Goal: Task Accomplishment & Management: Use online tool/utility

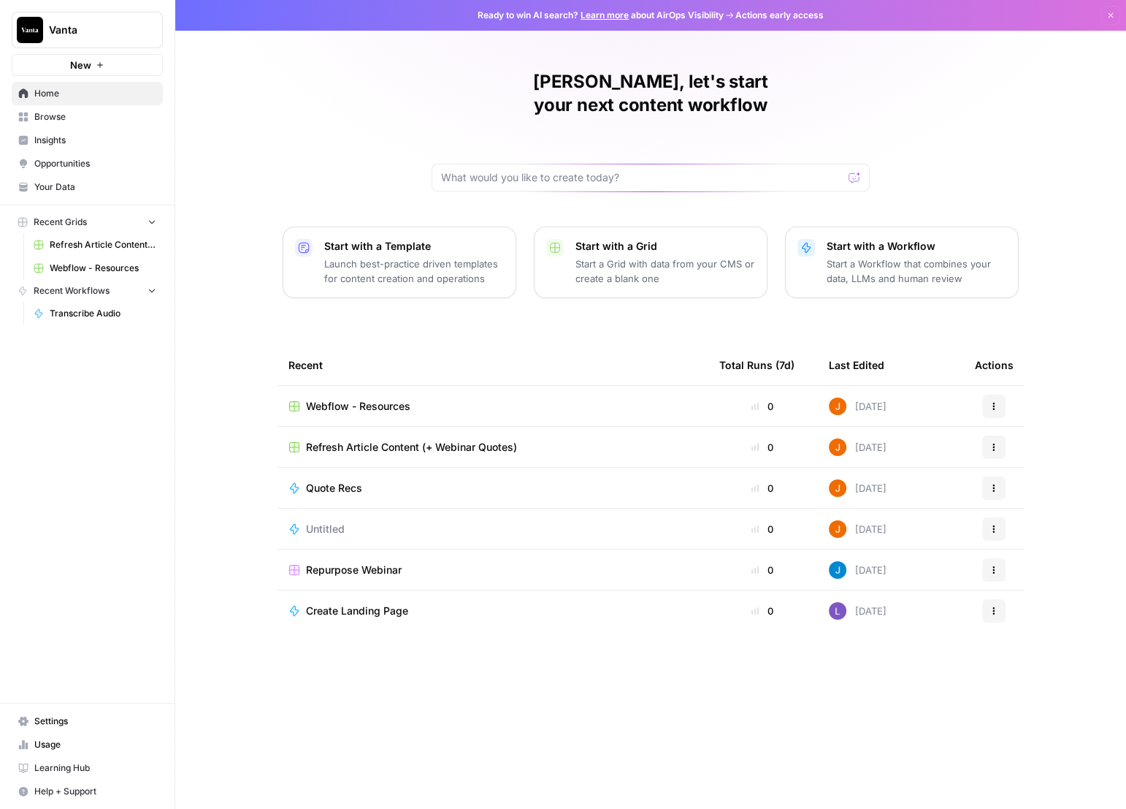
click at [75, 115] on span "Browse" at bounding box center [95, 116] width 122 height 13
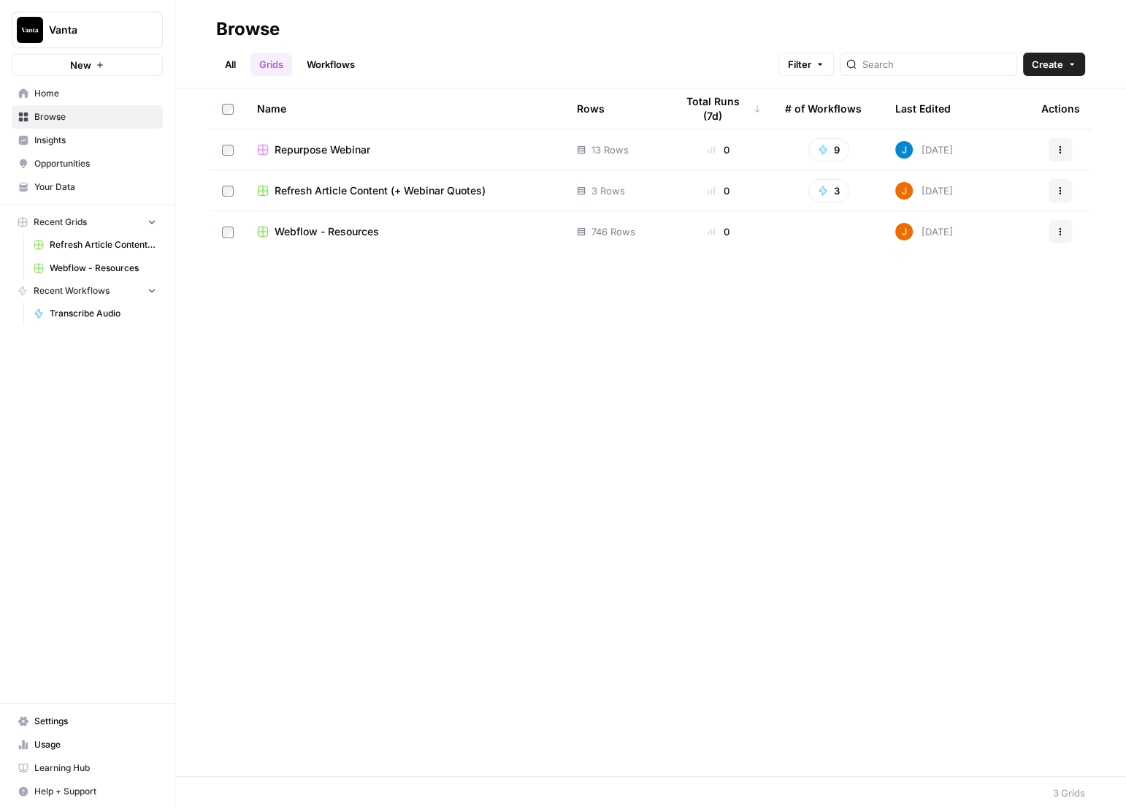
click at [362, 337] on div "Name Rows Total Runs (7d) # of Workflows Last Edited Actions Repurpose Webinar …" at bounding box center [650, 431] width 951 height 687
click at [65, 99] on span "Home" at bounding box center [95, 93] width 122 height 13
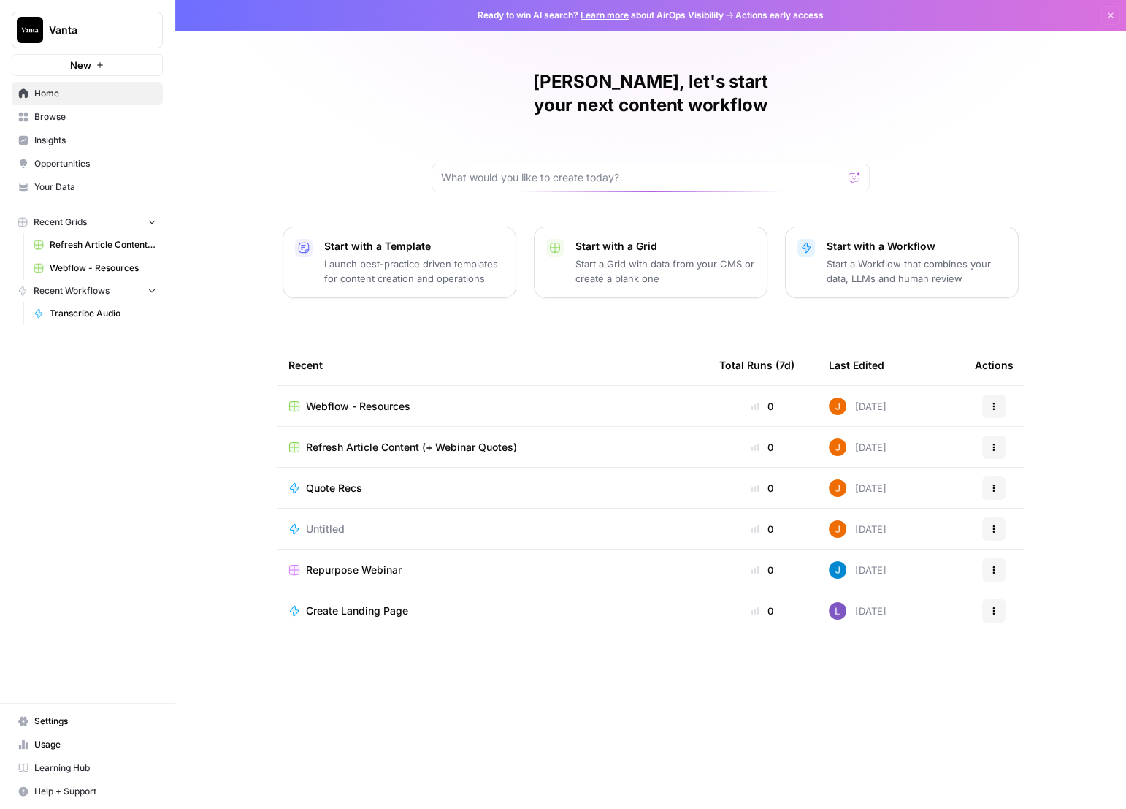
click at [80, 145] on span "Insights" at bounding box center [95, 140] width 122 height 13
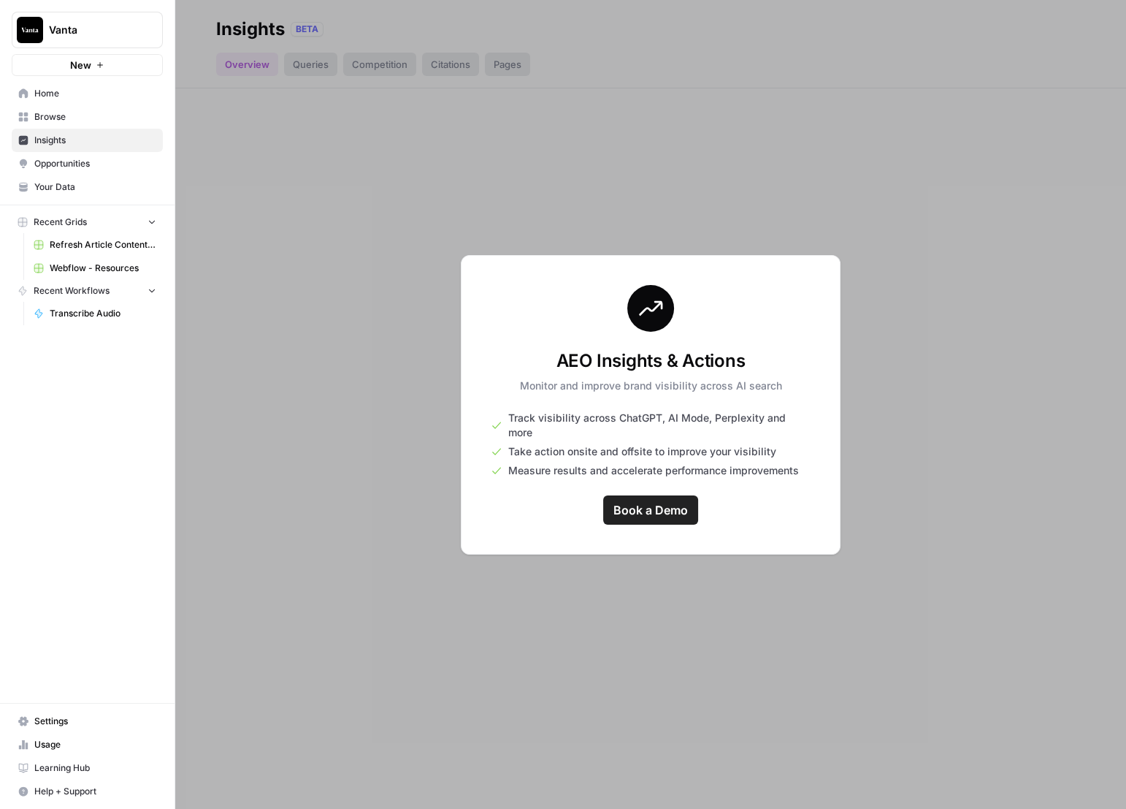
click at [69, 115] on span "Browse" at bounding box center [95, 116] width 122 height 13
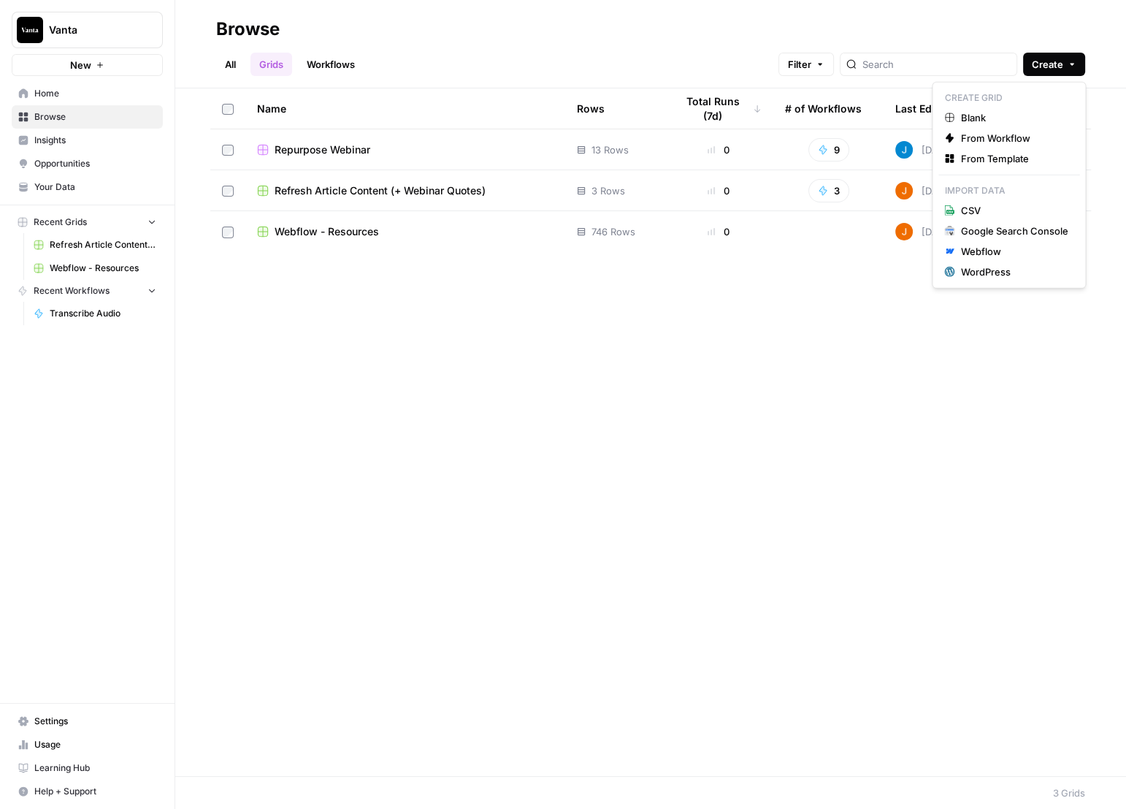
click at [1066, 60] on button "Create" at bounding box center [1054, 64] width 62 height 23
click at [1009, 116] on span "Blank" at bounding box center [1014, 117] width 107 height 15
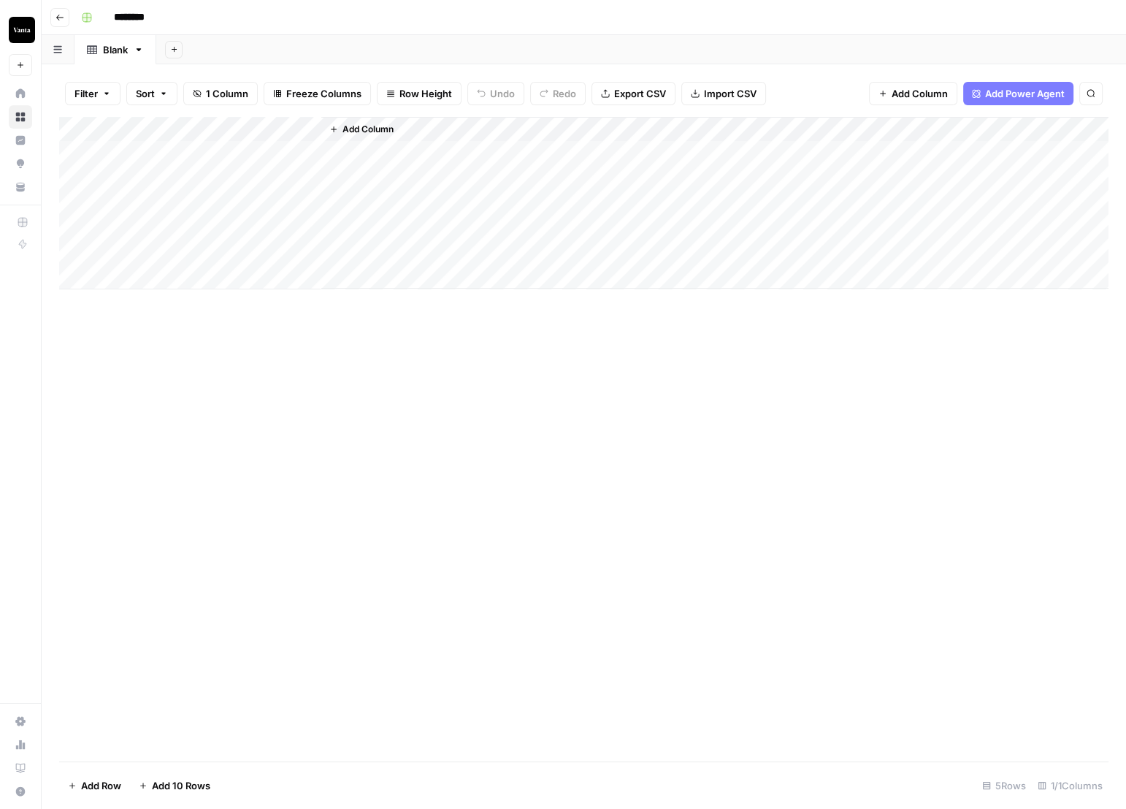
click at [232, 134] on div "Add Column" at bounding box center [584, 203] width 1050 height 172
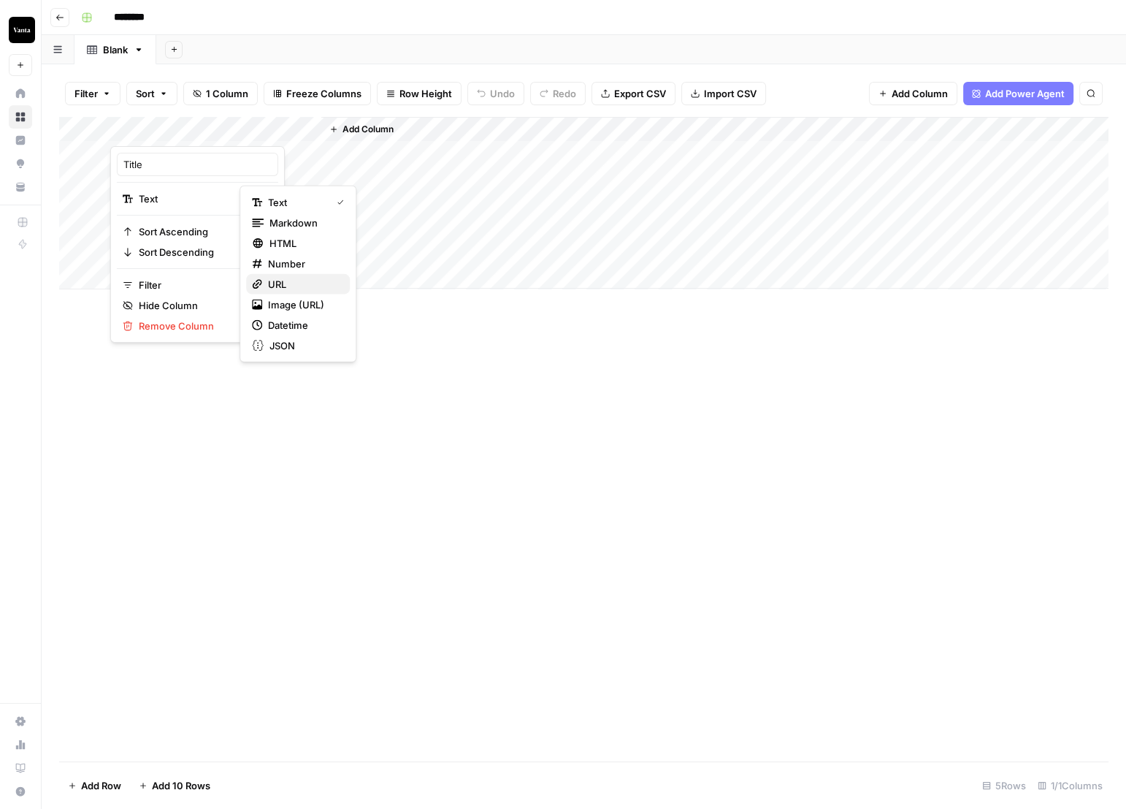
click at [308, 286] on span "URL" at bounding box center [303, 284] width 70 height 15
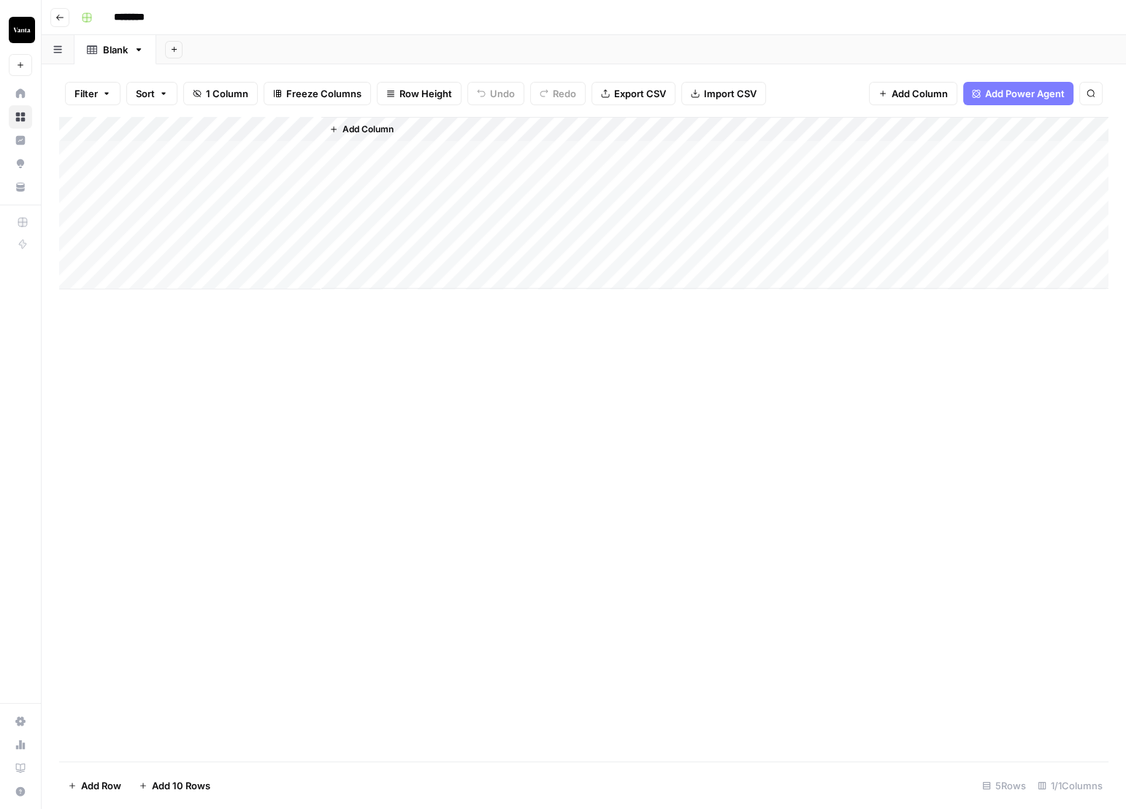
click at [487, 419] on div "Add Column" at bounding box center [584, 439] width 1050 height 644
click at [588, 462] on div "Add Column" at bounding box center [584, 439] width 1050 height 644
click at [382, 126] on span "Add Column" at bounding box center [368, 129] width 51 height 13
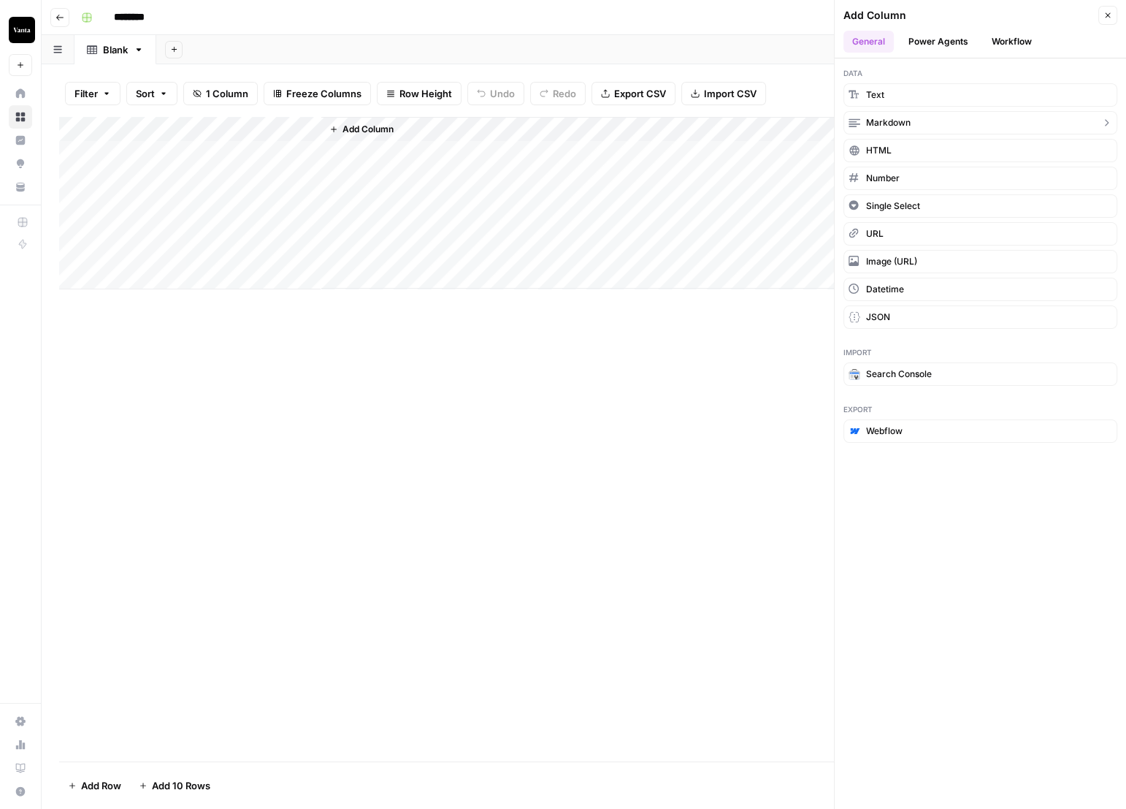
click at [918, 116] on button "Markdown" at bounding box center [981, 122] width 274 height 23
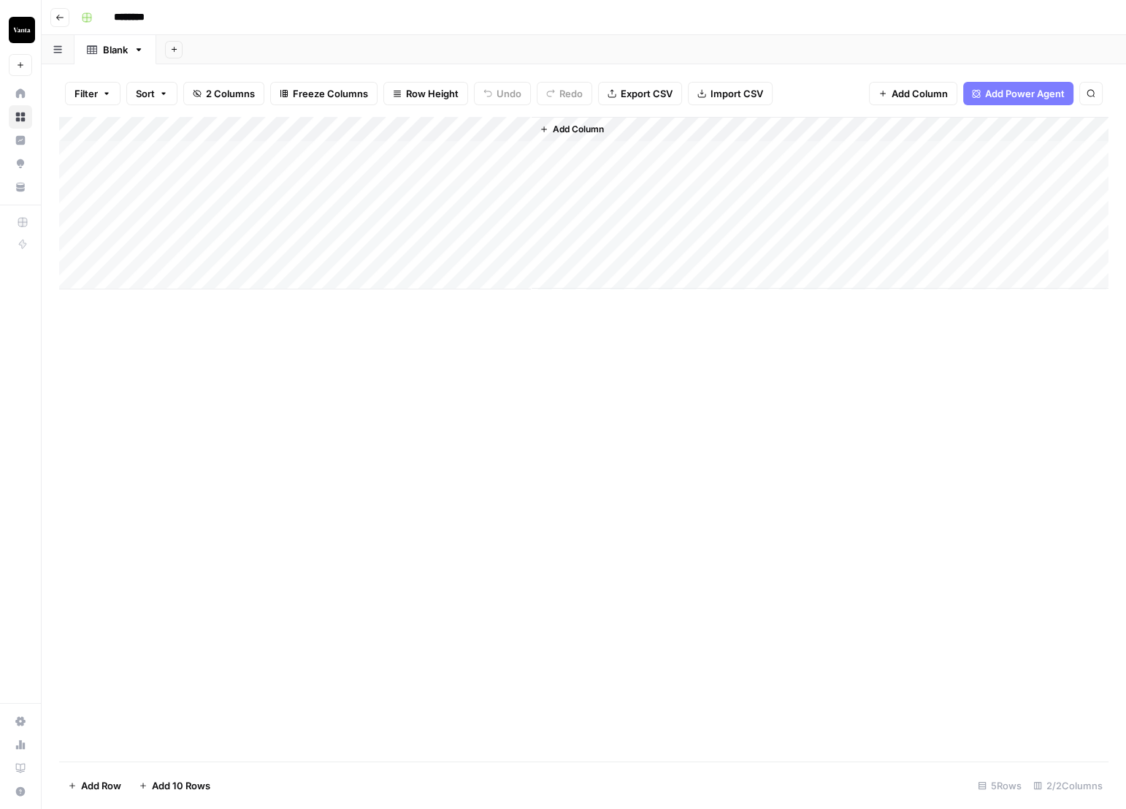
click at [520, 126] on div "Add Column" at bounding box center [584, 203] width 1050 height 172
click at [381, 162] on input "New Column" at bounding box center [408, 164] width 148 height 15
type input "Outreach brief"
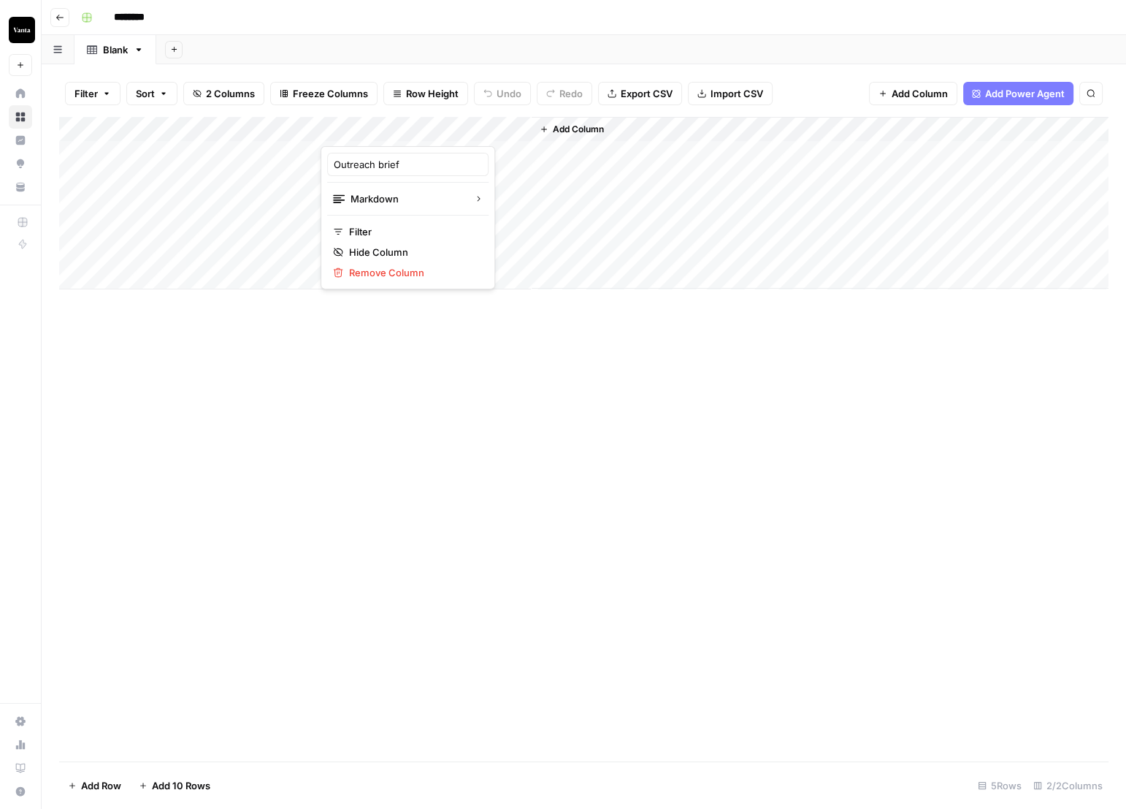
click at [609, 373] on div "Add Column" at bounding box center [584, 439] width 1050 height 644
click at [424, 213] on div "Add Column" at bounding box center [584, 203] width 1050 height 172
drag, startPoint x: 320, startPoint y: 127, endPoint x: 311, endPoint y: 127, distance: 8.8
click at [311, 127] on div "Add Column" at bounding box center [584, 203] width 1050 height 172
click at [297, 132] on div "Add Column" at bounding box center [584, 203] width 1050 height 172
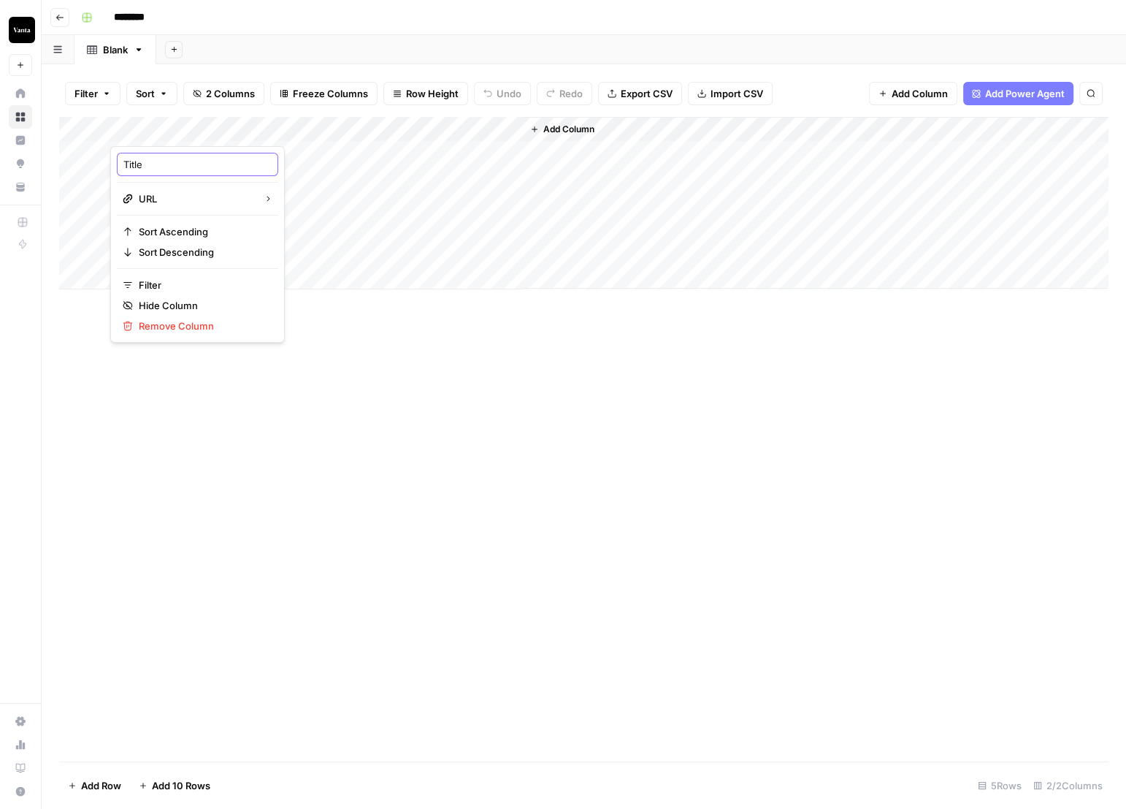
click at [168, 159] on input "Title" at bounding box center [197, 164] width 148 height 15
type input "Source"
click at [551, 360] on div "Add Column" at bounding box center [584, 439] width 1050 height 644
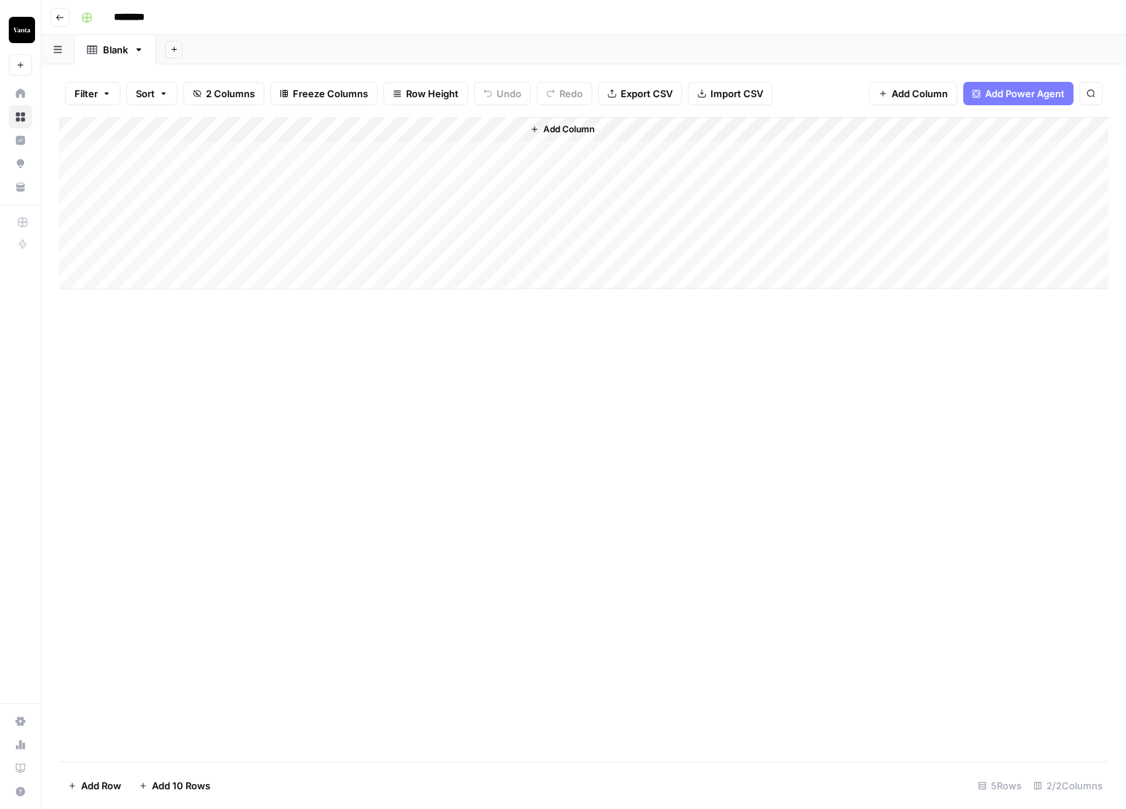
click at [496, 326] on div "Add Column" at bounding box center [584, 439] width 1050 height 644
click at [184, 148] on div "Add Column" at bounding box center [584, 203] width 1050 height 172
click at [185, 152] on div "Add Column" at bounding box center [584, 203] width 1050 height 172
type input "**********"
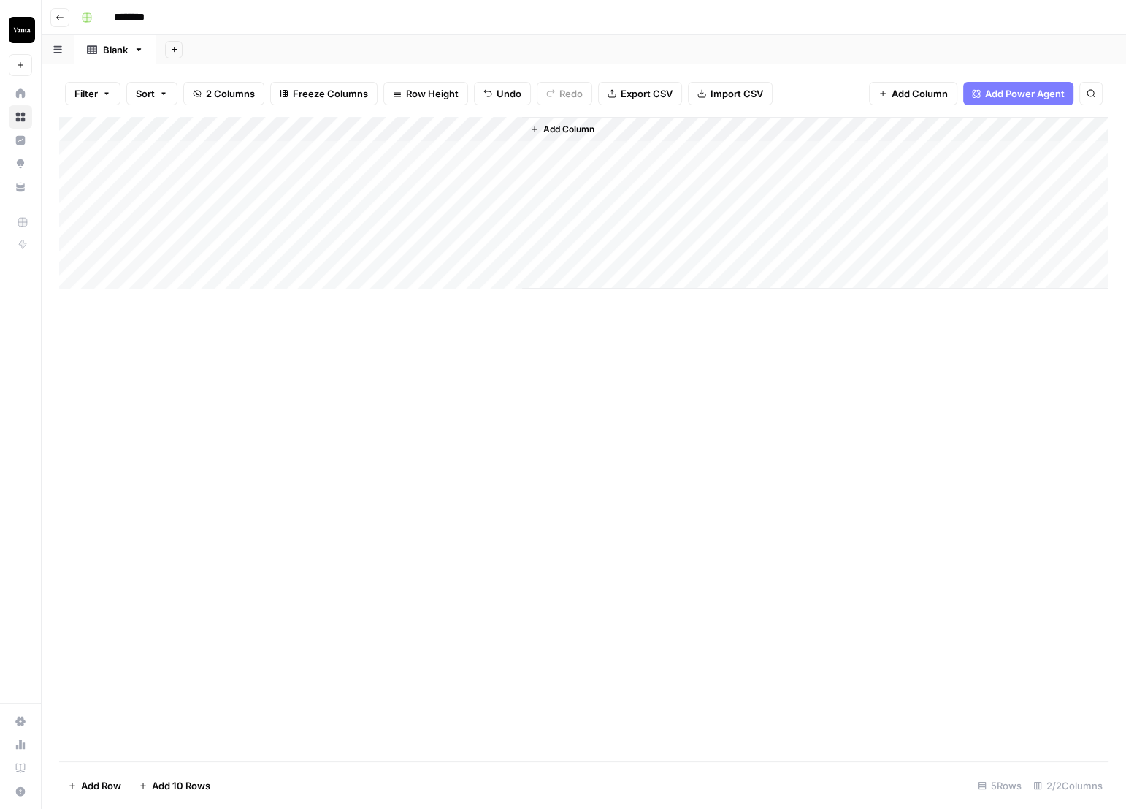
click at [454, 332] on div "Add Column" at bounding box center [584, 439] width 1050 height 644
drag, startPoint x: 310, startPoint y: 124, endPoint x: 384, endPoint y: 137, distance: 75.7
click at [384, 137] on div "Add Column" at bounding box center [584, 203] width 1050 height 172
click at [484, 408] on div "Add Column" at bounding box center [584, 439] width 1050 height 644
click at [491, 158] on div "Add Column" at bounding box center [584, 203] width 1050 height 172
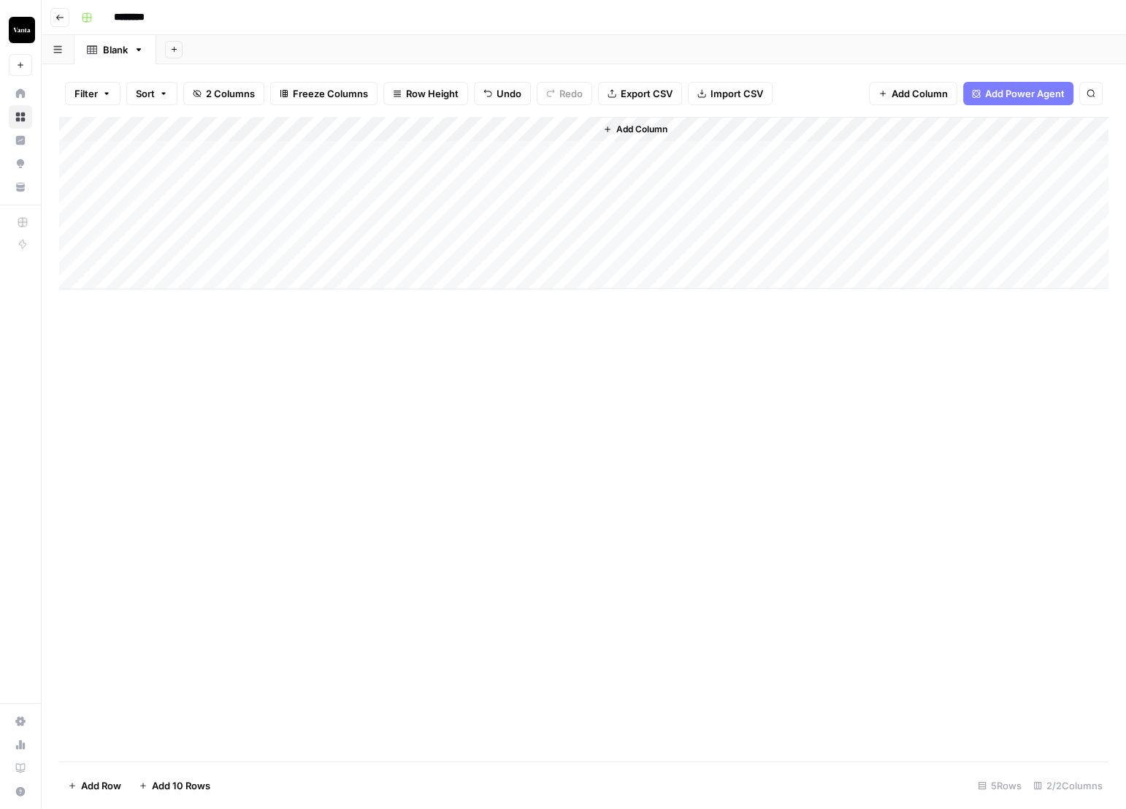
click at [491, 158] on div "Add Column" at bounding box center [584, 203] width 1050 height 172
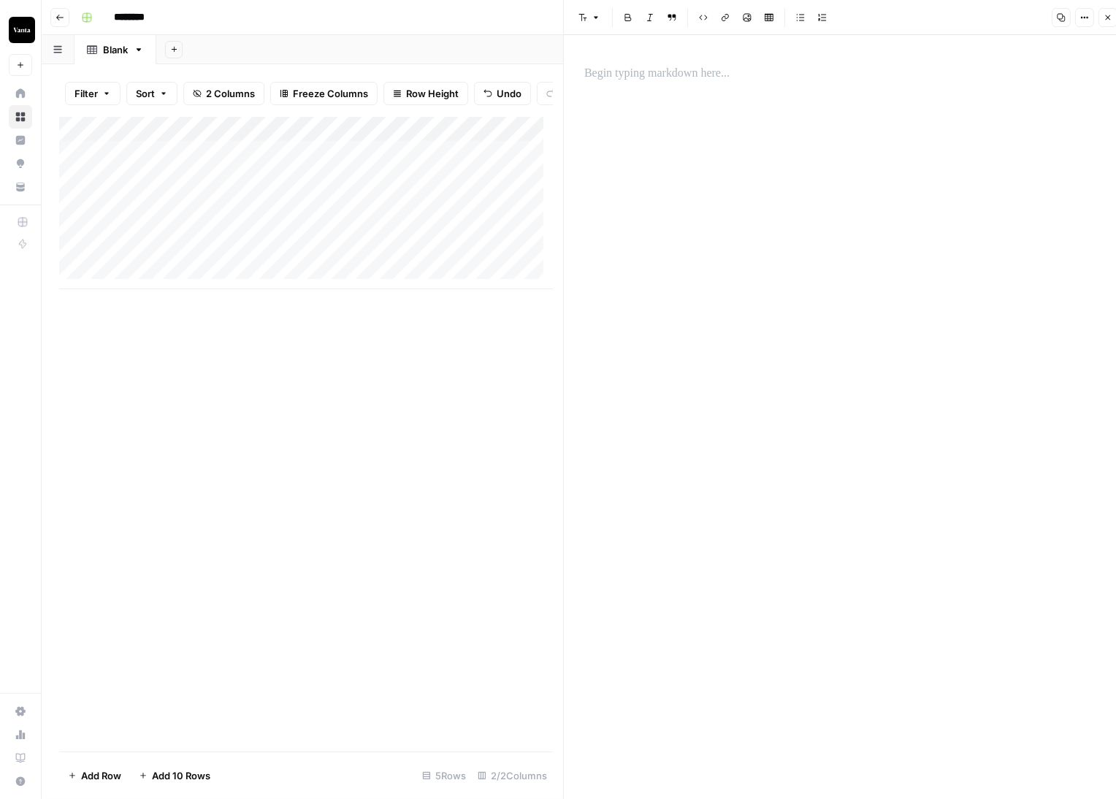
click at [763, 222] on div at bounding box center [845, 422] width 539 height 774
drag, startPoint x: 749, startPoint y: 131, endPoint x: 743, endPoint y: 119, distance: 13.7
click at [749, 131] on div at bounding box center [845, 422] width 539 height 774
drag, startPoint x: 704, startPoint y: 79, endPoint x: 698, endPoint y: 75, distance: 7.5
click at [703, 78] on p at bounding box center [845, 73] width 522 height 19
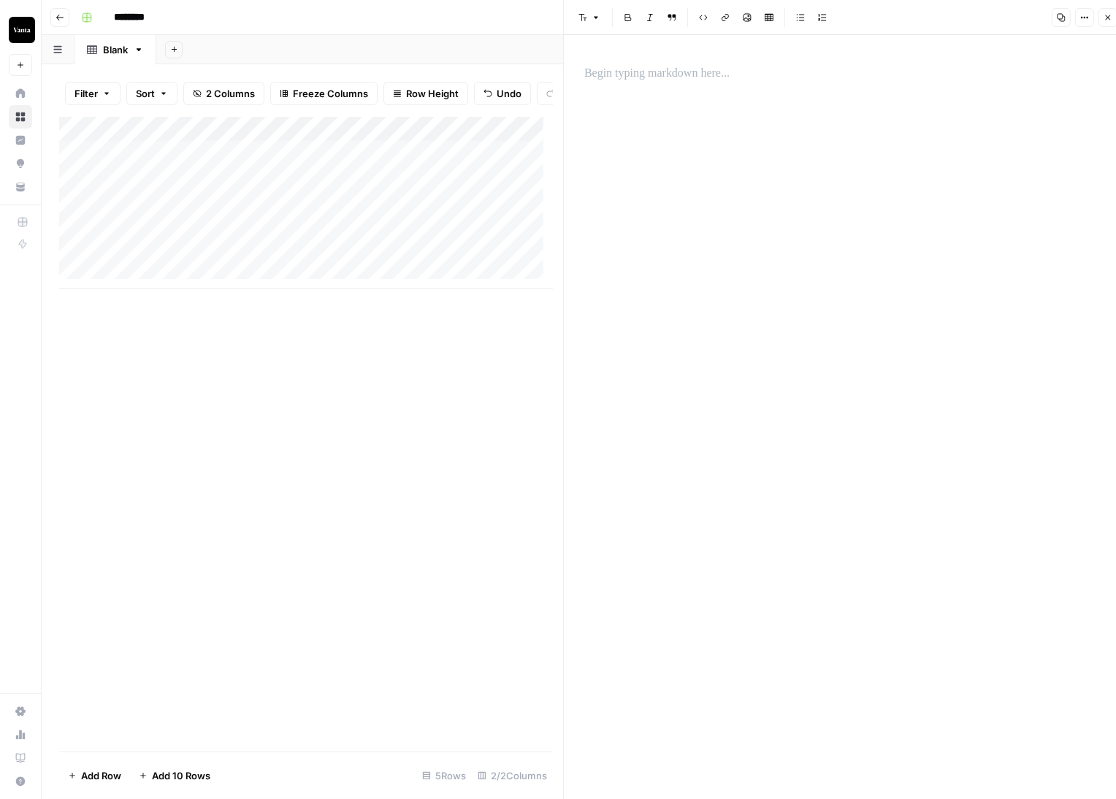
click at [698, 75] on p at bounding box center [845, 73] width 522 height 19
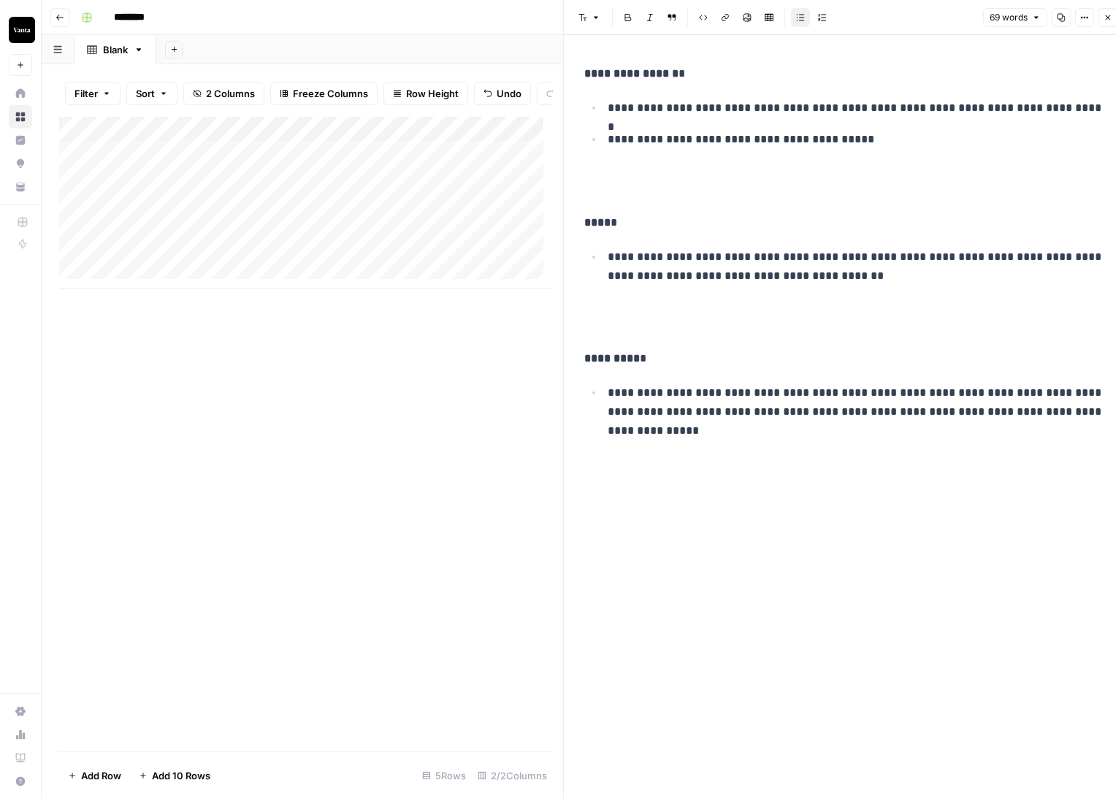
click at [636, 148] on p "**********" at bounding box center [857, 139] width 498 height 19
click at [630, 171] on p at bounding box center [845, 183] width 522 height 38
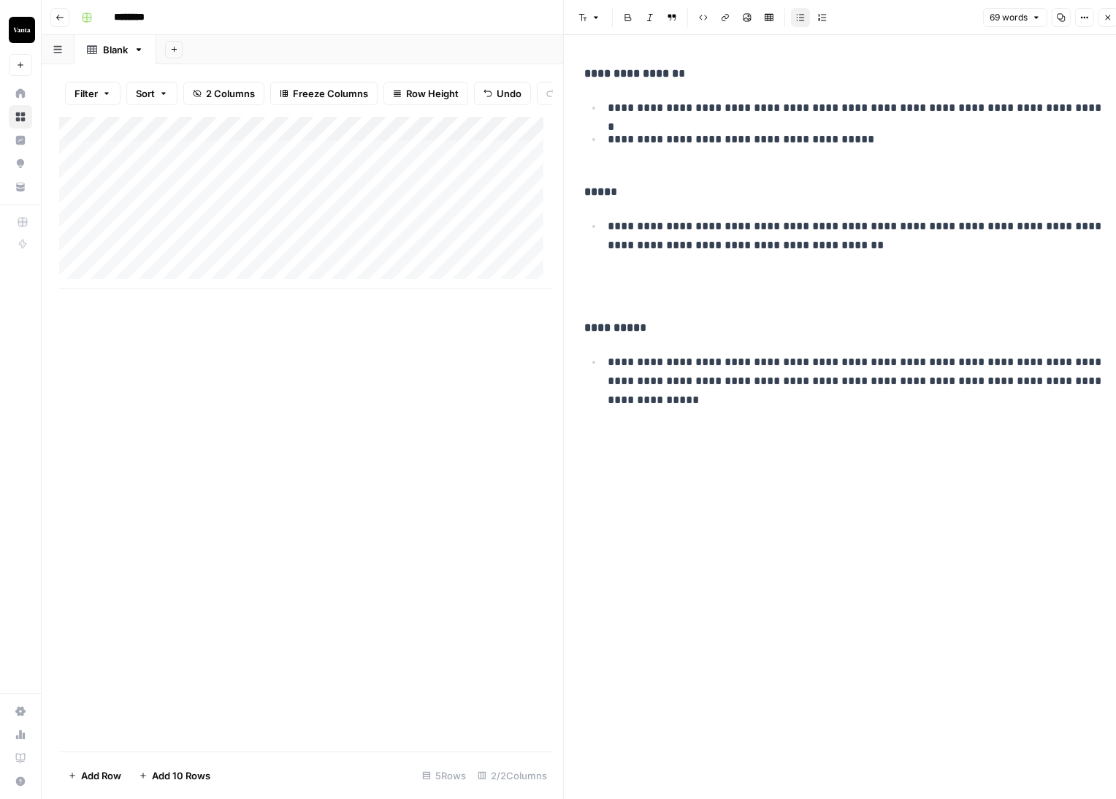
click at [618, 274] on p at bounding box center [845, 288] width 522 height 38
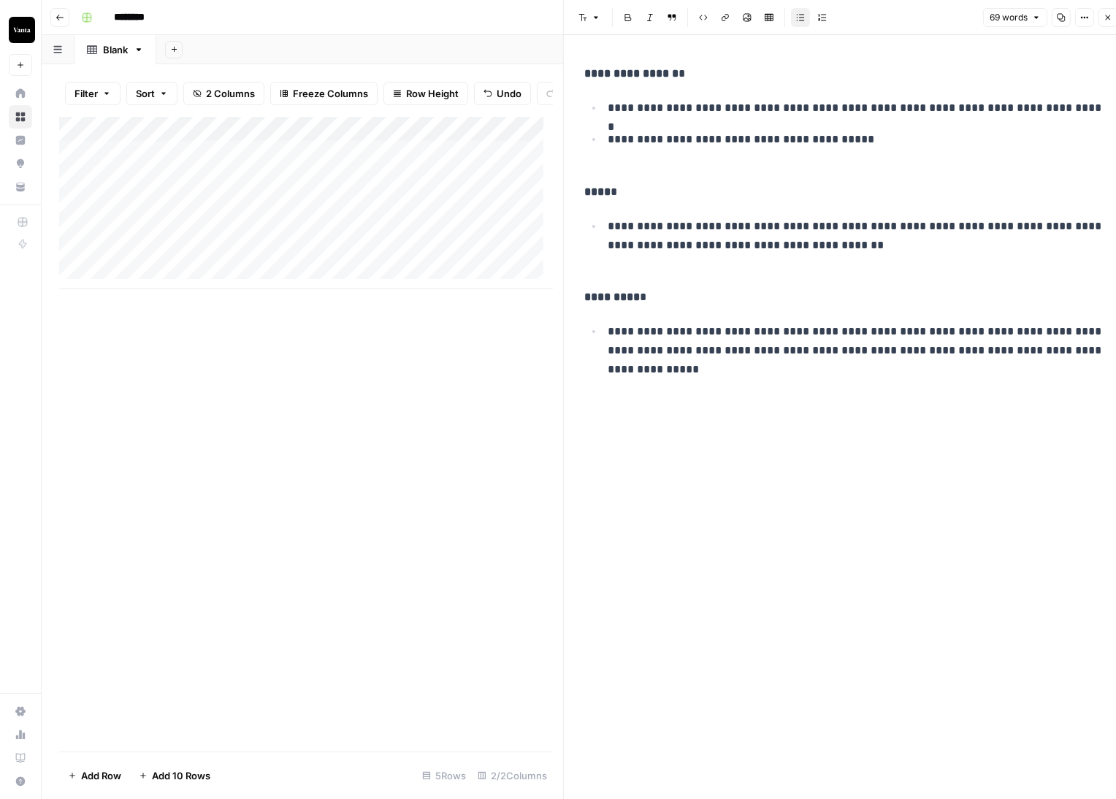
drag, startPoint x: 758, startPoint y: 477, endPoint x: 912, endPoint y: 240, distance: 282.1
click at [758, 477] on div "**********" at bounding box center [845, 422] width 539 height 774
click at [1110, 19] on icon "button" at bounding box center [1108, 17] width 9 height 9
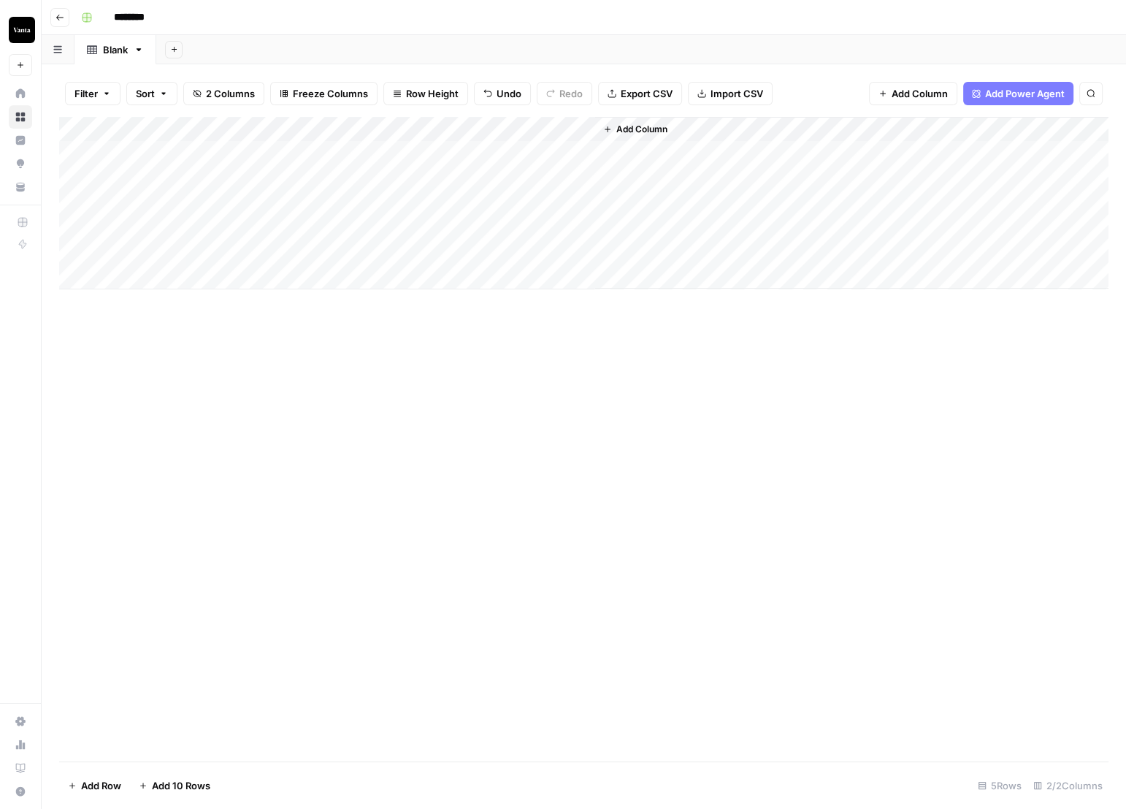
click at [678, 128] on div "Add Column" at bounding box center [852, 203] width 514 height 172
click at [668, 126] on span "Add Column" at bounding box center [642, 129] width 51 height 13
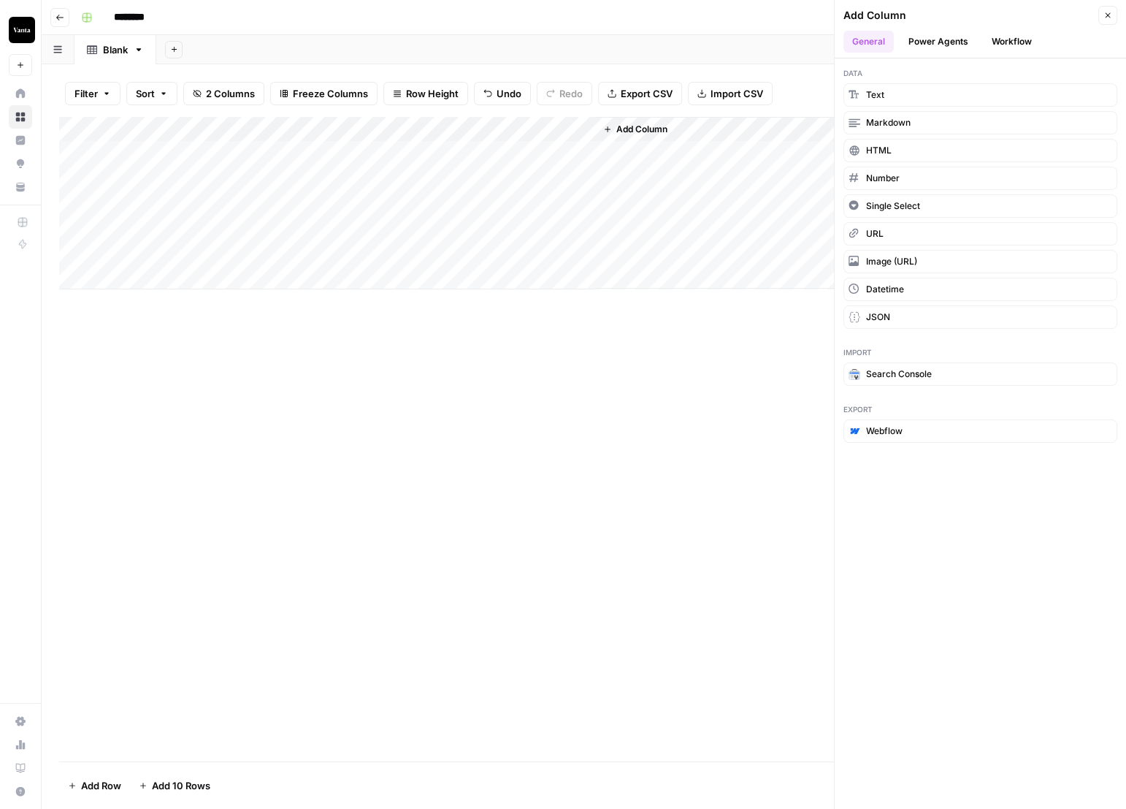
click at [1002, 42] on button "Workflow" at bounding box center [1012, 42] width 58 height 22
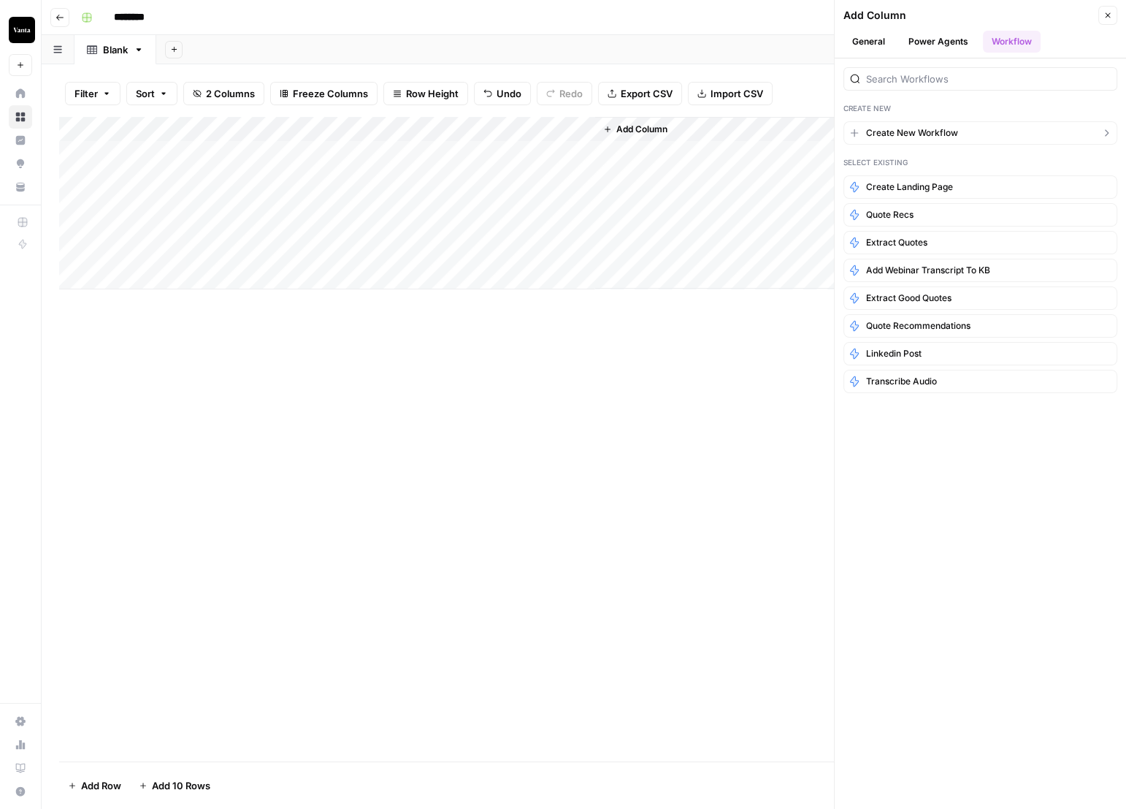
click at [927, 133] on span "Create New Workflow" at bounding box center [912, 132] width 92 height 13
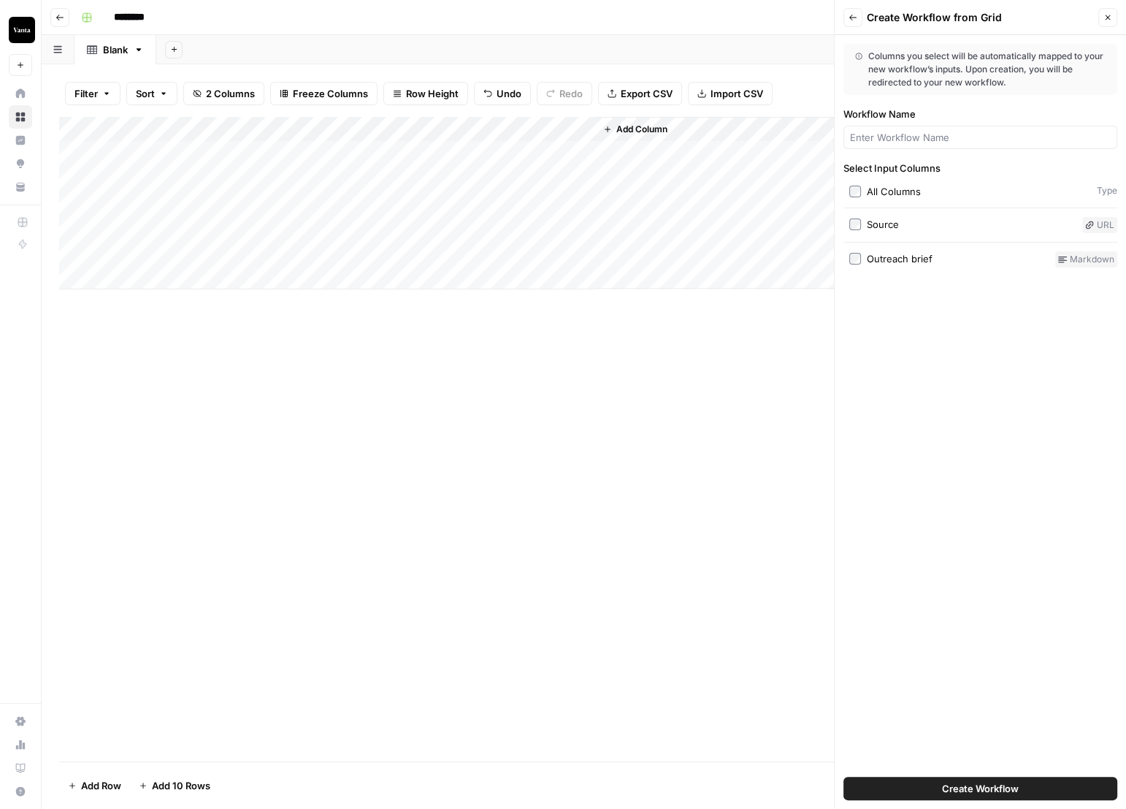
click at [1002, 794] on span "Create Workflow" at bounding box center [980, 788] width 77 height 15
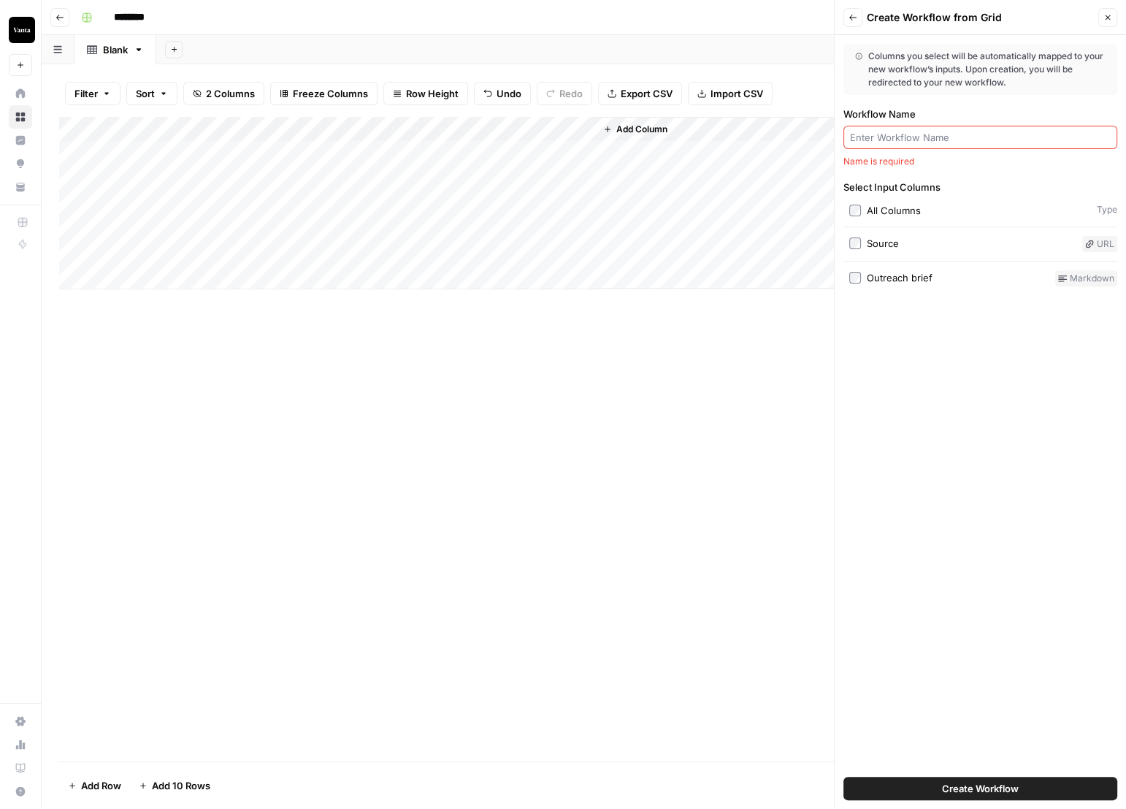
click at [975, 140] on input "Workflow Name" at bounding box center [980, 137] width 261 height 15
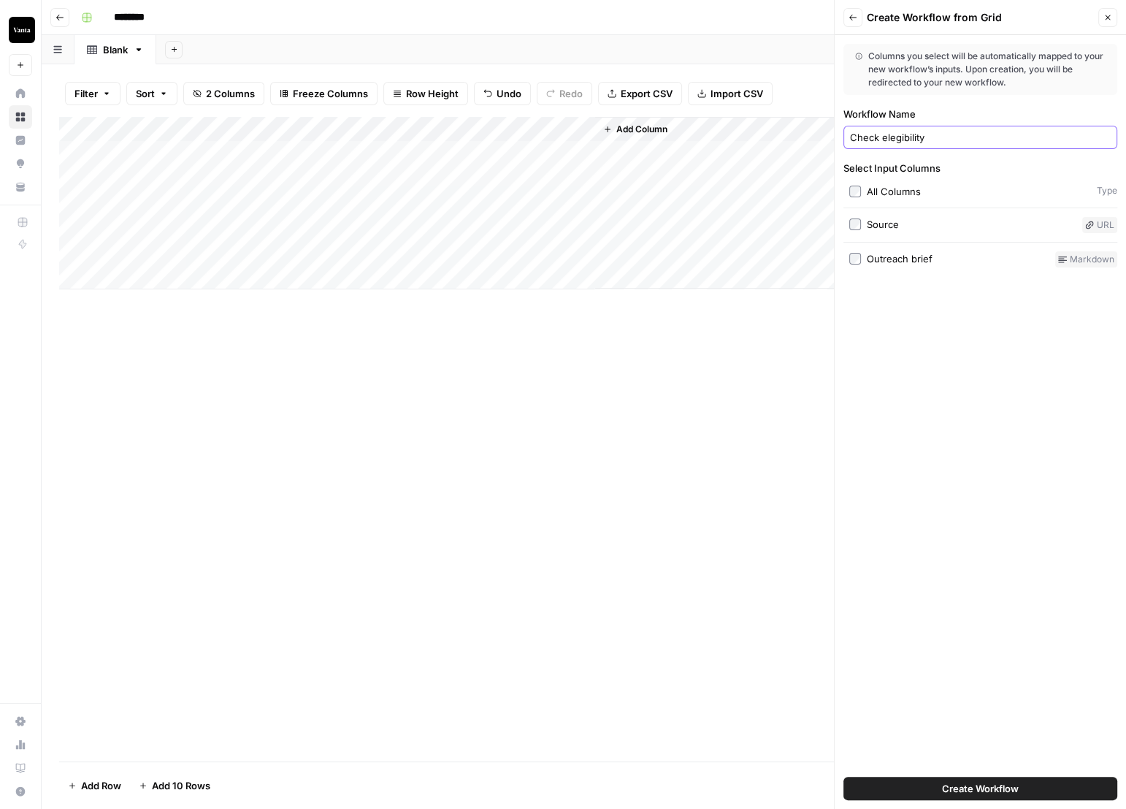
type input "Check elegibility"
click at [986, 514] on div "Columns you select will be automatically mapped to your new workflow’s inputs. …" at bounding box center [980, 422] width 291 height 774
click at [1025, 785] on button "Create Workflow" at bounding box center [981, 788] width 274 height 23
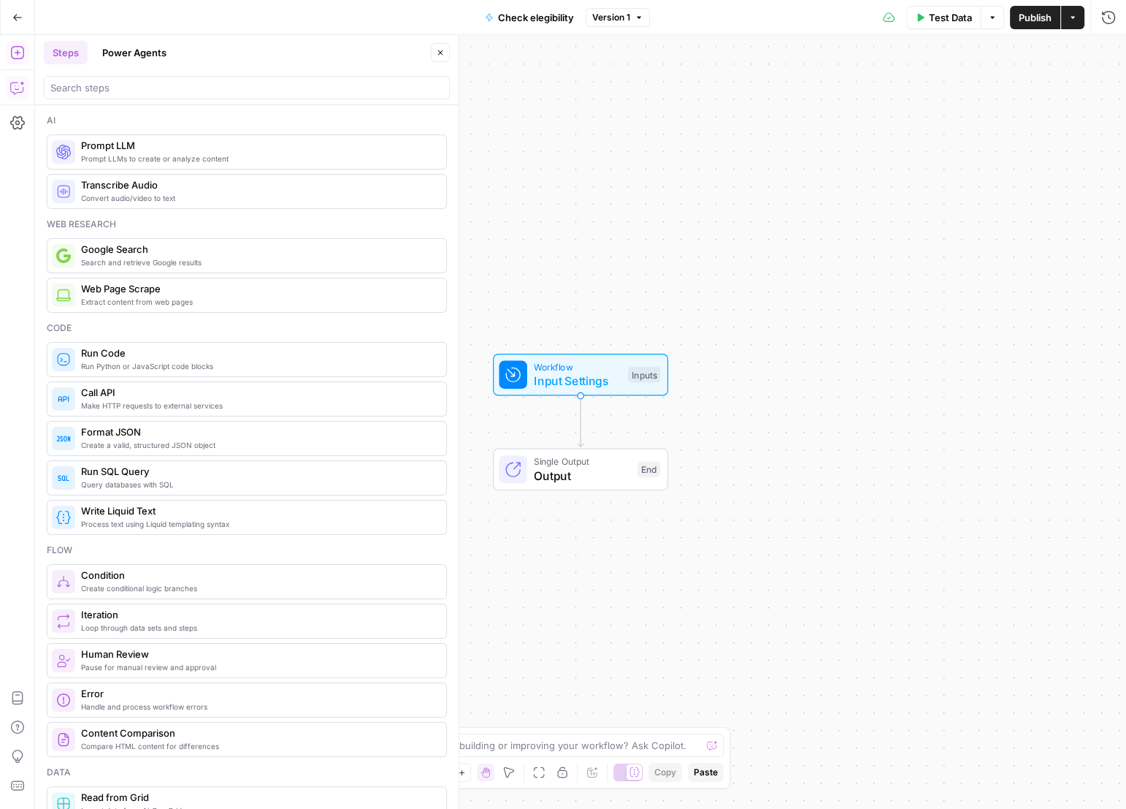
click at [15, 88] on icon "button" at bounding box center [17, 87] width 15 height 15
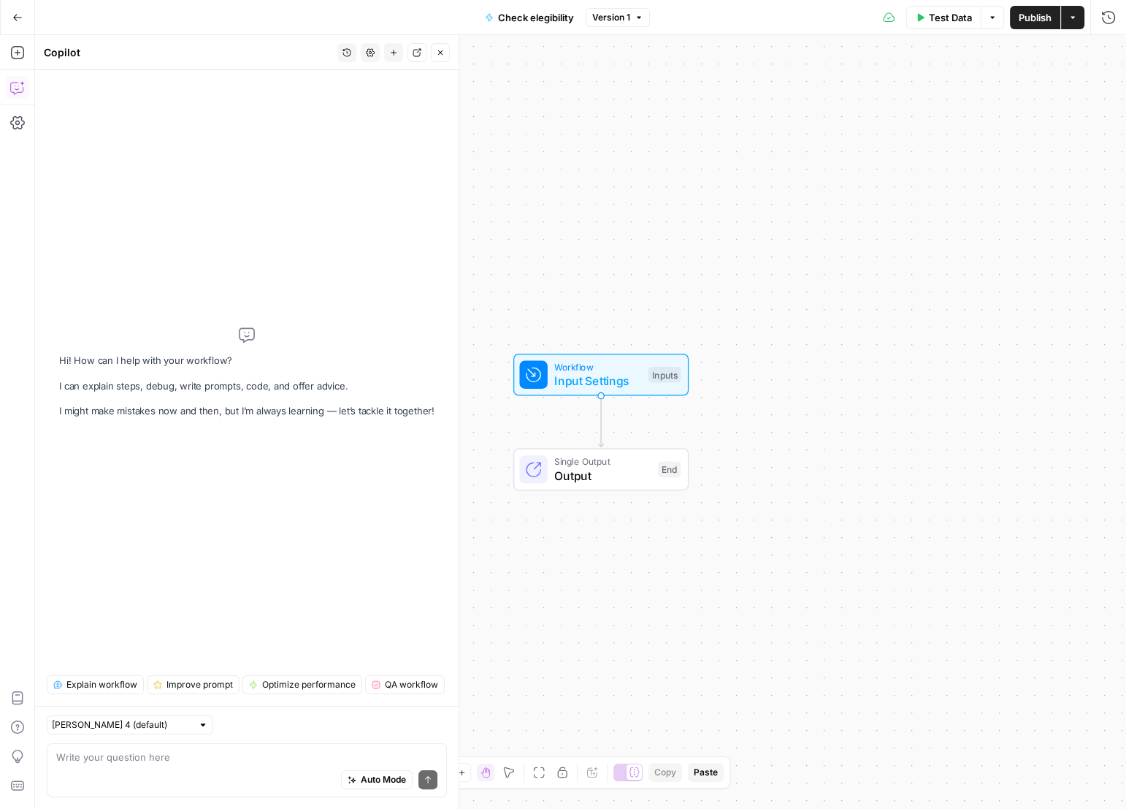
click at [210, 768] on div "Auto Mode Send" at bounding box center [246, 780] width 381 height 32
click at [123, 724] on input "text" at bounding box center [122, 724] width 140 height 15
click at [131, 777] on span "Claude Opus 4.1" at bounding box center [106, 778] width 95 height 15
type input "Claude Opus 4.1"
click at [188, 764] on div "Auto Mode Send" at bounding box center [246, 780] width 381 height 32
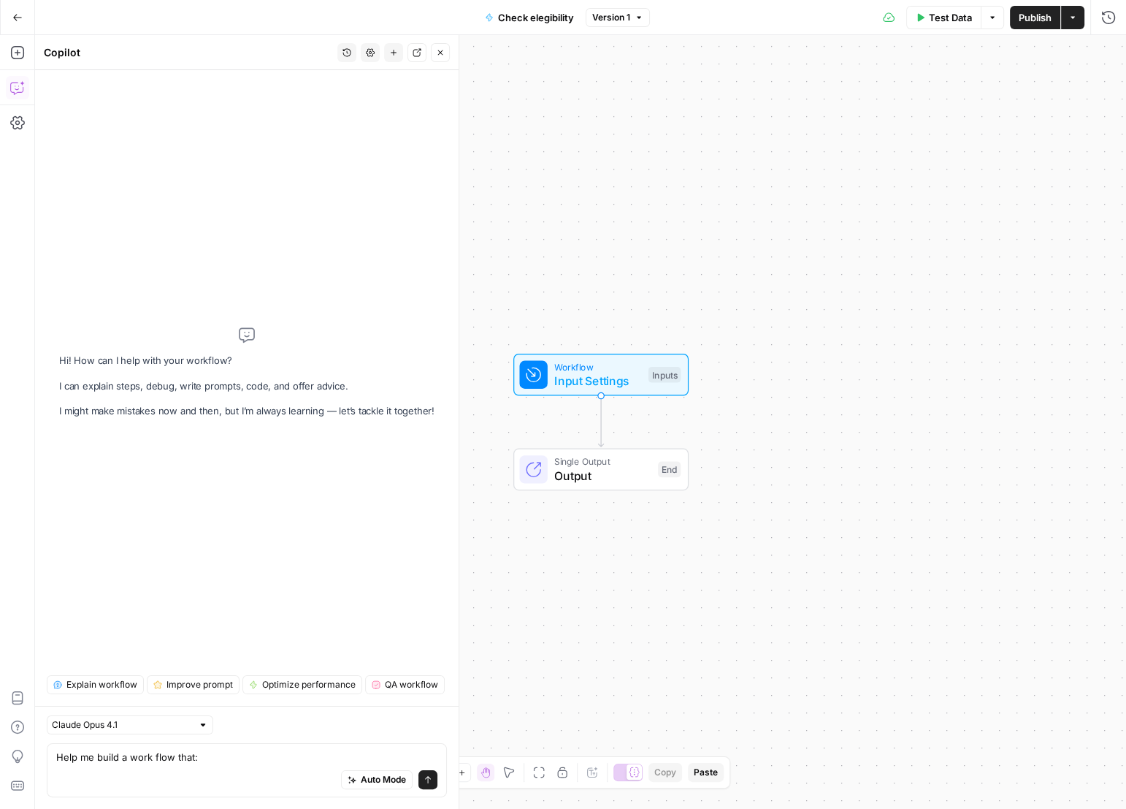
drag, startPoint x: 194, startPoint y: 771, endPoint x: 213, endPoint y: 763, distance: 20.9
click at [199, 769] on div "Auto Mode Send" at bounding box center [246, 780] width 381 height 32
click at [224, 758] on textarea "Help me build a work flow that:" at bounding box center [246, 757] width 381 height 15
paste textarea "Scrapes the content of the URL Checks against the context of the outreach and d…"
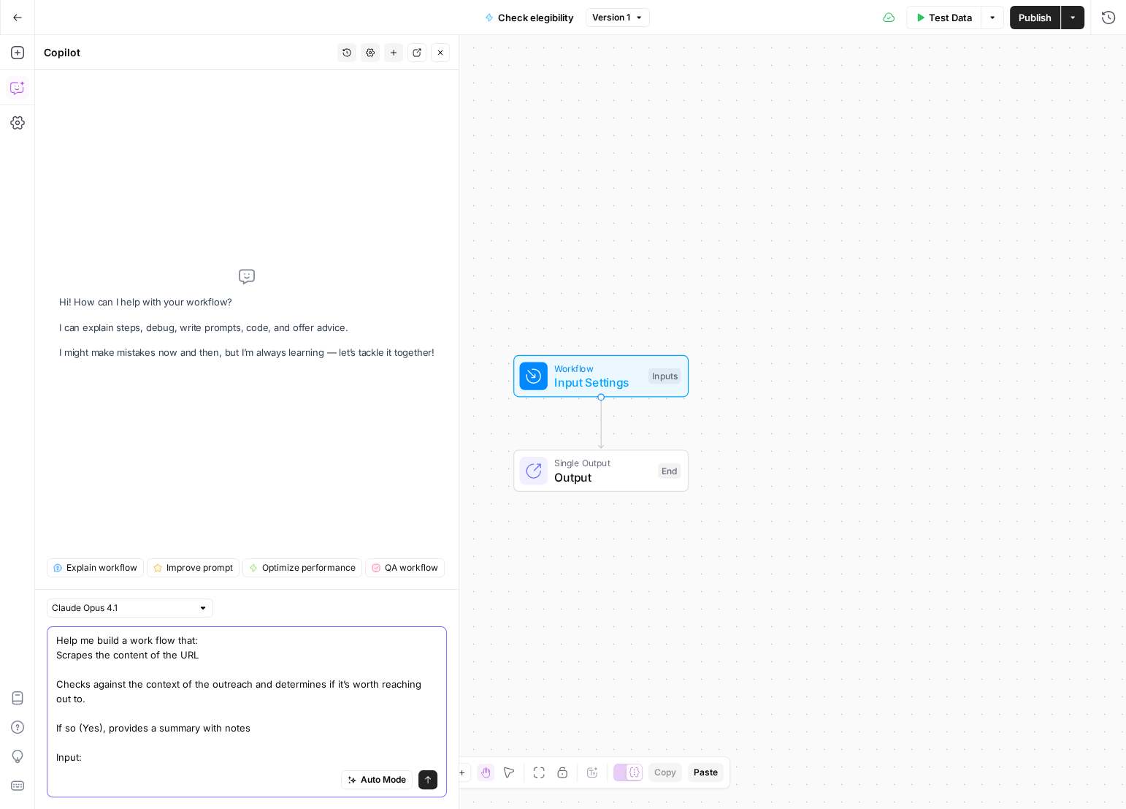
paste textarea "Source (url) Outreach brief"
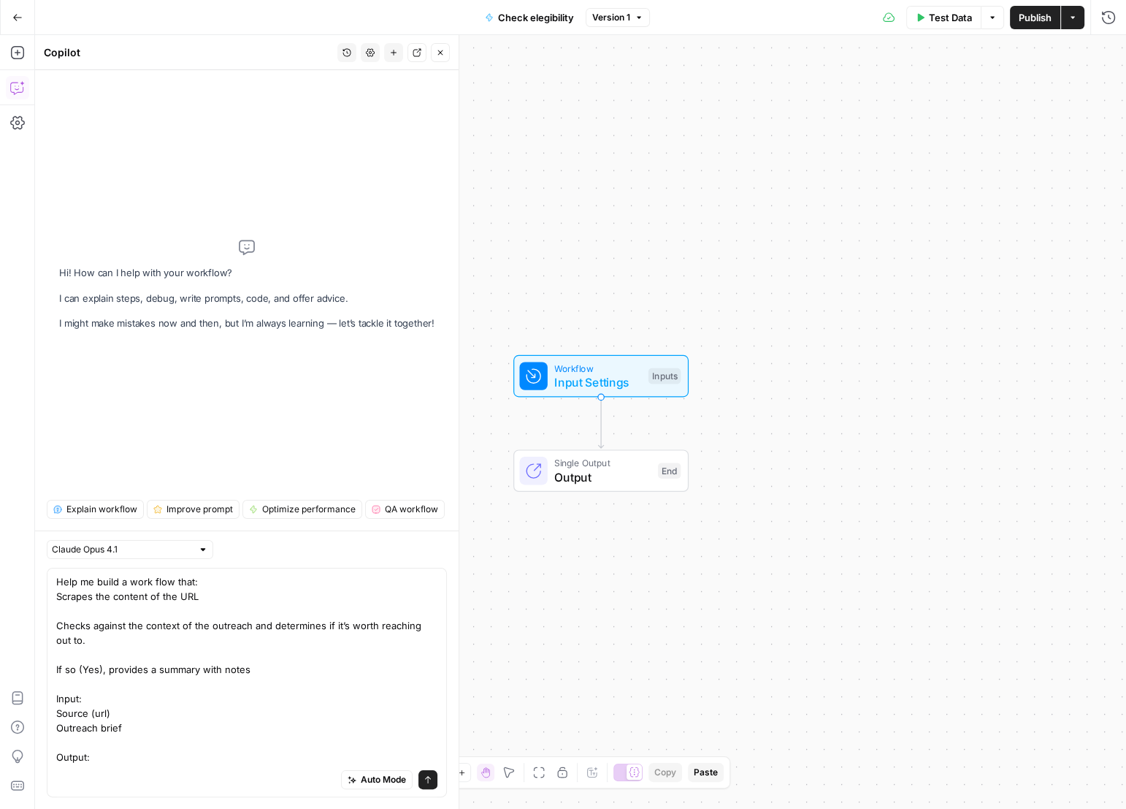
click at [110, 774] on div "Auto Mode Send" at bounding box center [246, 780] width 381 height 32
click at [85, 768] on div "Auto Mode Send" at bounding box center [246, 780] width 381 height 32
click at [108, 751] on textarea "Help me build a work flow that: Scrapes the content of the URL Checks against t…" at bounding box center [246, 669] width 381 height 190
paste textarea "Yes/No Names scraped from article bios Scraped content Details about the websit…"
click at [234, 776] on div "Auto Mode Send" at bounding box center [246, 780] width 381 height 32
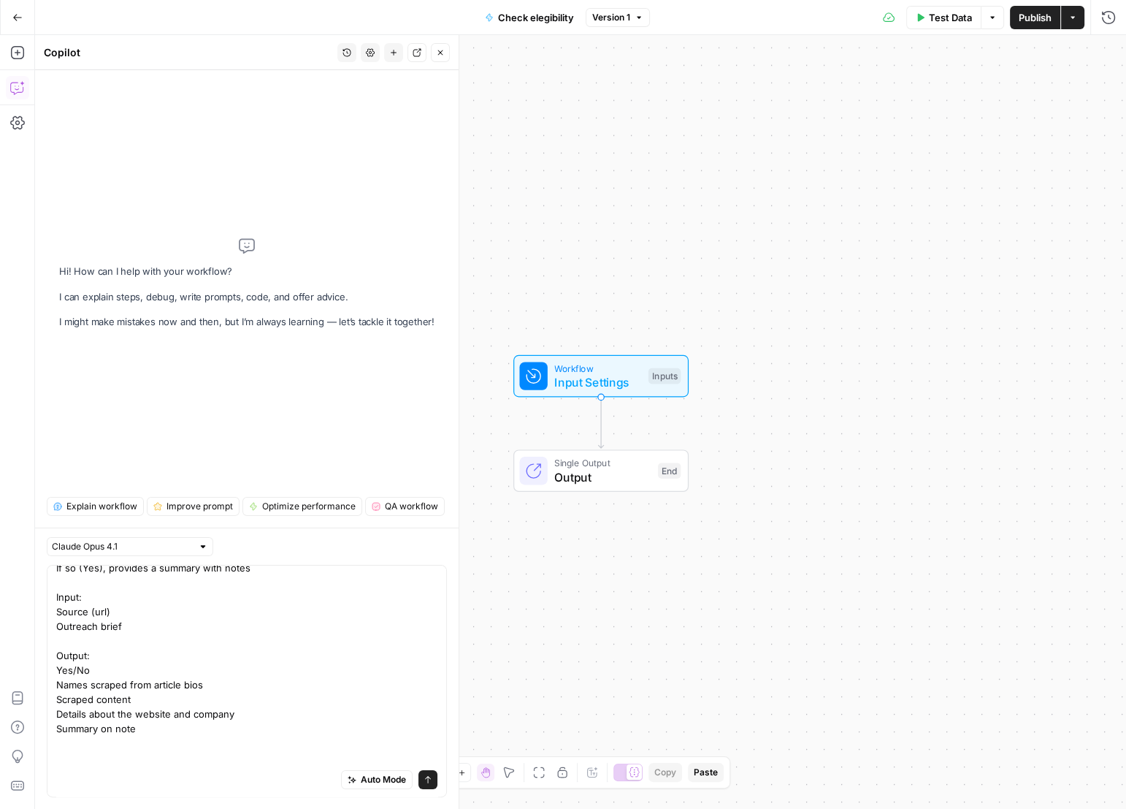
scroll to position [128, 0]
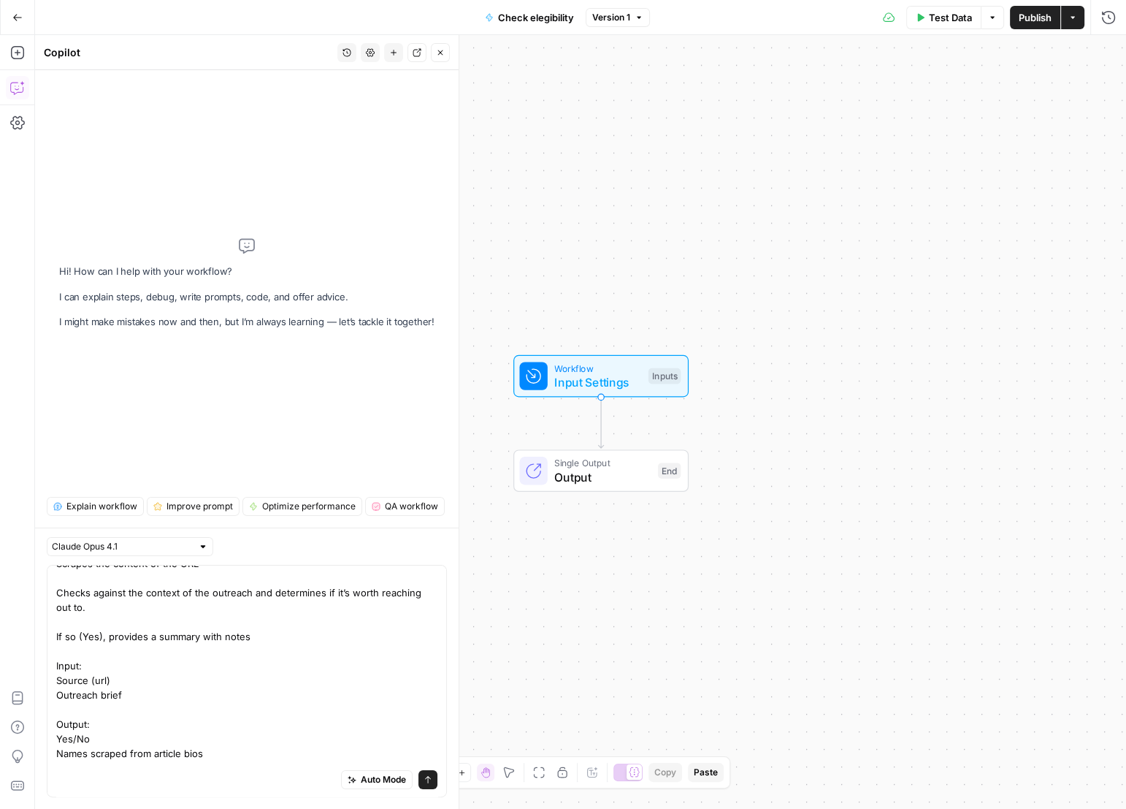
click at [53, 773] on div "Help me build a work flow that: Scrapes the content of the URL Checks against t…" at bounding box center [247, 681] width 400 height 232
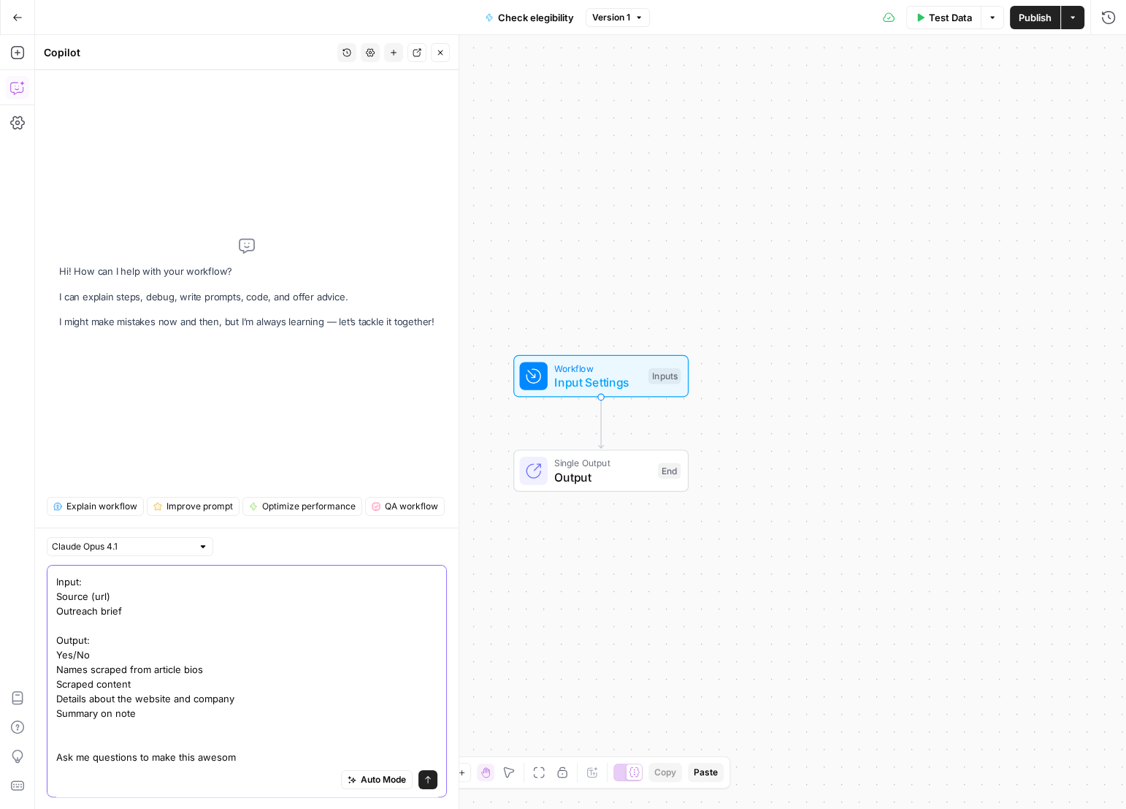
type textarea "Help me build a work flow that: Scrapes the content of the URL Checks against t…"
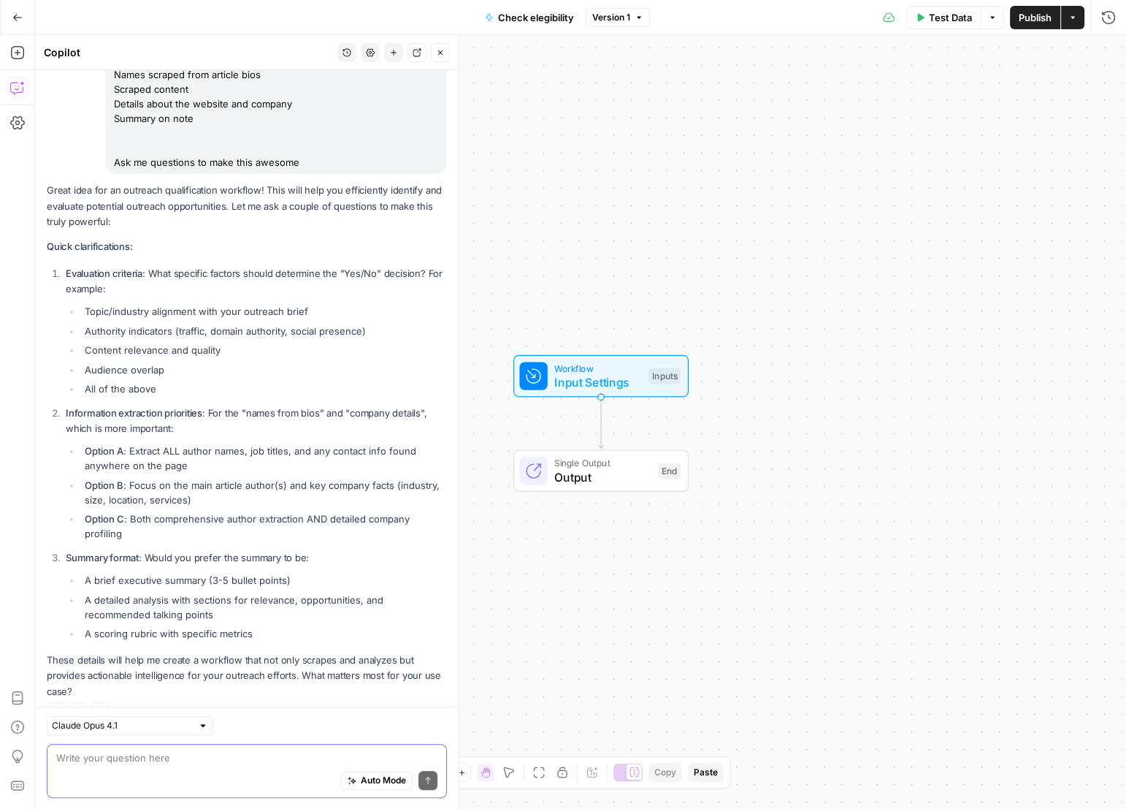
scroll to position [339, 0]
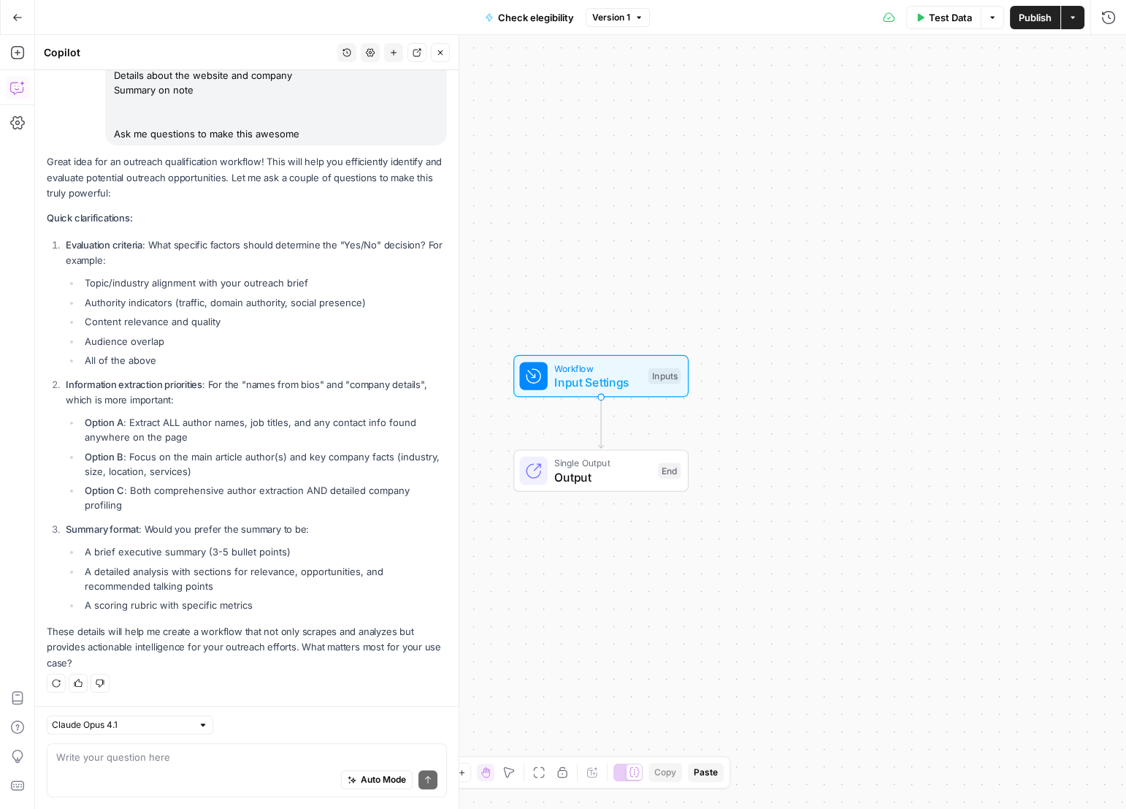
click at [239, 372] on ol "Evaluation criteria : What specific factors should determine the "Yes/No" decis…" at bounding box center [247, 424] width 400 height 375
click at [239, 373] on ol "Evaluation criteria : What specific factors should determine the "Yes/No" decis…" at bounding box center [247, 424] width 400 height 375
click at [172, 356] on li "All of the above" at bounding box center [264, 360] width 366 height 15
click at [173, 359] on li "All of the above" at bounding box center [264, 360] width 366 height 15
click at [234, 756] on textarea at bounding box center [246, 757] width 381 height 15
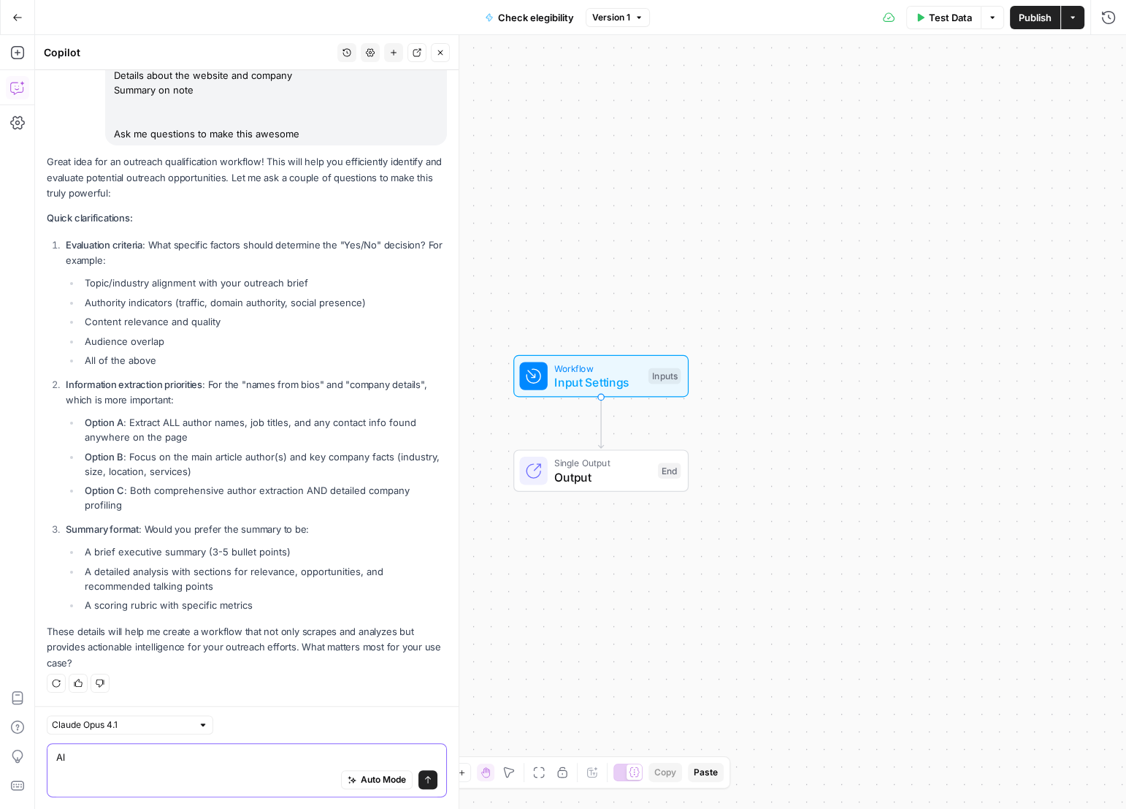
type textarea "A"
click at [305, 754] on textarea "Evaluation criteria: Alignement with outreach goals" at bounding box center [246, 757] width 381 height 15
click at [141, 772] on div "Auto Mode Send" at bounding box center [246, 780] width 381 height 32
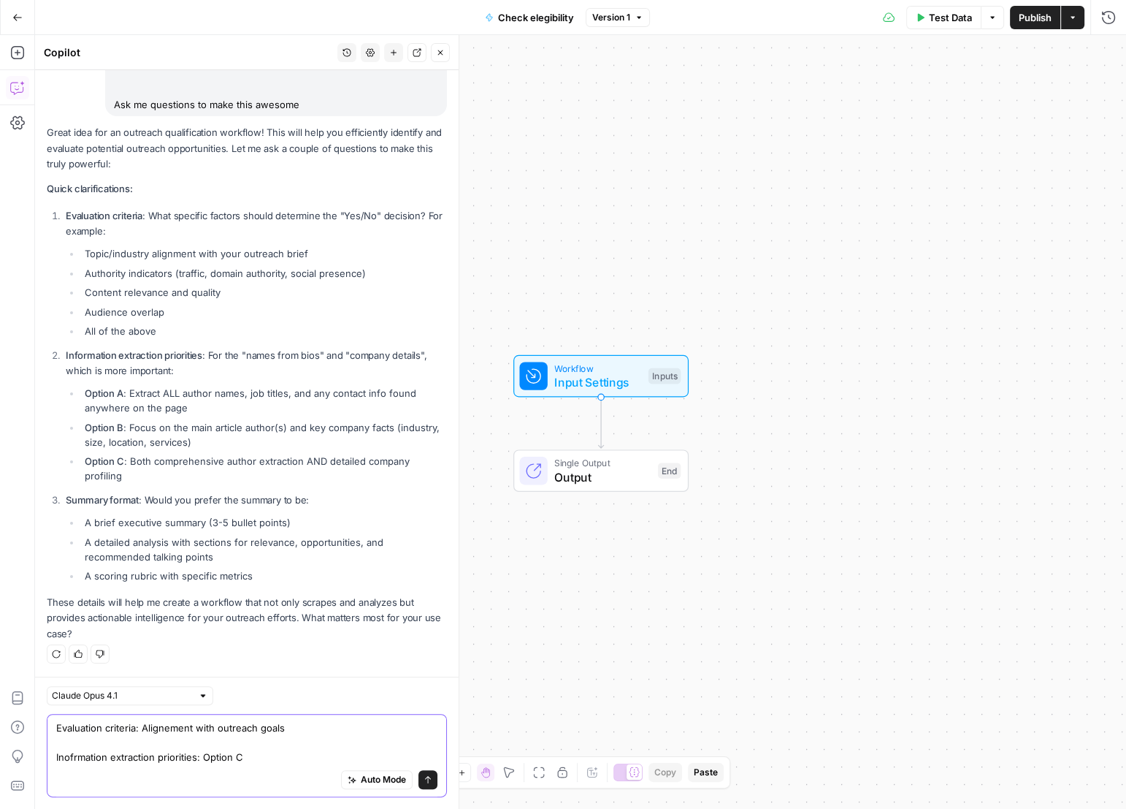
scroll to position [397, 0]
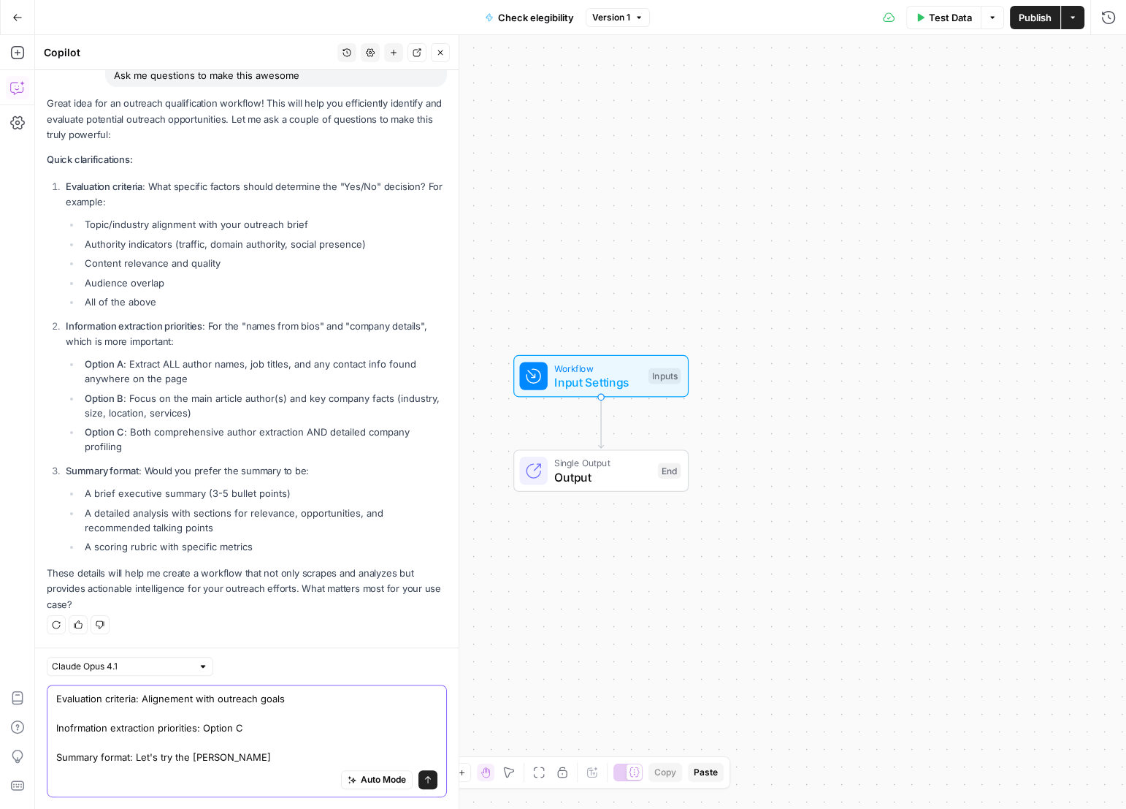
type textarea "Evaluation criteria: Alignement with outreach goals Inofrmation extraction prio…"
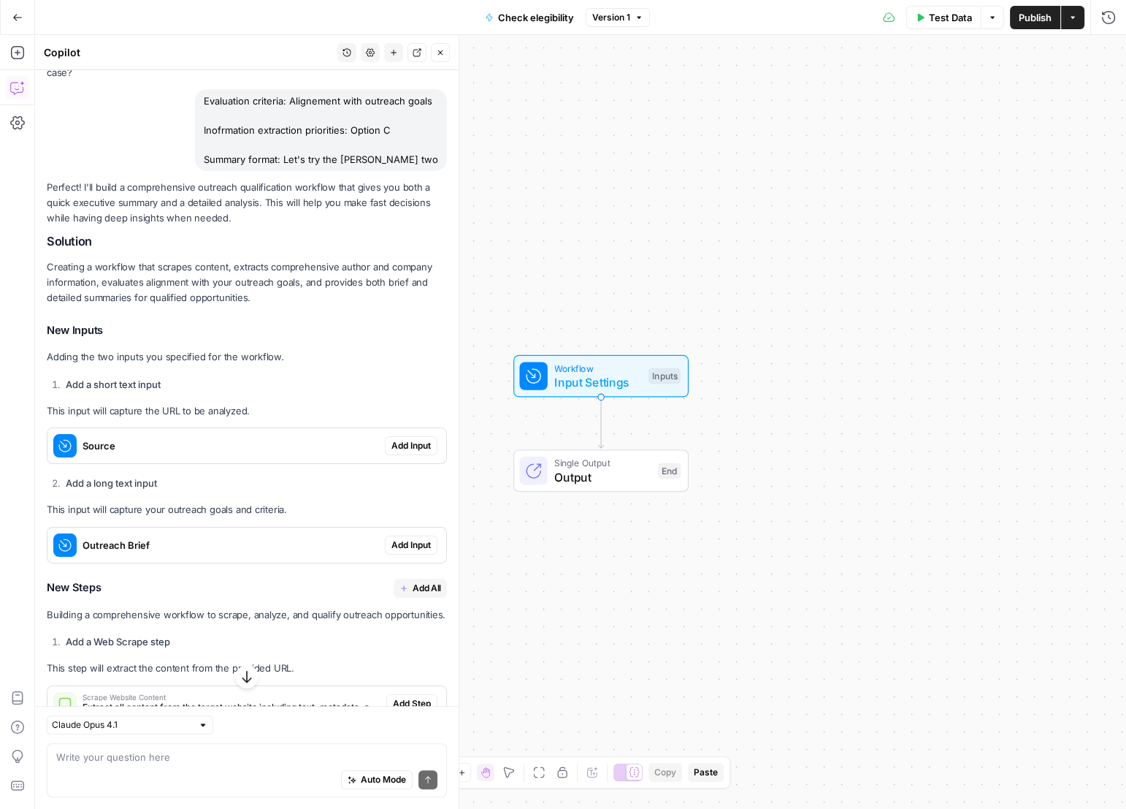
scroll to position [917, 0]
click at [619, 377] on span "Input Settings" at bounding box center [597, 382] width 87 height 18
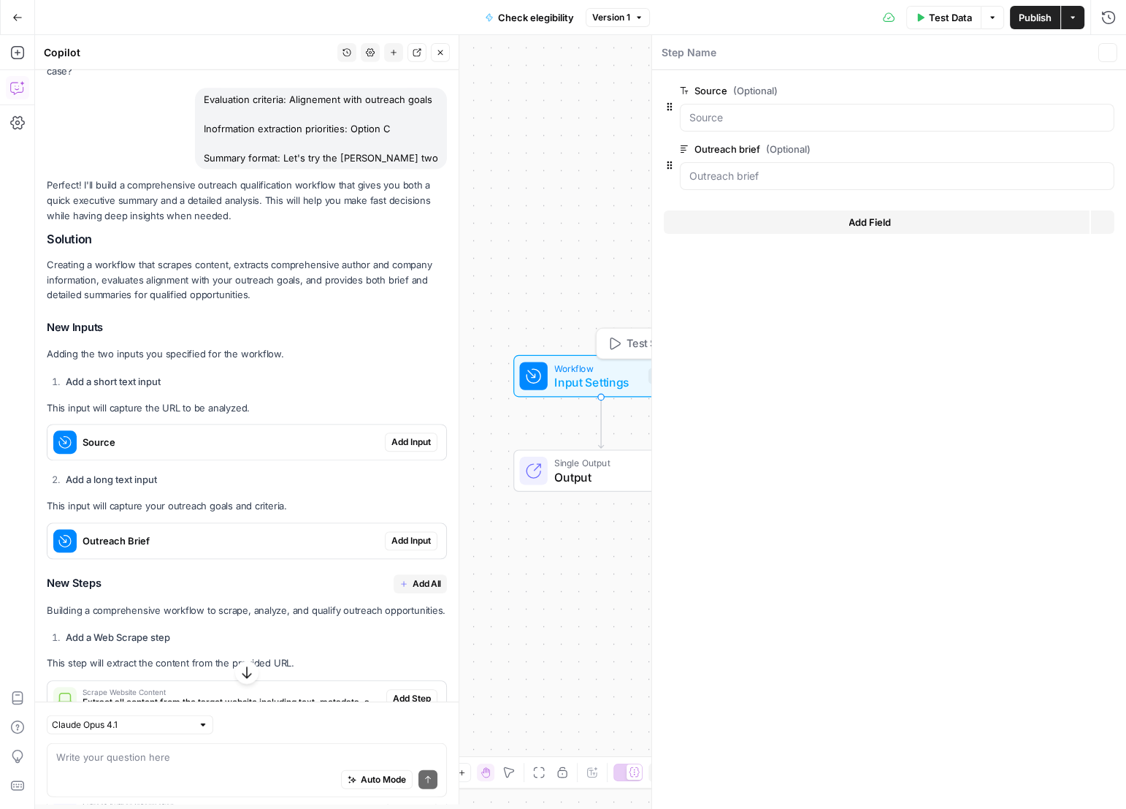
scroll to position [940, 0]
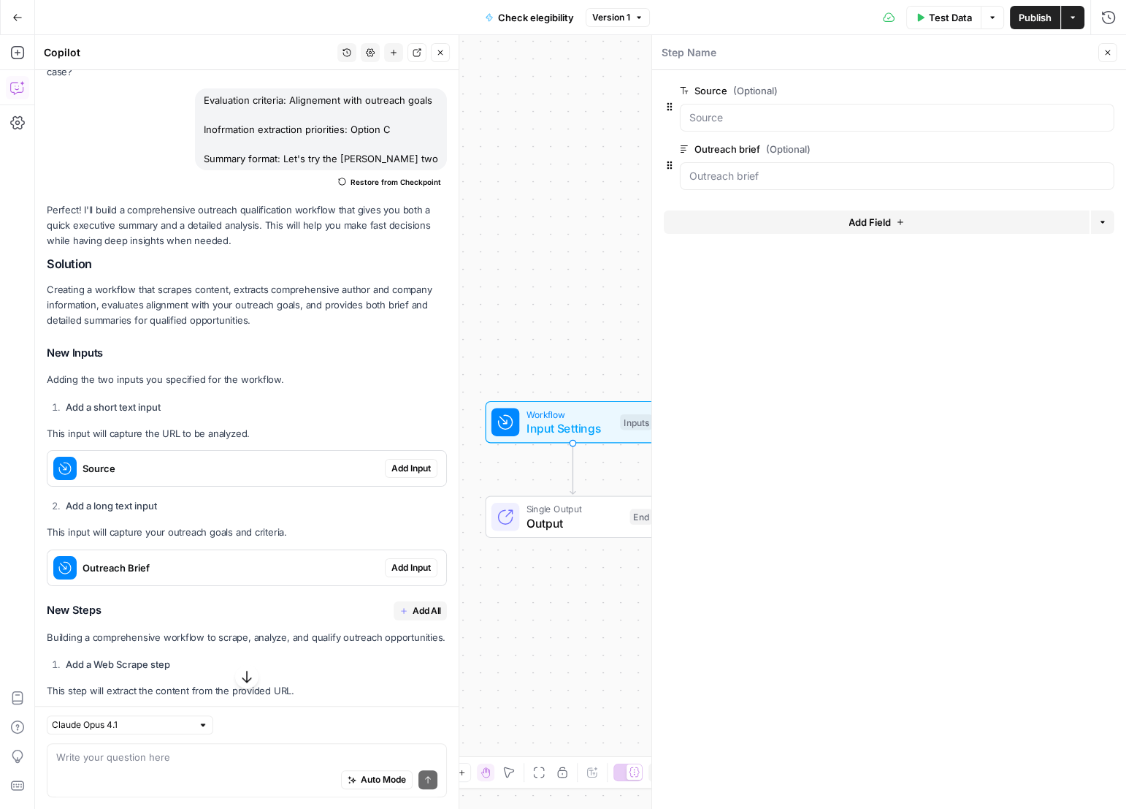
click at [401, 475] on span "Add Input" at bounding box center [411, 468] width 39 height 13
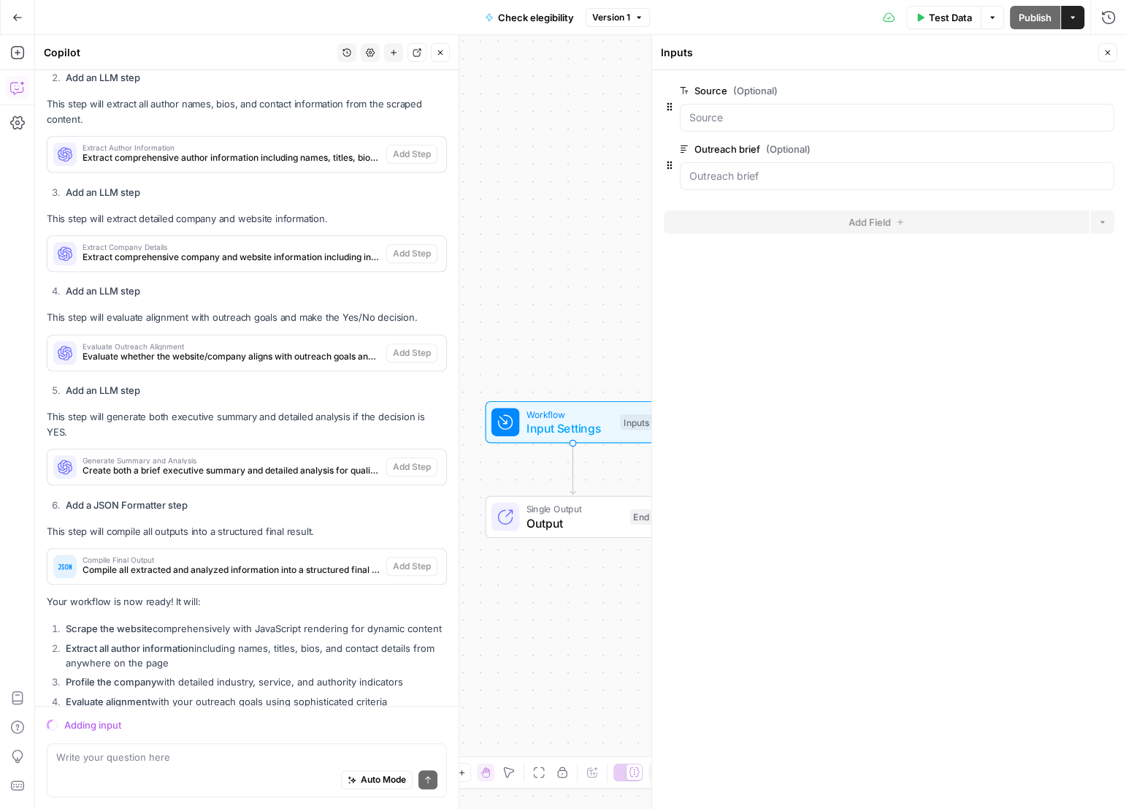
scroll to position [1771, 0]
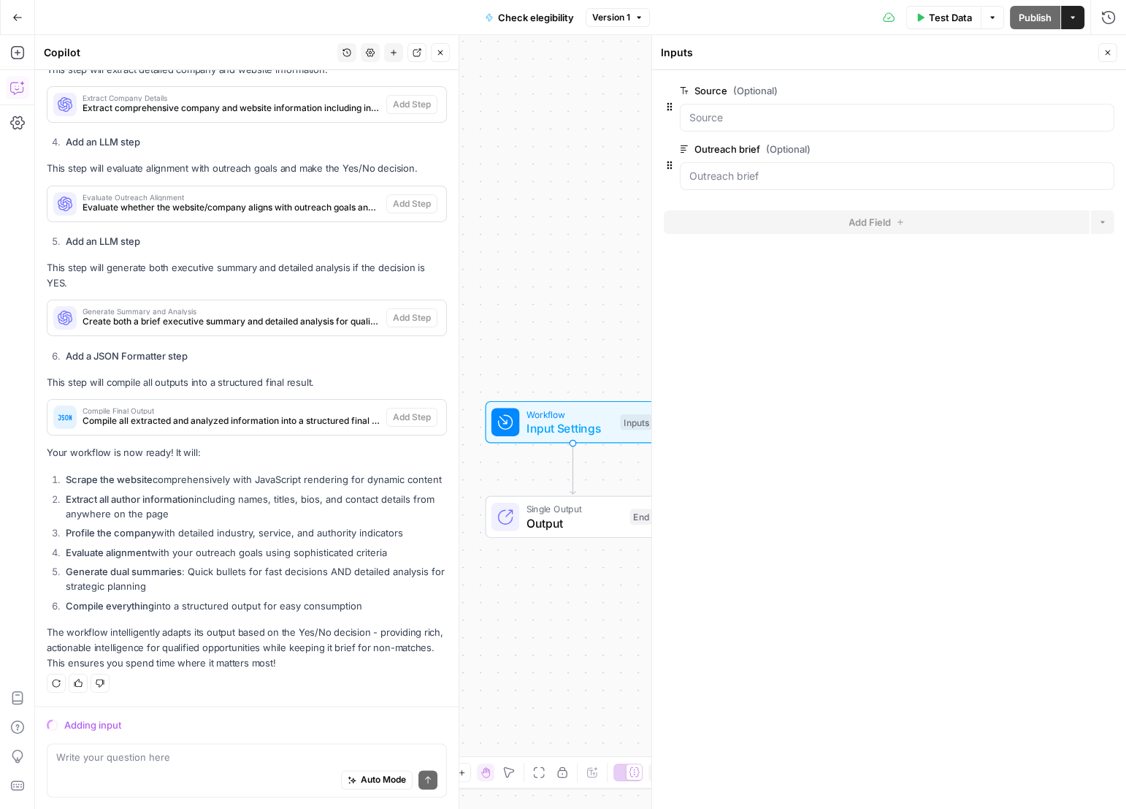
click at [203, 777] on div "Auto Mode Send" at bounding box center [246, 780] width 381 height 32
type textarea "why is adding input taking so long?"
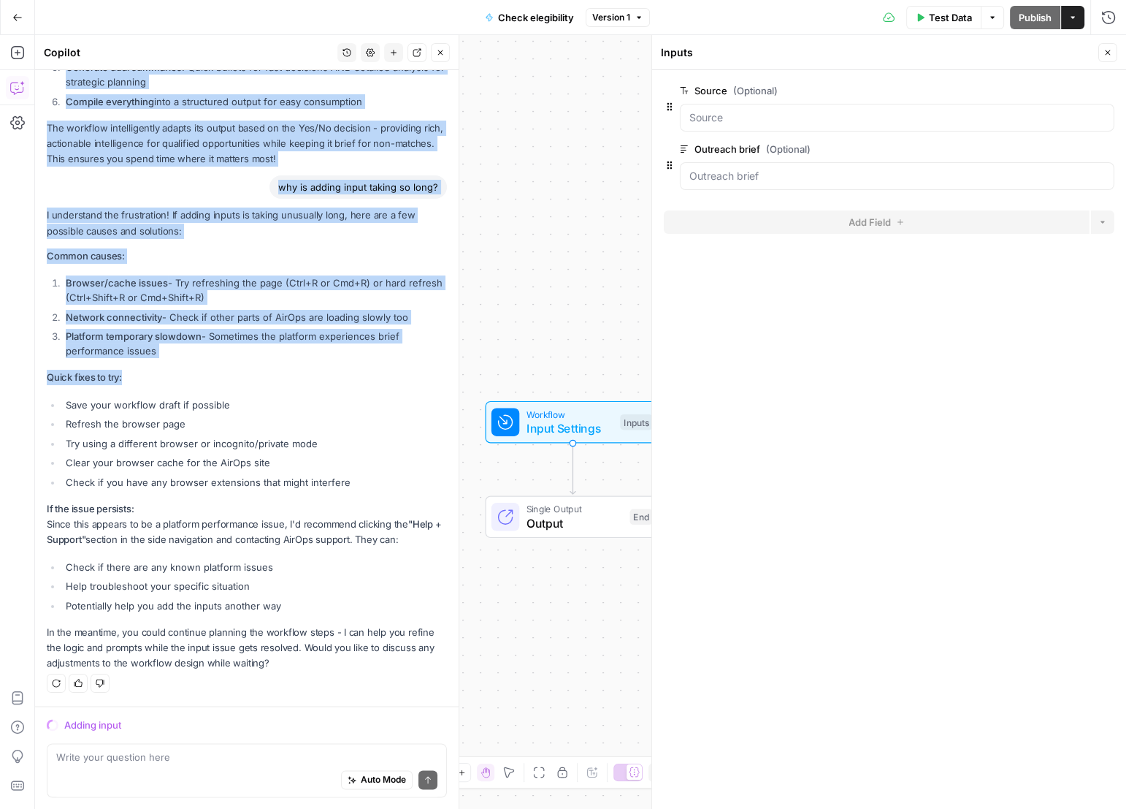
scroll to position [2274, 0]
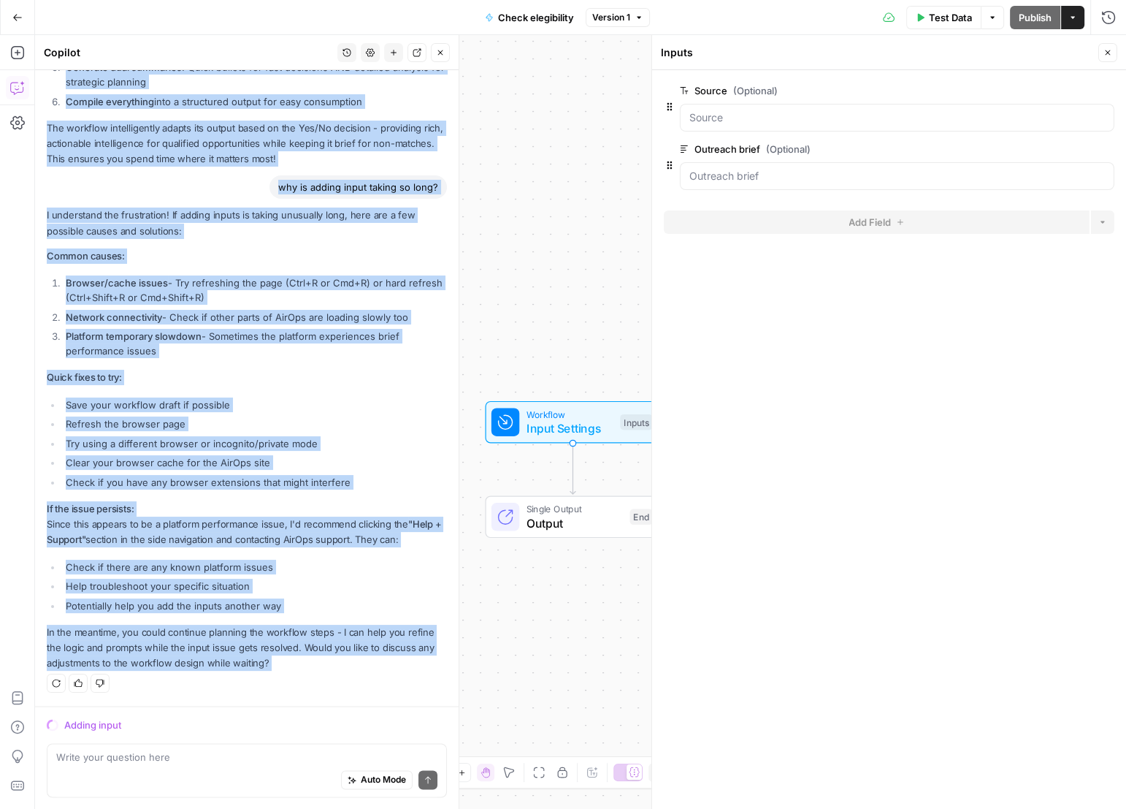
drag, startPoint x: 48, startPoint y: 86, endPoint x: 356, endPoint y: 676, distance: 665.9
copy div "Hi! How can I help with your workflow? I can explain steps, debug, write prompt…"
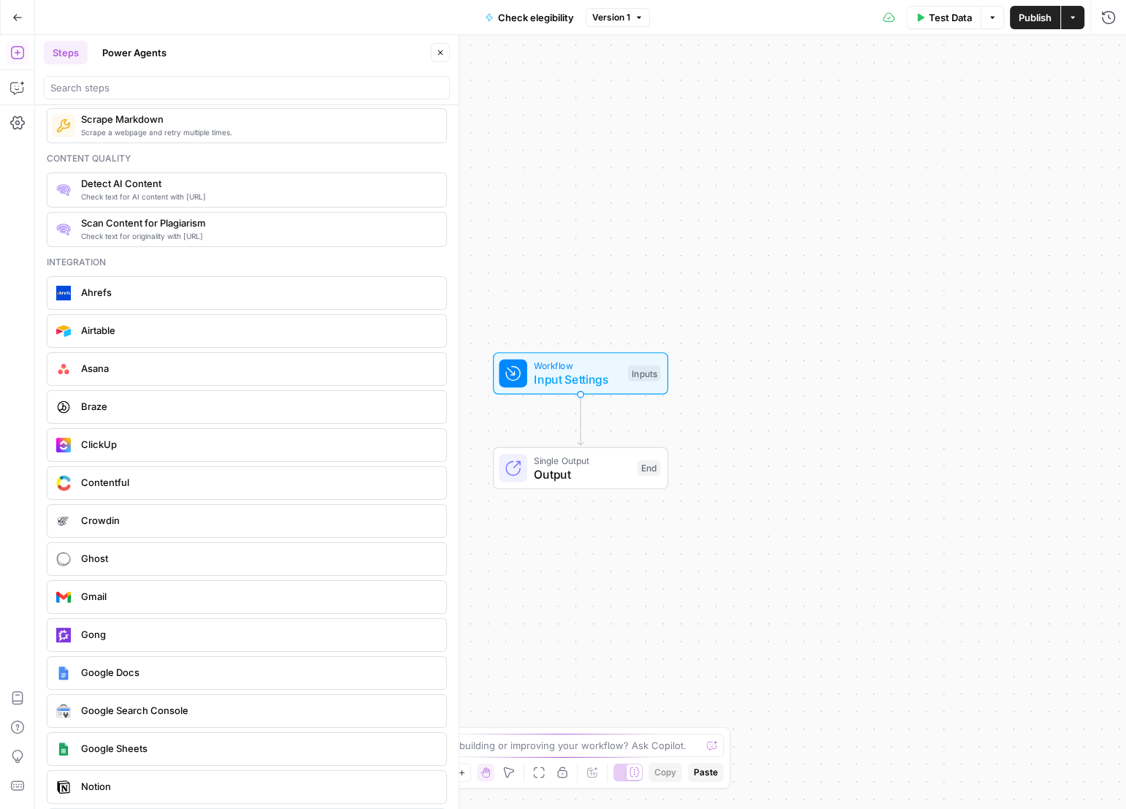
scroll to position [2851, 0]
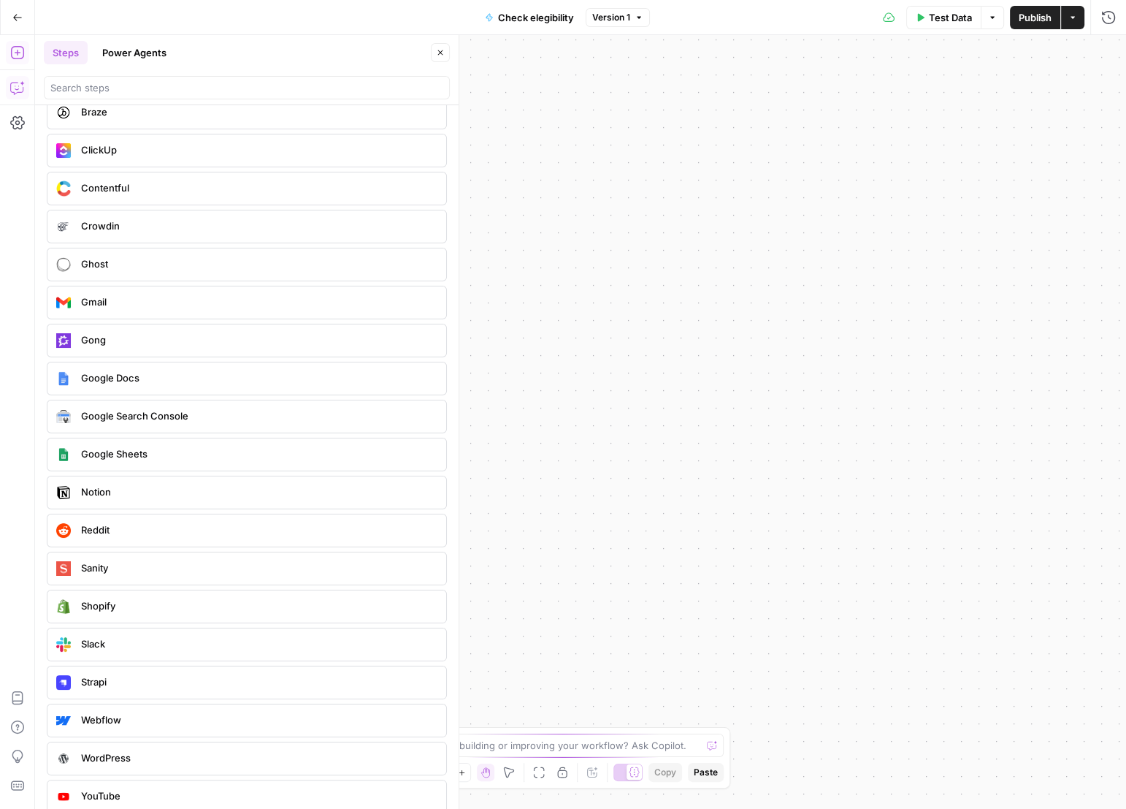
click at [15, 89] on icon "button" at bounding box center [17, 87] width 15 height 15
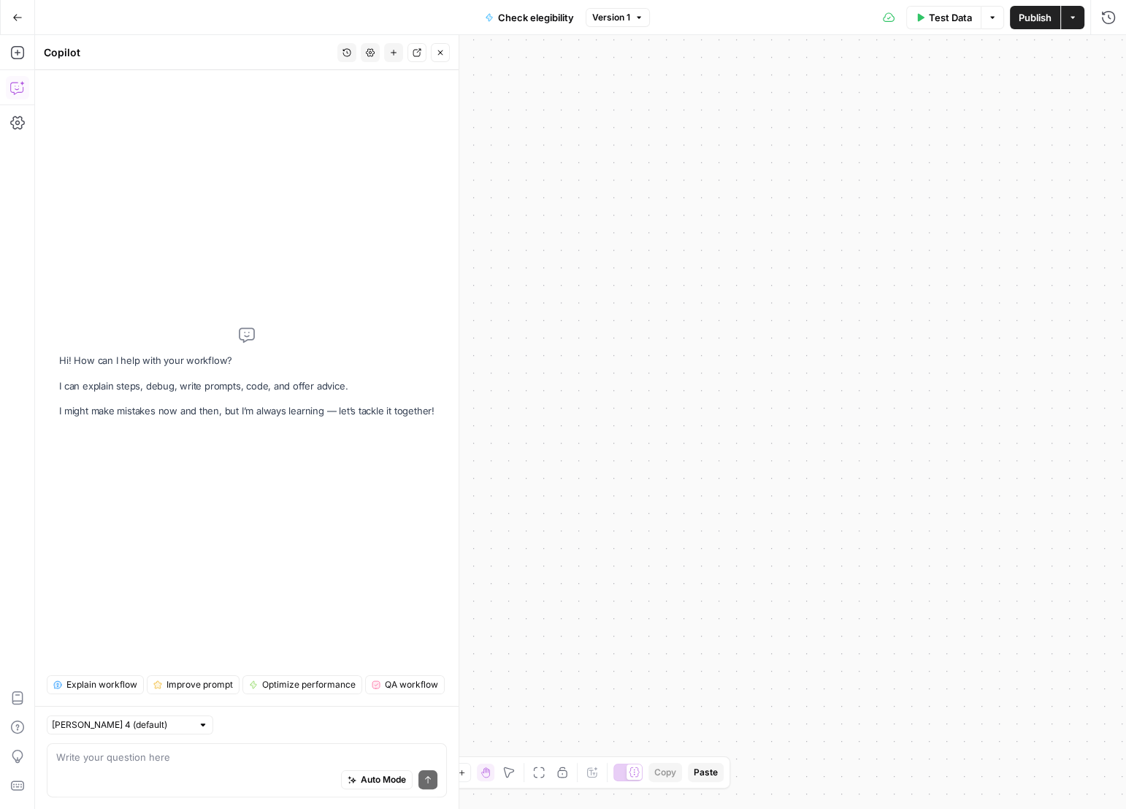
click at [229, 765] on div "Auto Mode Send" at bounding box center [246, 780] width 381 height 32
click at [125, 720] on input "text" at bounding box center [122, 724] width 140 height 15
click at [123, 772] on span "Claude Opus 4.1" at bounding box center [106, 778] width 95 height 15
type input "Claude Opus 4.1"
click at [224, 768] on div "Auto Mode Send" at bounding box center [246, 780] width 381 height 32
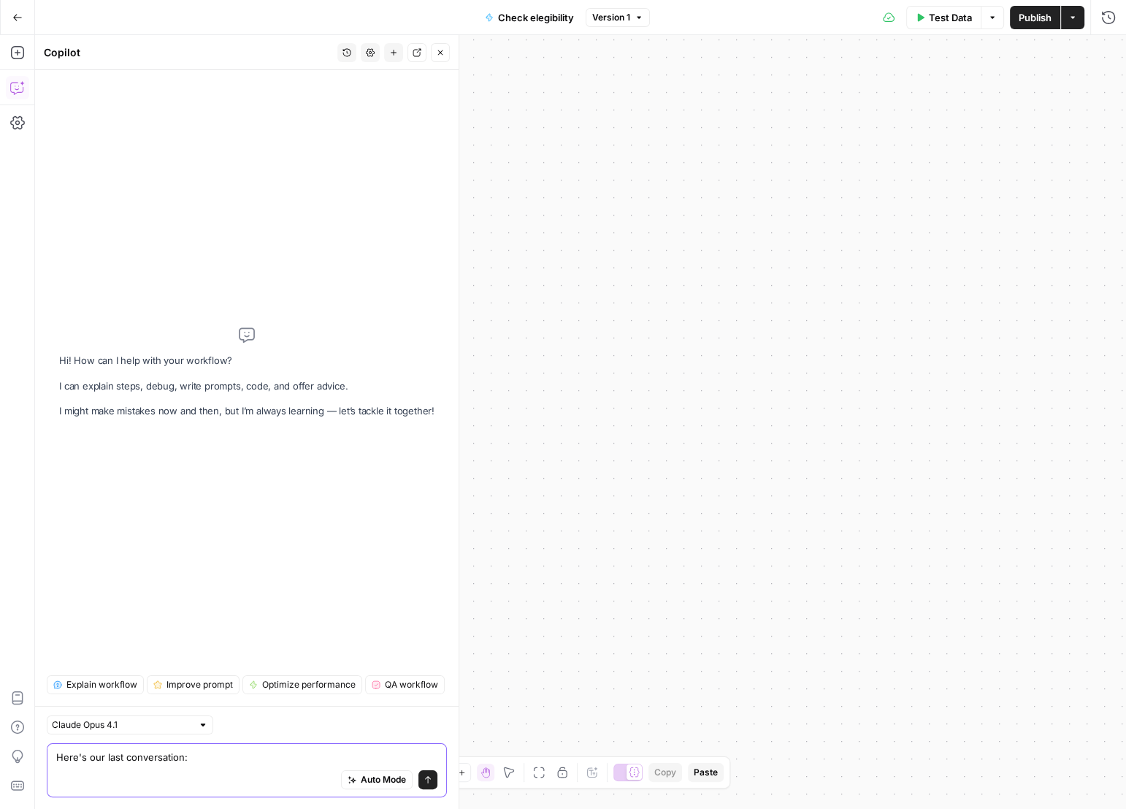
paste textarea "Hi! How can I help with your workflow? I can explain steps, debug, write prompt…"
type textarea "Here's our last conversation: Hi! How can I help with your workflow? I can expl…"
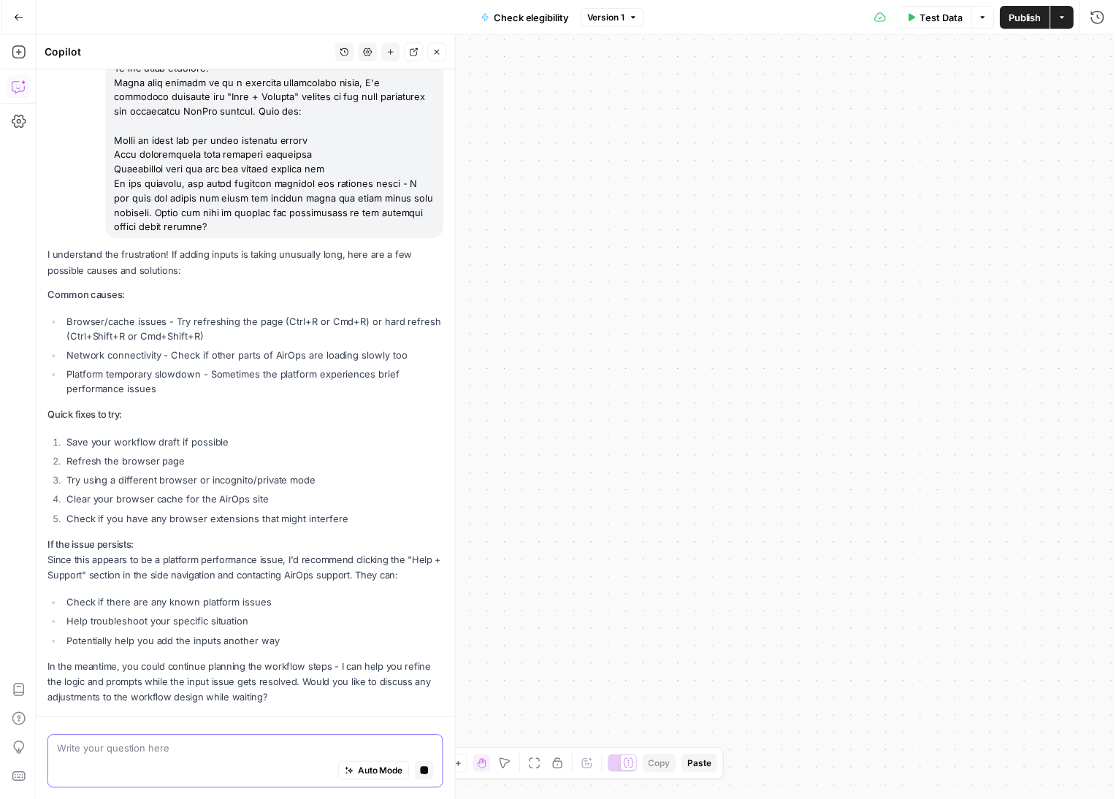
scroll to position [2639, 0]
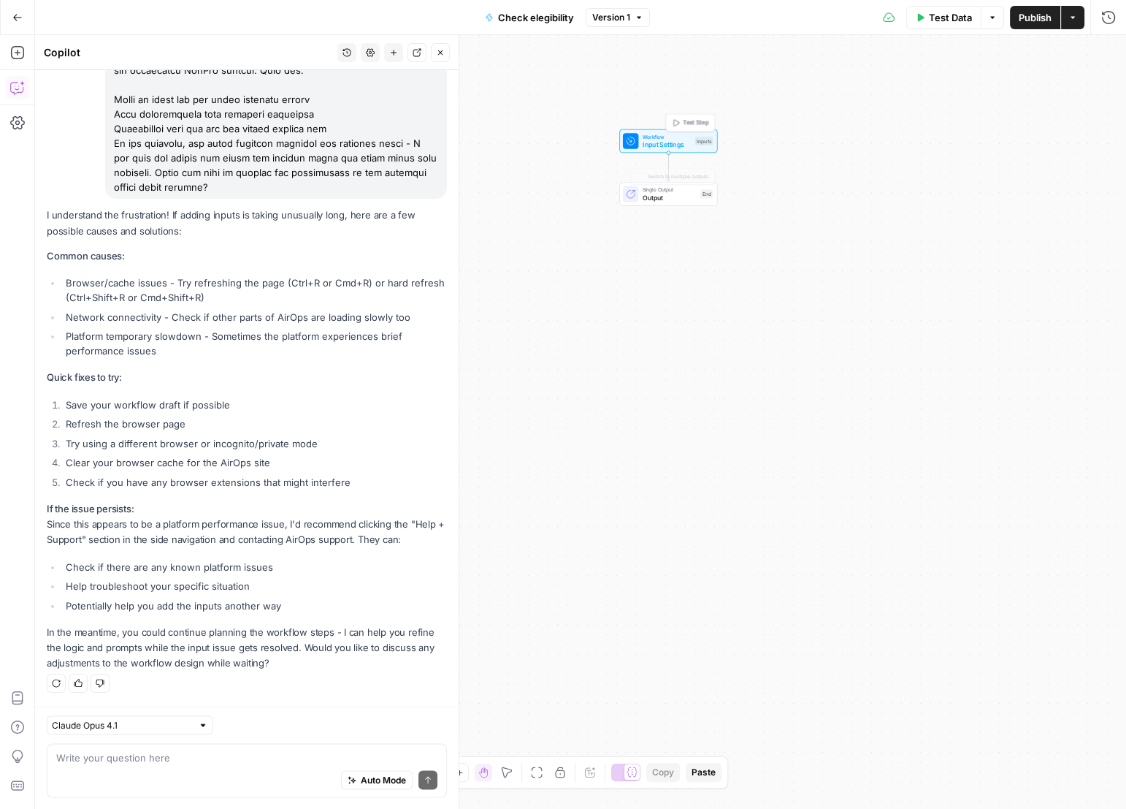
click at [671, 137] on span "Workflow" at bounding box center [667, 137] width 49 height 8
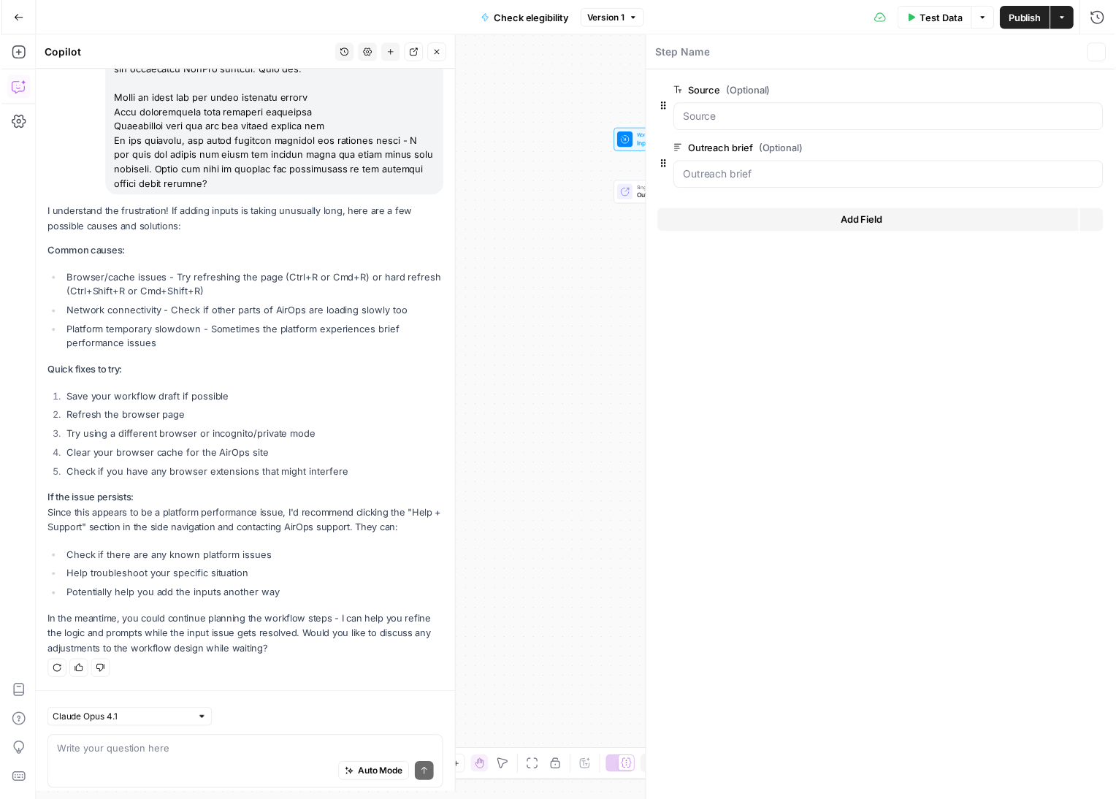
scroll to position [2662, 0]
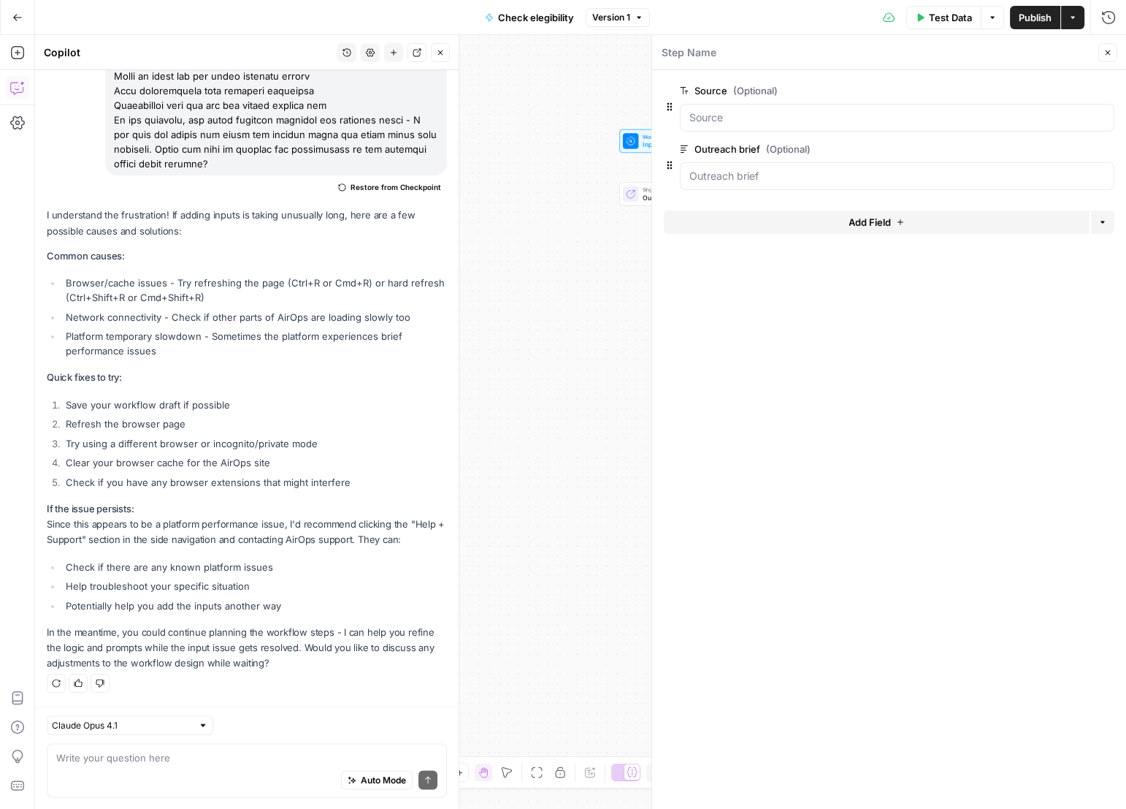
click at [635, 140] on icon at bounding box center [630, 140] width 9 height 9
click at [1083, 90] on icon "button" at bounding box center [1084, 91] width 8 height 8
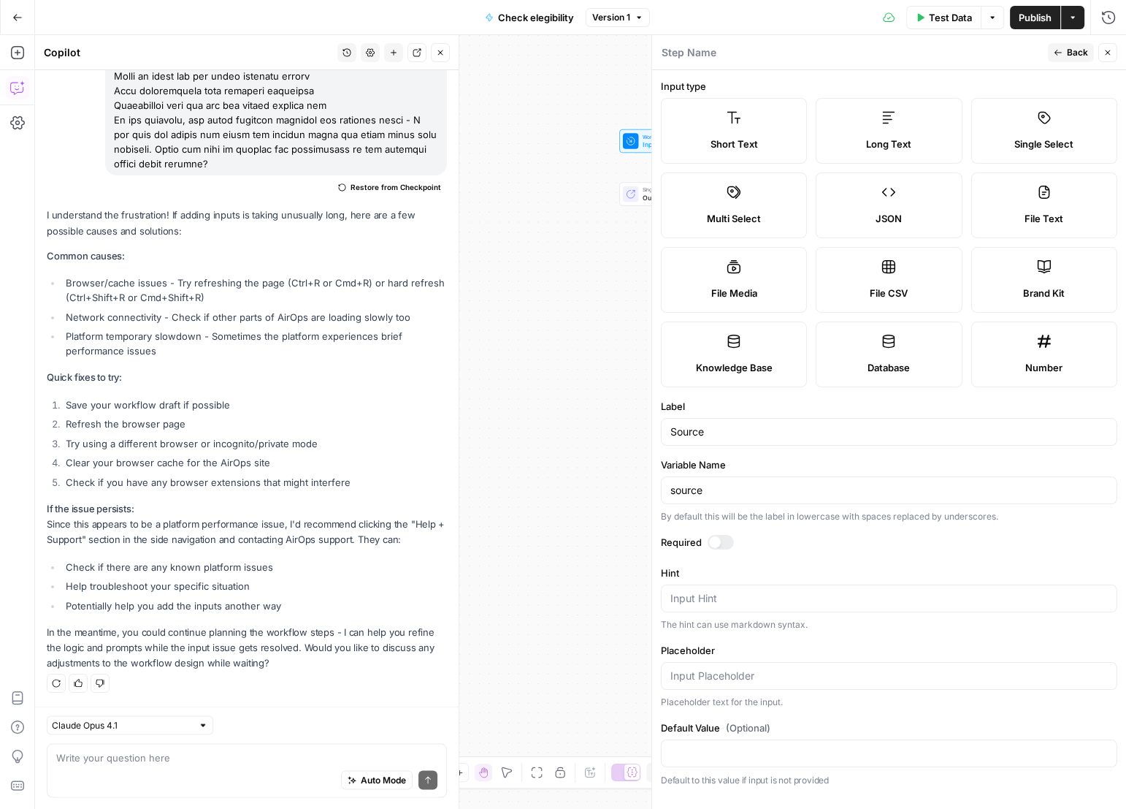
click at [722, 536] on div at bounding box center [721, 542] width 26 height 15
click at [1065, 51] on button "Back" at bounding box center [1071, 52] width 46 height 19
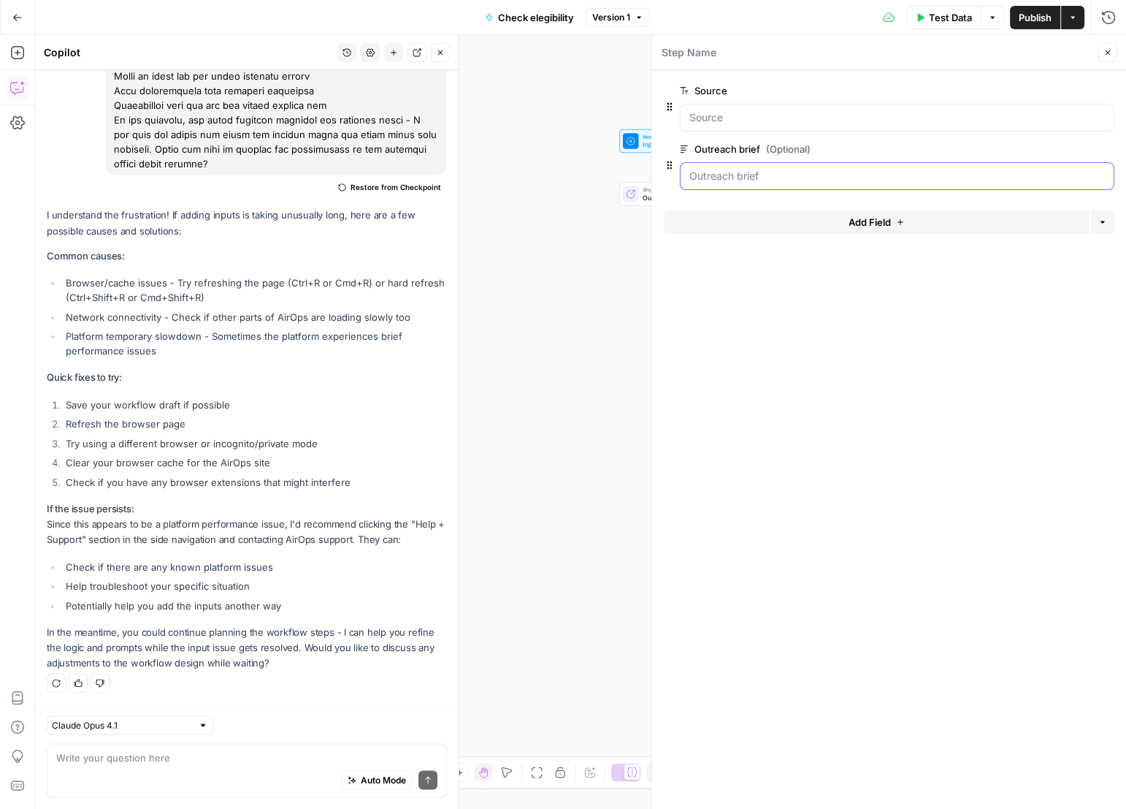
click at [823, 172] on brief "Outreach brief (Optional)" at bounding box center [898, 176] width 416 height 15
click at [1075, 150] on span "edit field" at bounding box center [1060, 149] width 32 height 12
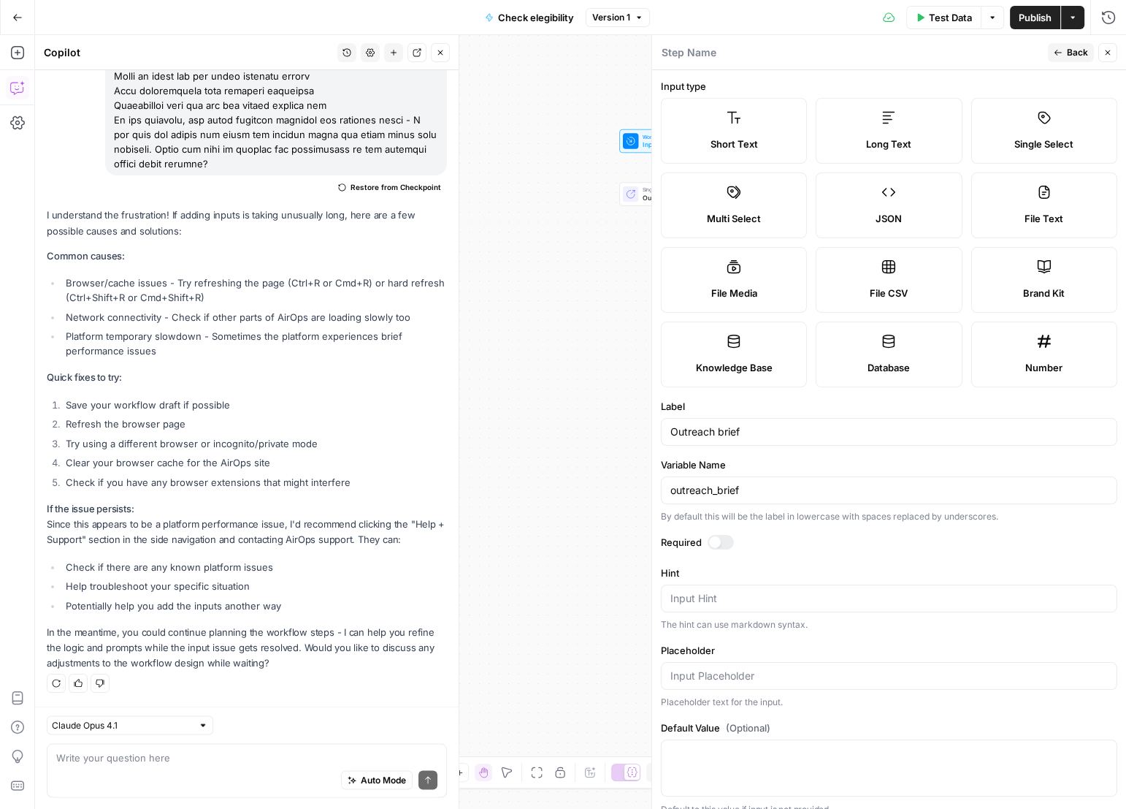
click at [722, 538] on div at bounding box center [721, 542] width 26 height 15
click at [1110, 53] on icon "button" at bounding box center [1108, 52] width 9 height 9
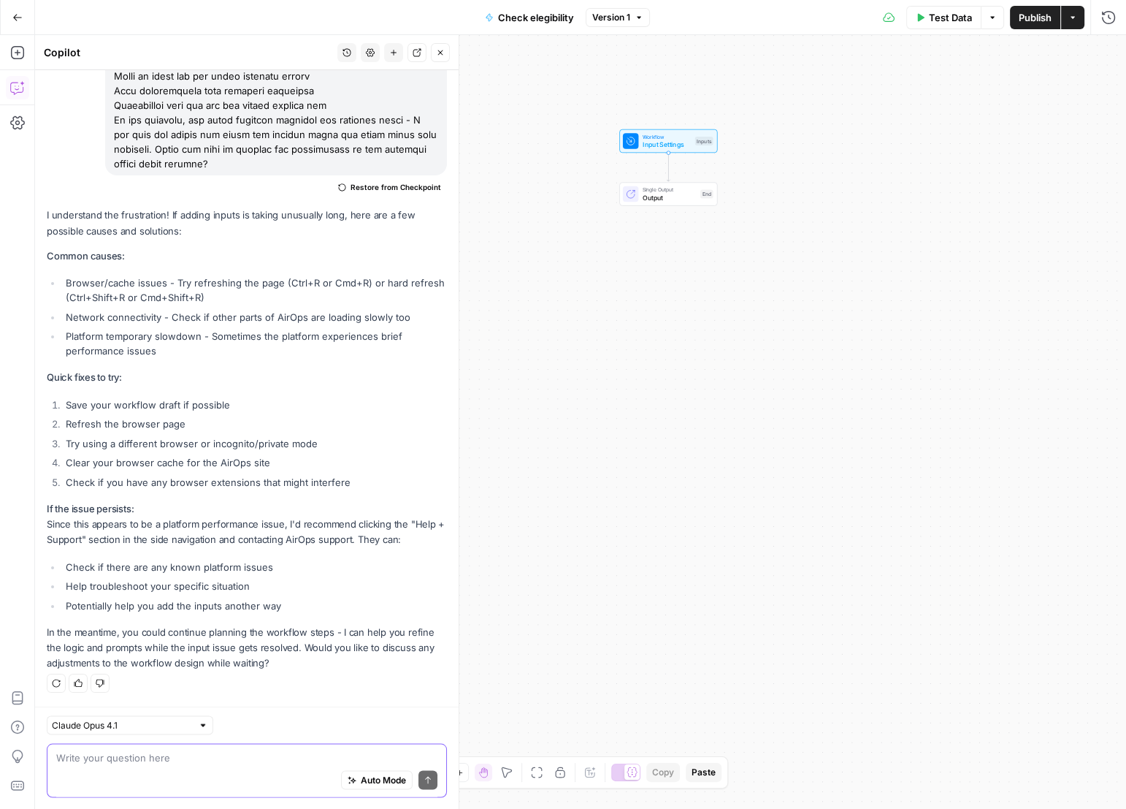
click at [221, 756] on textarea at bounding box center [246, 757] width 381 height 15
type textarea "can you help me wit the worflow?"
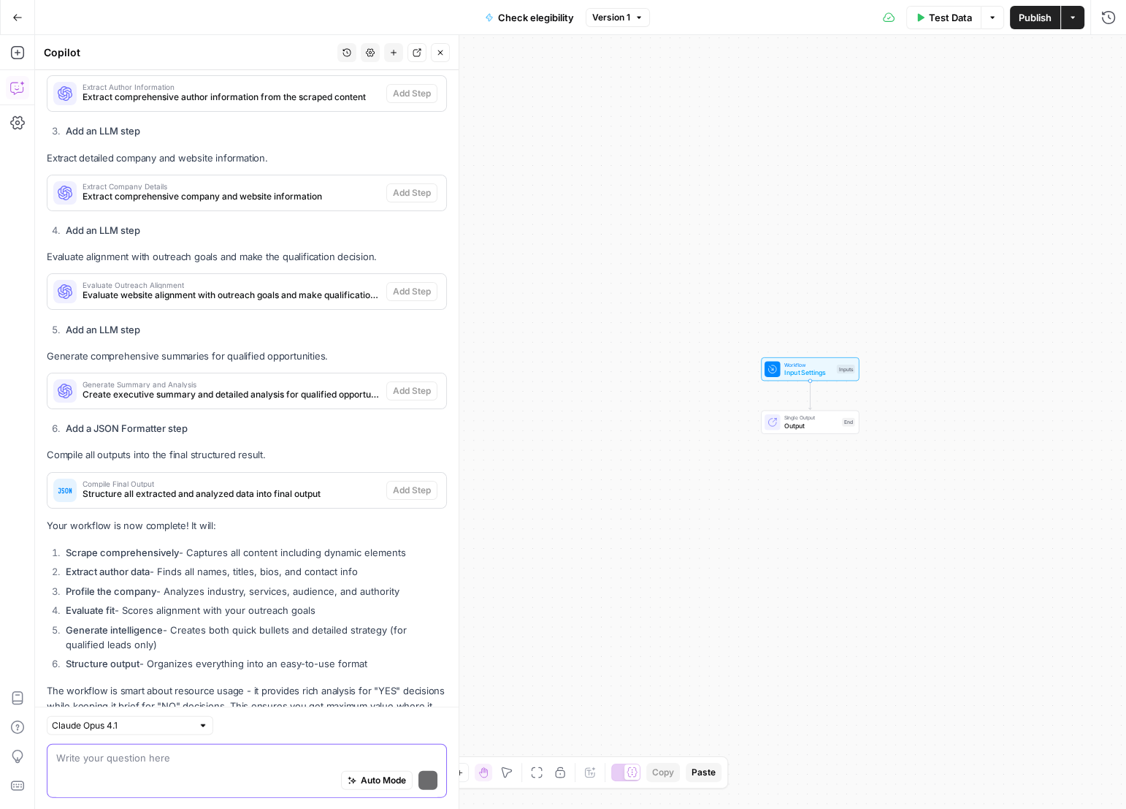
scroll to position [3703, 0]
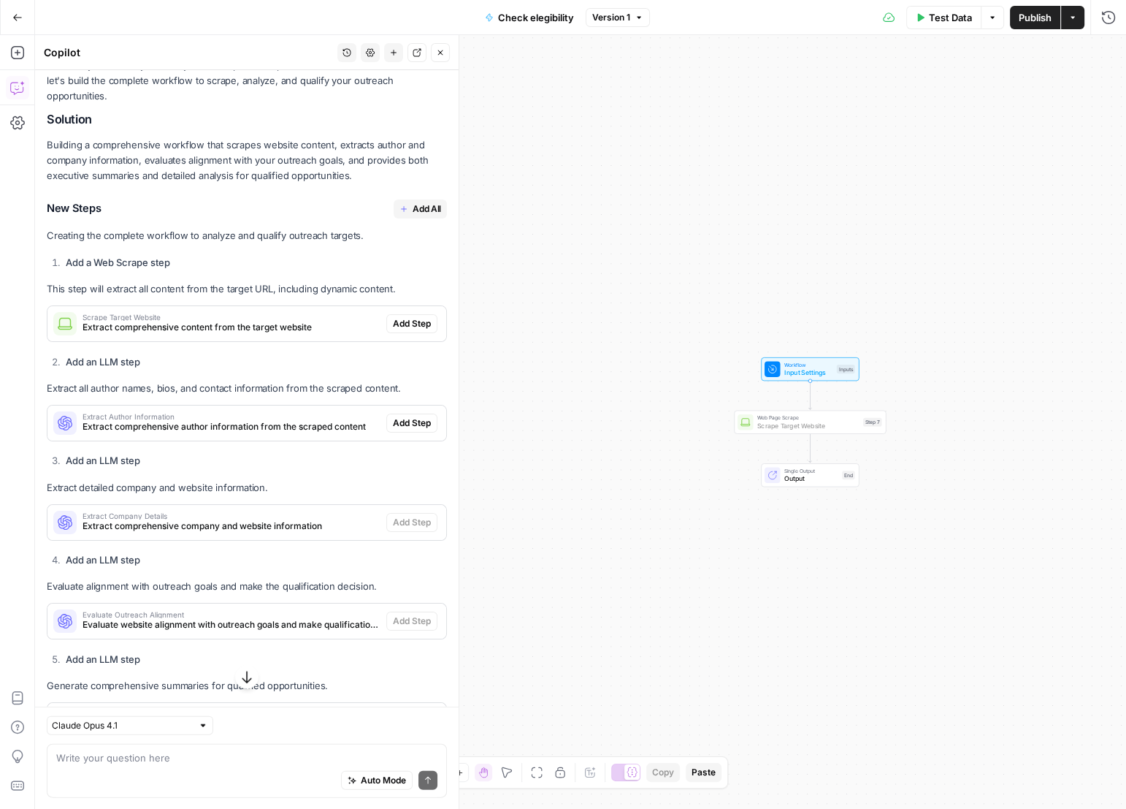
click at [393, 330] on span "Add Step" at bounding box center [412, 323] width 38 height 13
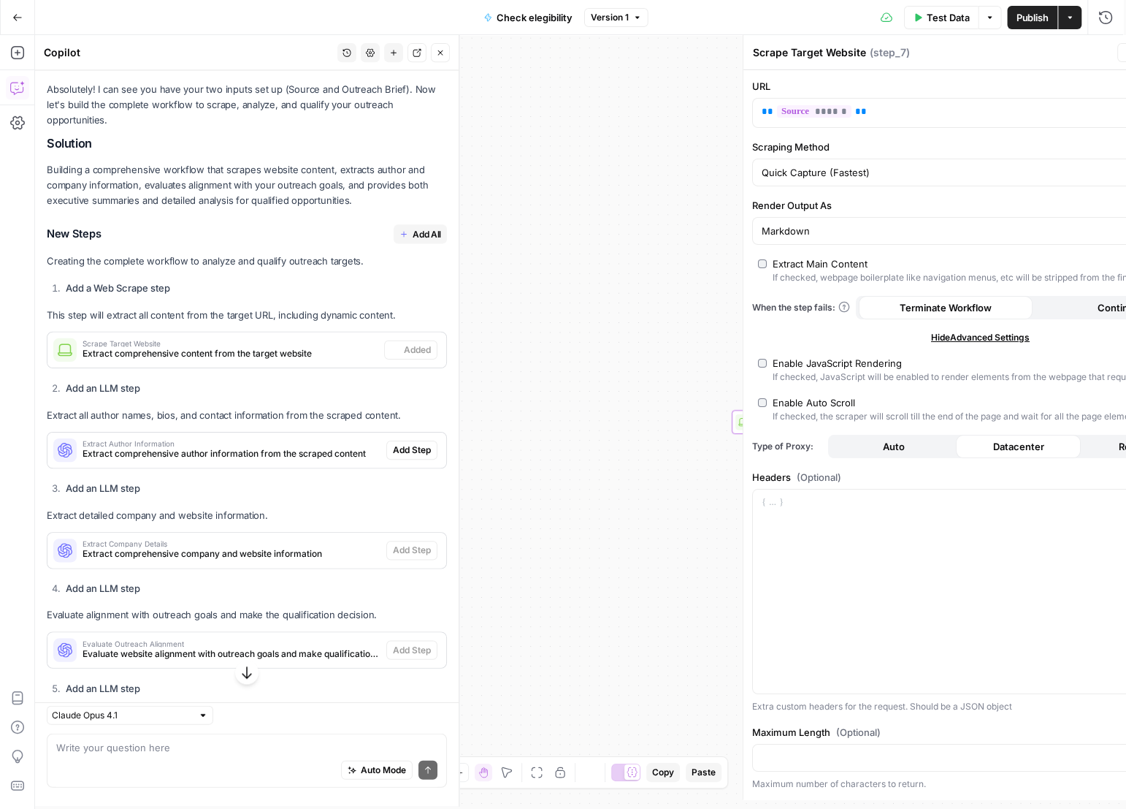
scroll to position [3325, 0]
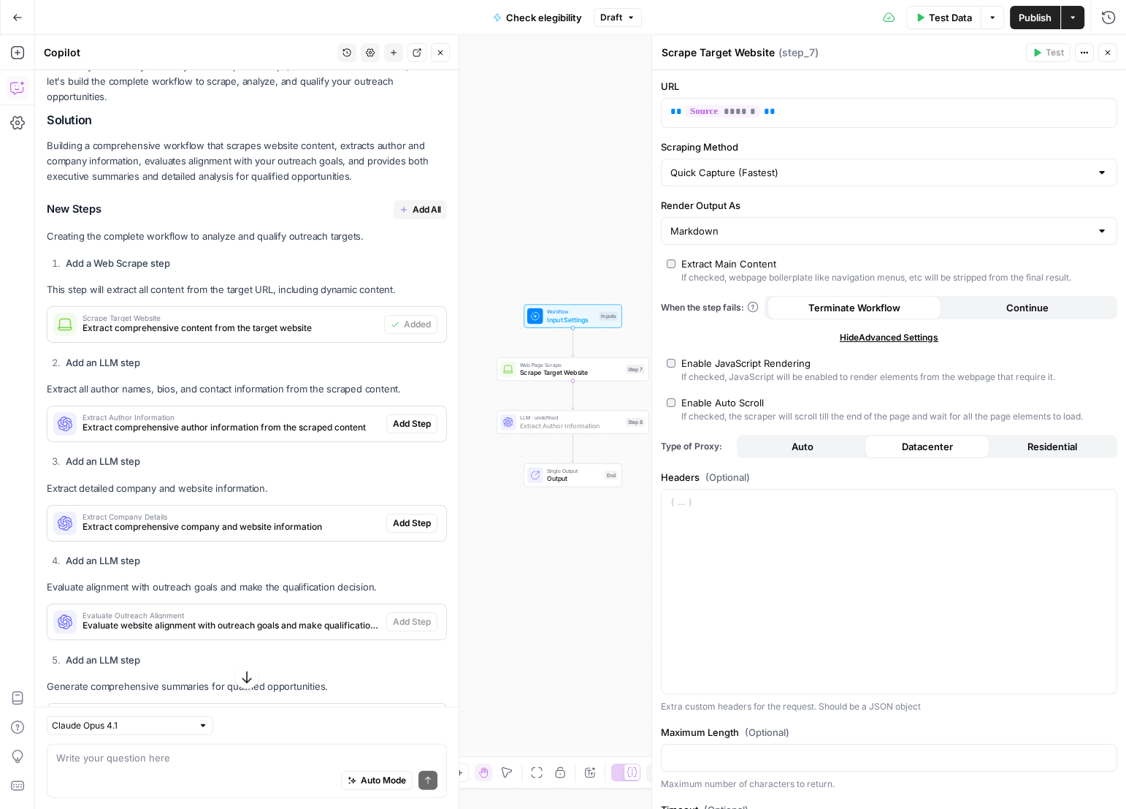
click at [404, 430] on span "Add Step" at bounding box center [412, 423] width 38 height 13
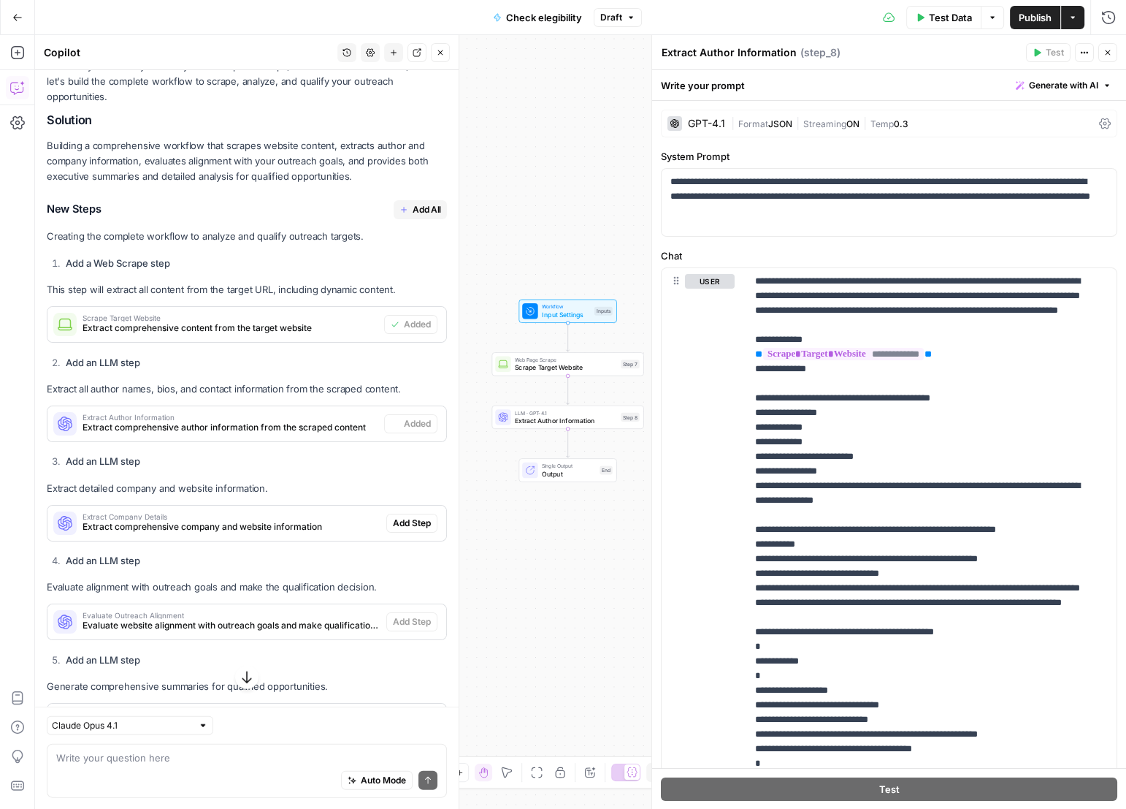
scroll to position [3327, 0]
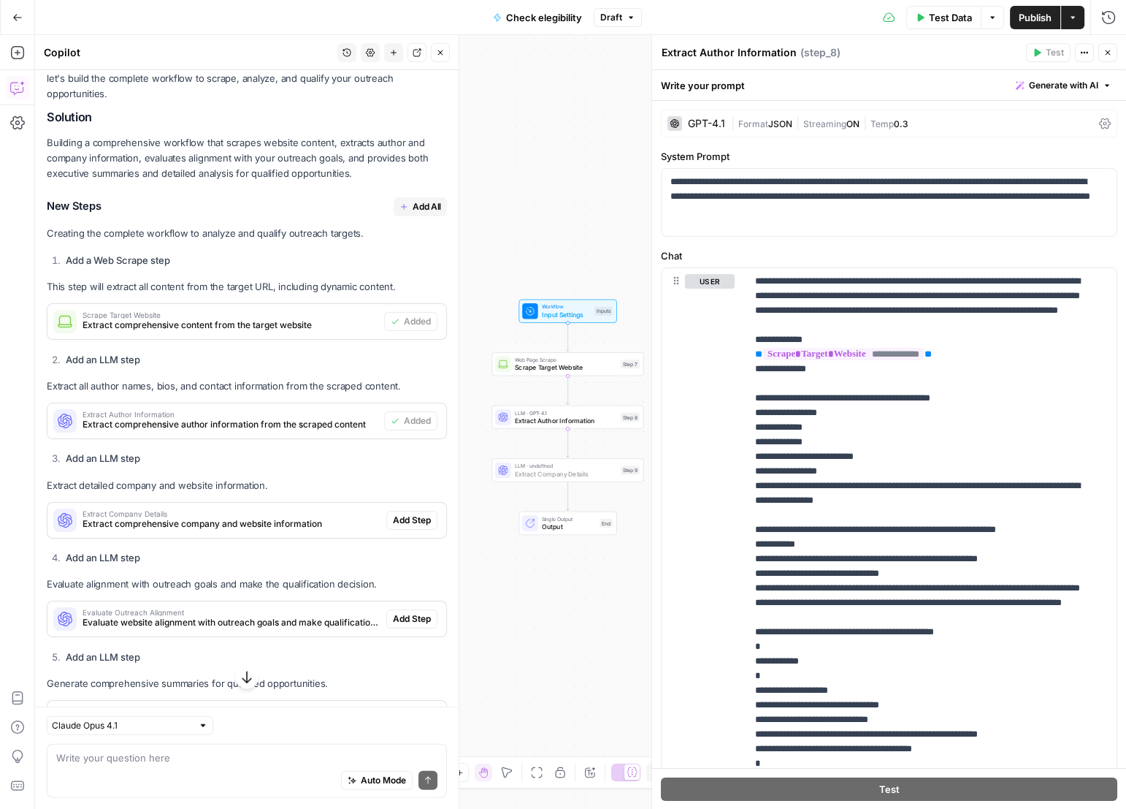
click at [416, 527] on span "Add Step" at bounding box center [412, 520] width 38 height 13
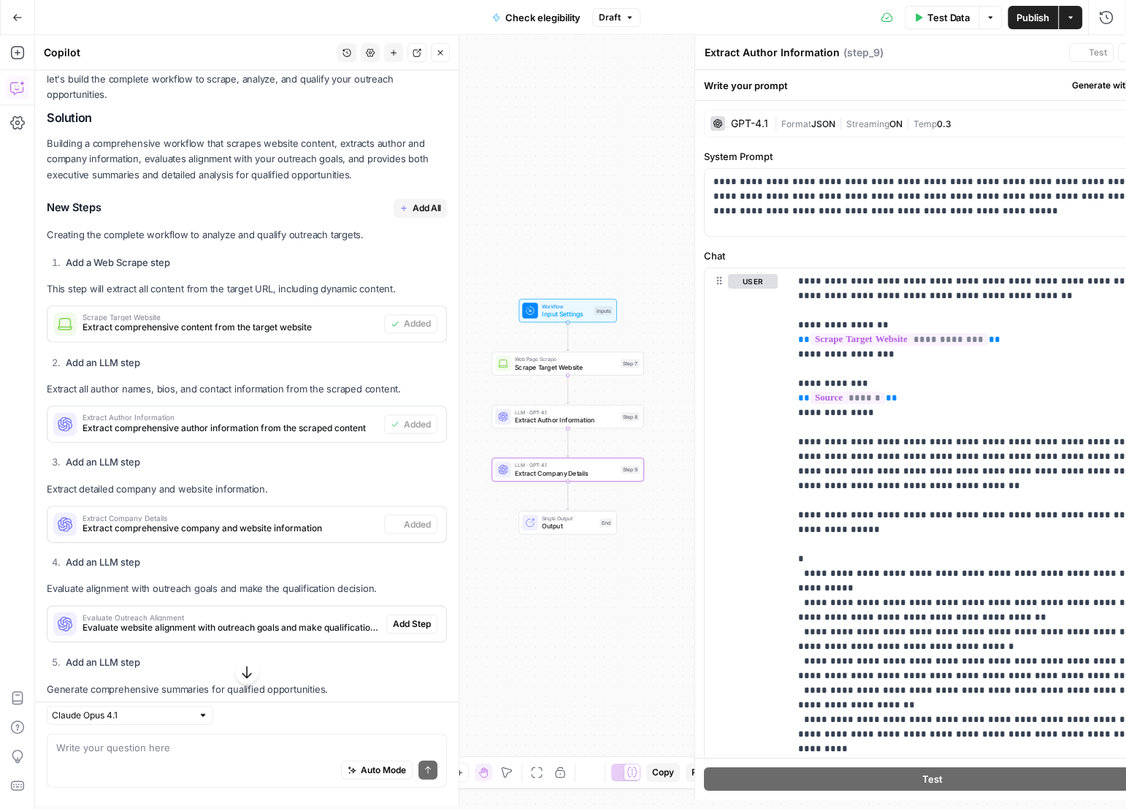
type textarea "Extract Company Details"
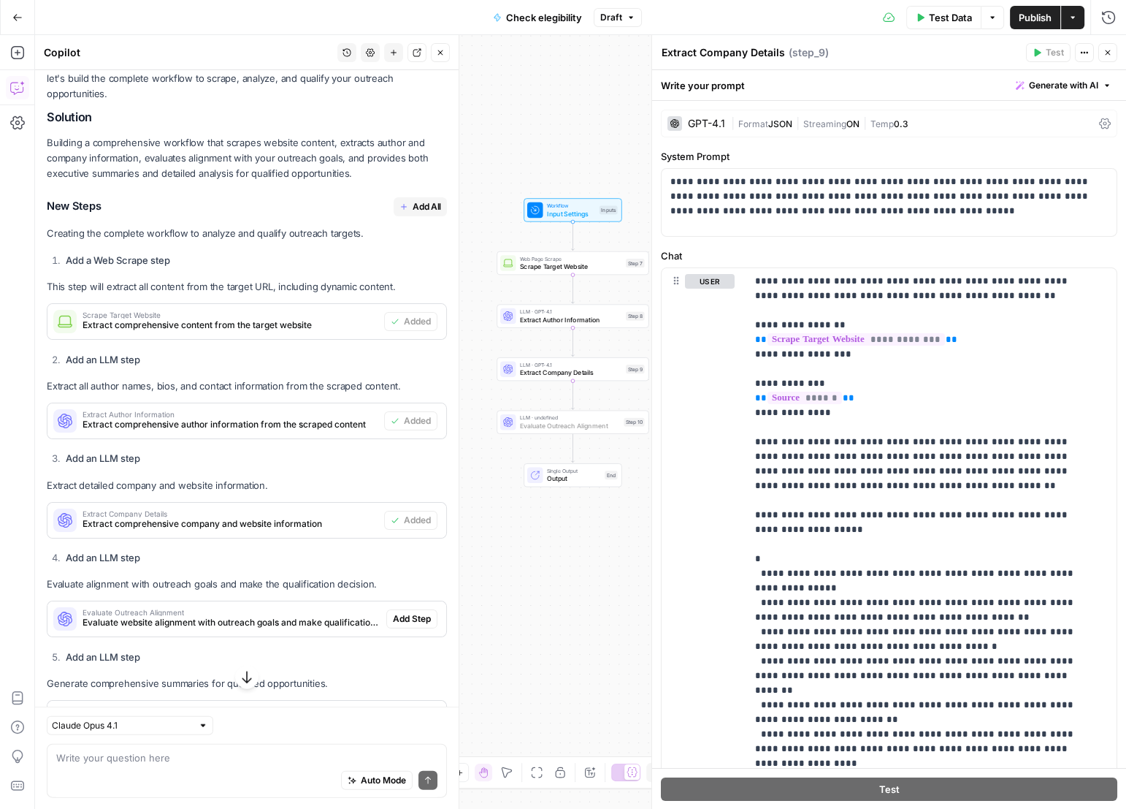
click at [400, 625] on span "Add Step" at bounding box center [412, 618] width 38 height 13
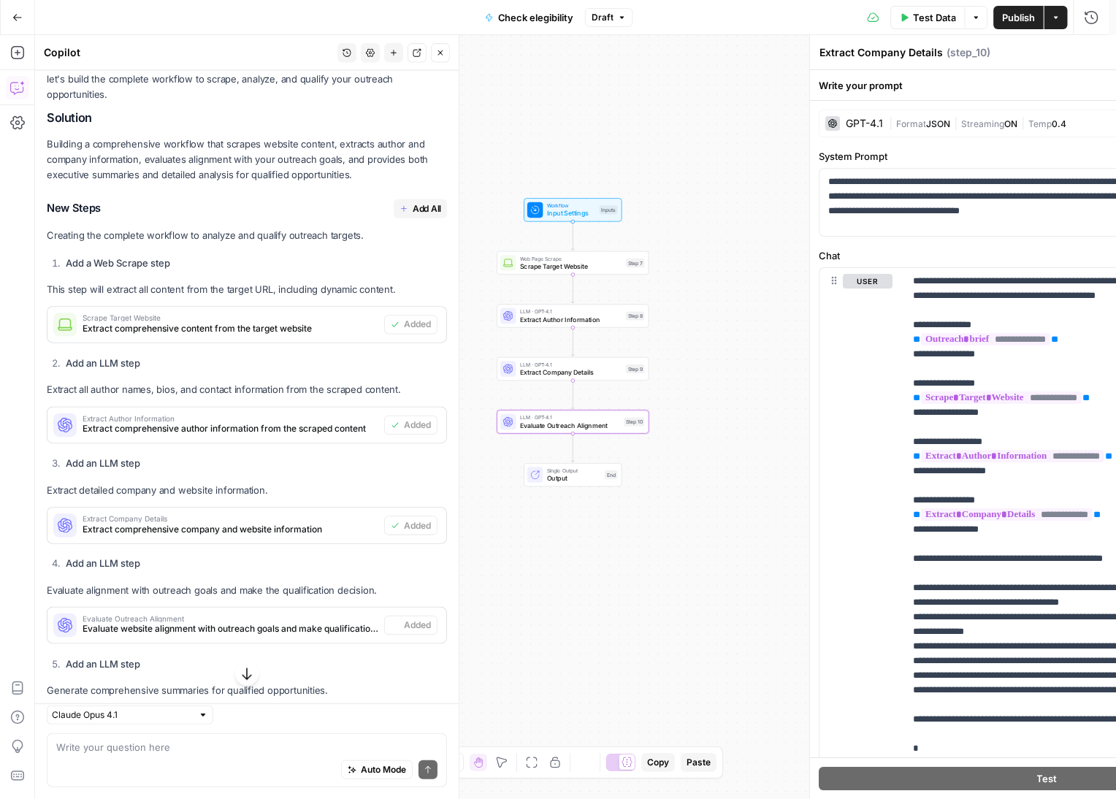
type textarea "Evaluate Outreach Alignment"
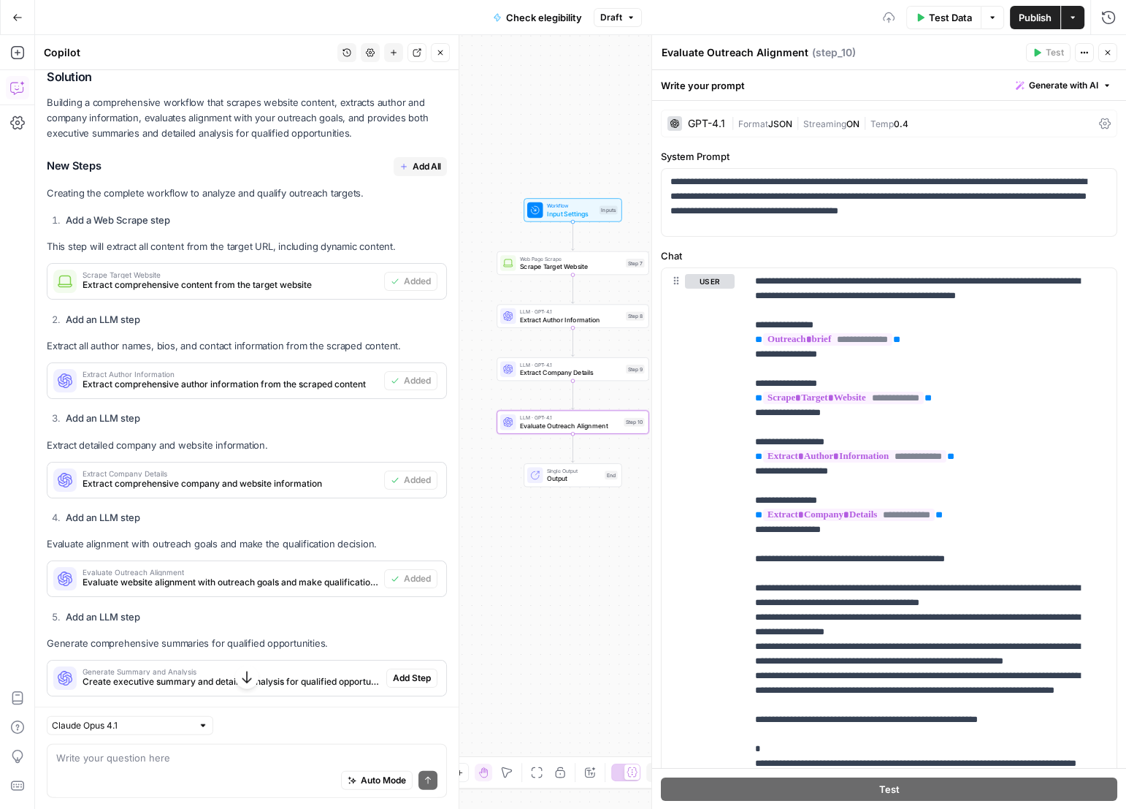
scroll to position [3689, 0]
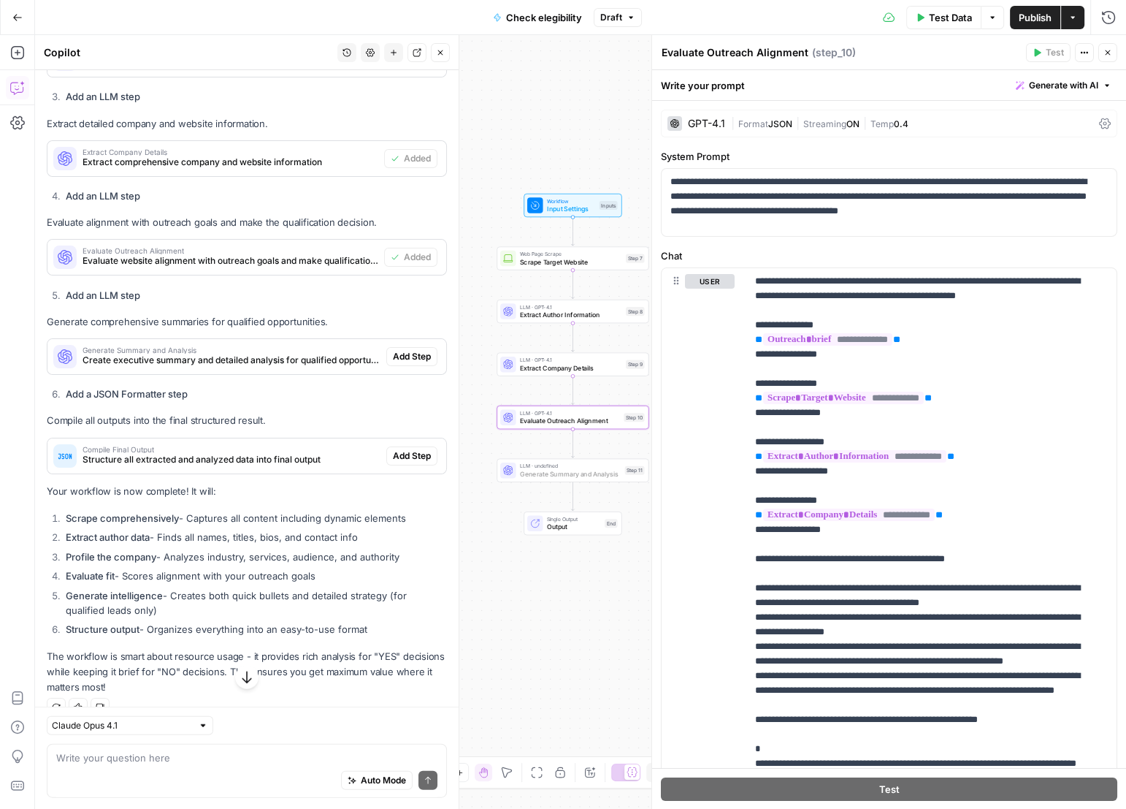
click at [405, 363] on span "Add Step" at bounding box center [412, 356] width 38 height 13
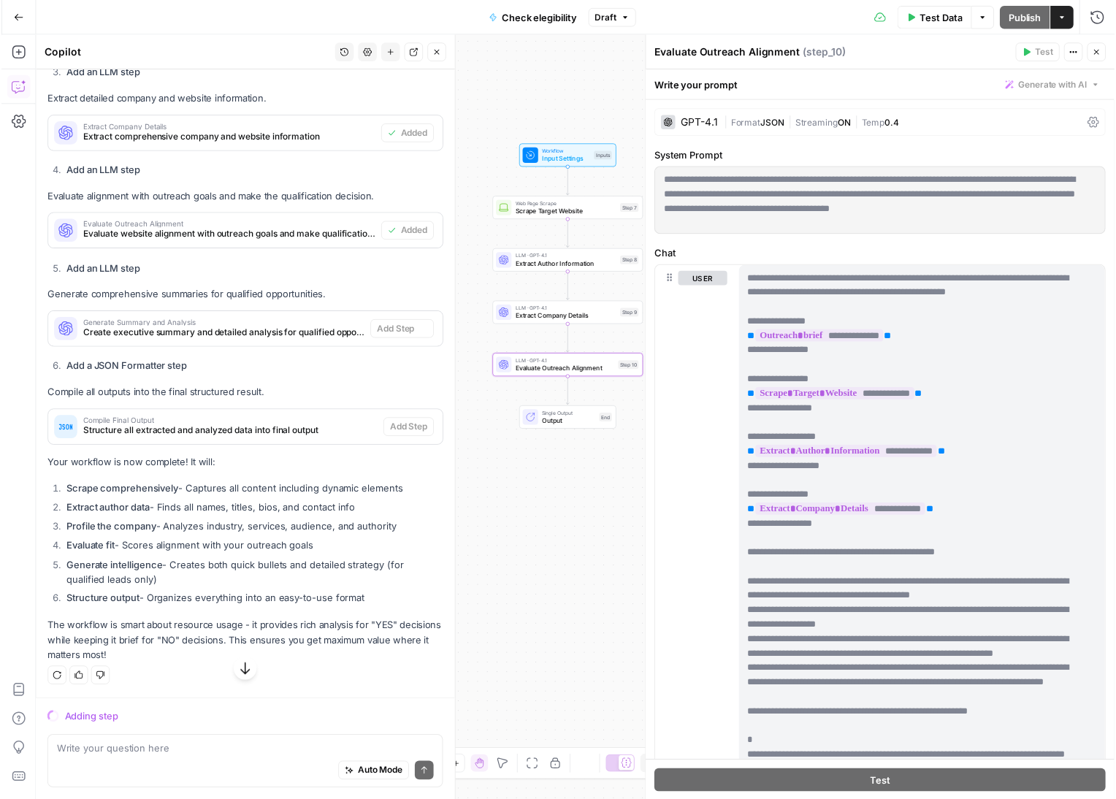
scroll to position [3643, 0]
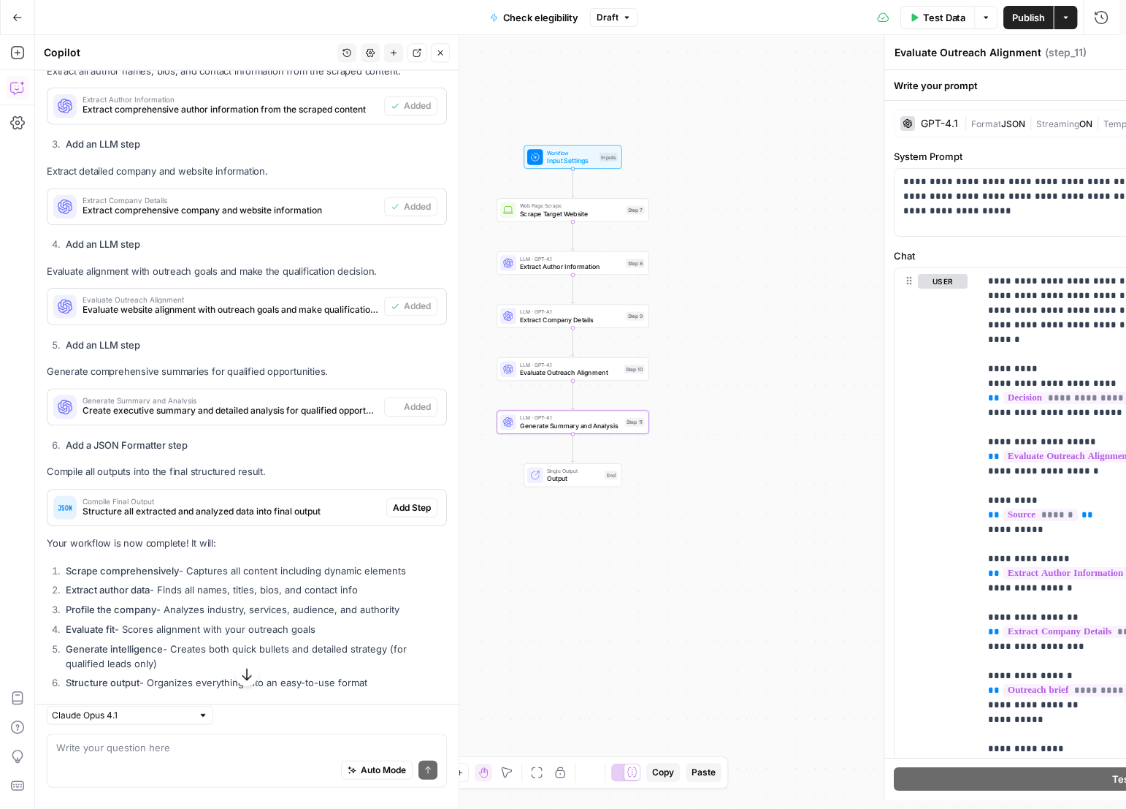
type textarea "Generate Summary and Analysis"
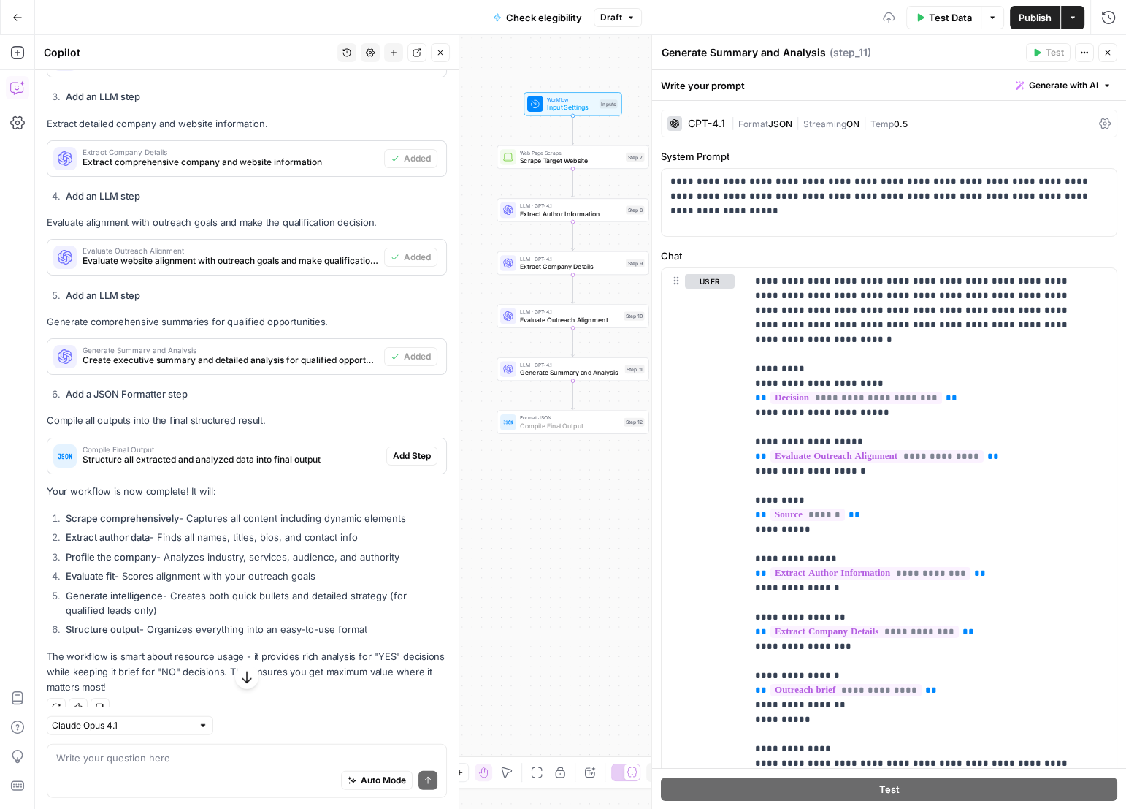
click at [408, 462] on span "Add Step" at bounding box center [412, 455] width 38 height 13
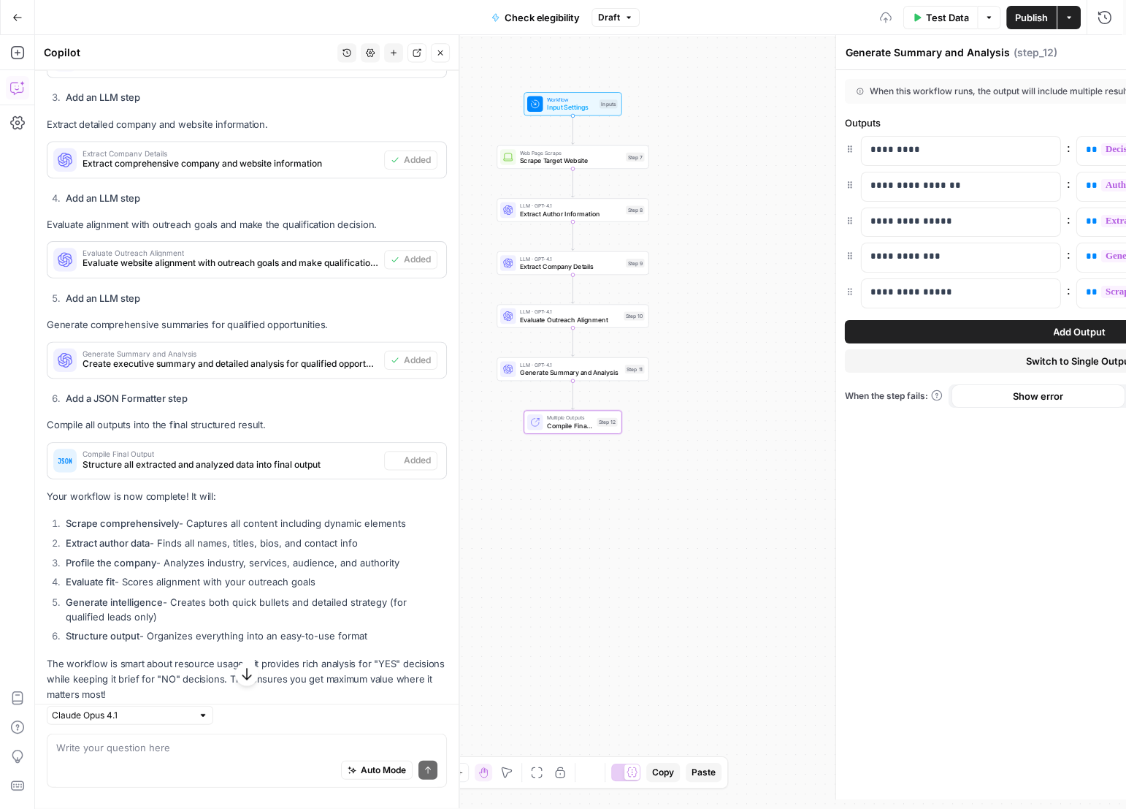
type textarea "Compile Final Output"
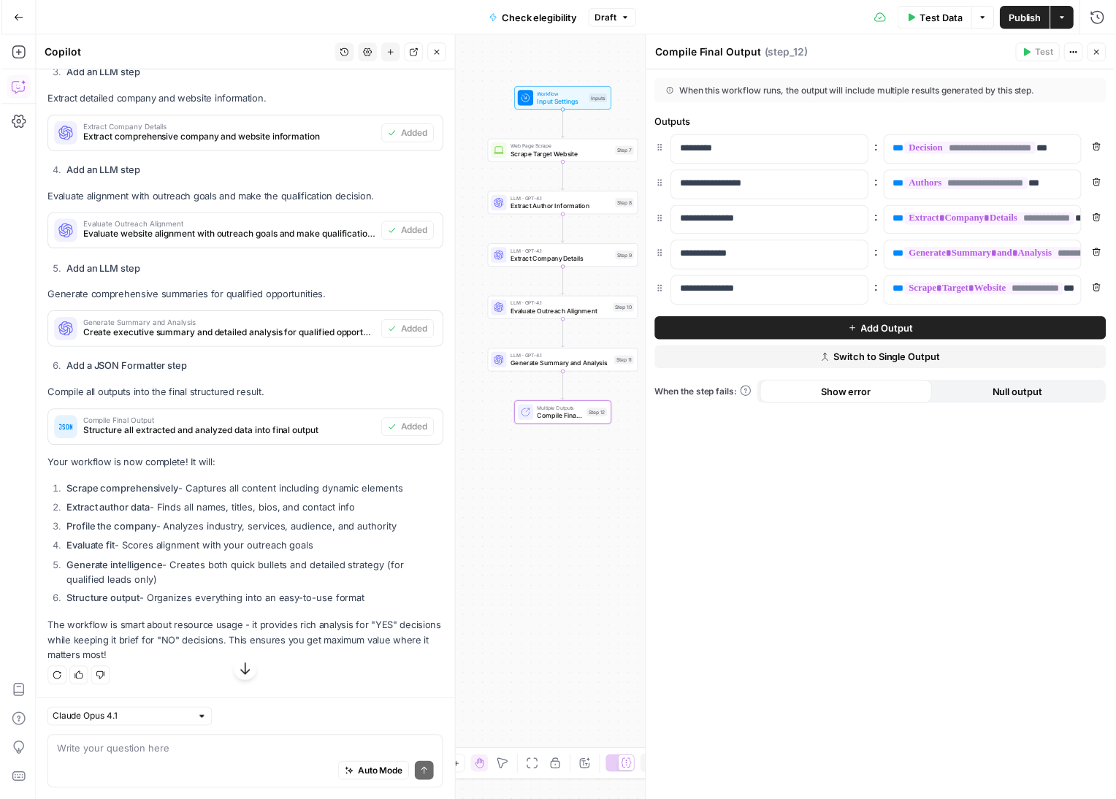
scroll to position [3726, 0]
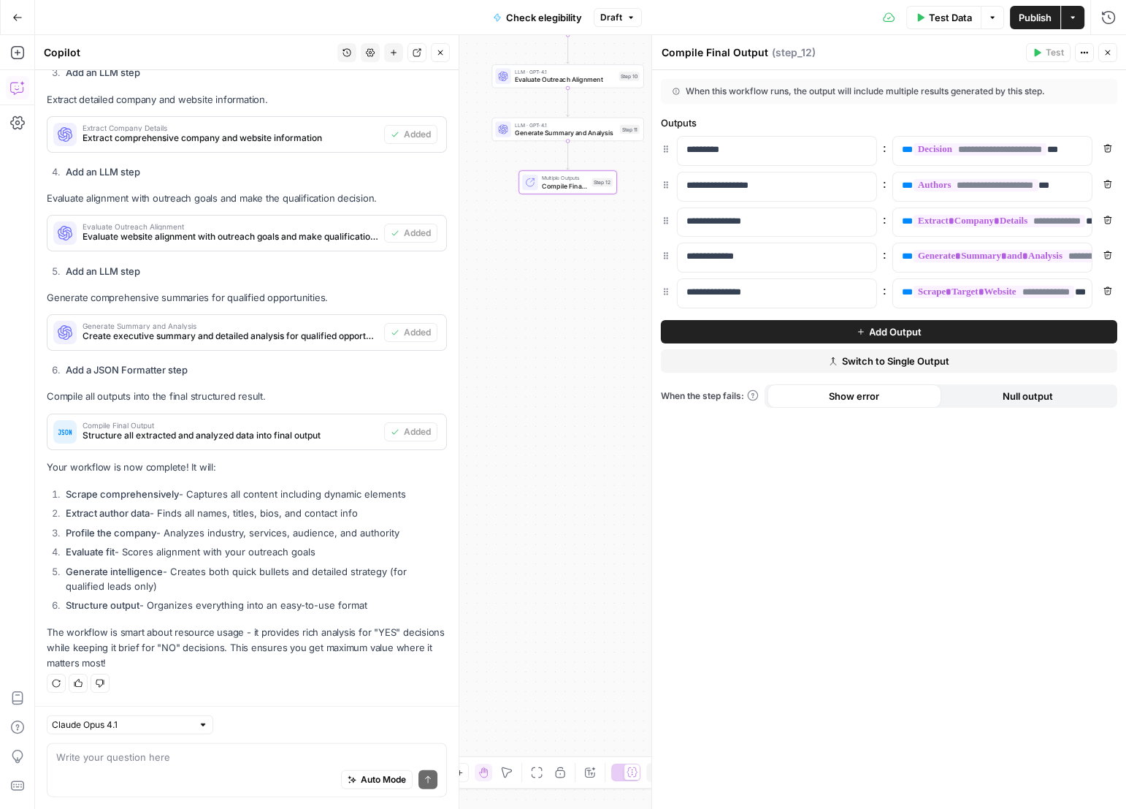
click at [1106, 54] on icon "button" at bounding box center [1108, 52] width 9 height 9
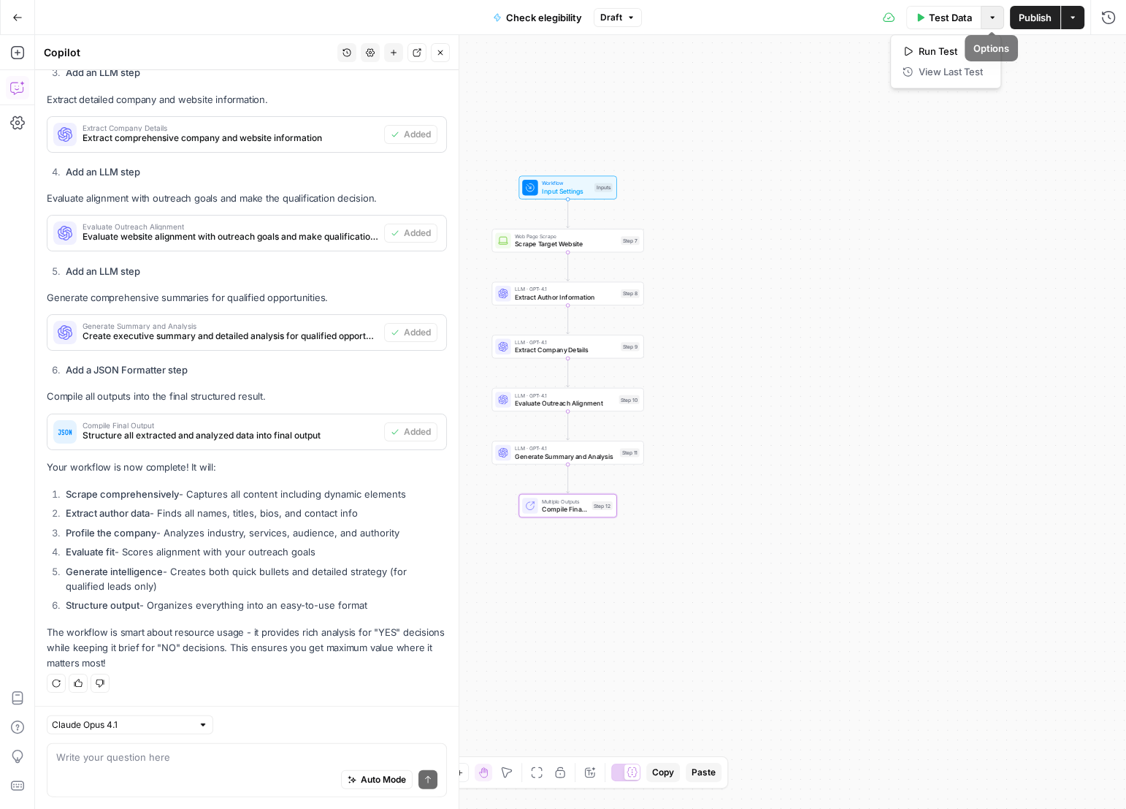
click at [988, 18] on icon "button" at bounding box center [992, 17] width 9 height 9
click at [953, 20] on span "Test Data" at bounding box center [950, 17] width 43 height 15
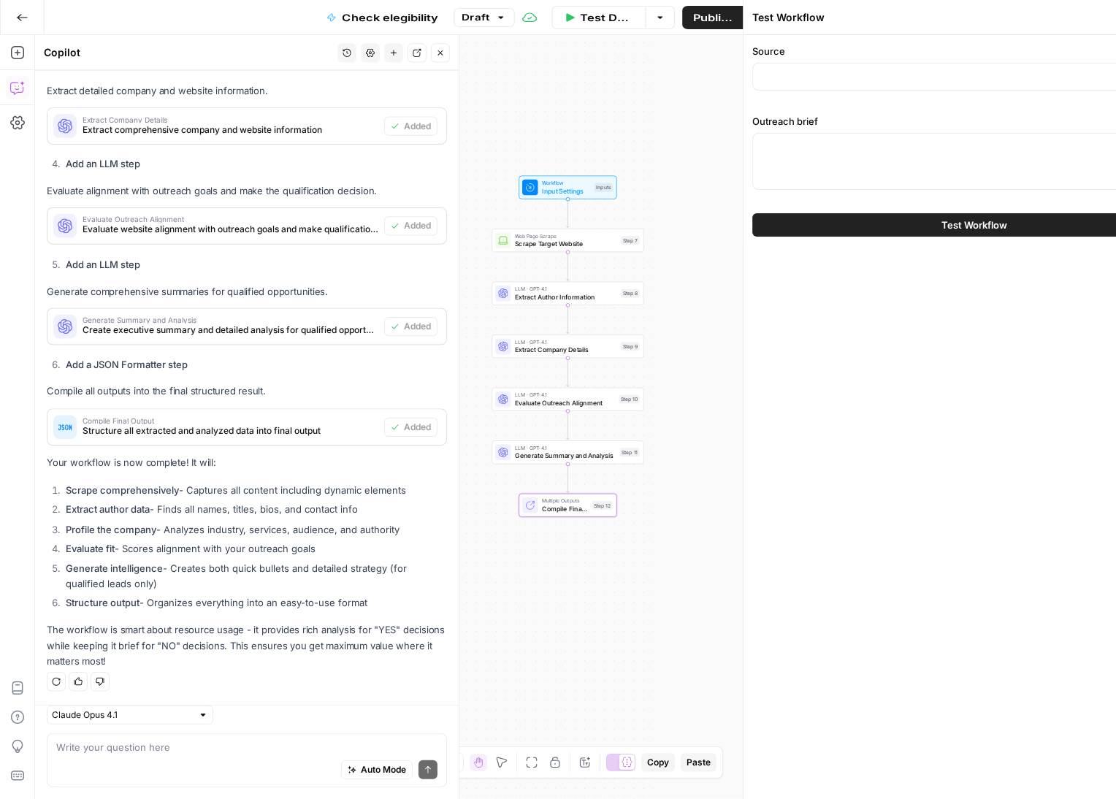
scroll to position [3736, 0]
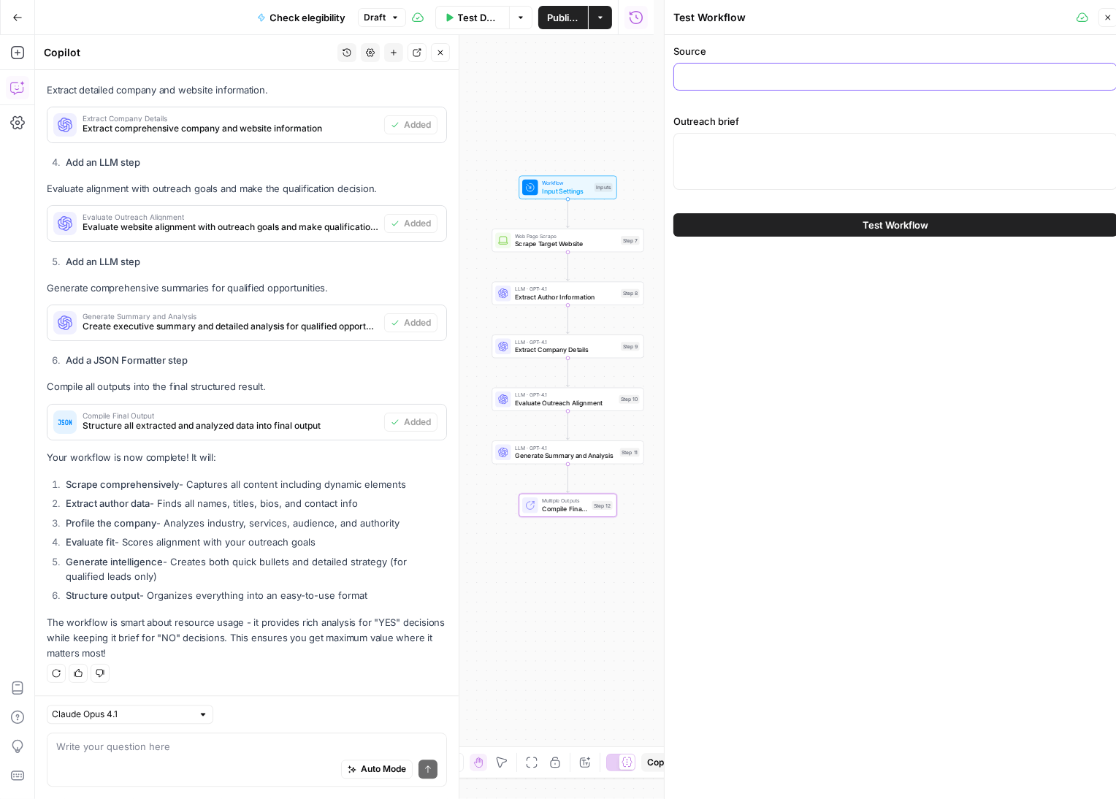
click at [953, 69] on input "Source" at bounding box center [895, 76] width 425 height 15
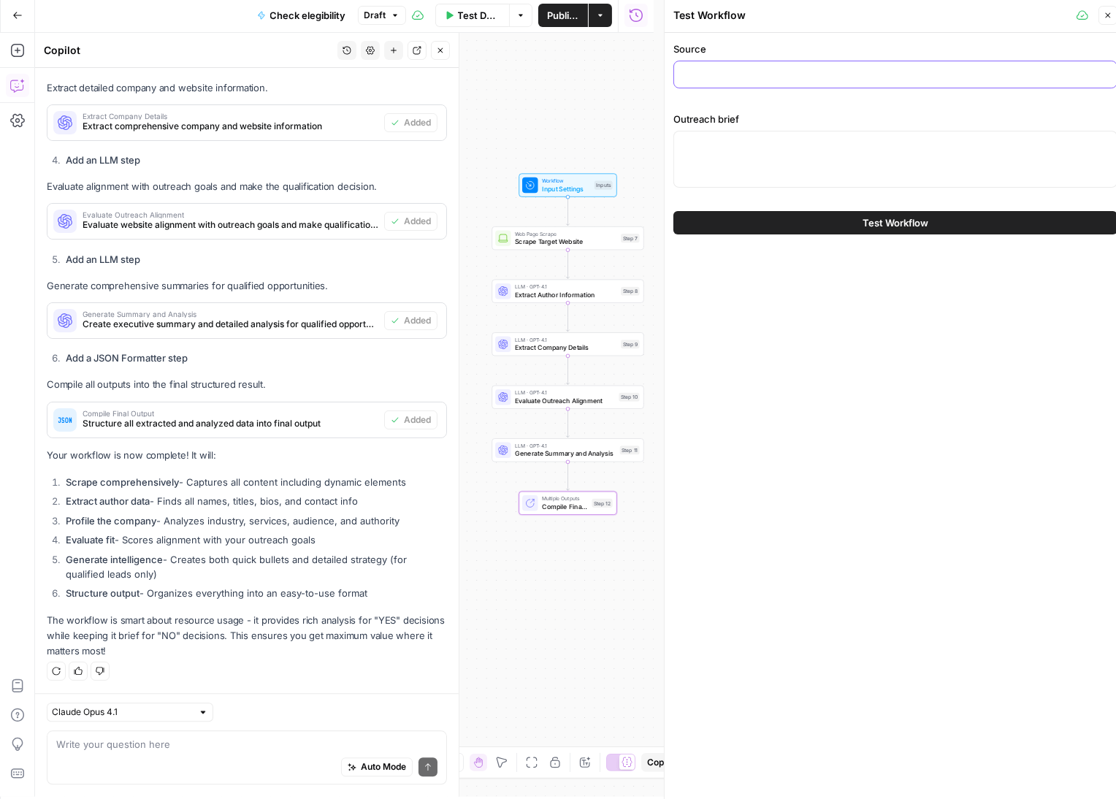
paste input "https://securis360.com/blog/vanta-vs-drata-choosing-the-right-compliance-automa…"
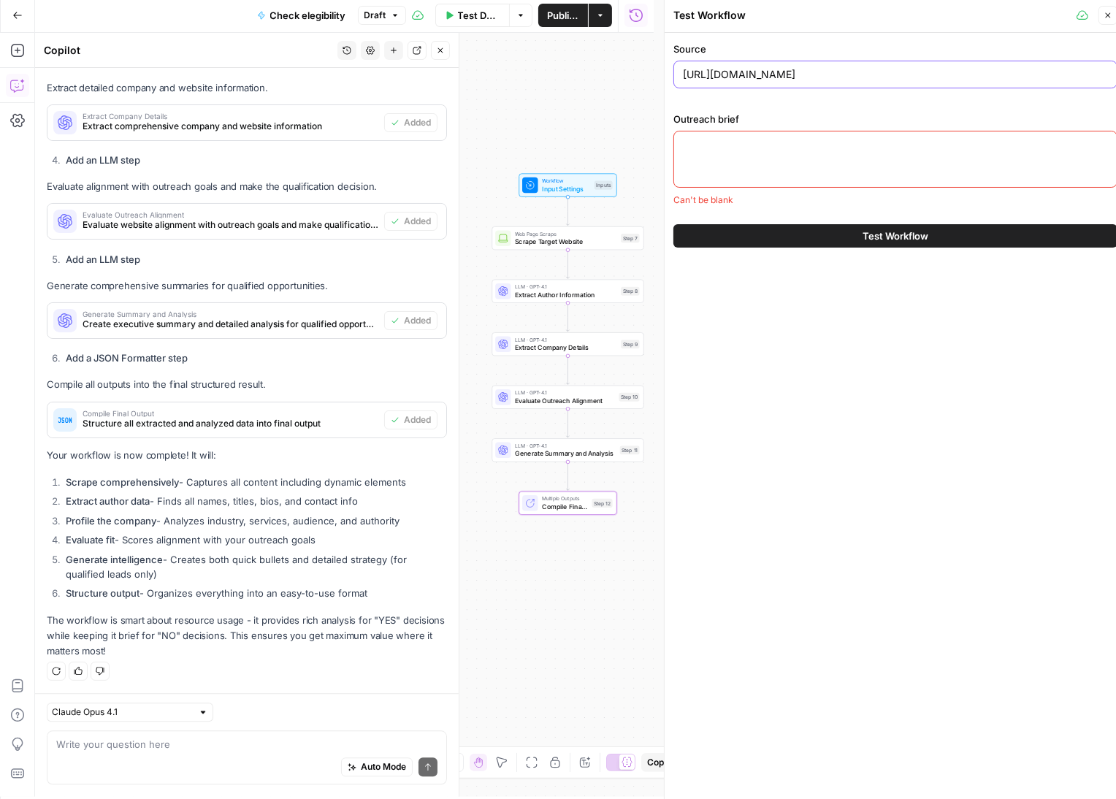
scroll to position [0, 71]
type input "https://securis360.com/blog/vanta-vs-drata-choosing-the-right-compliance-automa…"
click at [836, 165] on div at bounding box center [896, 159] width 444 height 57
paste textarea ""**Outreach goal(s)**: * Update claims on Vanta vs. Drata content that favor Dr…"
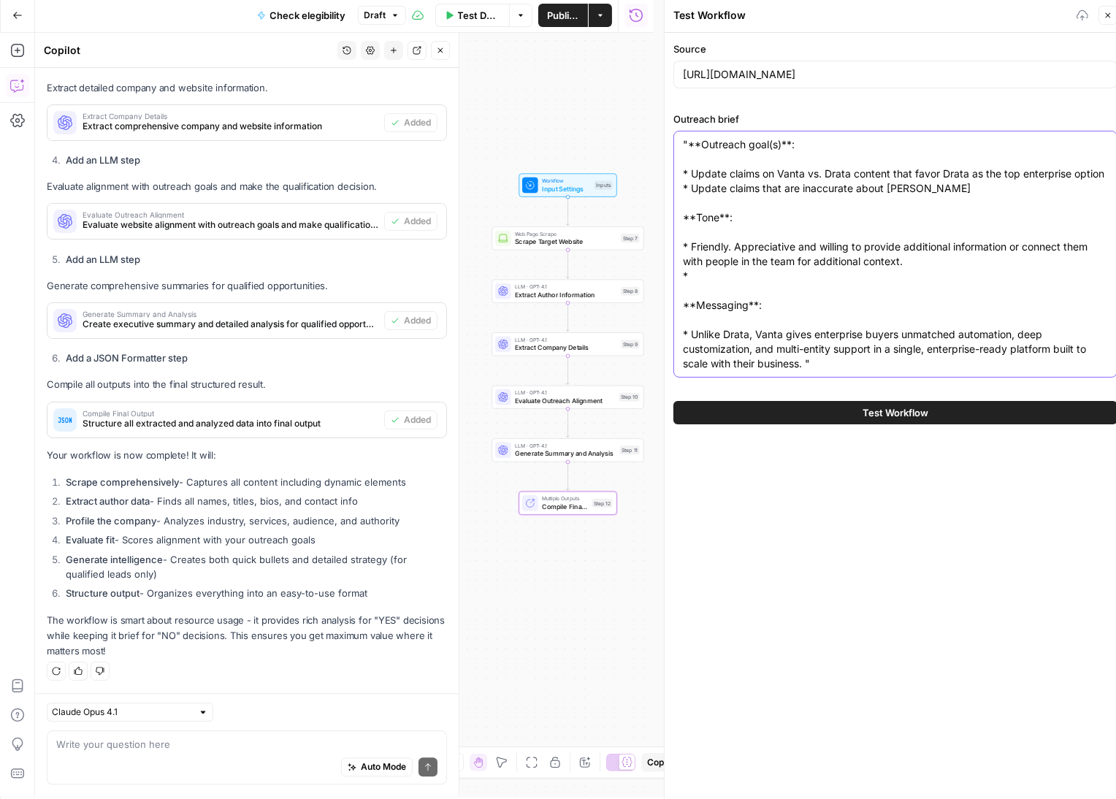
type textarea ""**Outreach goal(s)**: * Update claims on Vanta vs. Drata content that favor Dr…"
click at [887, 410] on span "Test Workflow" at bounding box center [896, 412] width 66 height 15
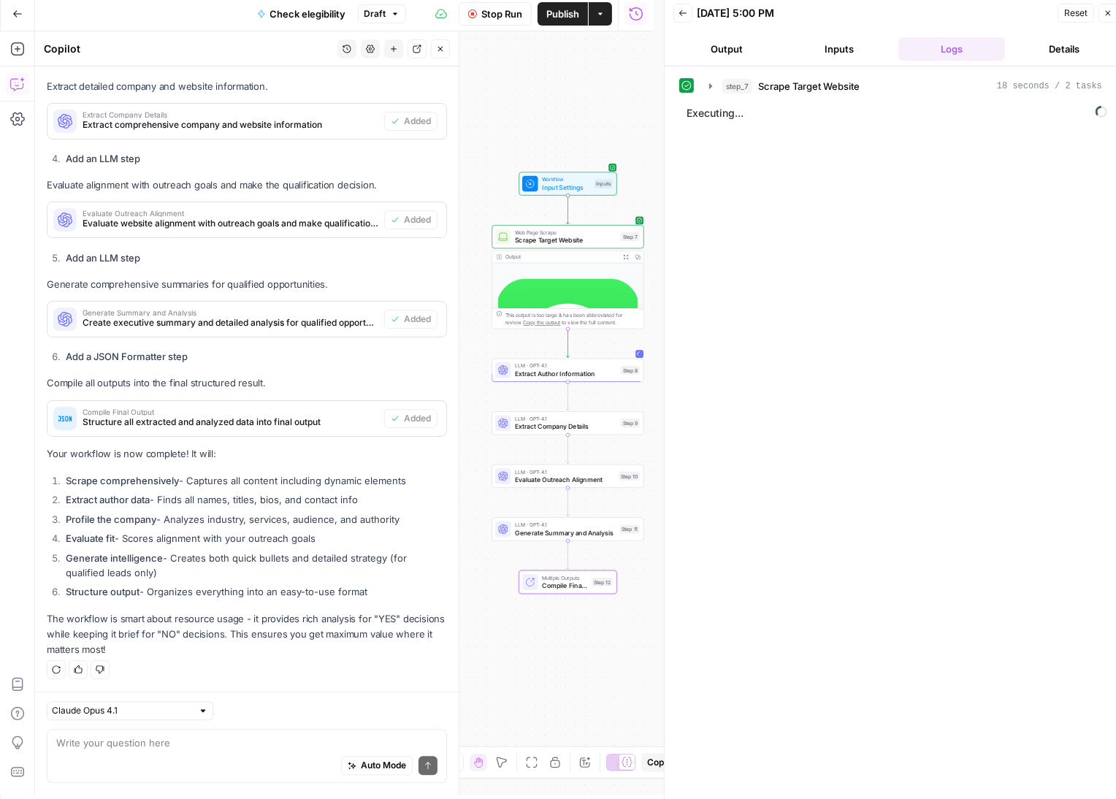
scroll to position [5, 0]
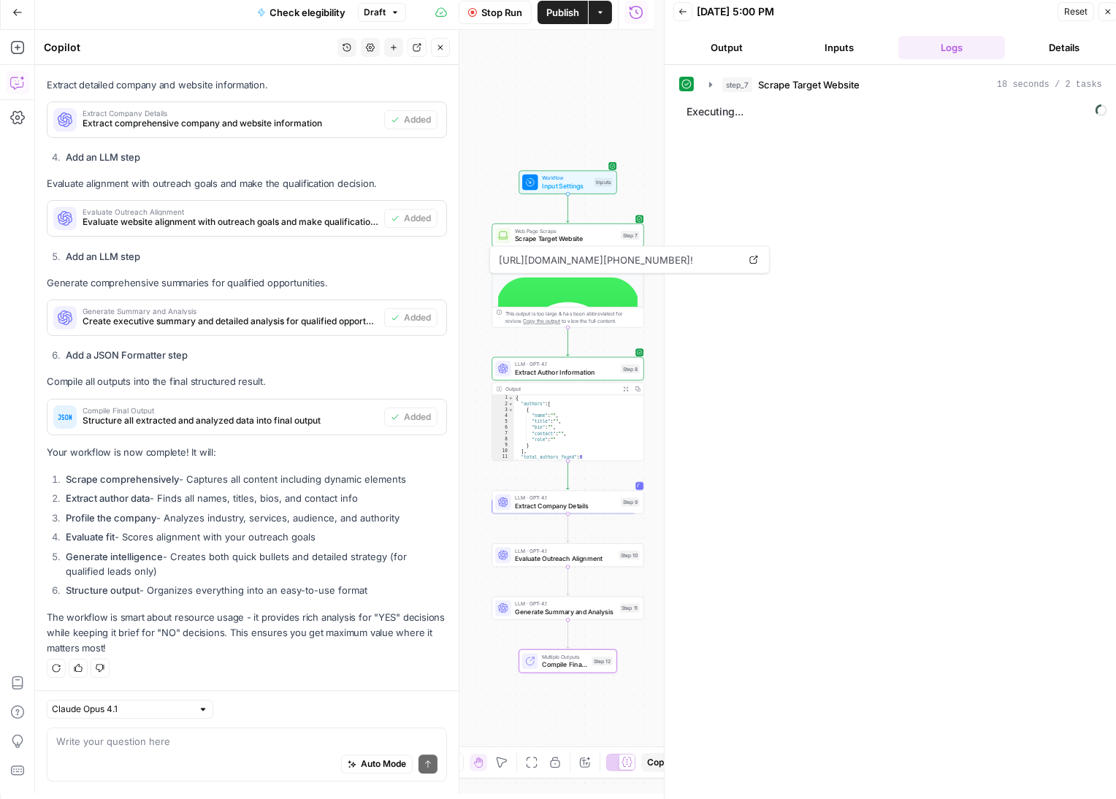
click at [630, 115] on div "**********" at bounding box center [344, 412] width 619 height 764
click at [684, 14] on icon "button" at bounding box center [683, 11] width 9 height 9
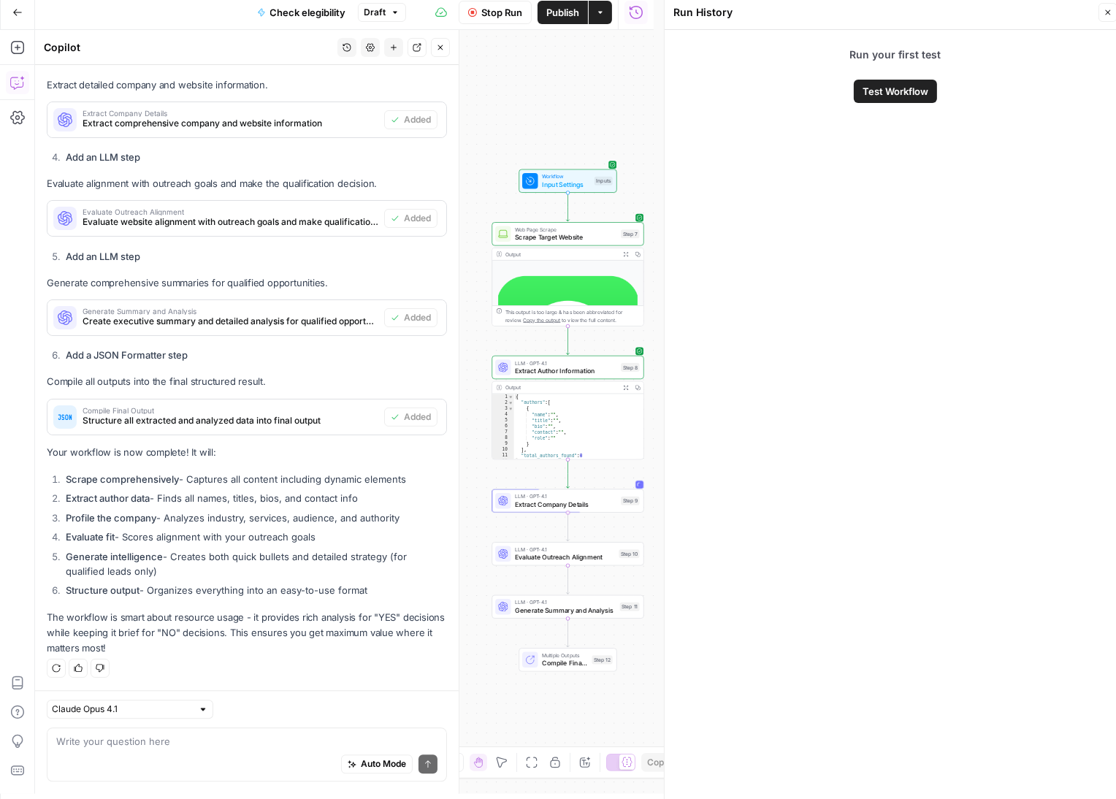
click at [551, 371] on span "Extract Author Information" at bounding box center [566, 370] width 102 height 9
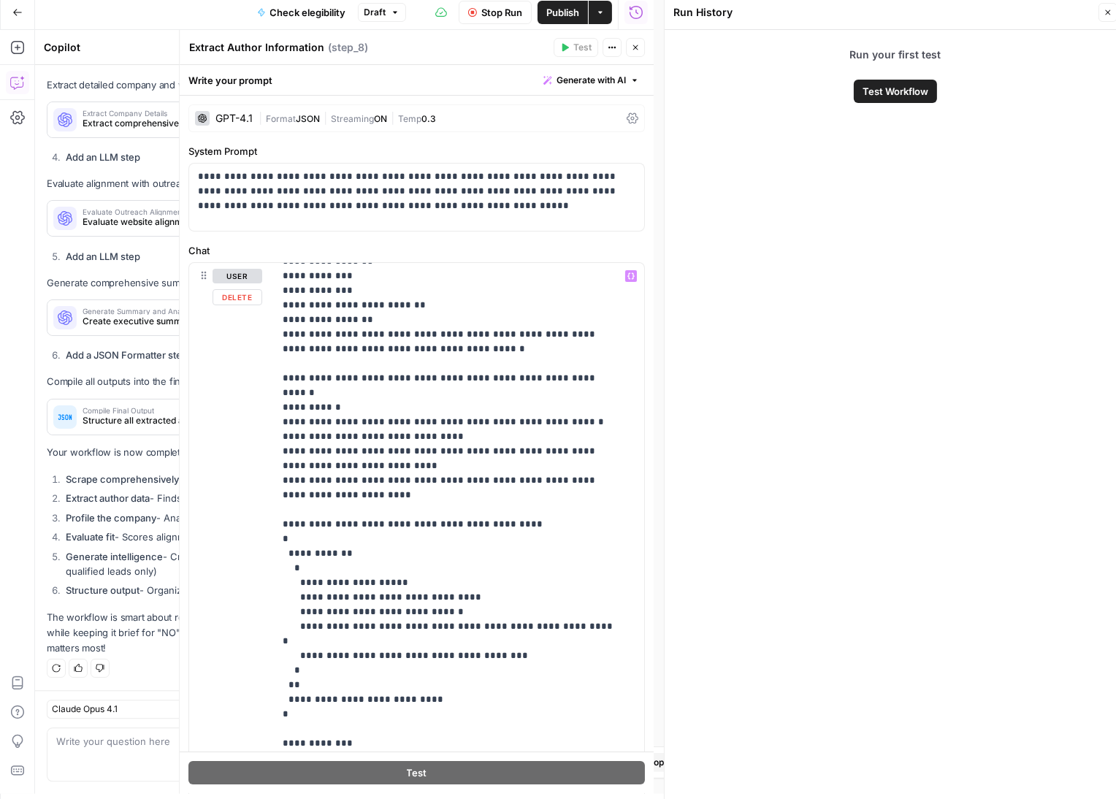
scroll to position [0, 0]
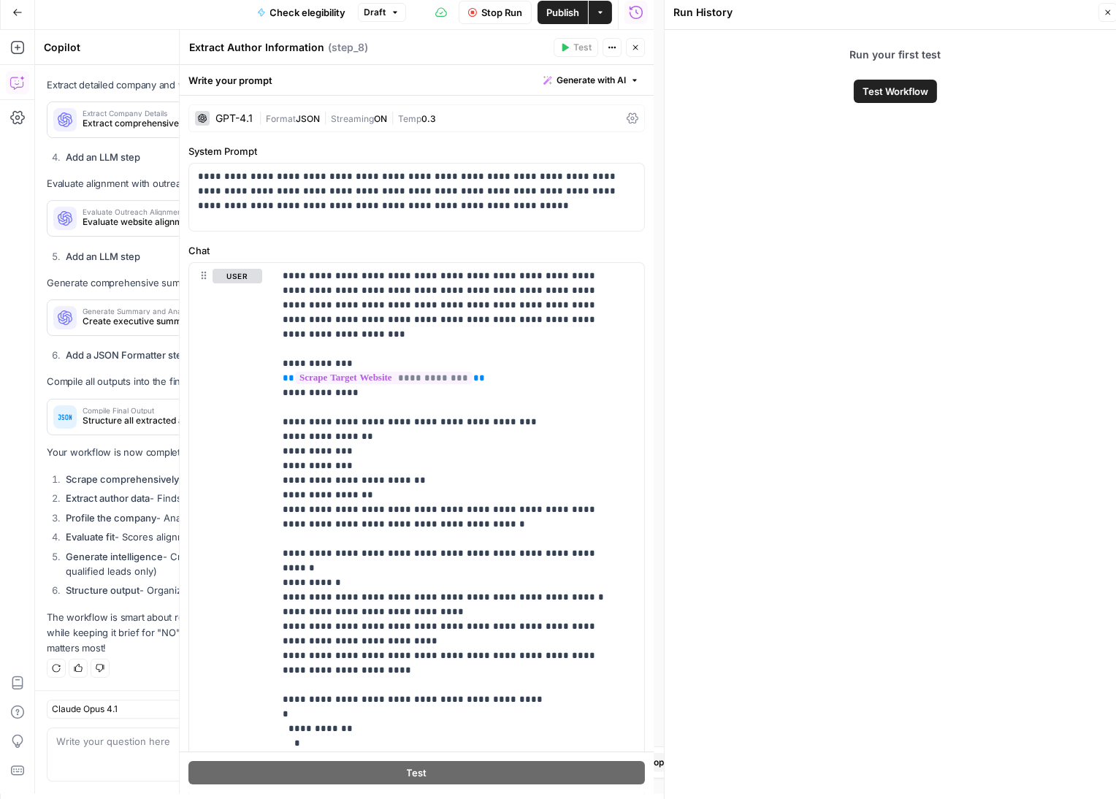
click at [636, 49] on icon "button" at bounding box center [635, 47] width 9 height 9
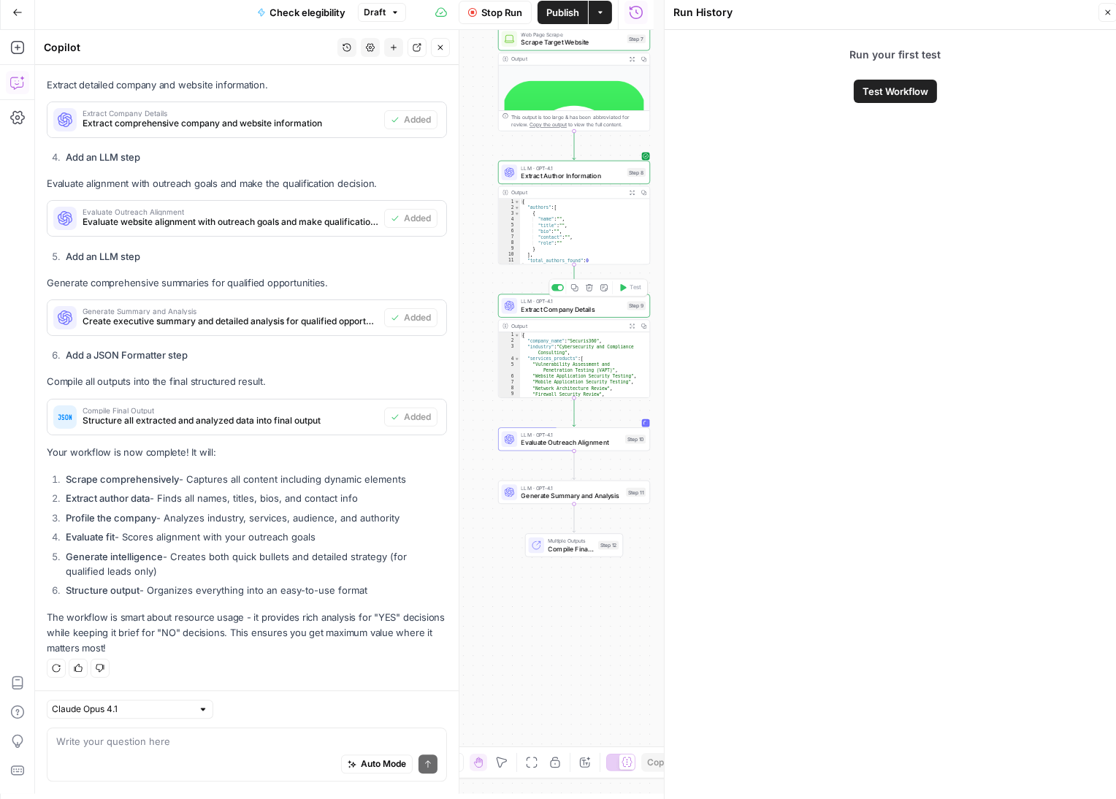
click at [564, 317] on div "LLM · GPT-4.1 Extract Company Details Step 9 Copy step Delete step Add Note Test" at bounding box center [574, 305] width 152 height 23
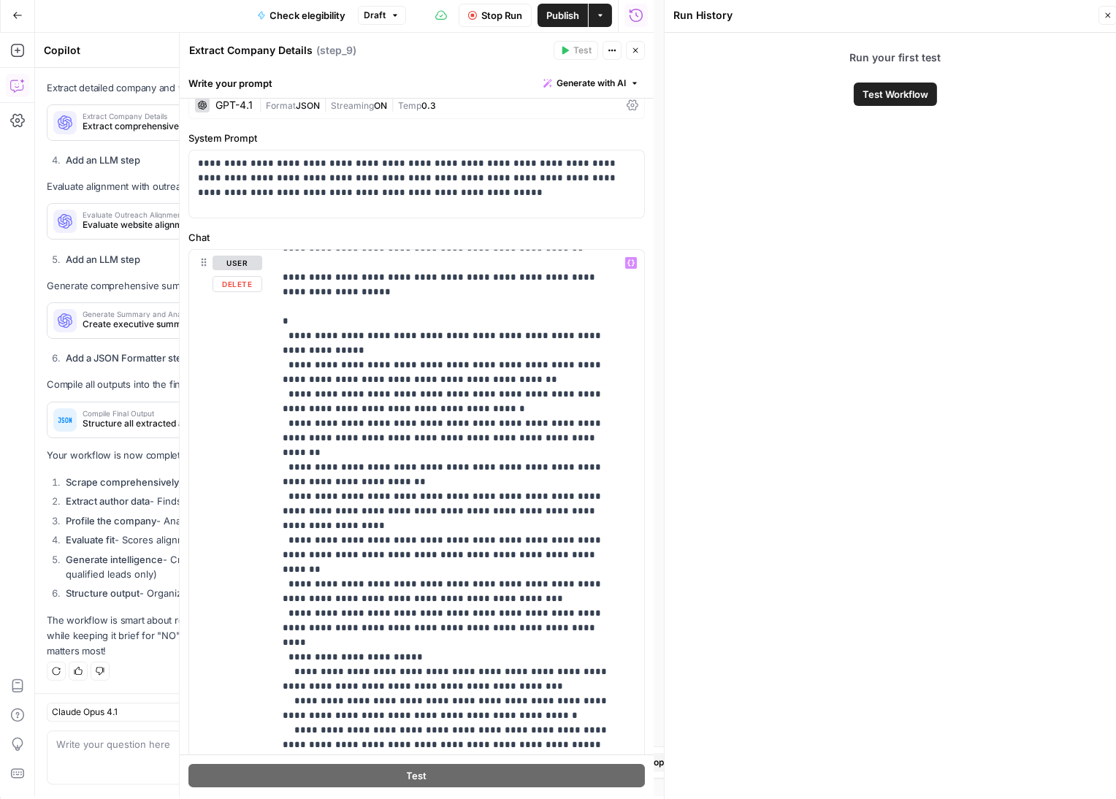
scroll to position [77, 0]
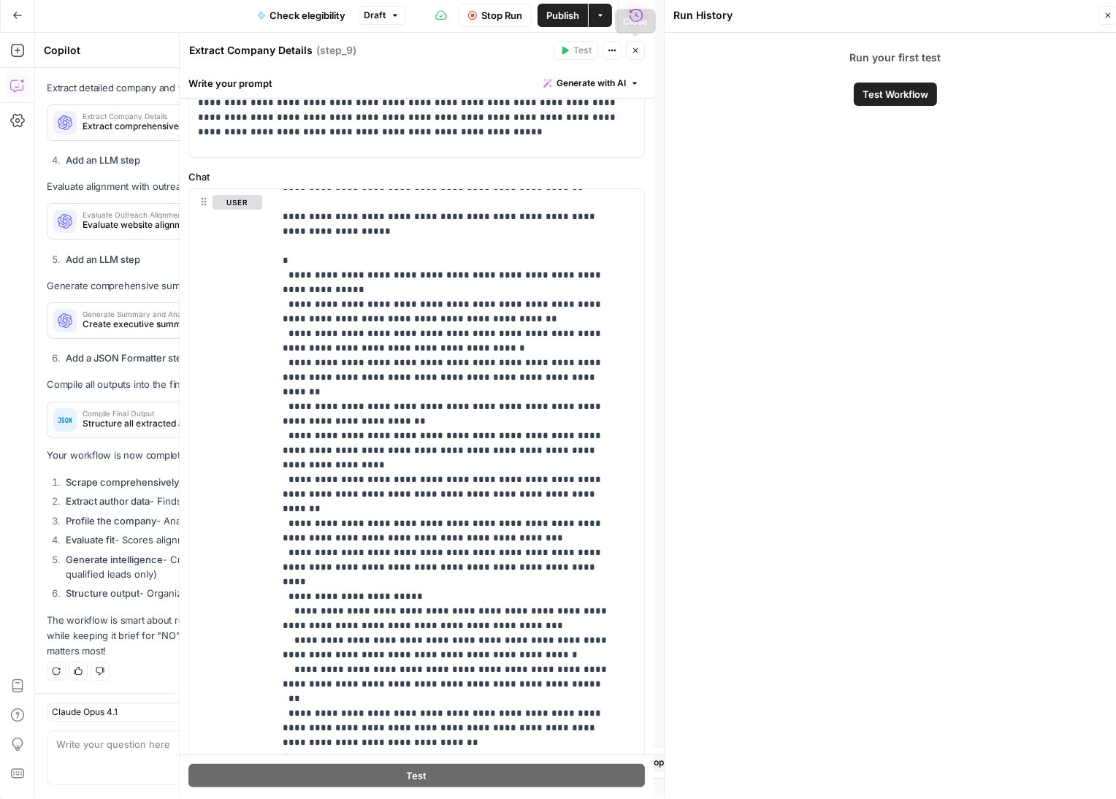
click at [630, 52] on button "Close" at bounding box center [635, 50] width 19 height 19
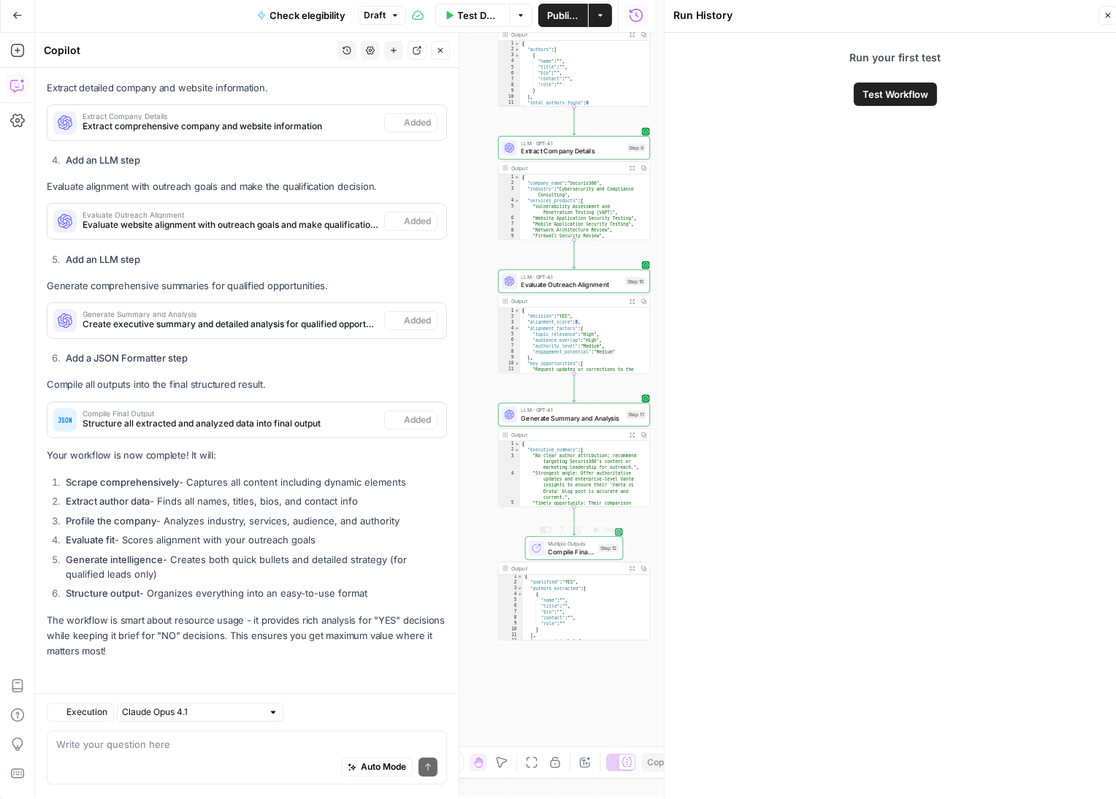
scroll to position [1, 0]
click at [567, 414] on span "Generate Summary and Analysis" at bounding box center [572, 417] width 101 height 9
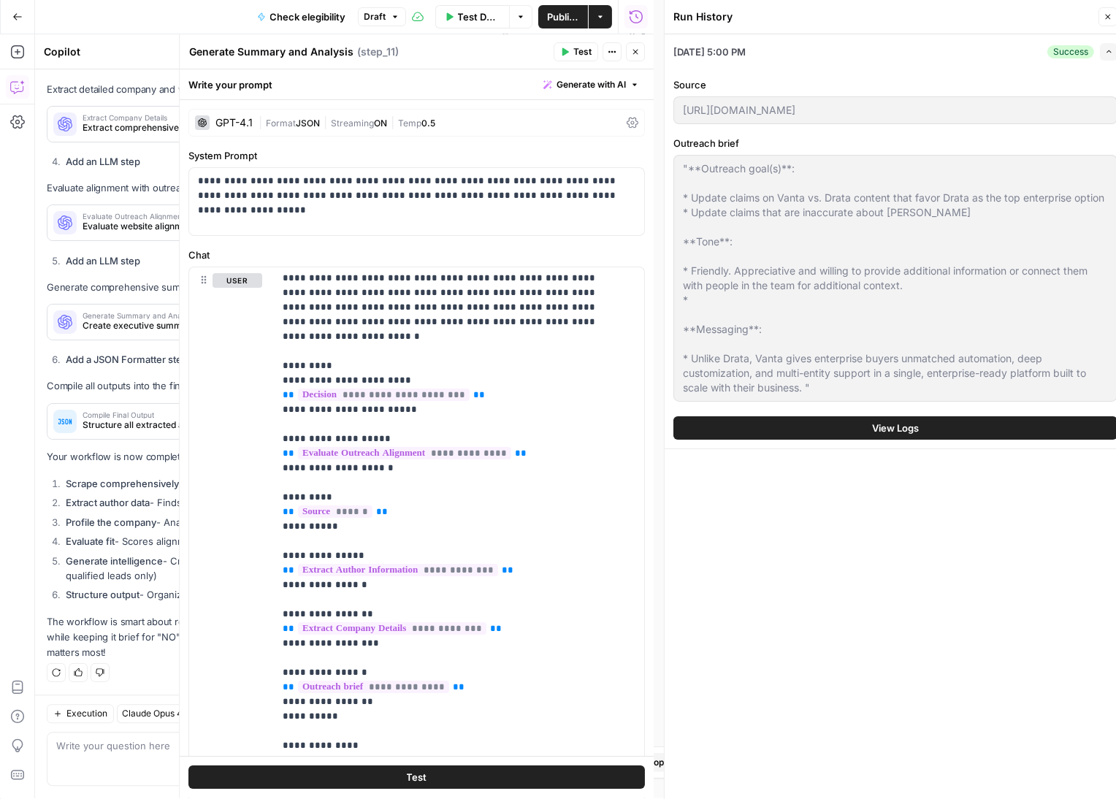
scroll to position [9, 0]
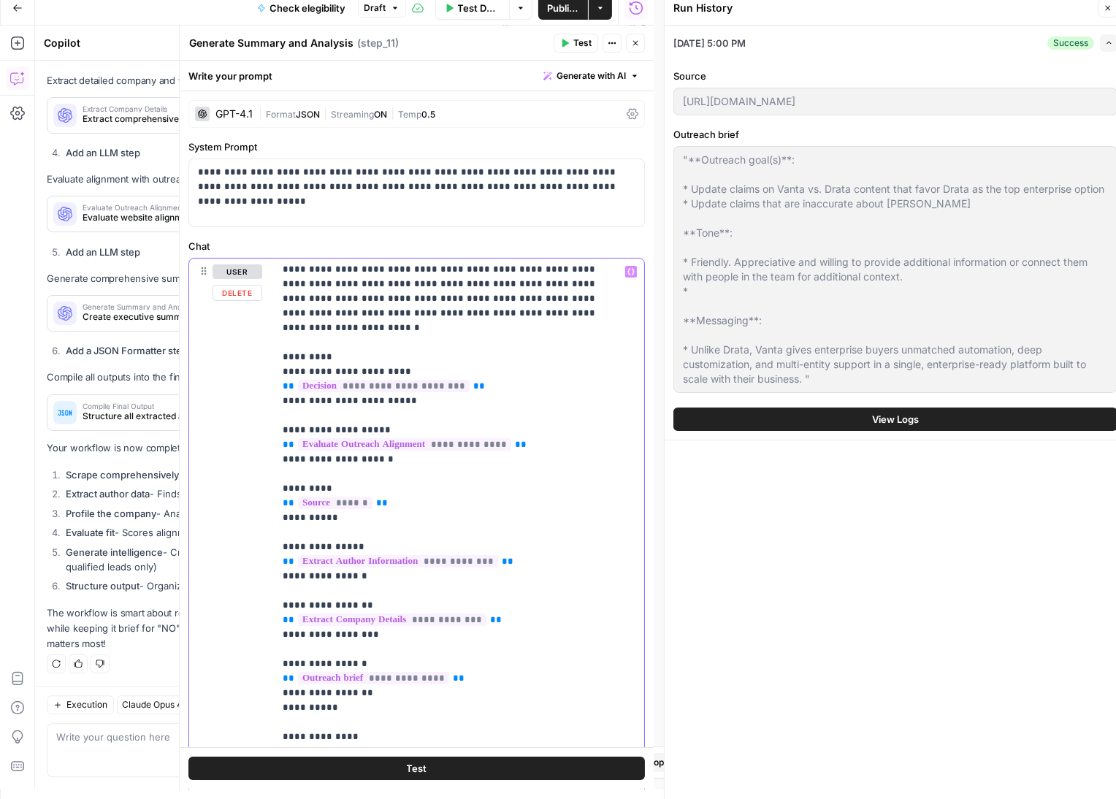
click at [514, 366] on p "**********" at bounding box center [449, 788] width 333 height 1052
click at [1107, 9] on icon "button" at bounding box center [1108, 8] width 5 height 5
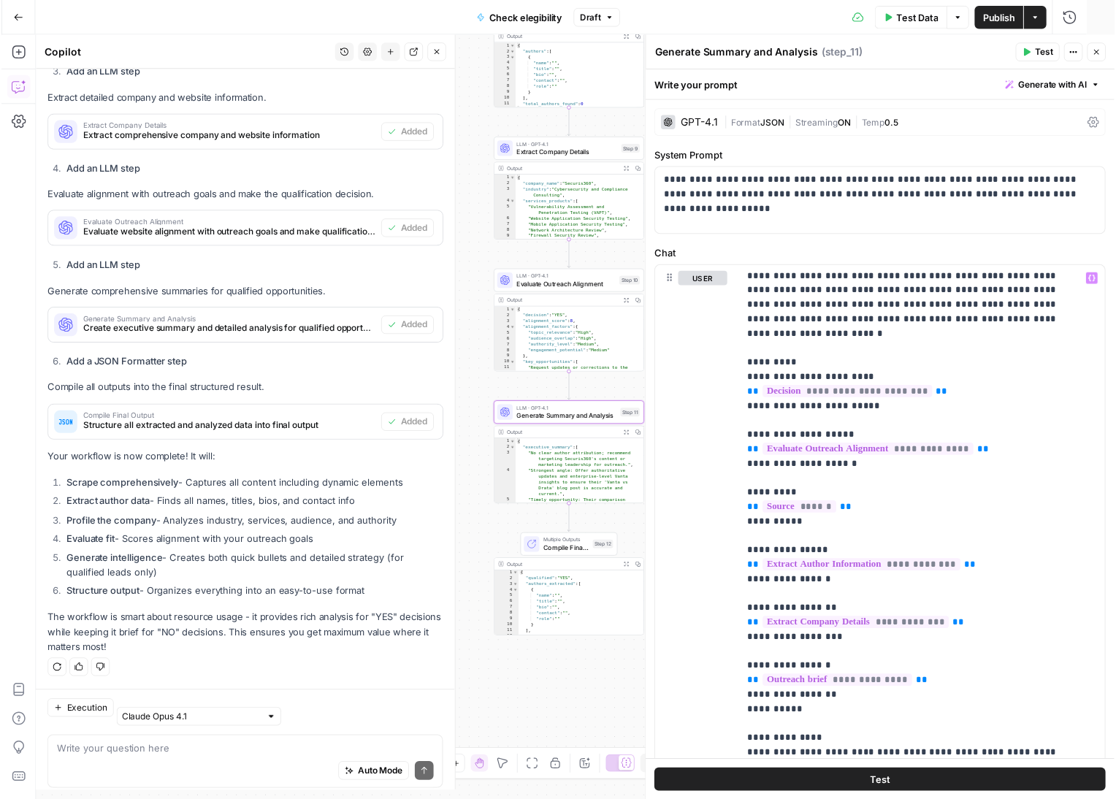
scroll to position [3726, 0]
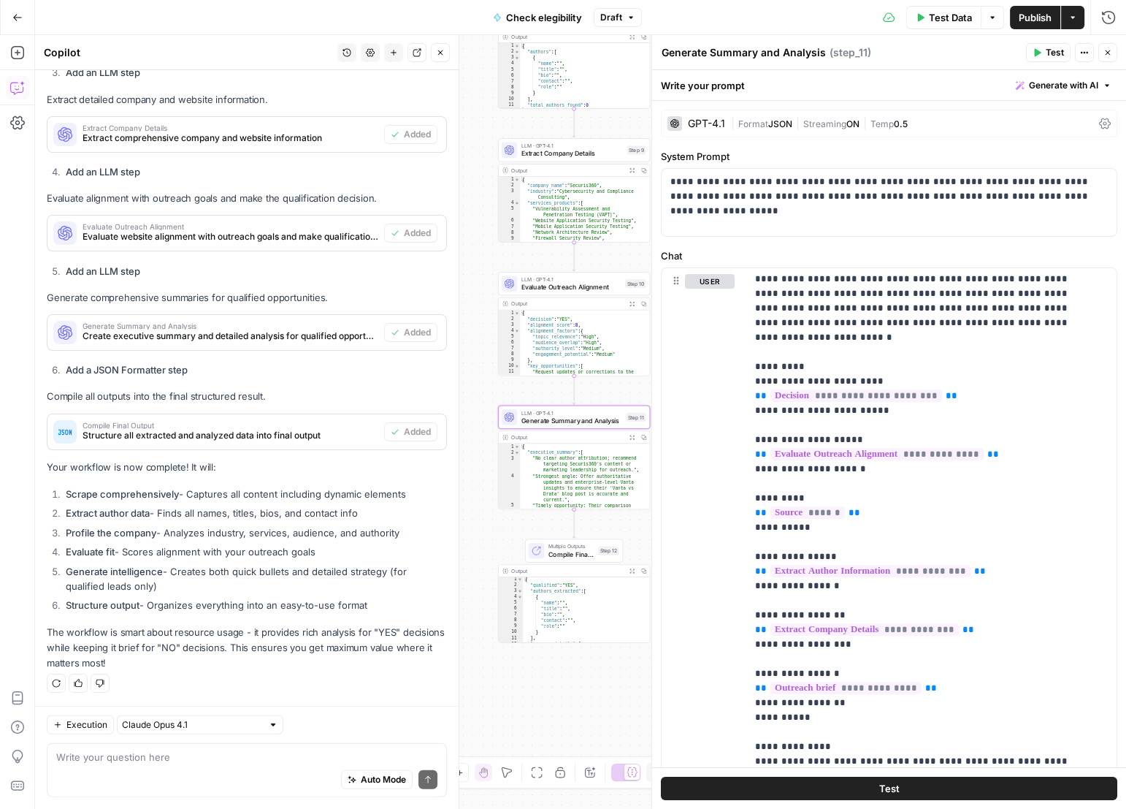
click at [634, 437] on span "Expand Output" at bounding box center [634, 437] width 1 height 1
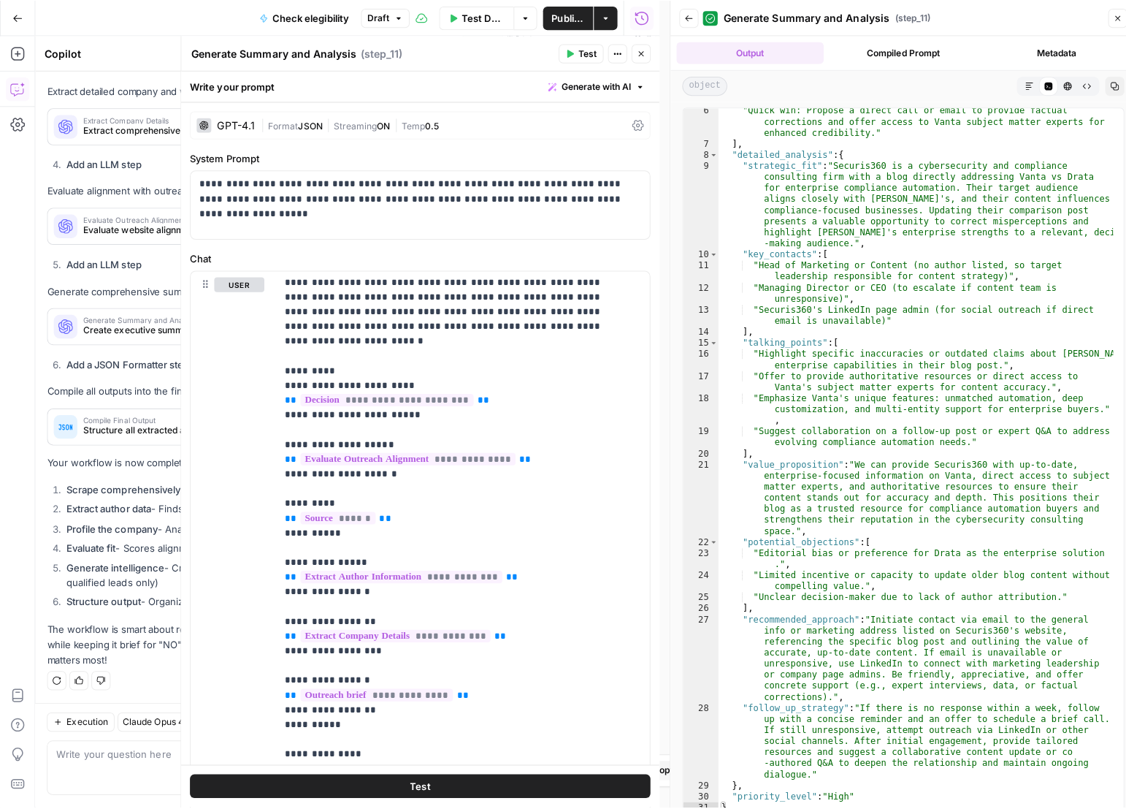
scroll to position [112, 0]
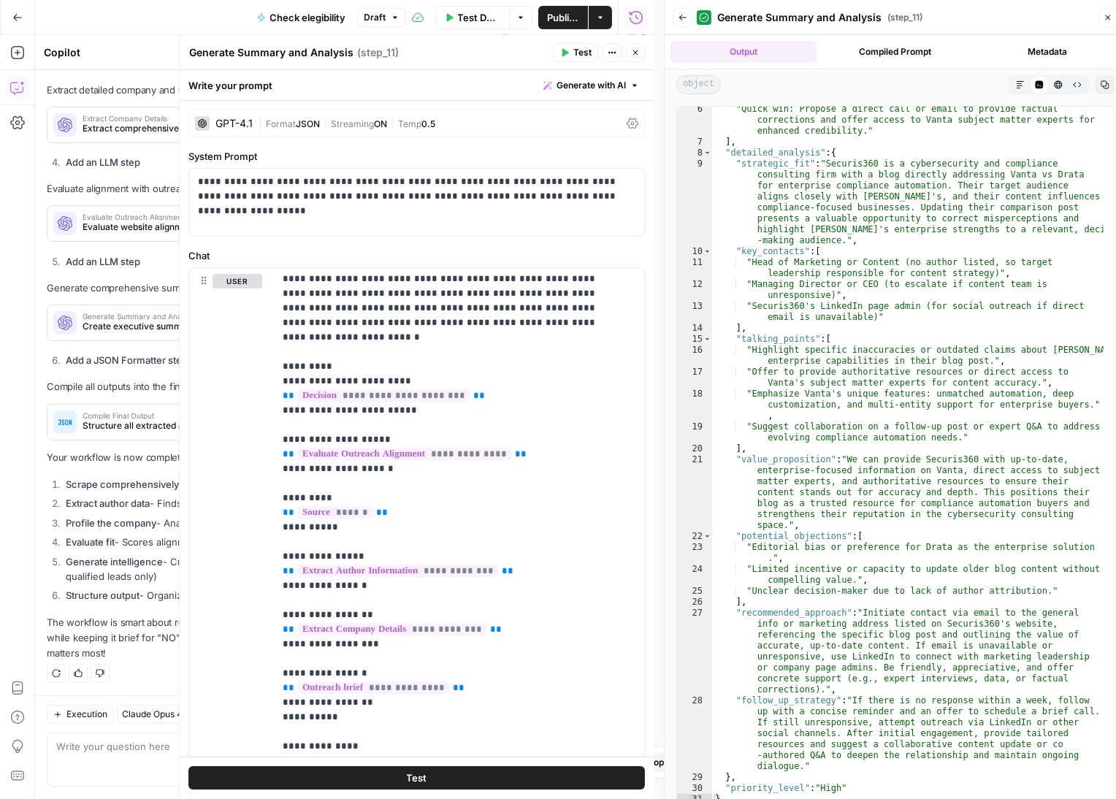
click at [1106, 17] on icon "button" at bounding box center [1108, 17] width 9 height 9
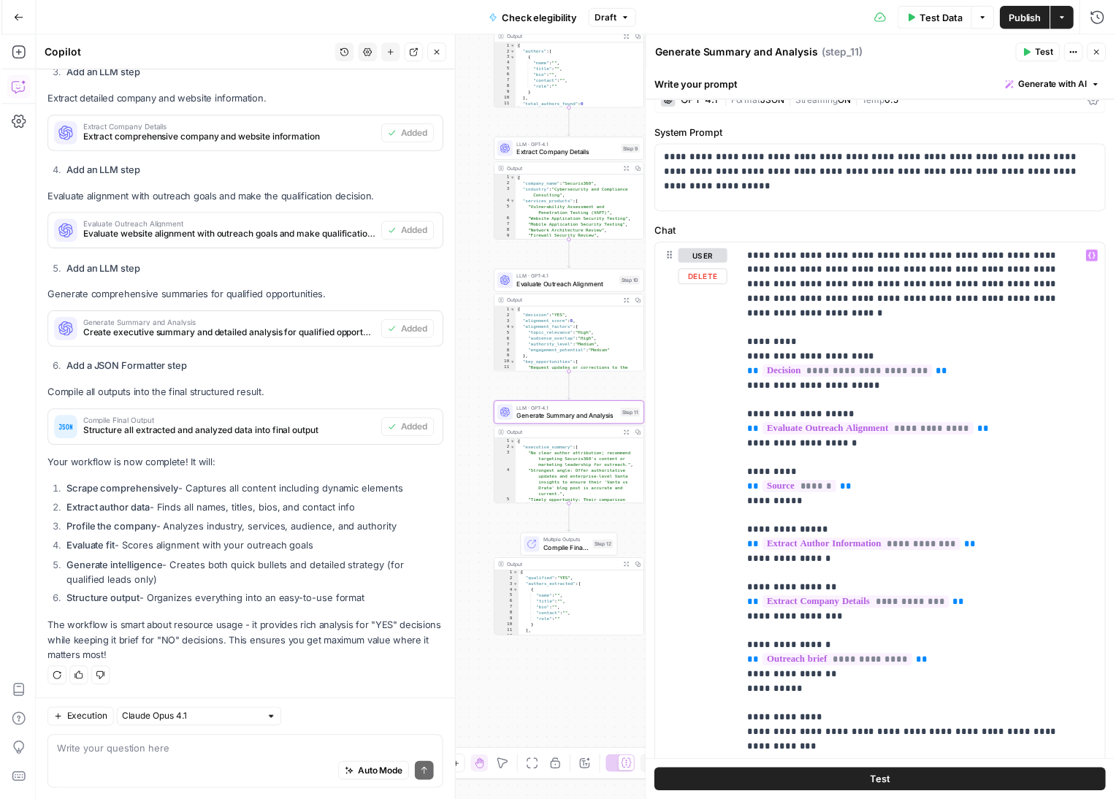
scroll to position [0, 0]
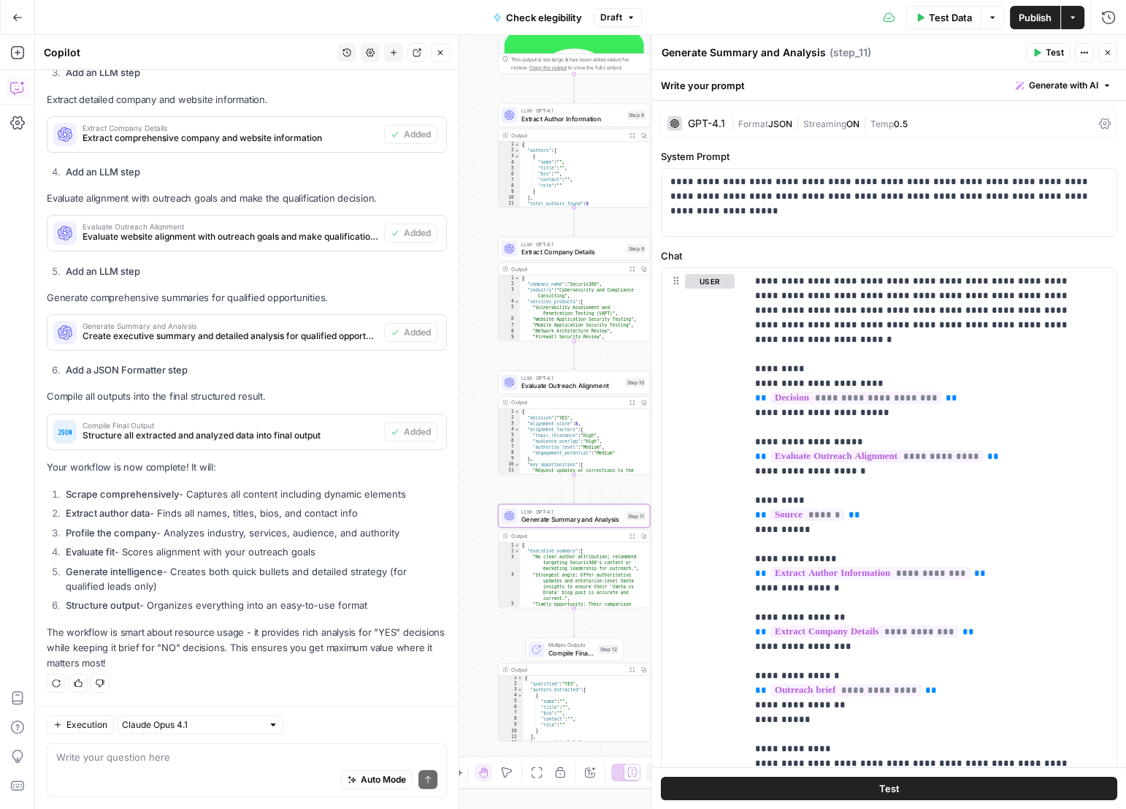
type textarea "**********"
click at [586, 576] on div "{ "executive_summary" : [ "No clear author attribution; recommend targeting Sec…" at bounding box center [581, 592] width 123 height 101
click at [628, 535] on button "Expand Output" at bounding box center [632, 536] width 12 height 12
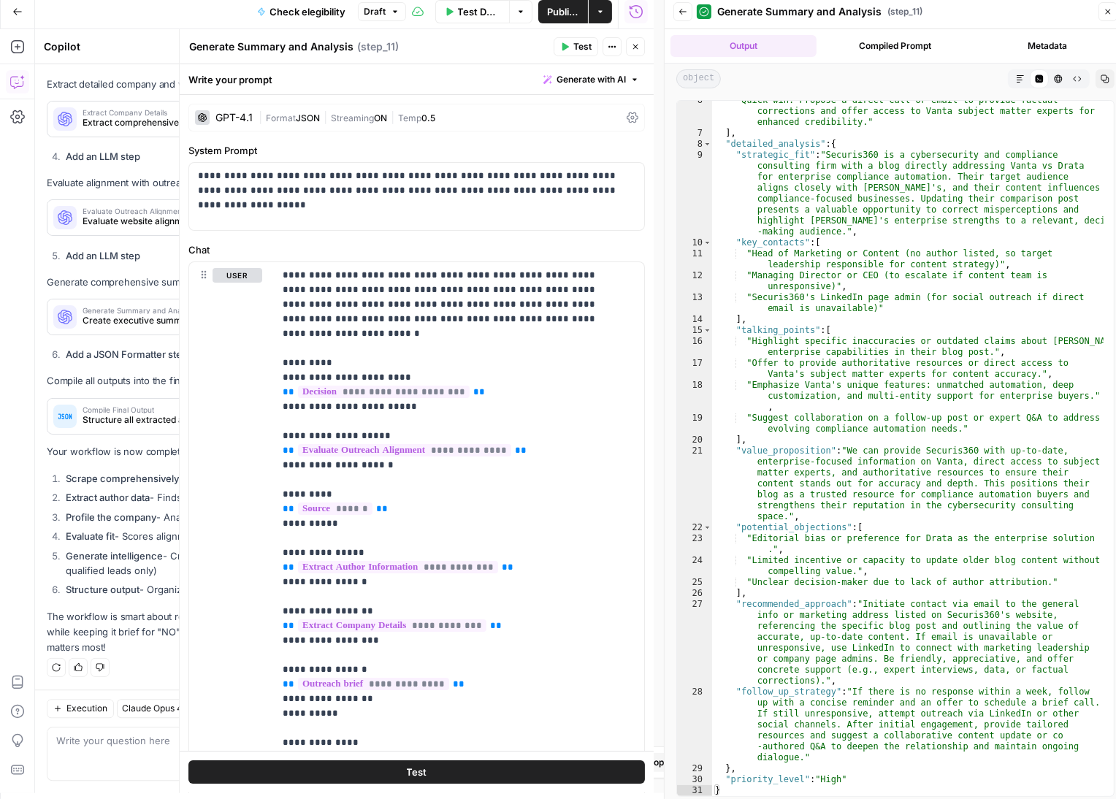
scroll to position [9, 0]
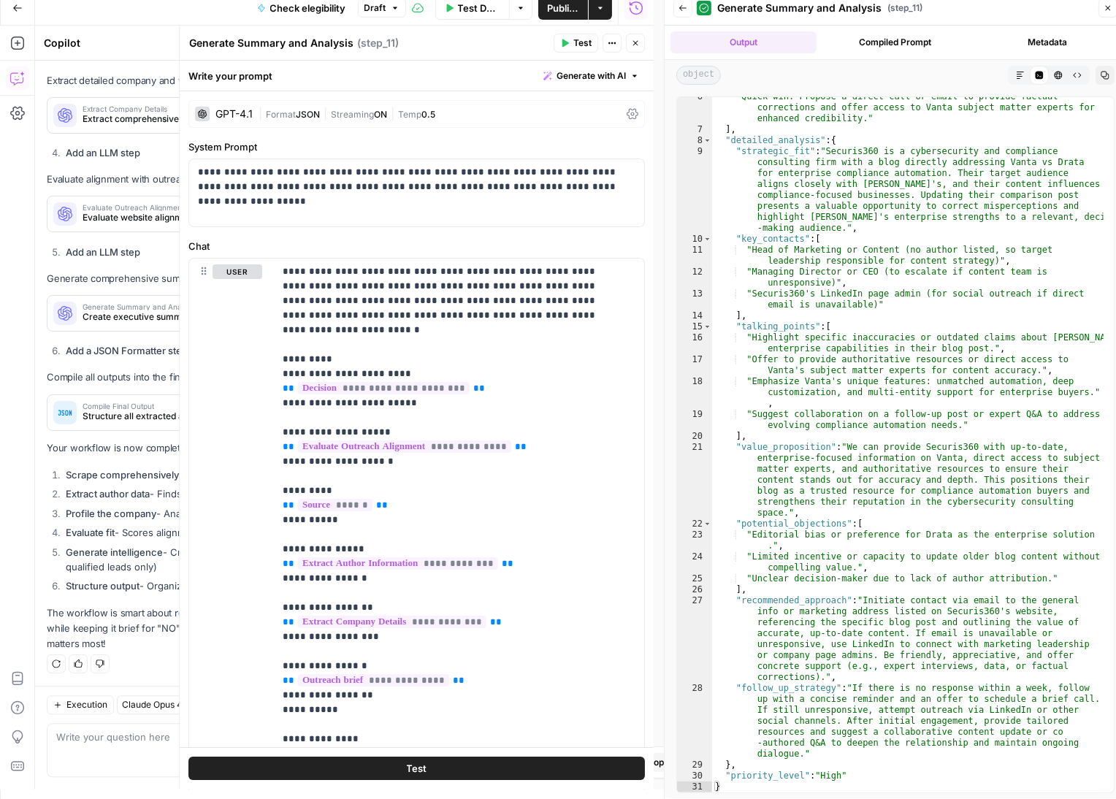
click at [579, 10] on button "Publish" at bounding box center [563, 7] width 50 height 23
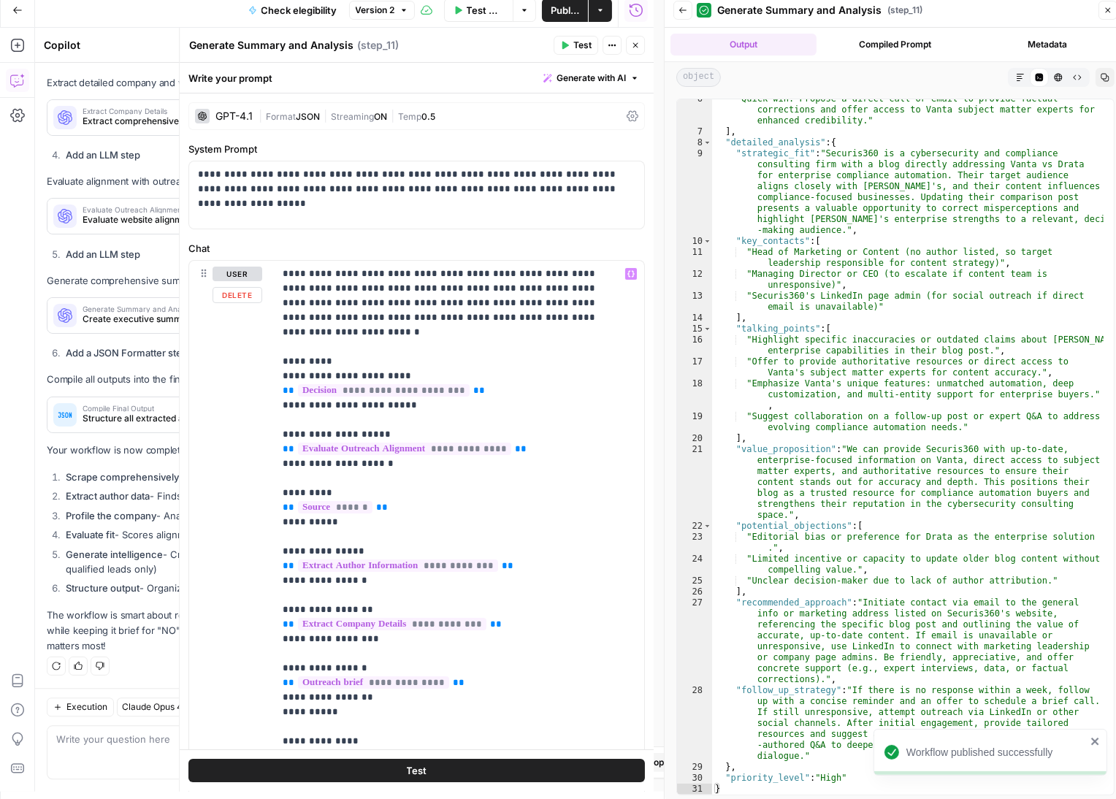
scroll to position [9, 0]
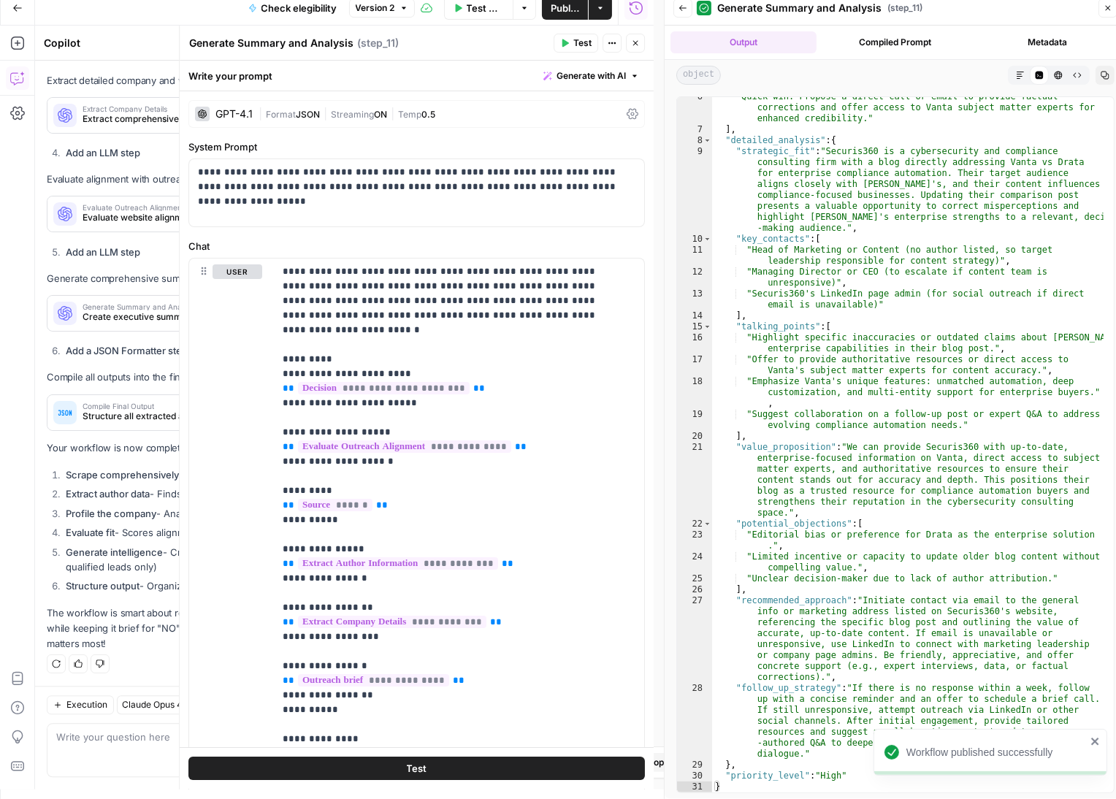
click at [1107, 7] on icon "button" at bounding box center [1108, 8] width 5 height 5
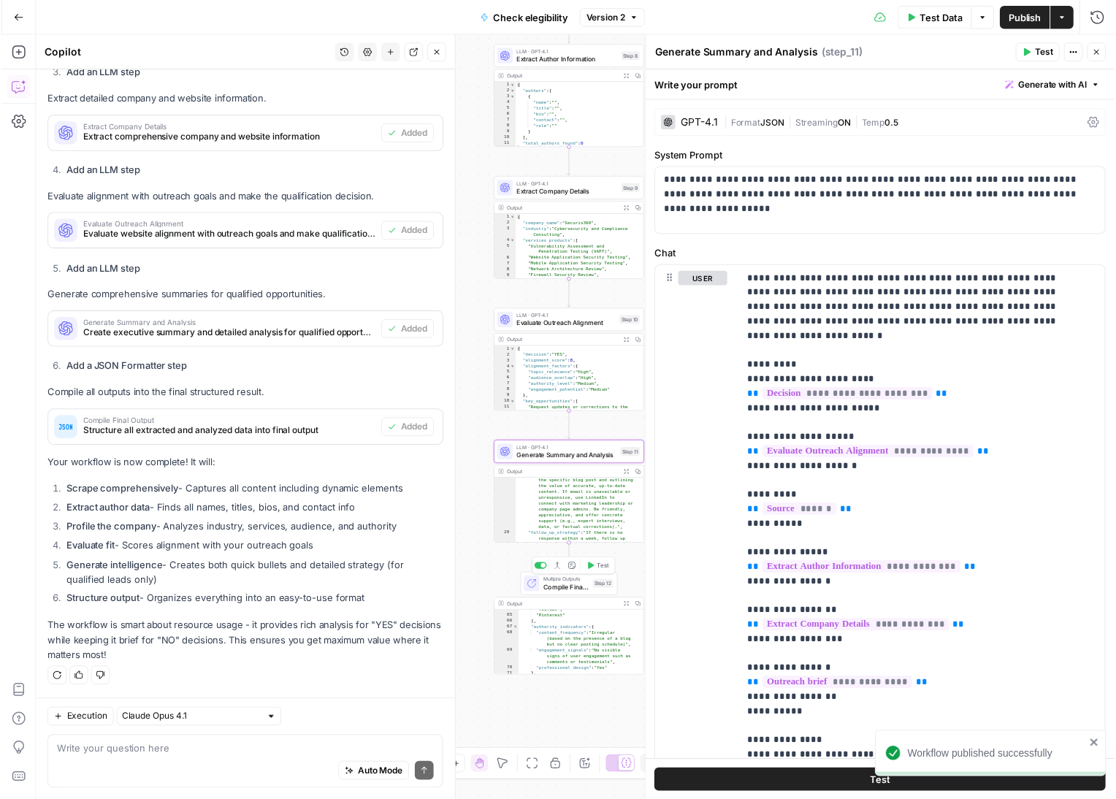
scroll to position [680, 0]
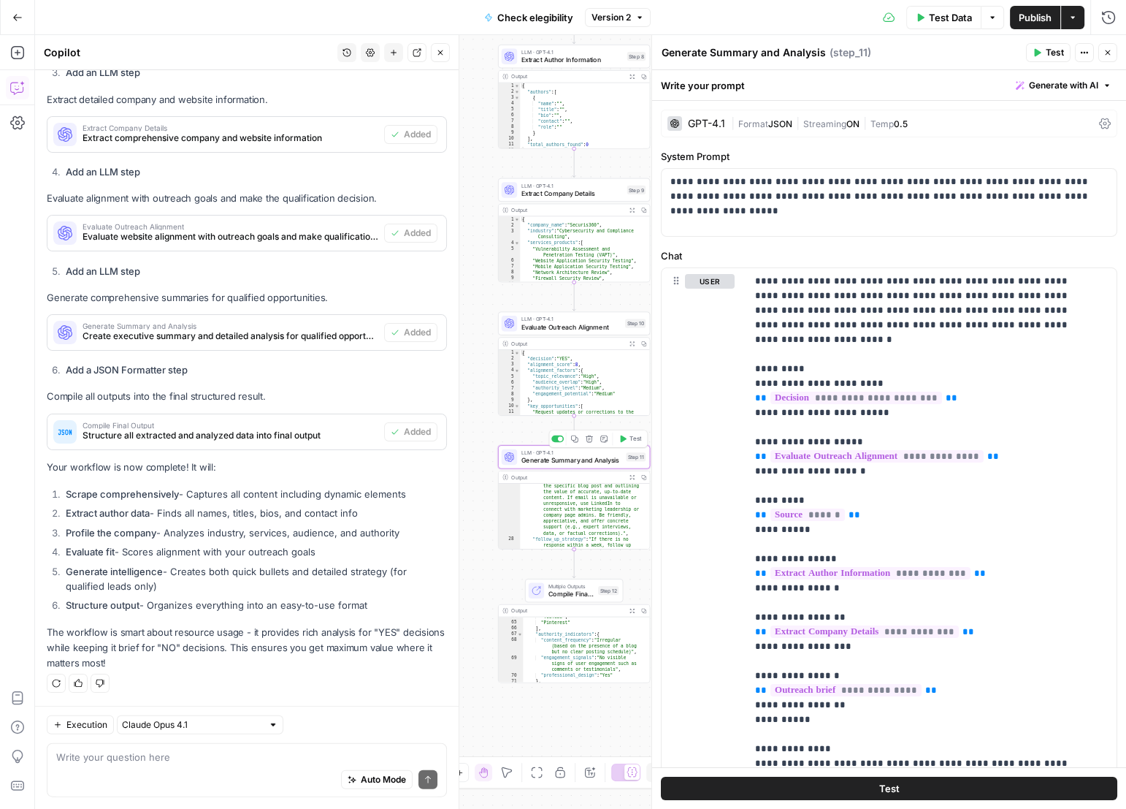
click at [554, 462] on span "Generate Summary and Analysis" at bounding box center [572, 459] width 101 height 9
click at [556, 591] on span "Compile Final Output" at bounding box center [571, 593] width 46 height 9
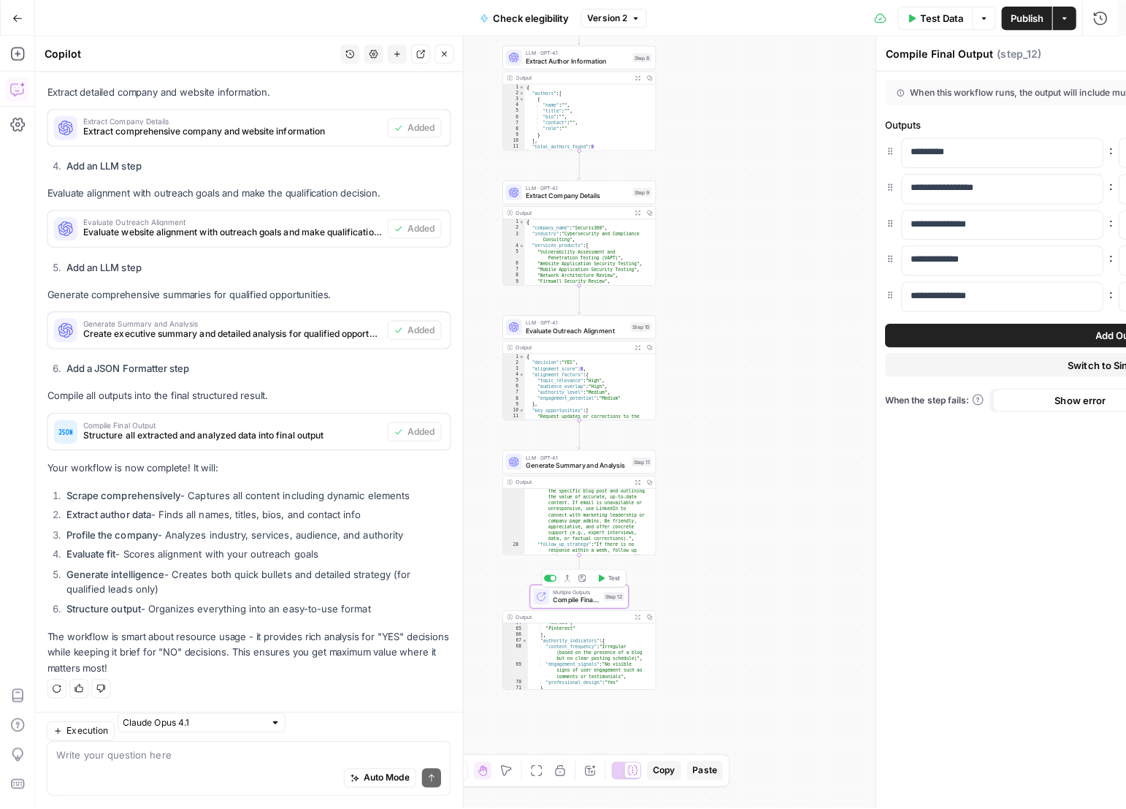
scroll to position [3726, 0]
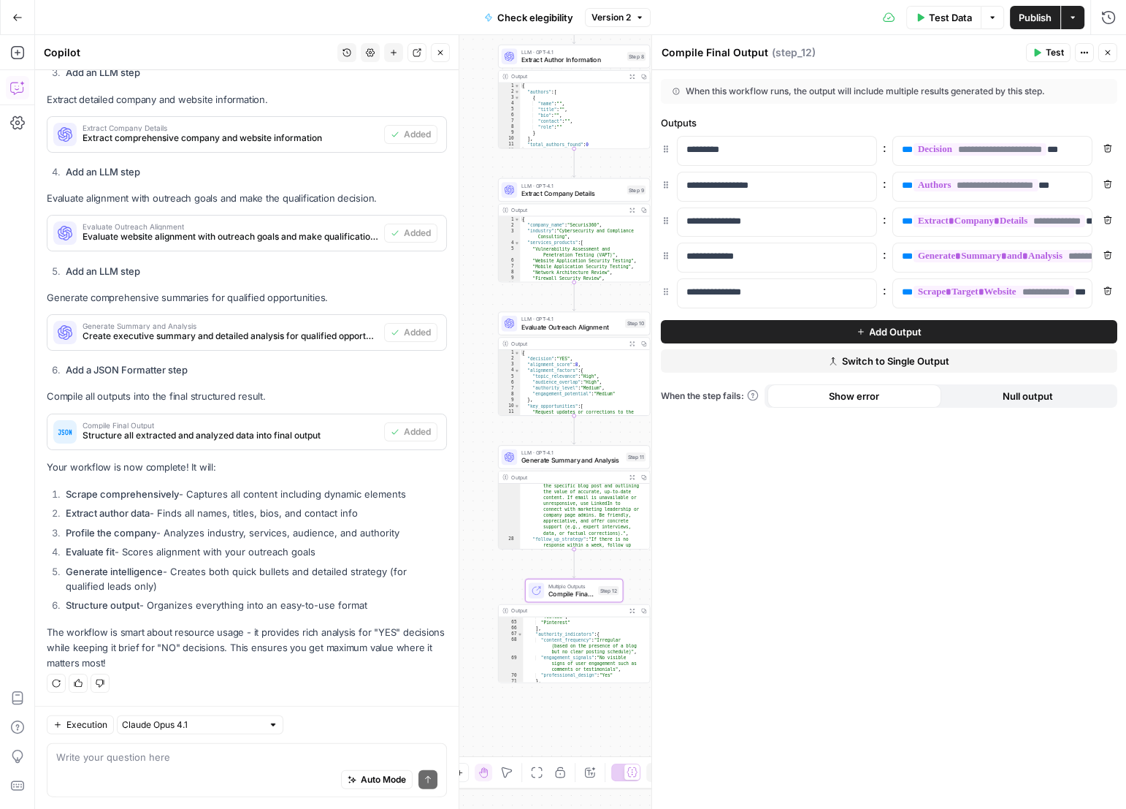
click at [933, 459] on div "**********" at bounding box center [889, 439] width 474 height 739
click at [995, 403] on button "Null output" at bounding box center [1028, 395] width 174 height 23
click at [891, 402] on button "Show error" at bounding box center [855, 395] width 174 height 23
click at [920, 334] on span "Add Output" at bounding box center [895, 331] width 53 height 15
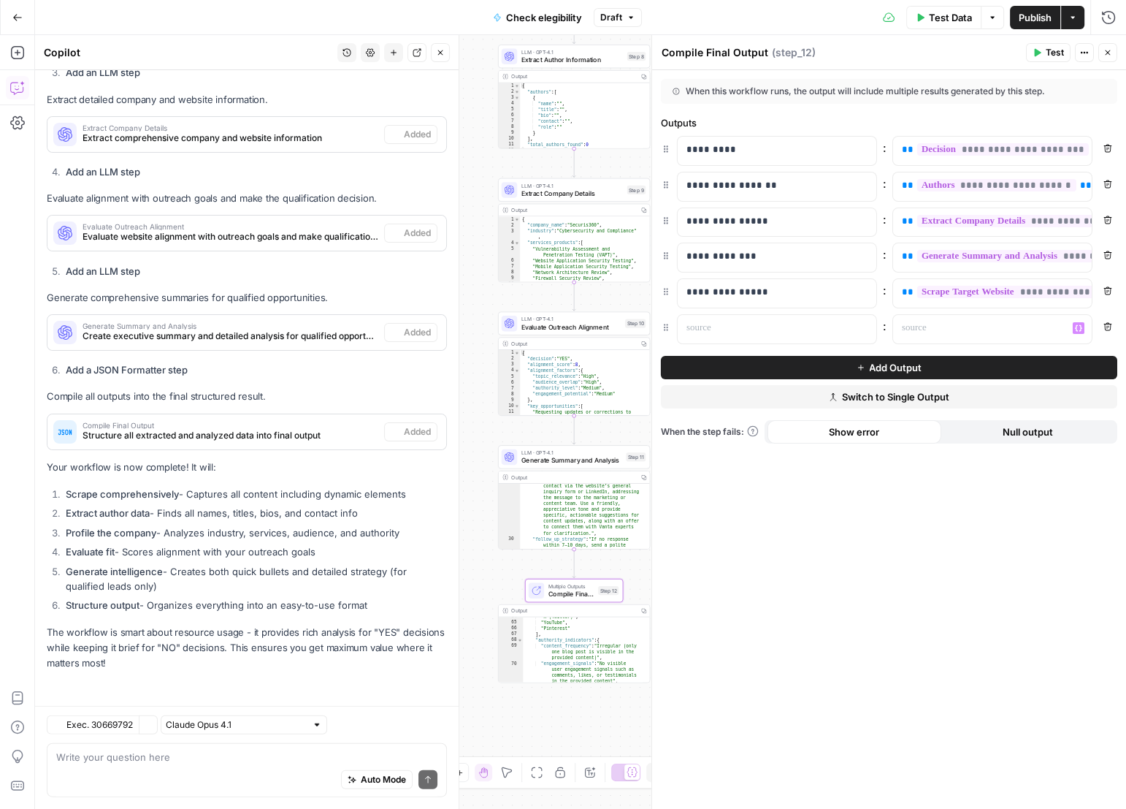
click at [1107, 326] on icon "button" at bounding box center [1108, 326] width 9 height 9
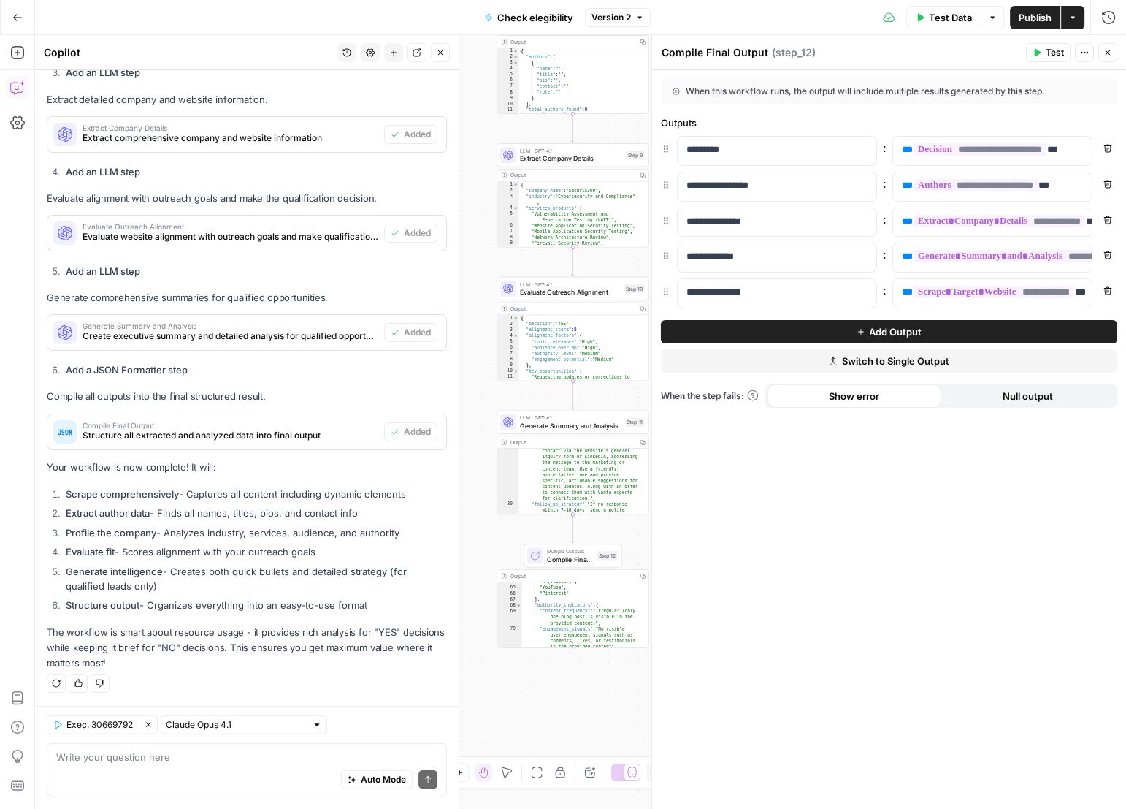
click at [1107, 55] on icon "button" at bounding box center [1108, 52] width 9 height 9
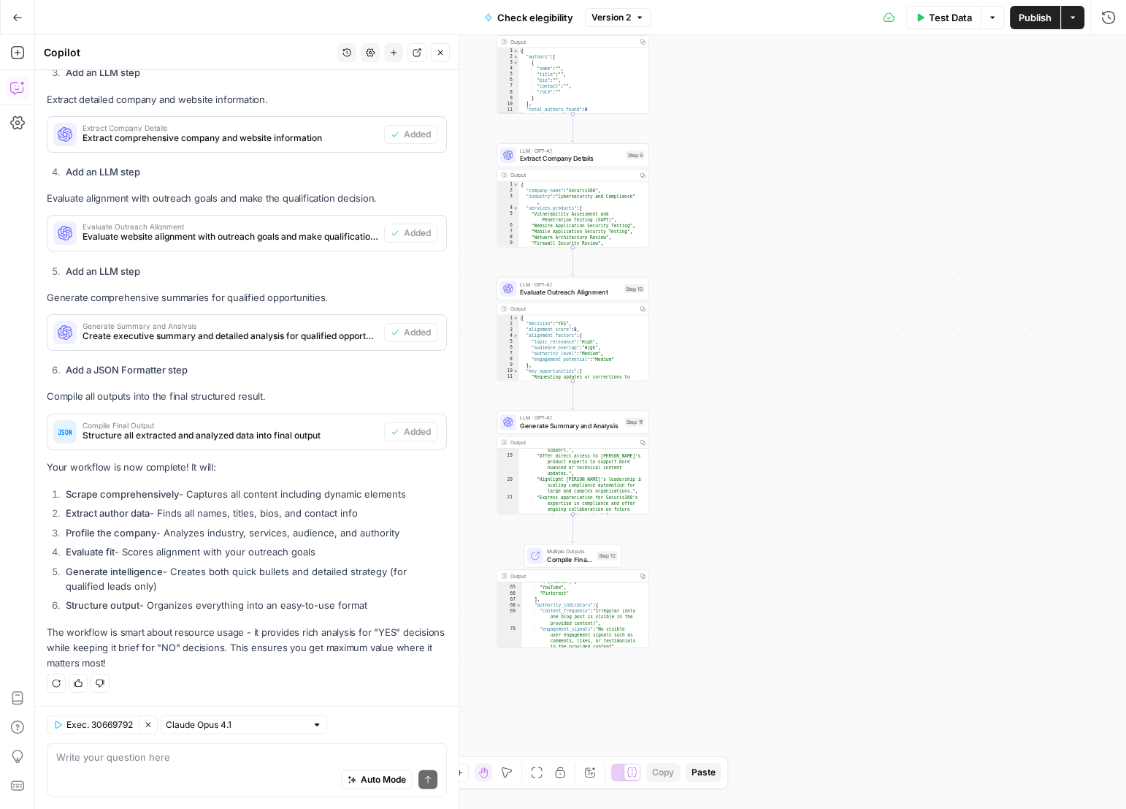
scroll to position [370, 0]
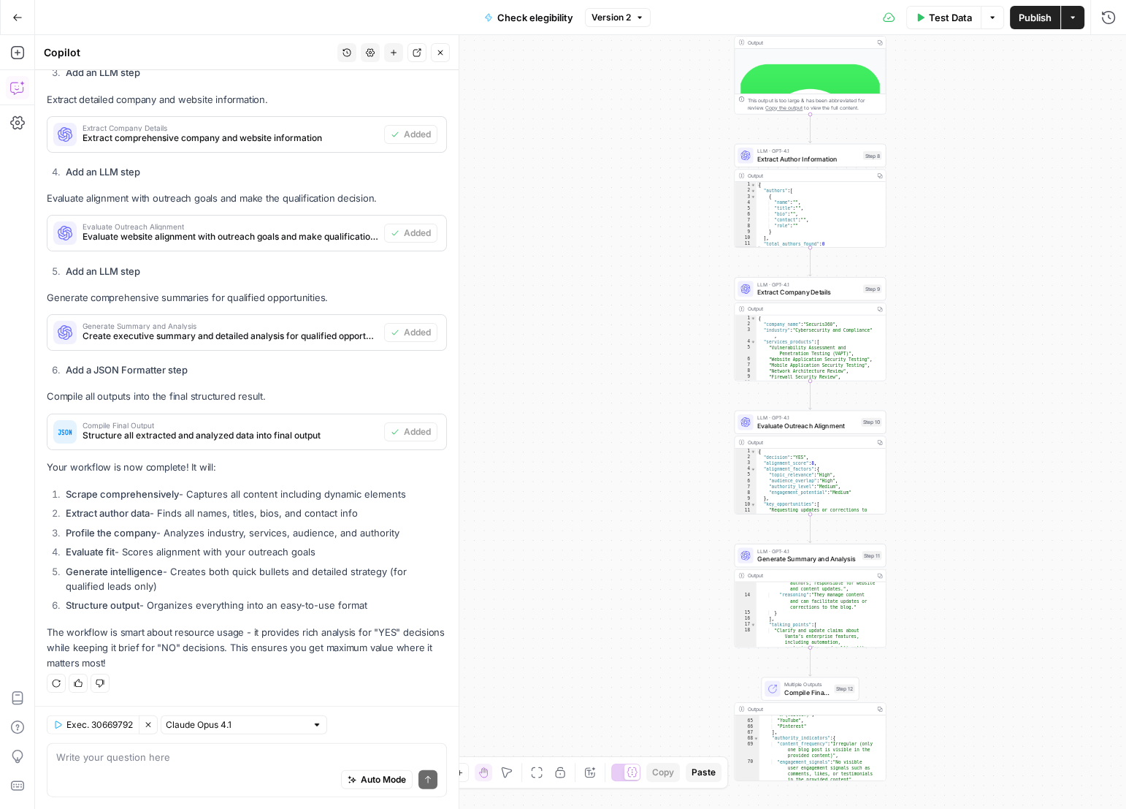
click at [19, 85] on icon "button" at bounding box center [17, 87] width 15 height 15
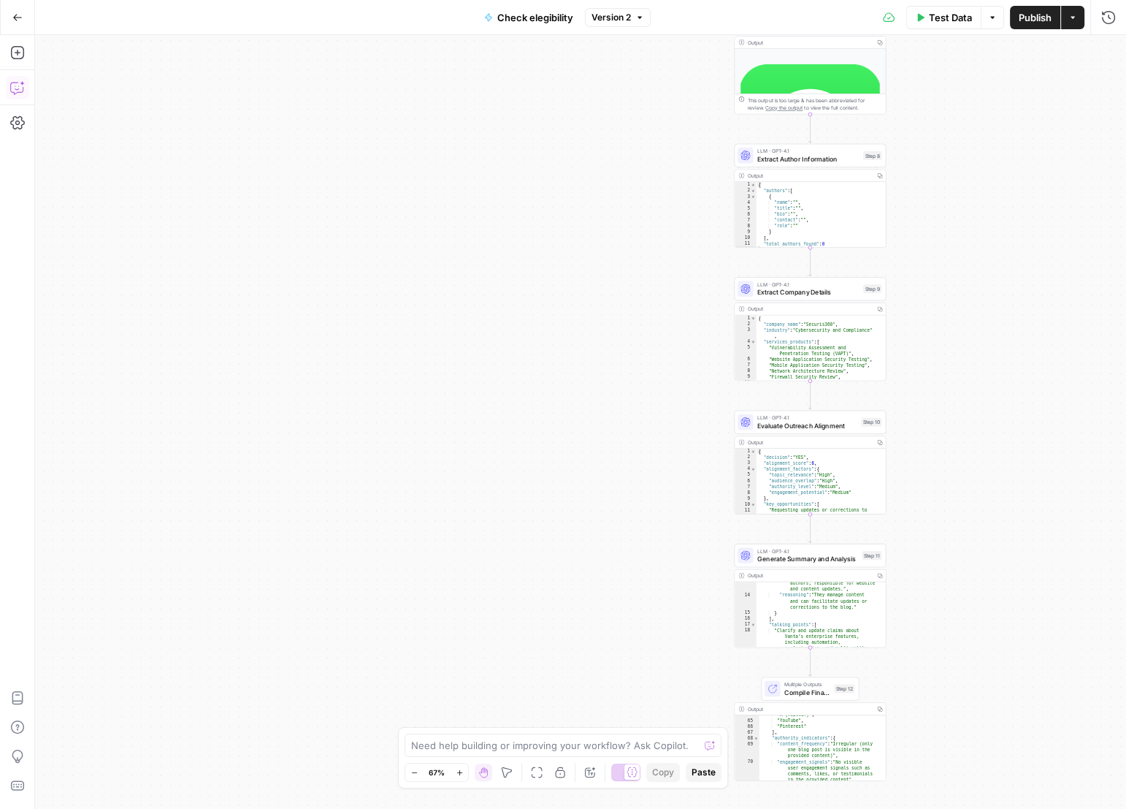
click at [14, 91] on icon "button" at bounding box center [17, 87] width 15 height 15
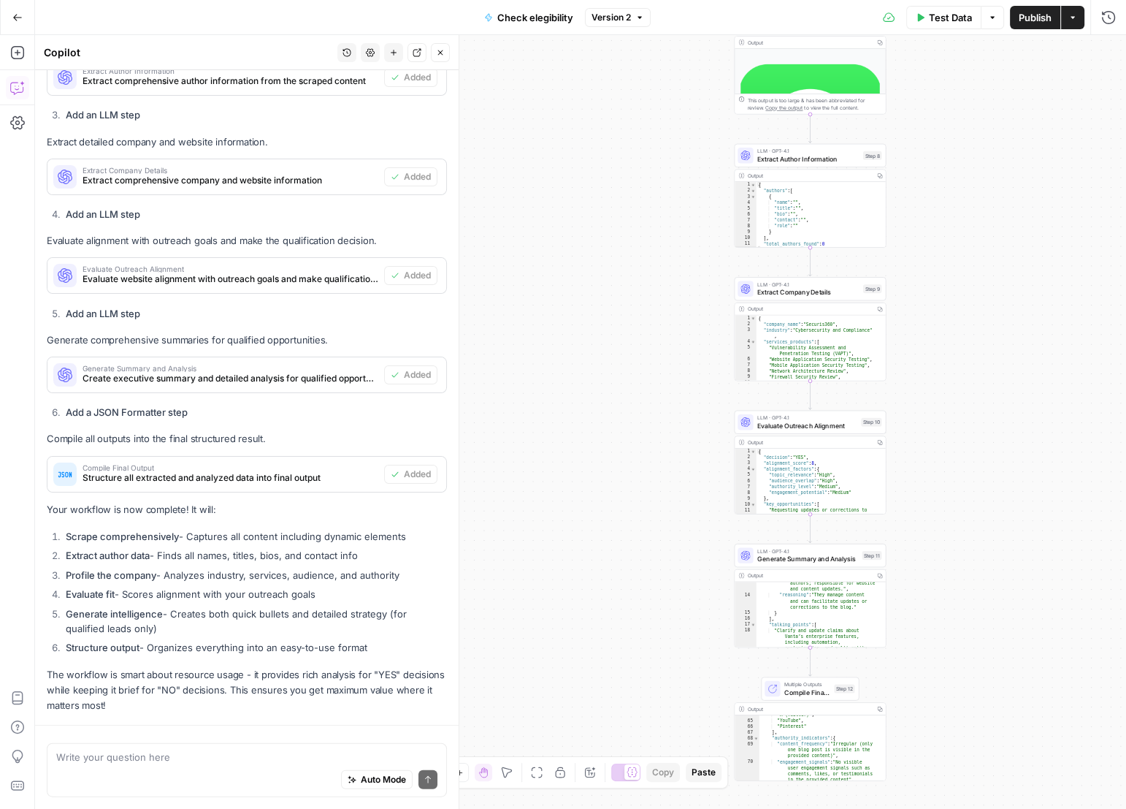
scroll to position [3726, 0]
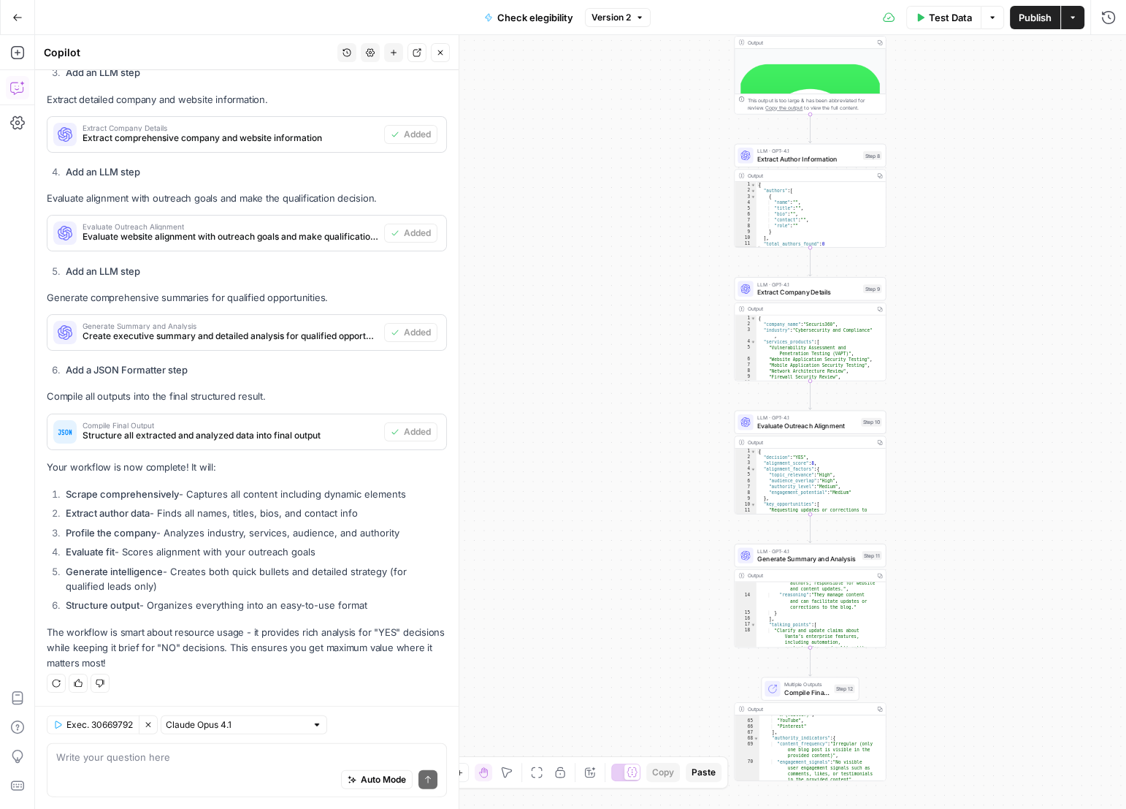
click at [262, 764] on div "Auto Mode Send" at bounding box center [246, 780] width 381 height 32
type textarea "explain me the decision criteria for YES"
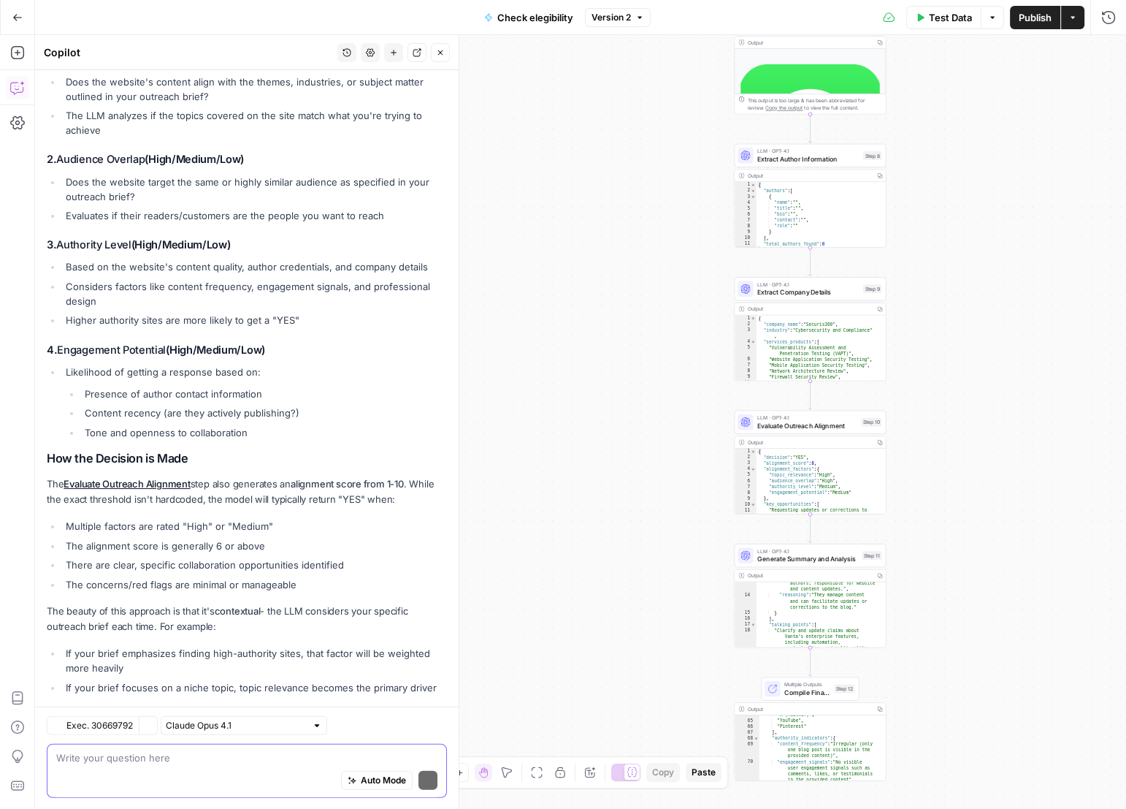
scroll to position [4577, 0]
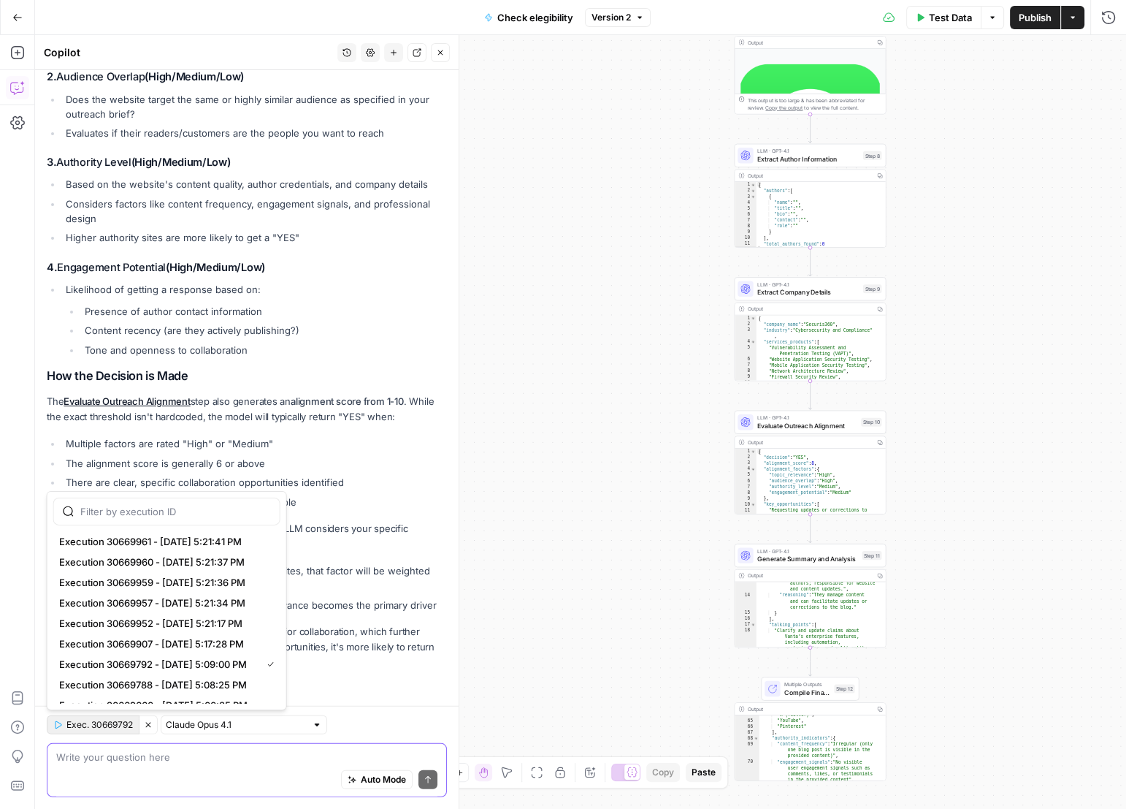
click at [94, 725] on span "Exec. 30669792" at bounding box center [99, 724] width 66 height 13
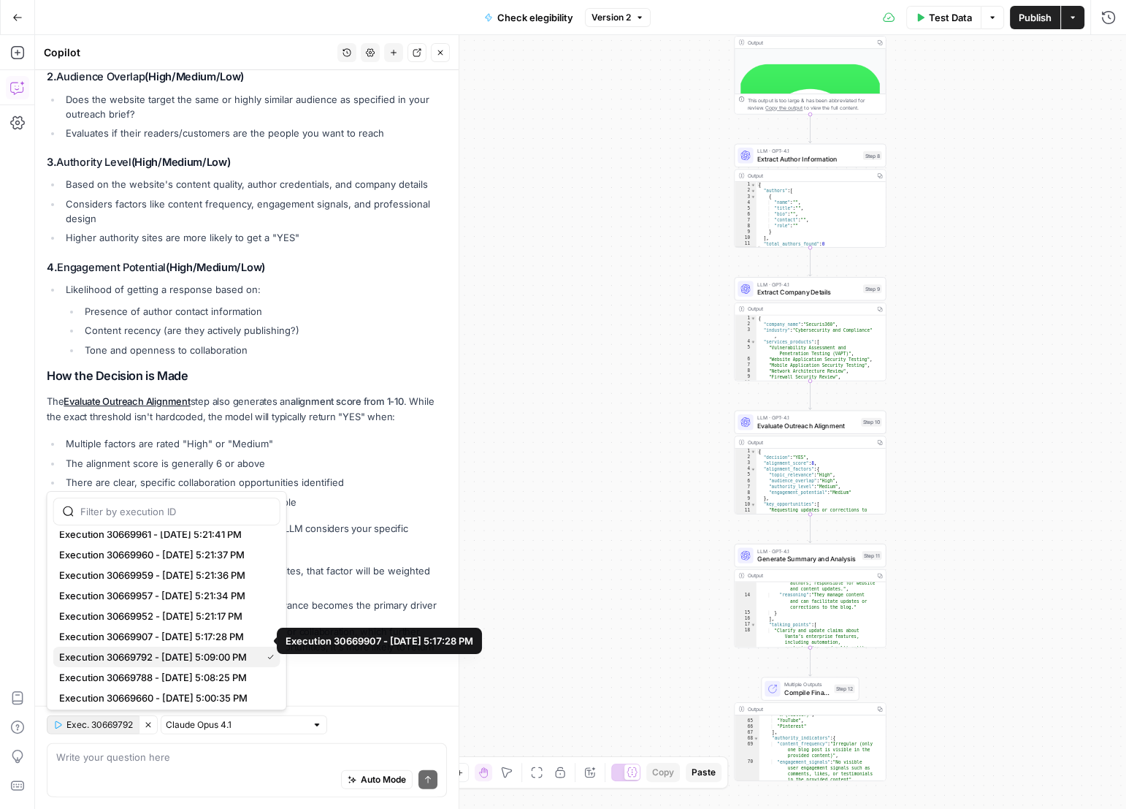
scroll to position [11, 0]
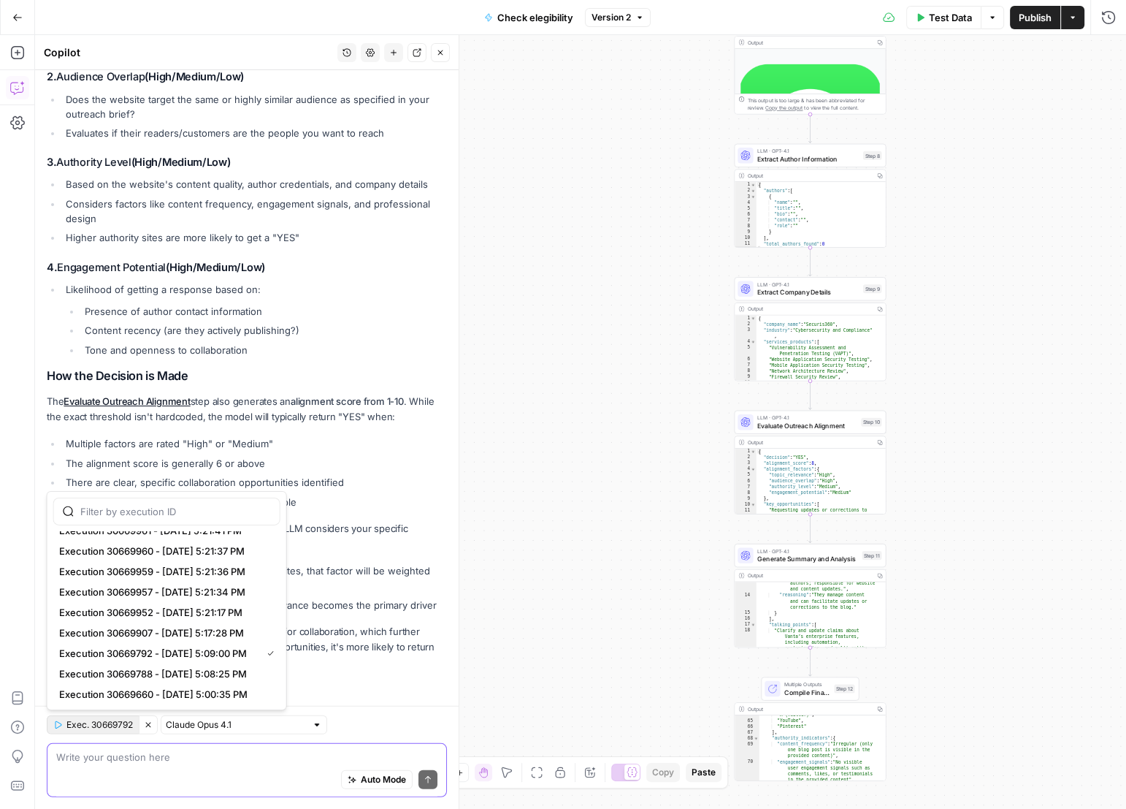
click at [242, 758] on textarea at bounding box center [246, 757] width 381 height 15
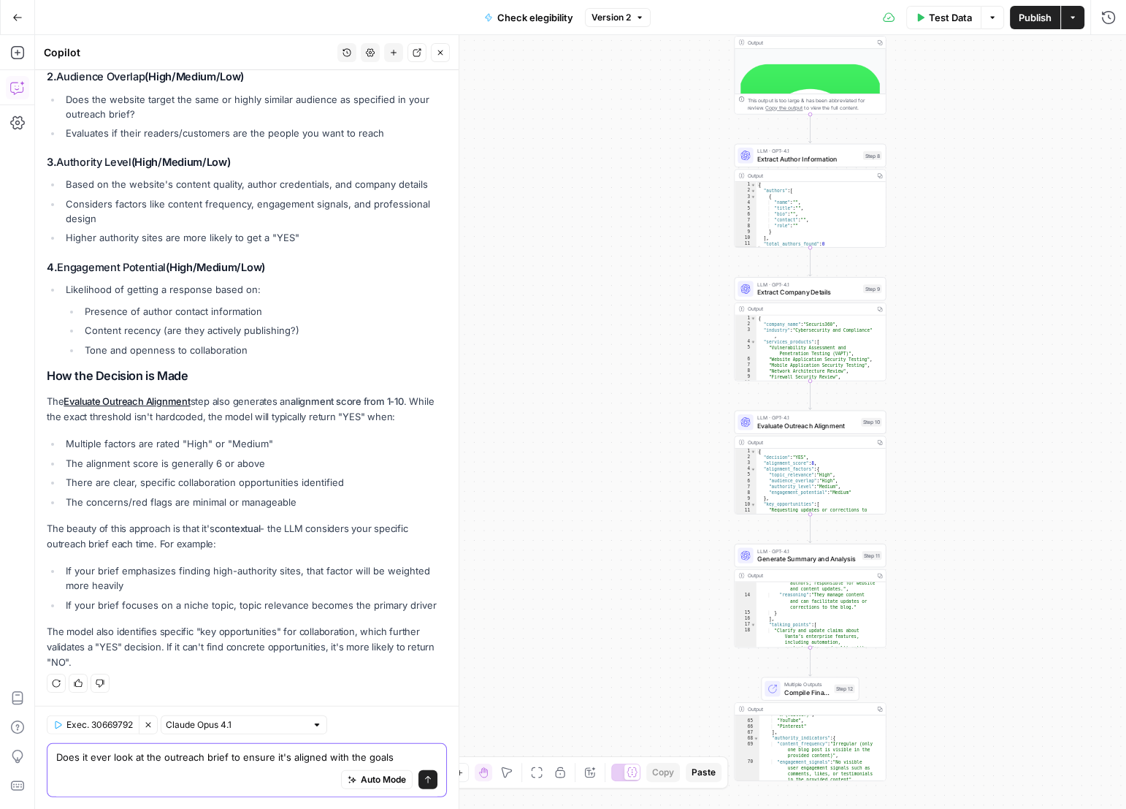
type textarea "Does it ever look at the outreach brief to ensure it's aligned with the goals?"
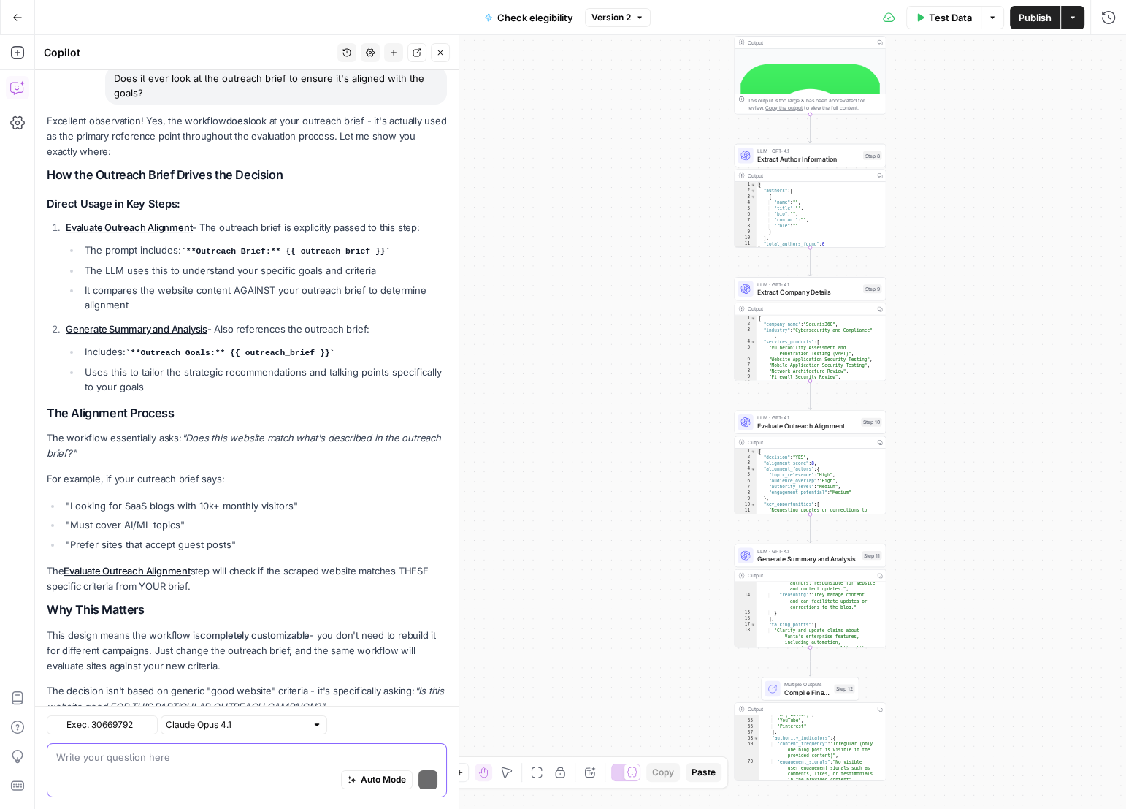
scroll to position [5272, 0]
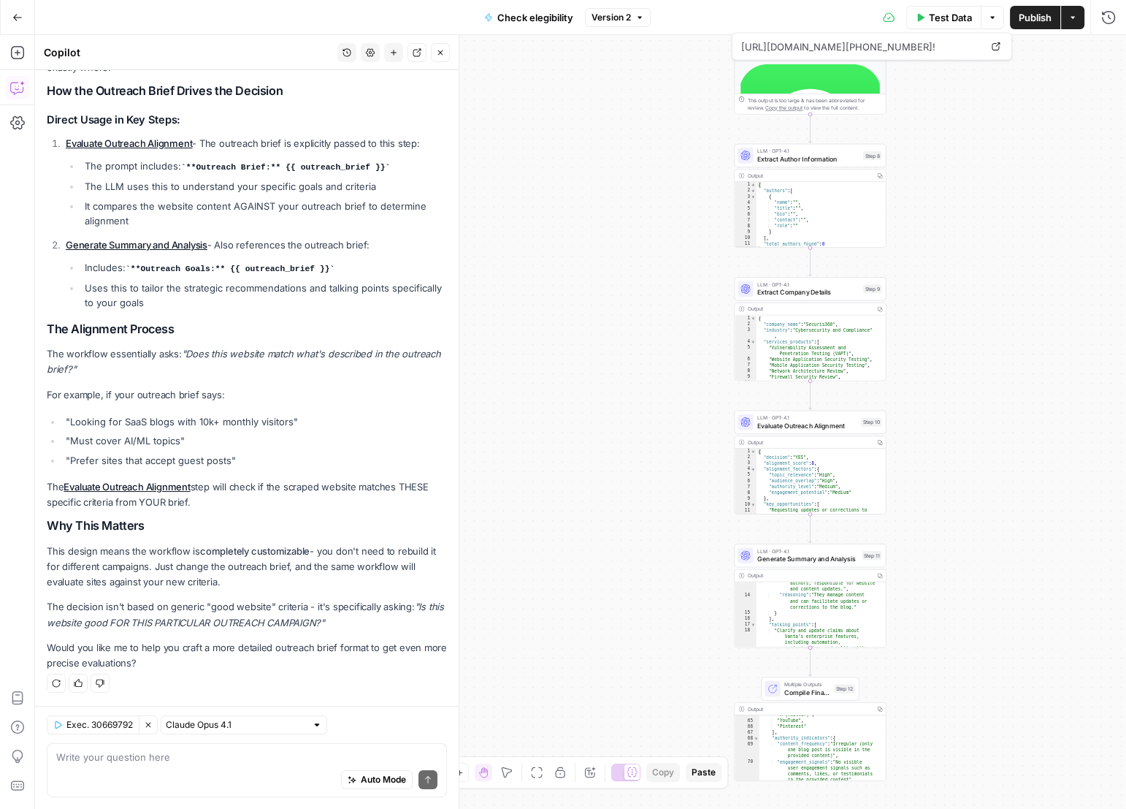
click at [312, 768] on div "Auto Mode Send" at bounding box center [246, 780] width 381 height 32
type textarea "Analyze the exiting eelemens of the outreach brief and update accordingly"
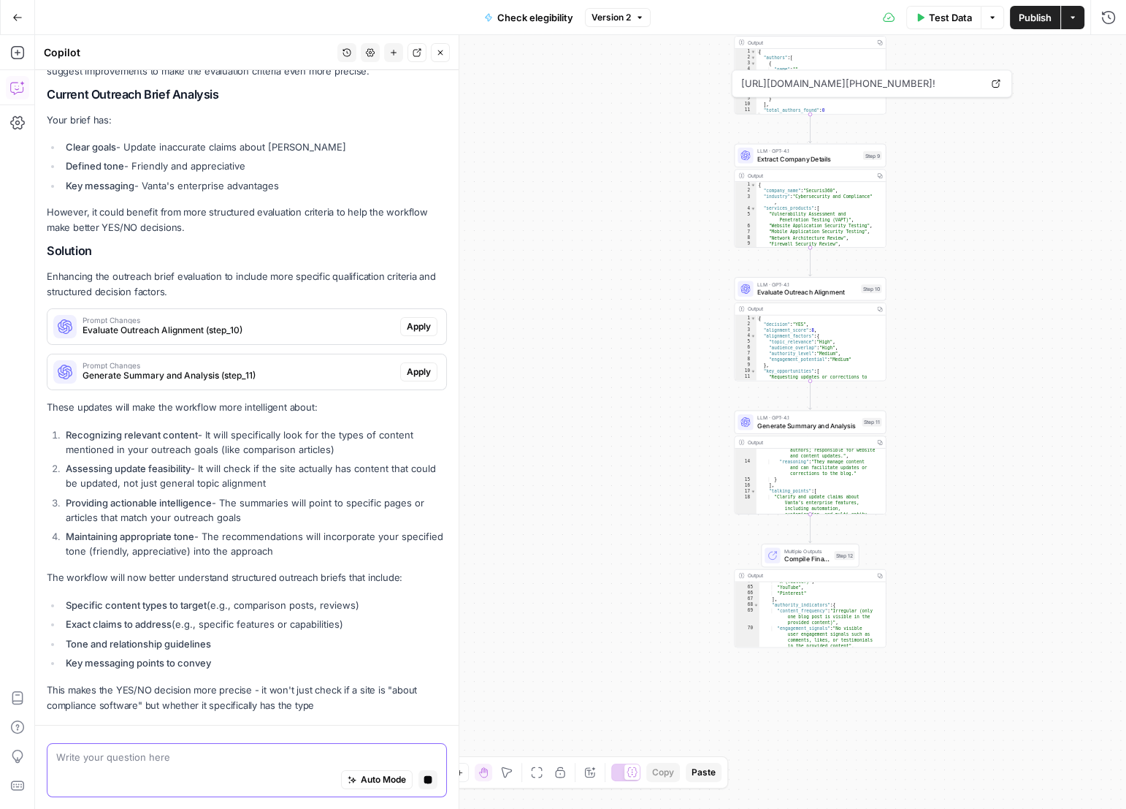
scroll to position [5929, 0]
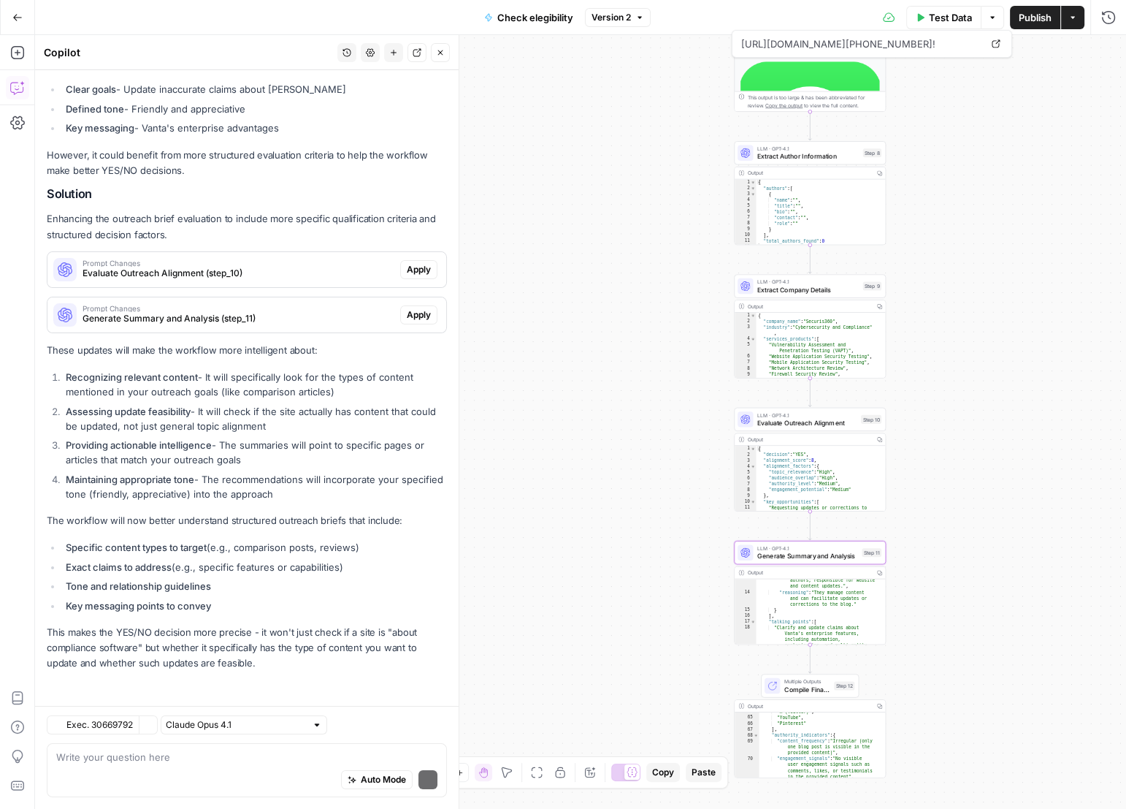
click at [407, 316] on span "Apply" at bounding box center [419, 314] width 24 height 13
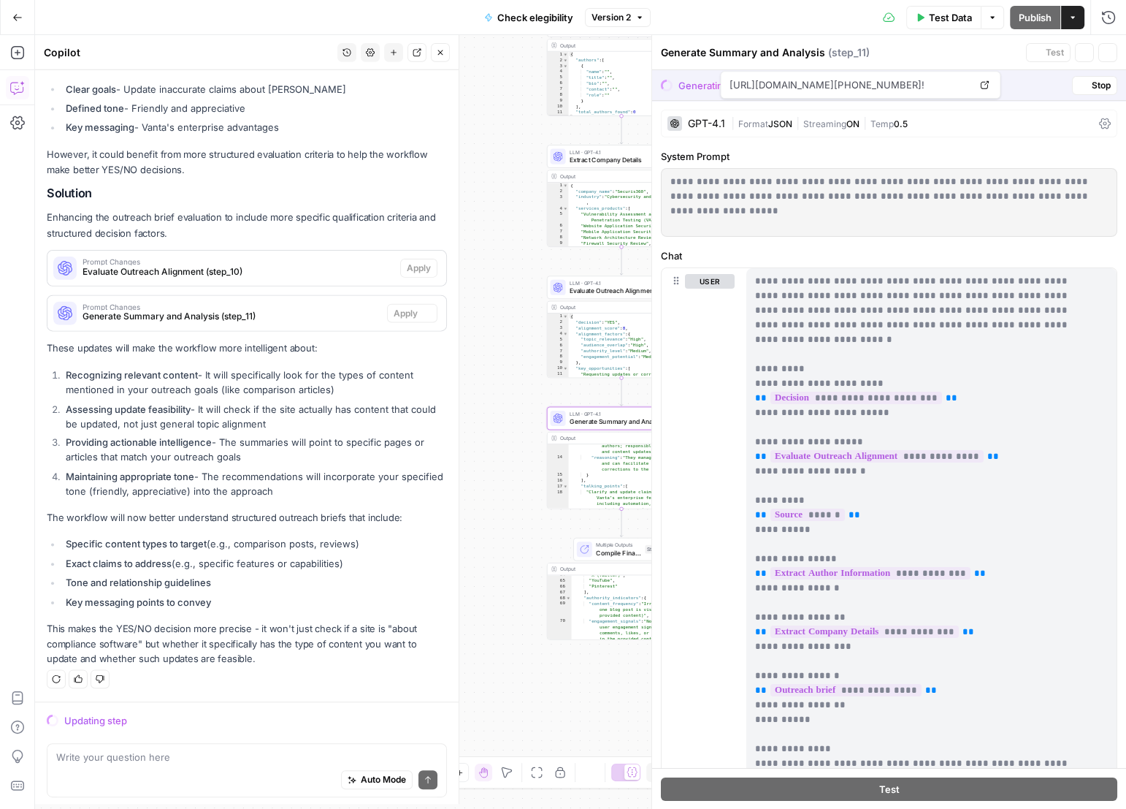
scroll to position [5976, 0]
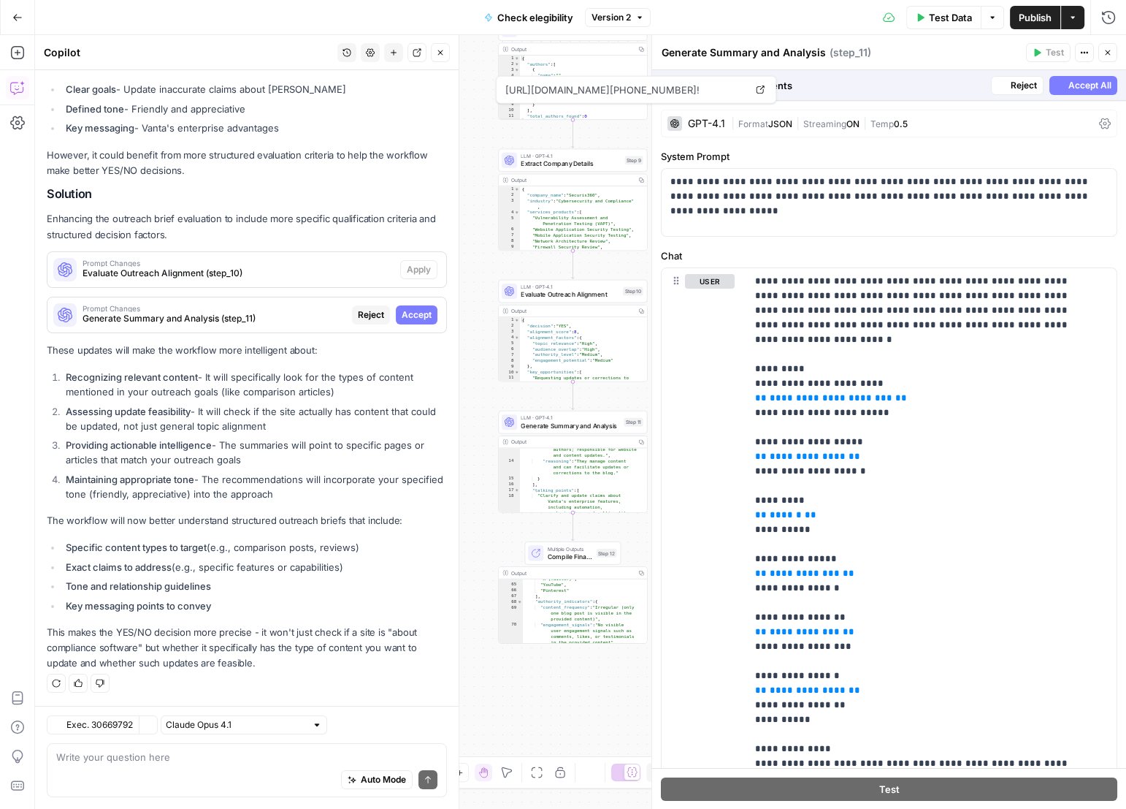
scroll to position [5976, 0]
click at [404, 315] on span "Accept" at bounding box center [417, 314] width 30 height 13
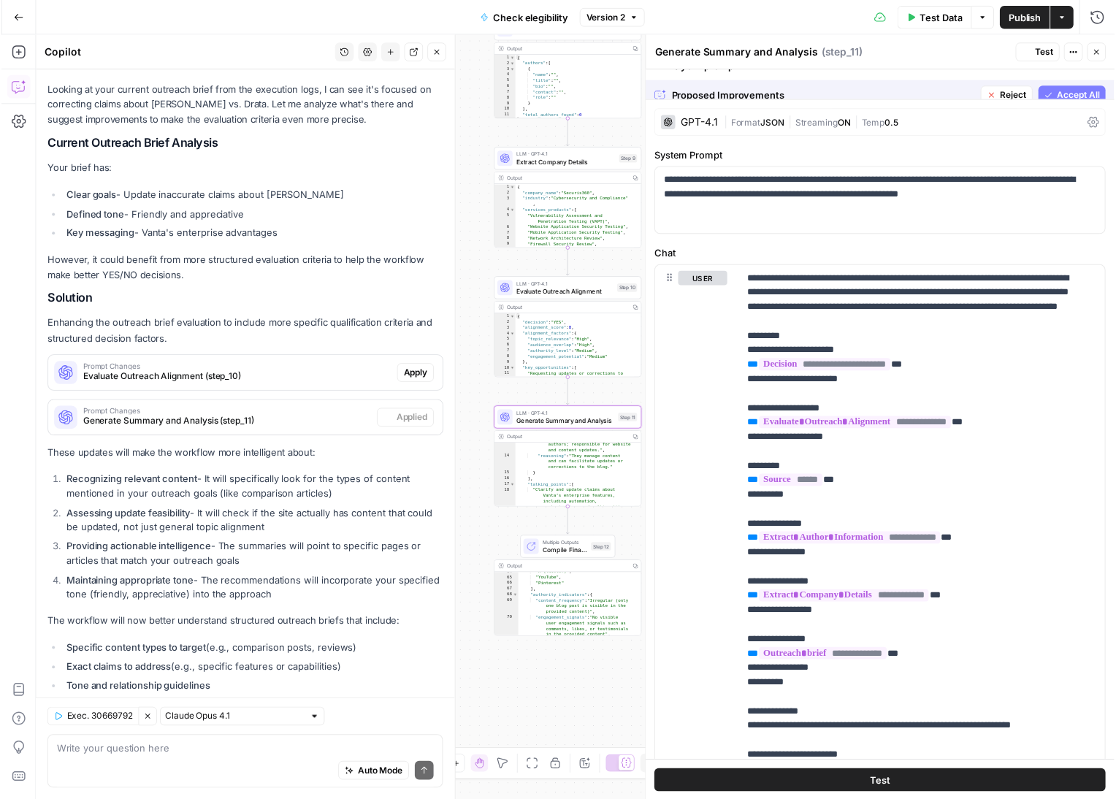
scroll to position [6092, 0]
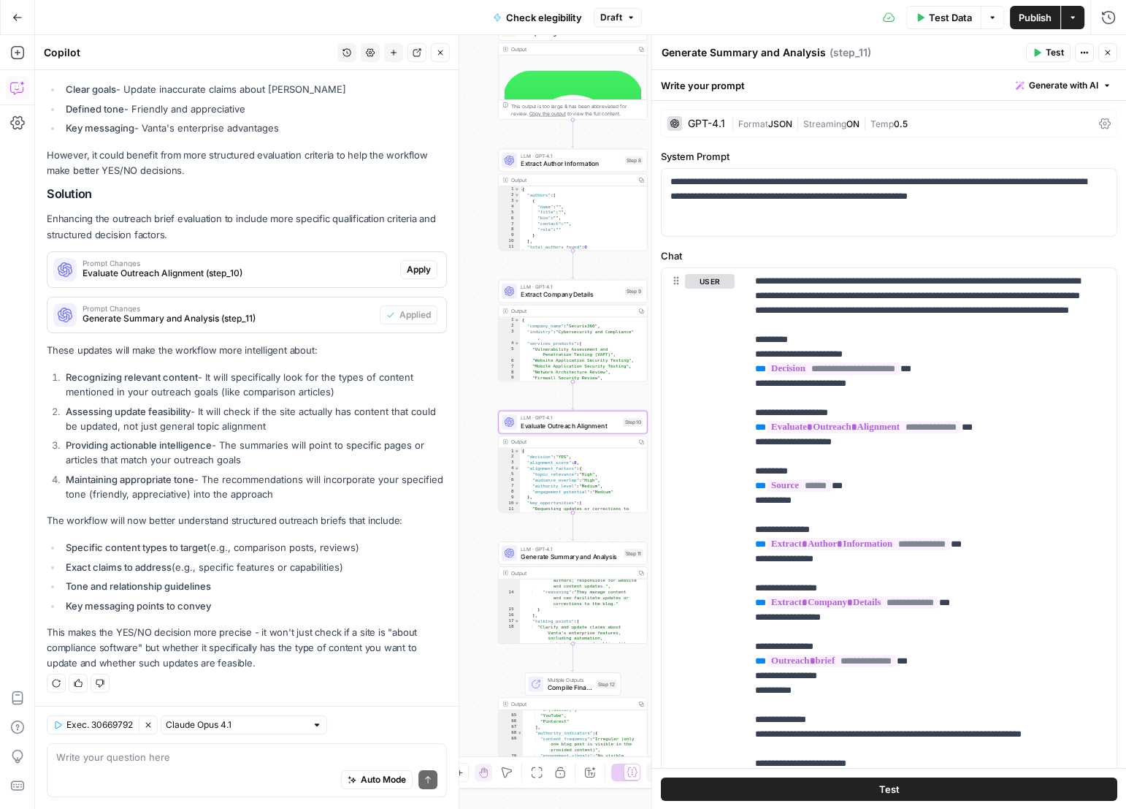
click at [408, 268] on span "Apply" at bounding box center [419, 269] width 24 height 13
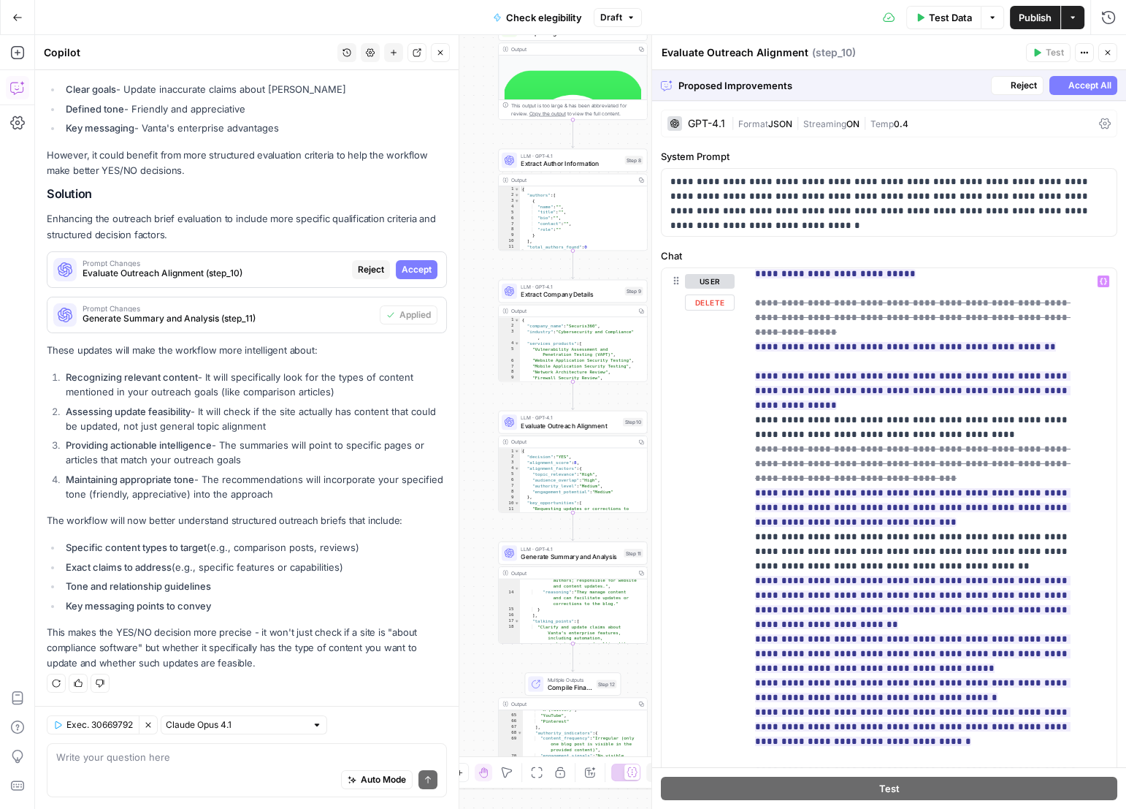
scroll to position [385, 0]
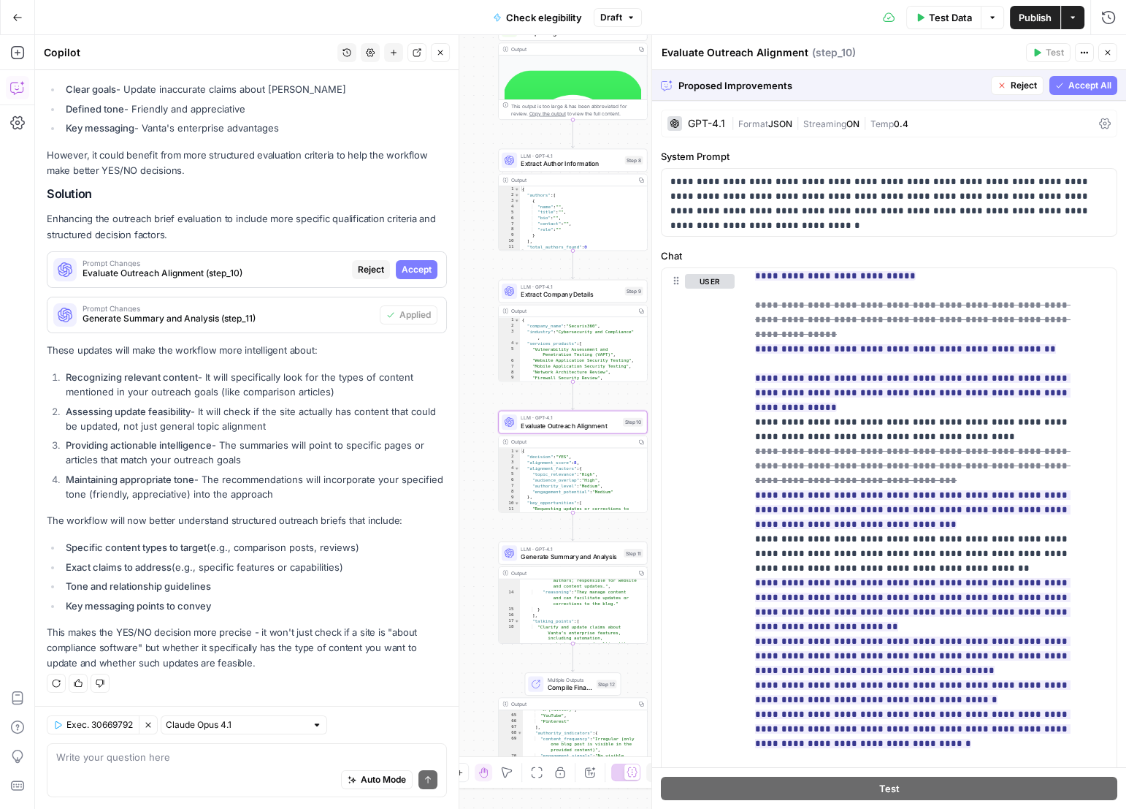
click at [428, 270] on div "Prompt Changes Evaluate Outreach Alignment (step_10) Reject Accept" at bounding box center [246, 269] width 399 height 23
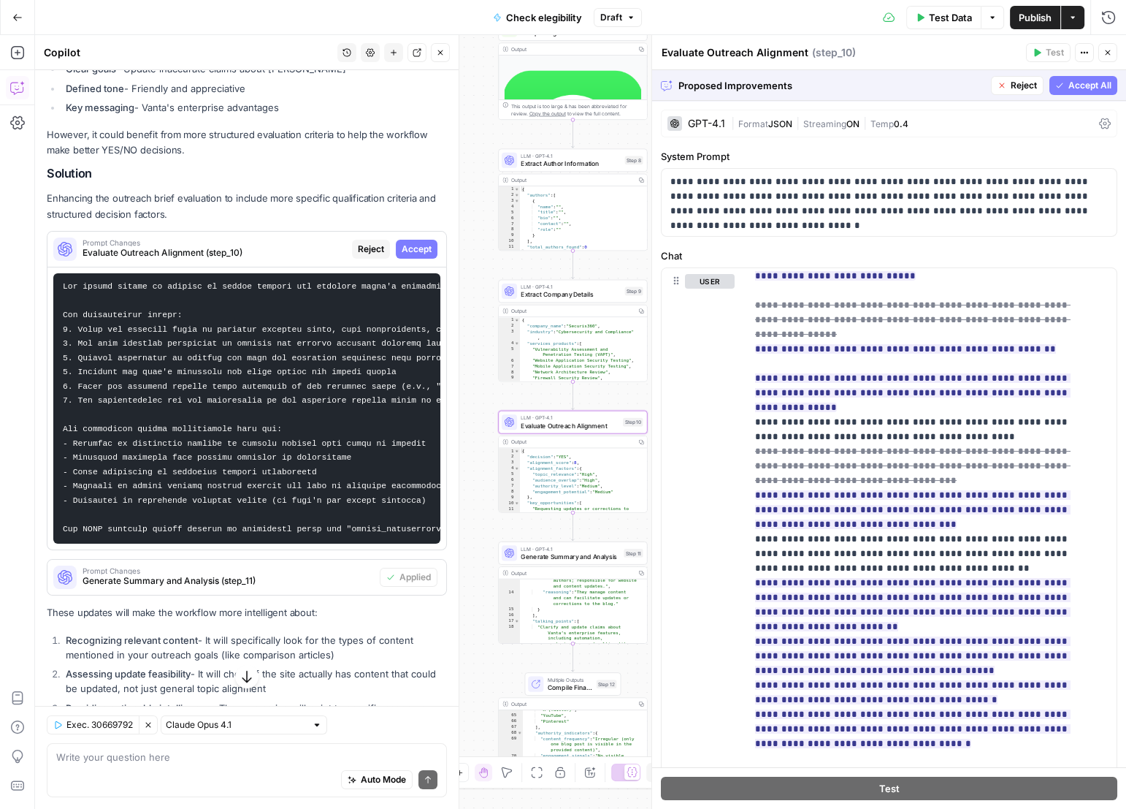
click at [416, 256] on span "Accept" at bounding box center [417, 249] width 30 height 13
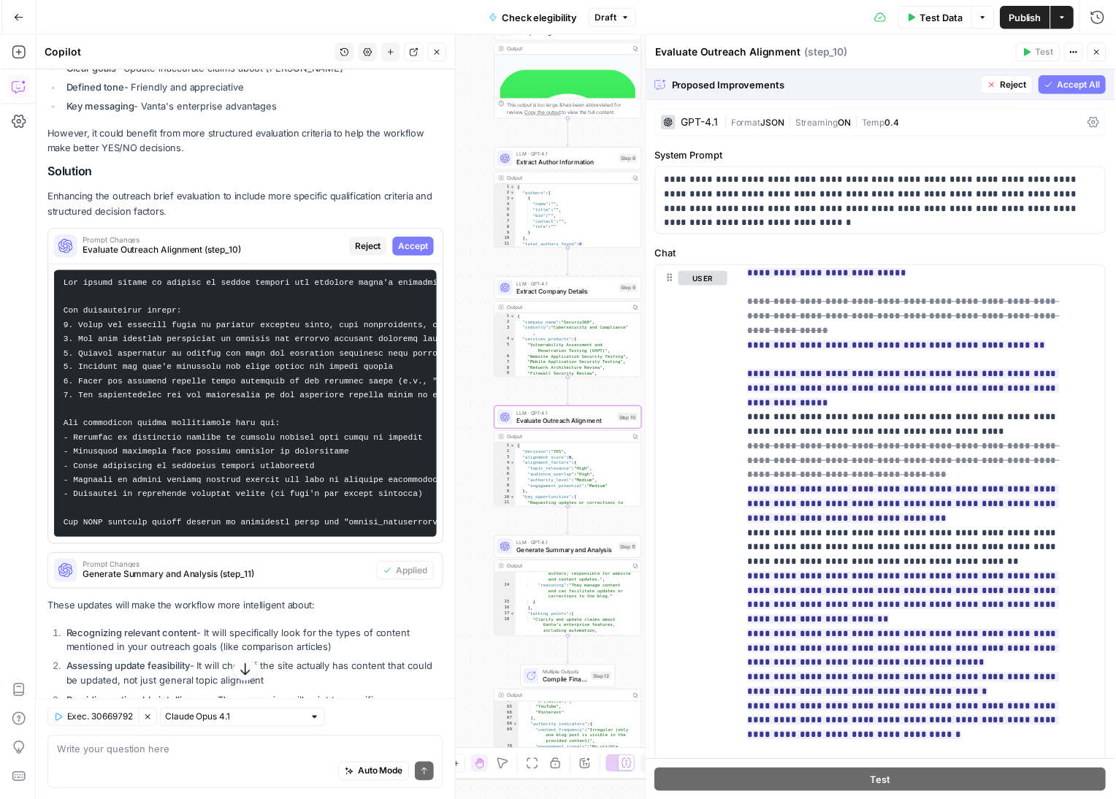
scroll to position [6103, 0]
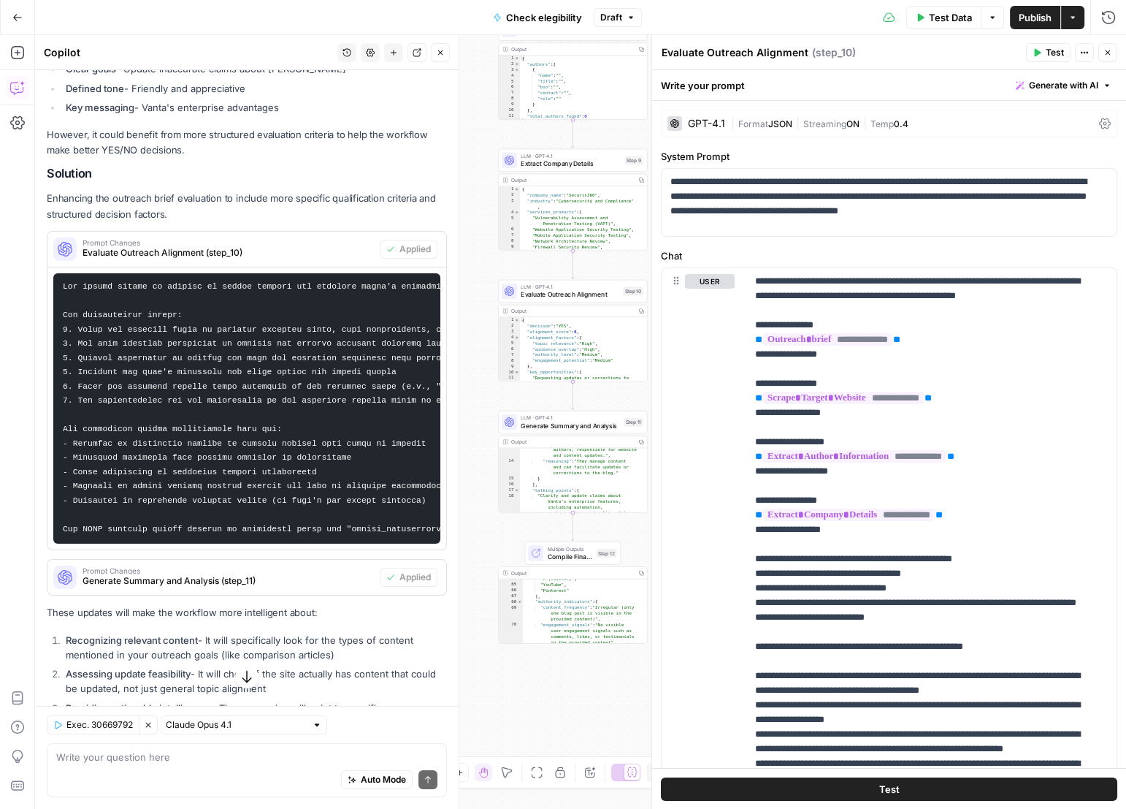
click at [942, 21] on span "Test Data" at bounding box center [950, 17] width 43 height 15
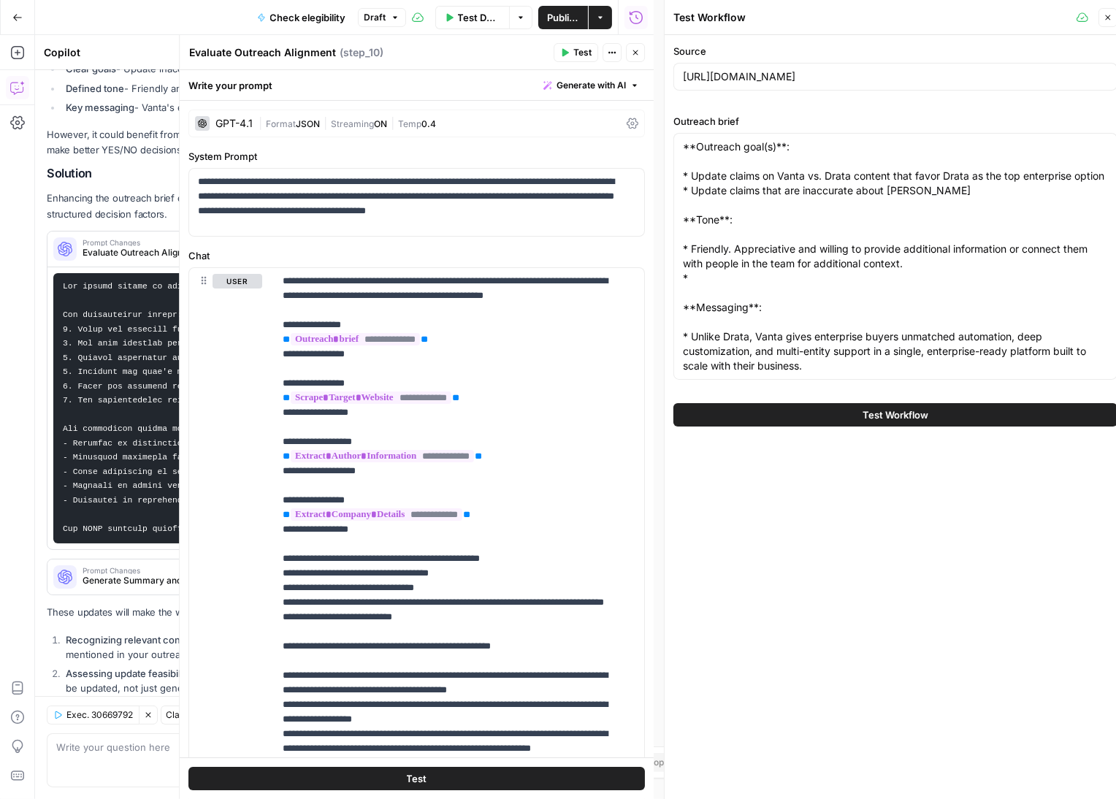
click at [969, 408] on button "Test Workflow" at bounding box center [896, 414] width 444 height 23
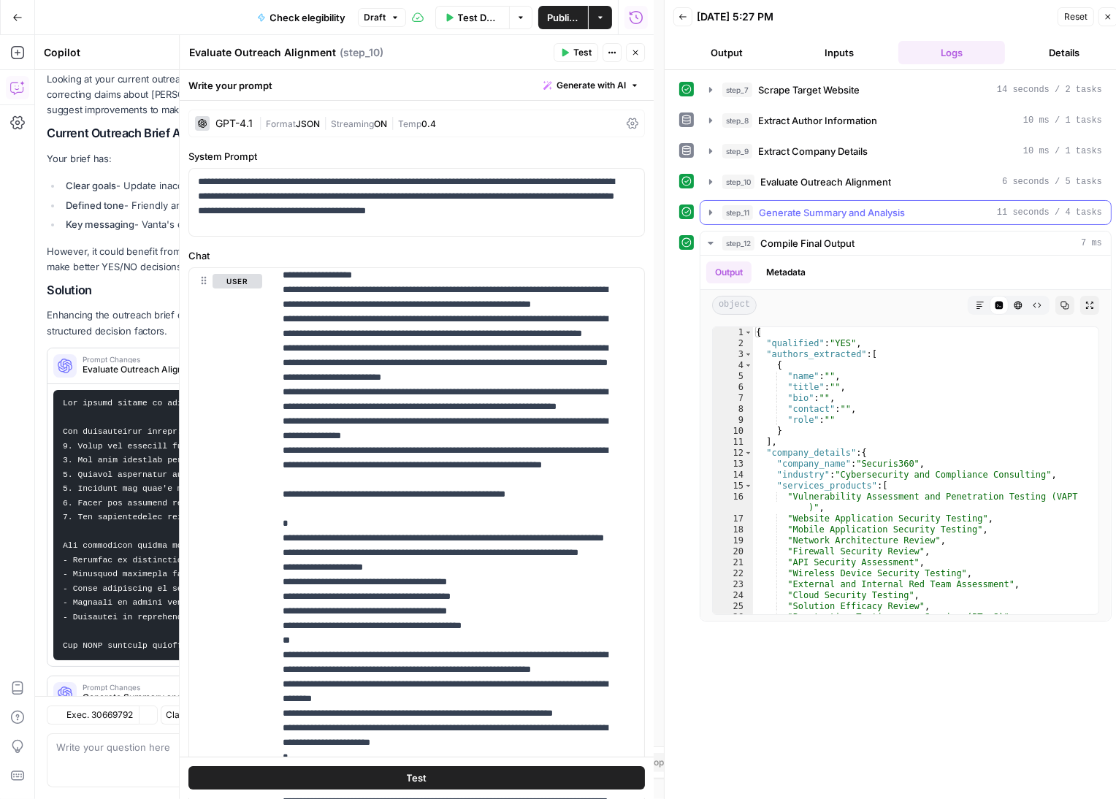
scroll to position [6103, 0]
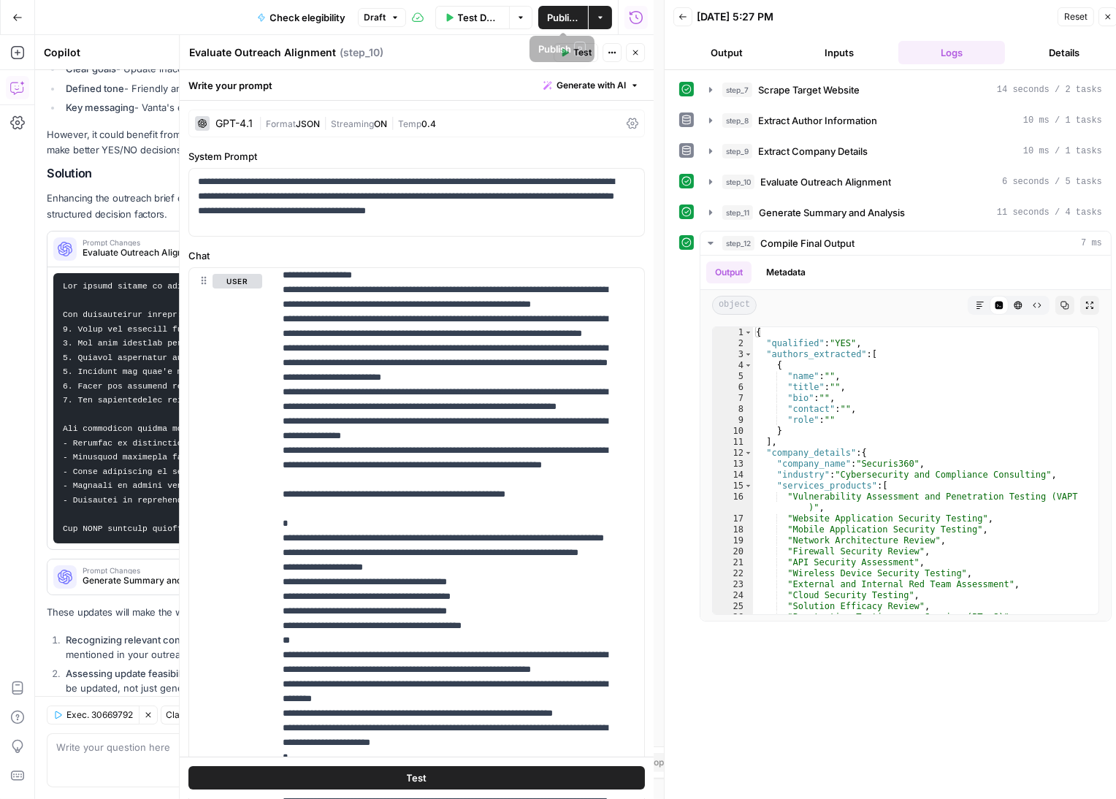
click at [557, 15] on span "Publish" at bounding box center [563, 17] width 32 height 15
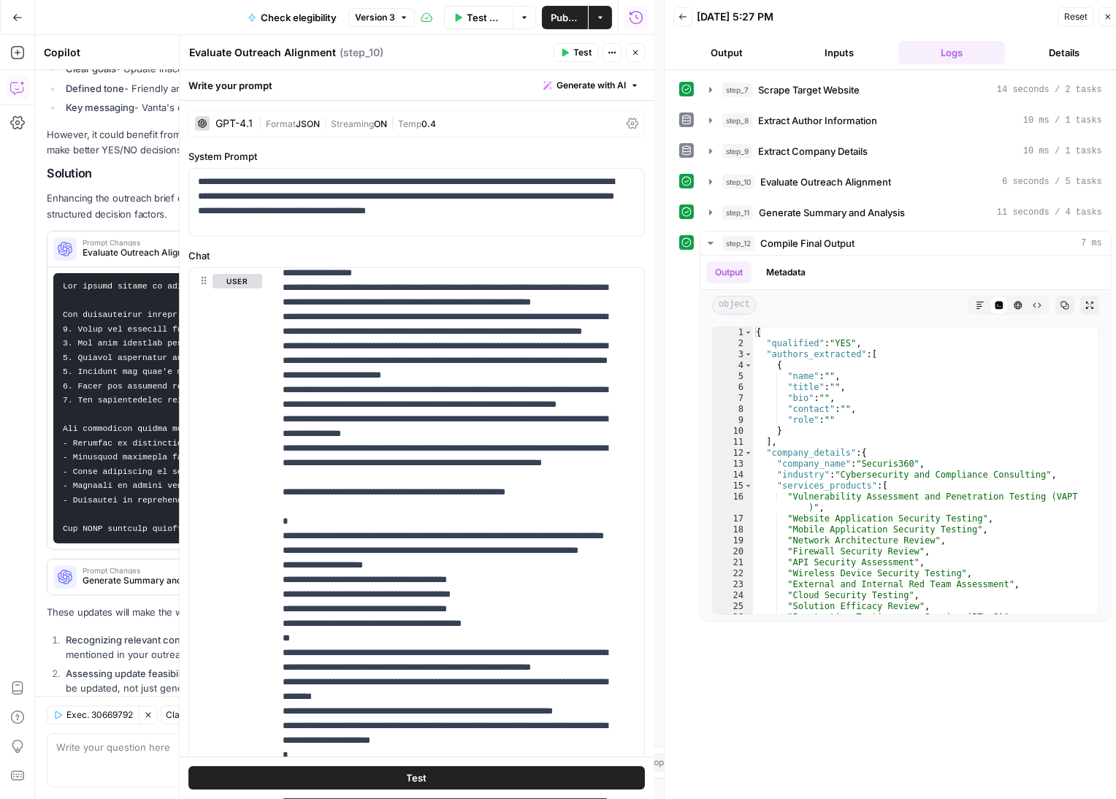
click at [635, 51] on icon "button" at bounding box center [635, 52] width 9 height 9
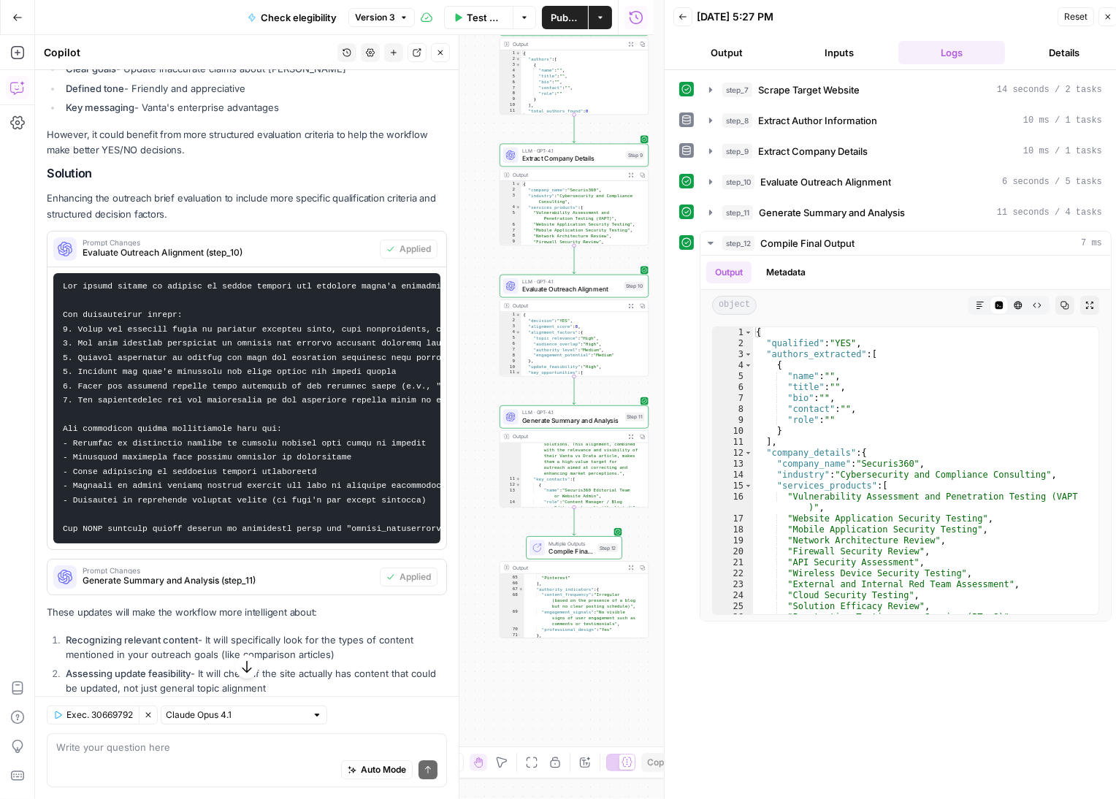
scroll to position [682, 0]
click at [1113, 12] on button "Close" at bounding box center [1108, 16] width 19 height 19
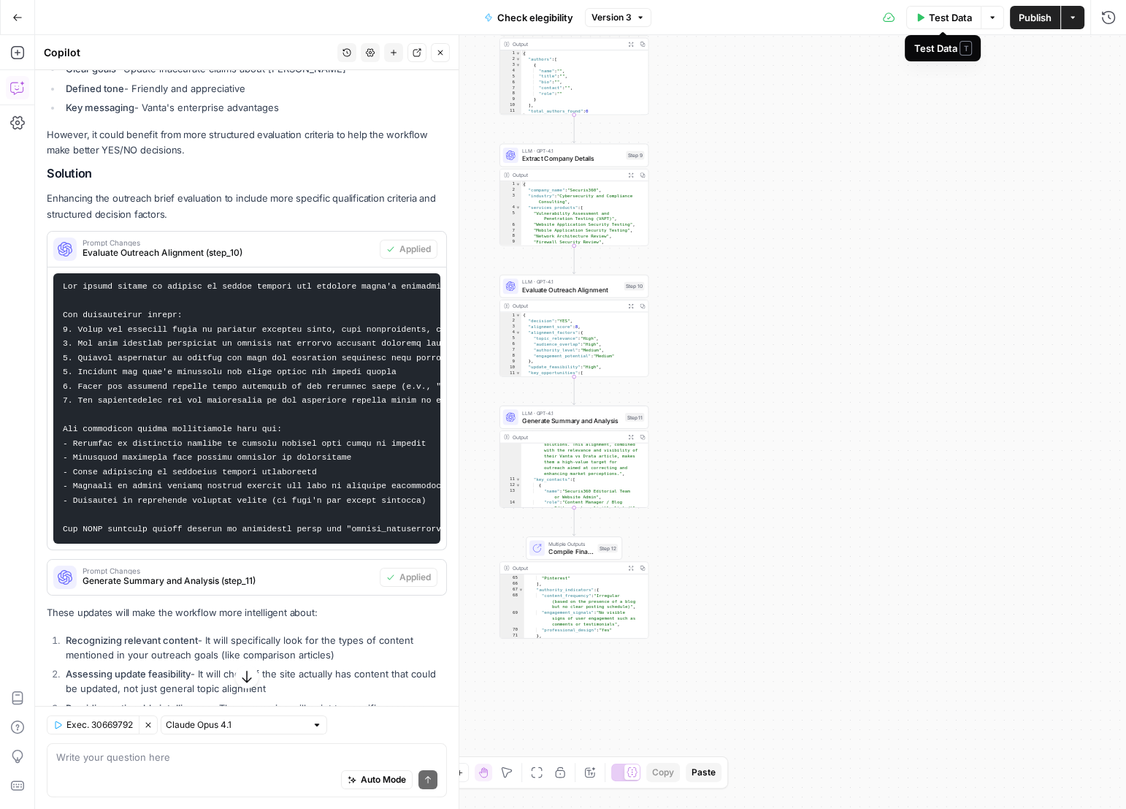
click at [929, 17] on span "Test Data" at bounding box center [950, 17] width 43 height 15
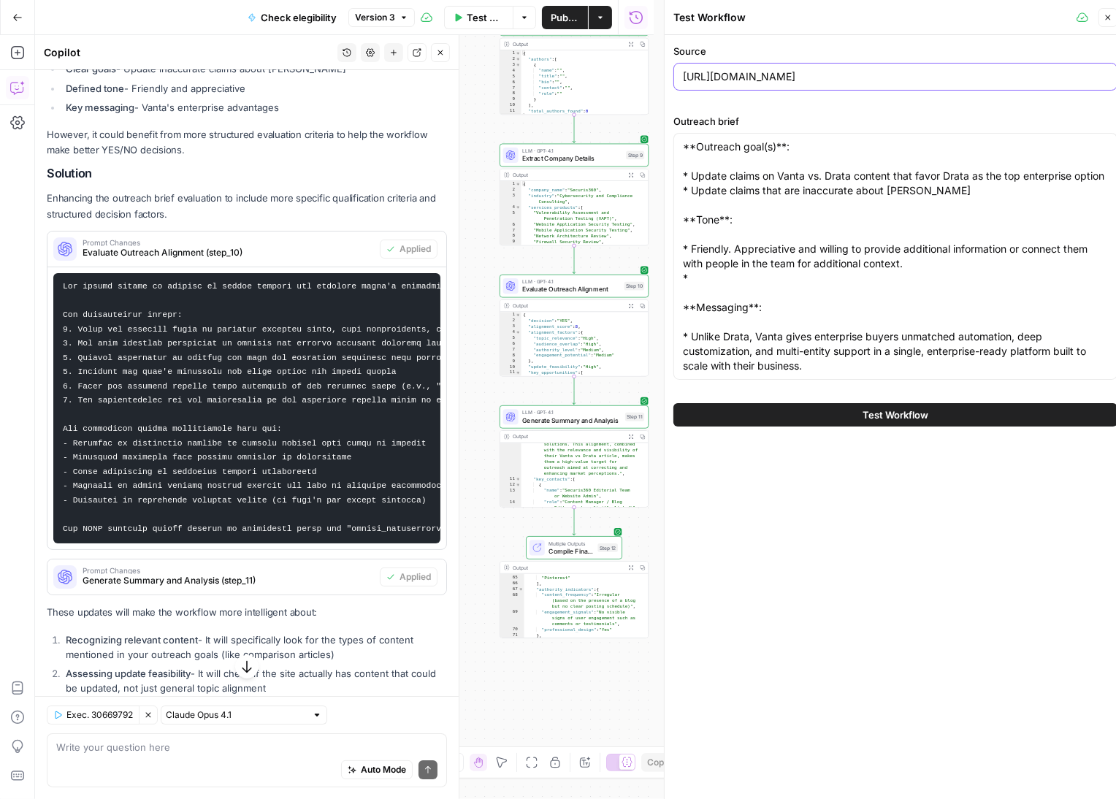
click at [912, 71] on input "https://securis360.com/blog/vanta-vs-drata-choosing-the-right-compliance-automa…" at bounding box center [895, 76] width 425 height 15
paste input "www.bemopro.com/cybersecurity-blog/choose-the-best-compliance-automation-platfo…"
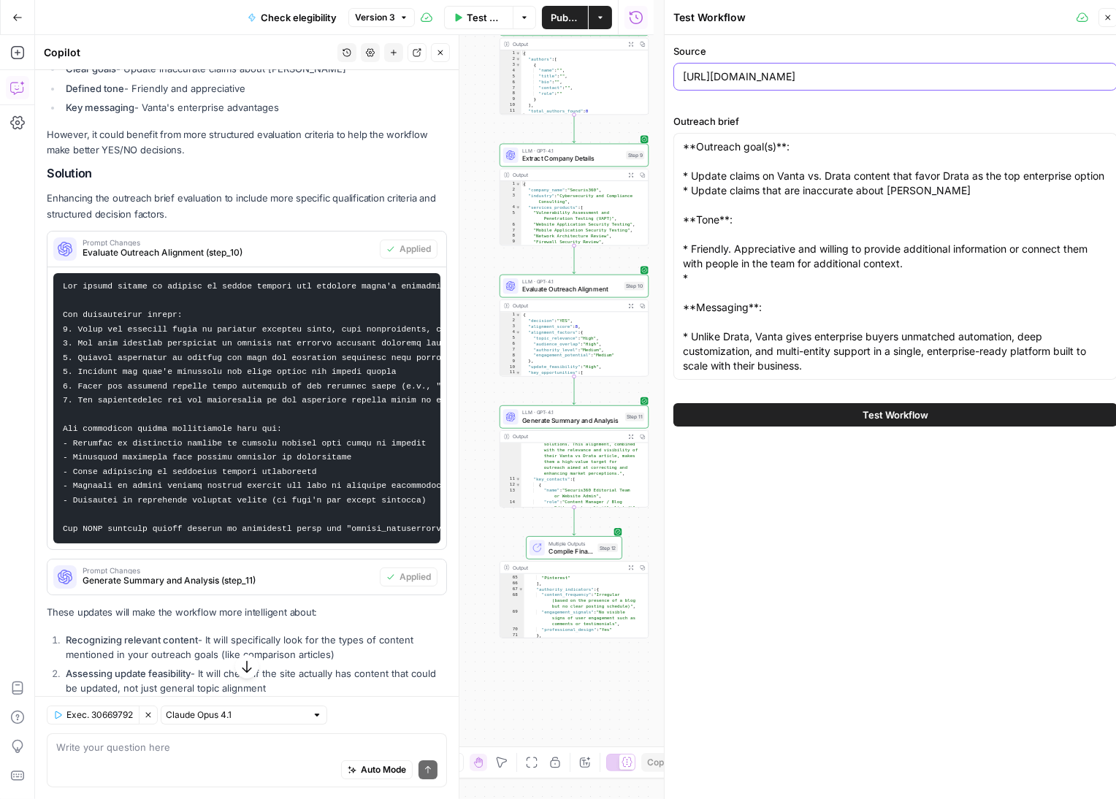
type input "[URL][DOMAIN_NAME]"
click at [907, 414] on span "Test Workflow" at bounding box center [896, 415] width 66 height 15
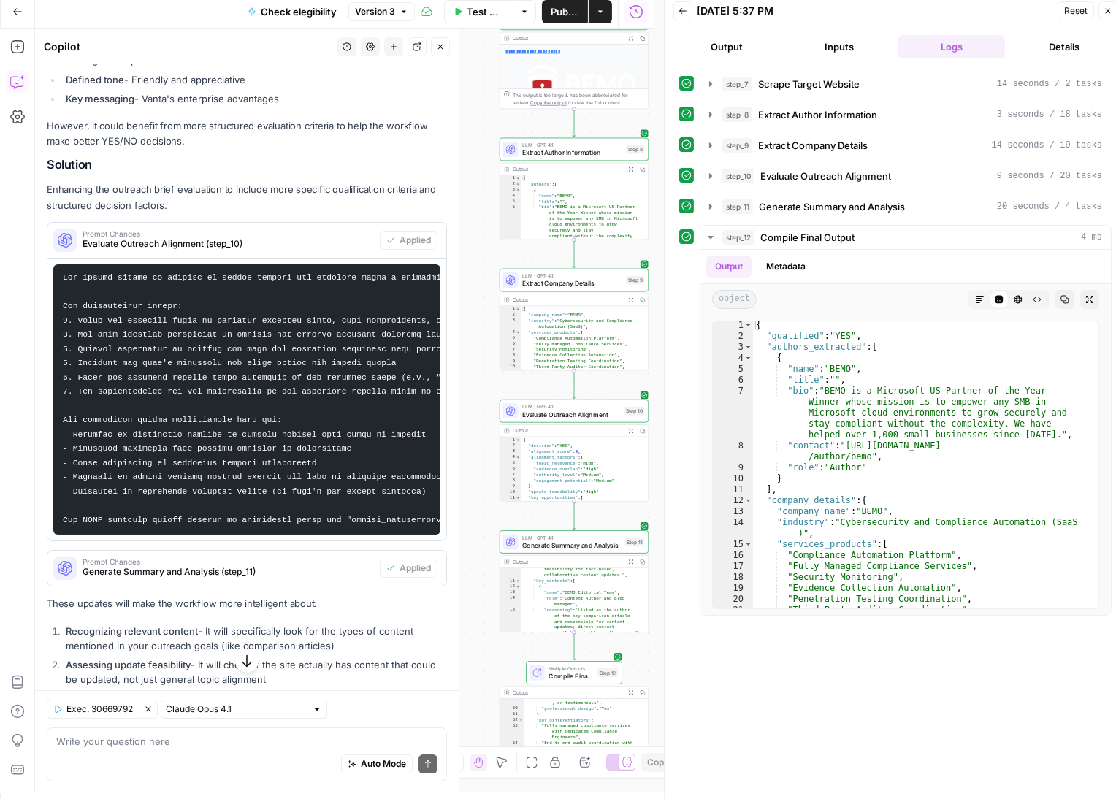
scroll to position [1, 0]
click at [1108, 7] on icon "button" at bounding box center [1108, 11] width 9 height 9
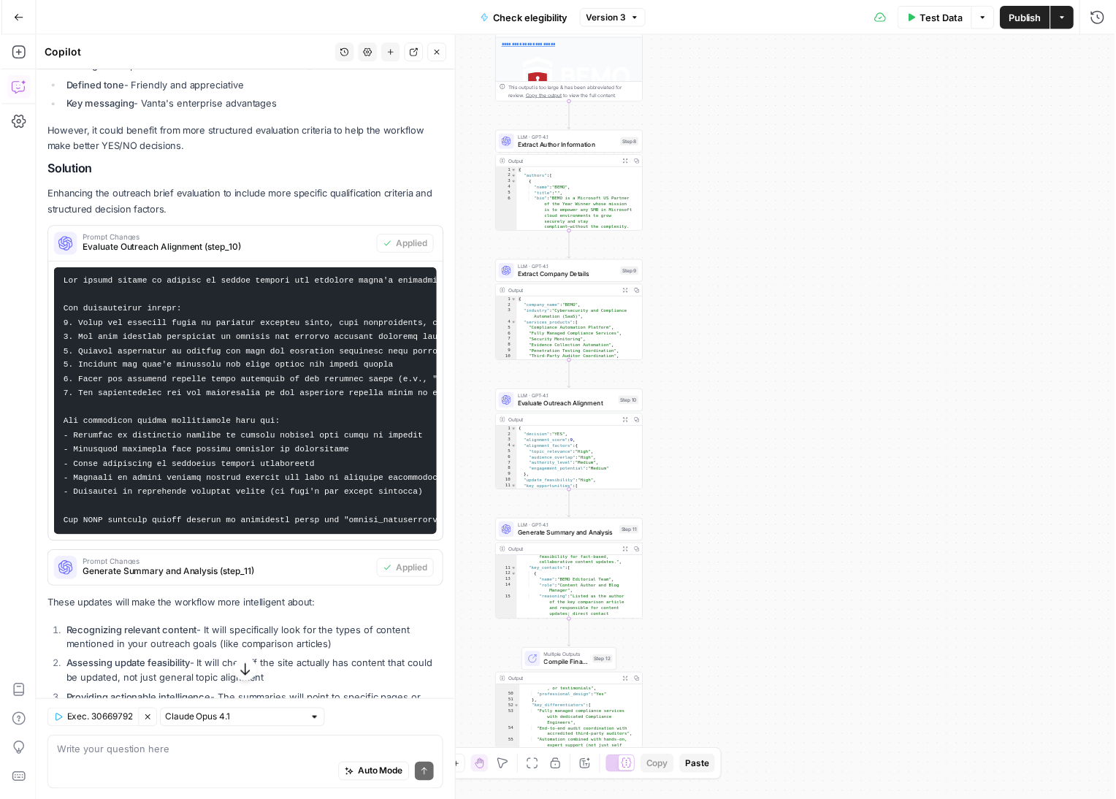
scroll to position [441, 0]
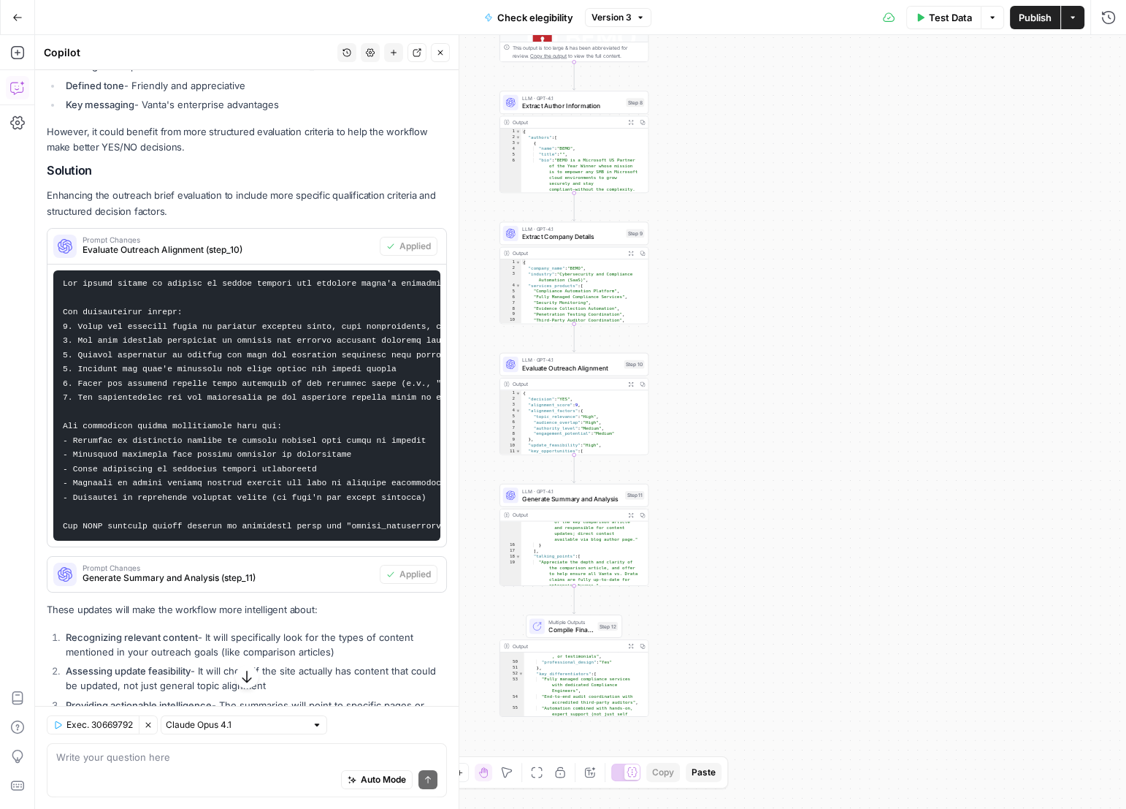
type textarea "**********"
click at [570, 546] on div ""reasoning" : "Listed as the author of the key comparison article and responsib…" at bounding box center [582, 577] width 121 height 128
click at [633, 386] on icon "button" at bounding box center [630, 383] width 5 height 5
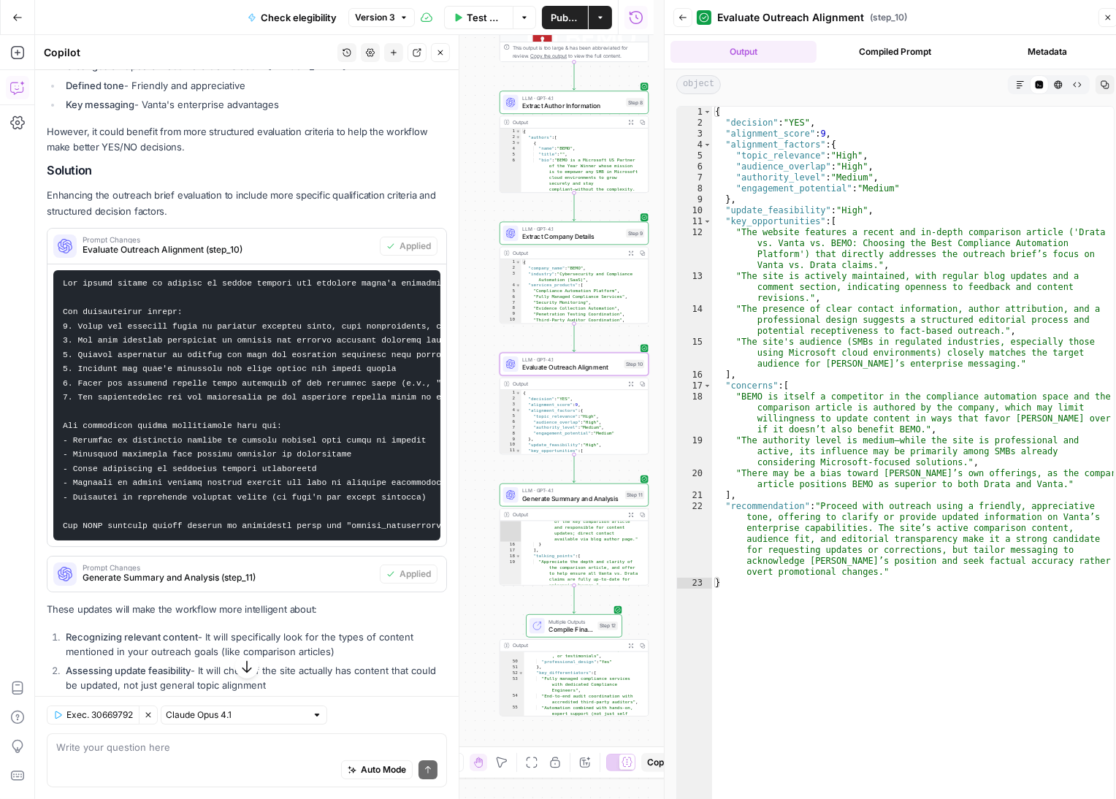
type textarea "**********"
click at [550, 701] on div ""engagement_signals" : "Comment section present; social sharing options (e.g., …" at bounding box center [584, 685] width 118 height 110
click at [633, 646] on span "Expand Output" at bounding box center [633, 646] width 1 height 1
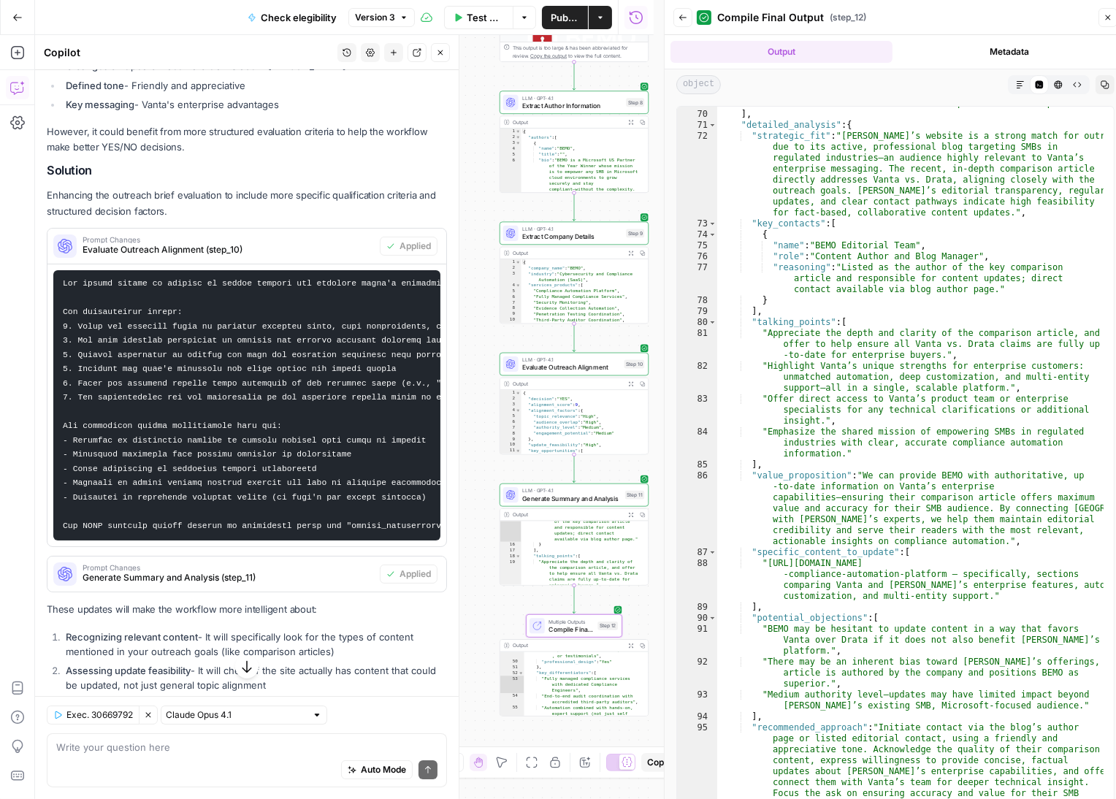
scroll to position [1061, 0]
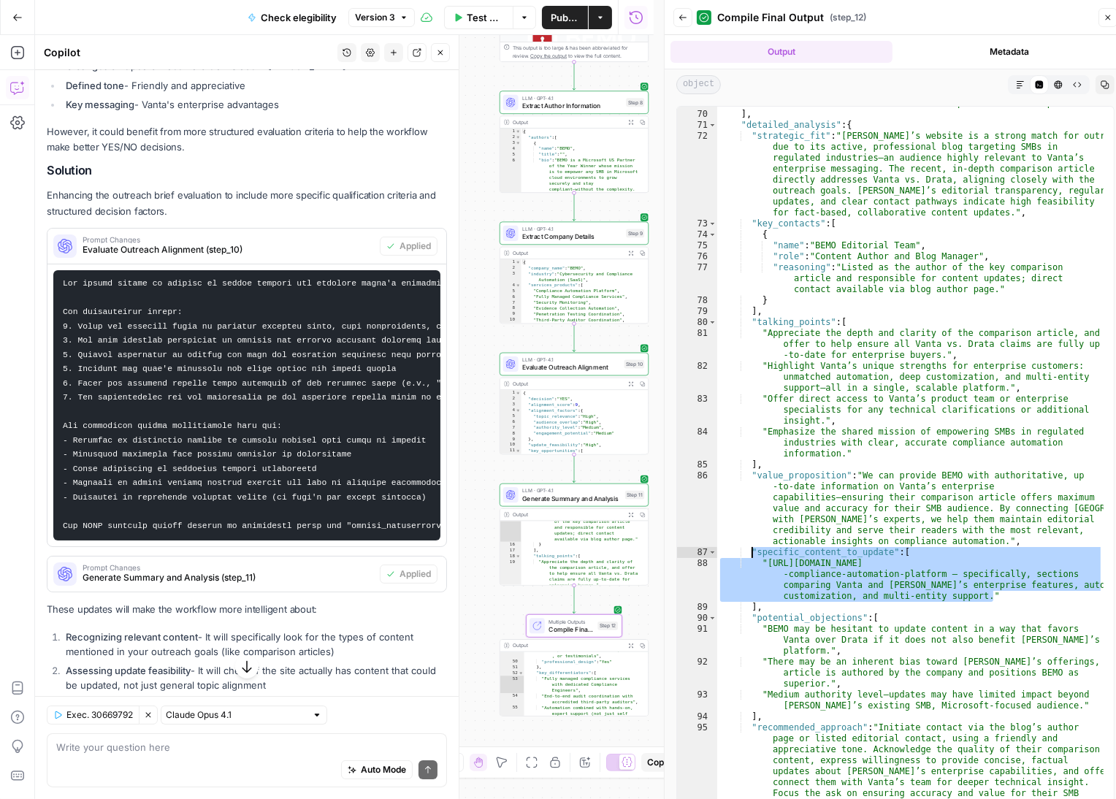
drag, startPoint x: 993, startPoint y: 596, endPoint x: 750, endPoint y: 551, distance: 247.4
click at [750, 551] on div ""Quick win: Offer to provide concise, authoritative information or direct acces…" at bounding box center [910, 484] width 386 height 816
type textarea "**********"
click at [271, 758] on div "Auto Mode Send" at bounding box center [246, 771] width 381 height 32
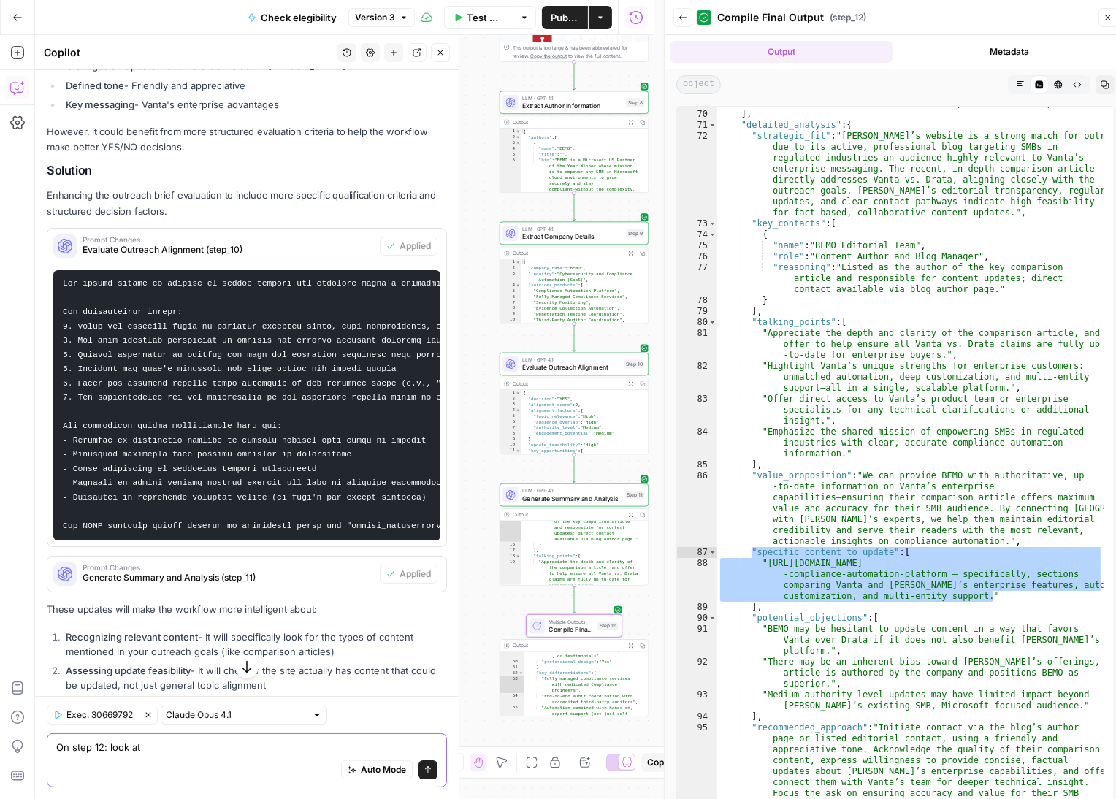
paste textarea ""specific_content_to_update": [ "https://www.bemopro.com/cybersecurity-blog/cho…"
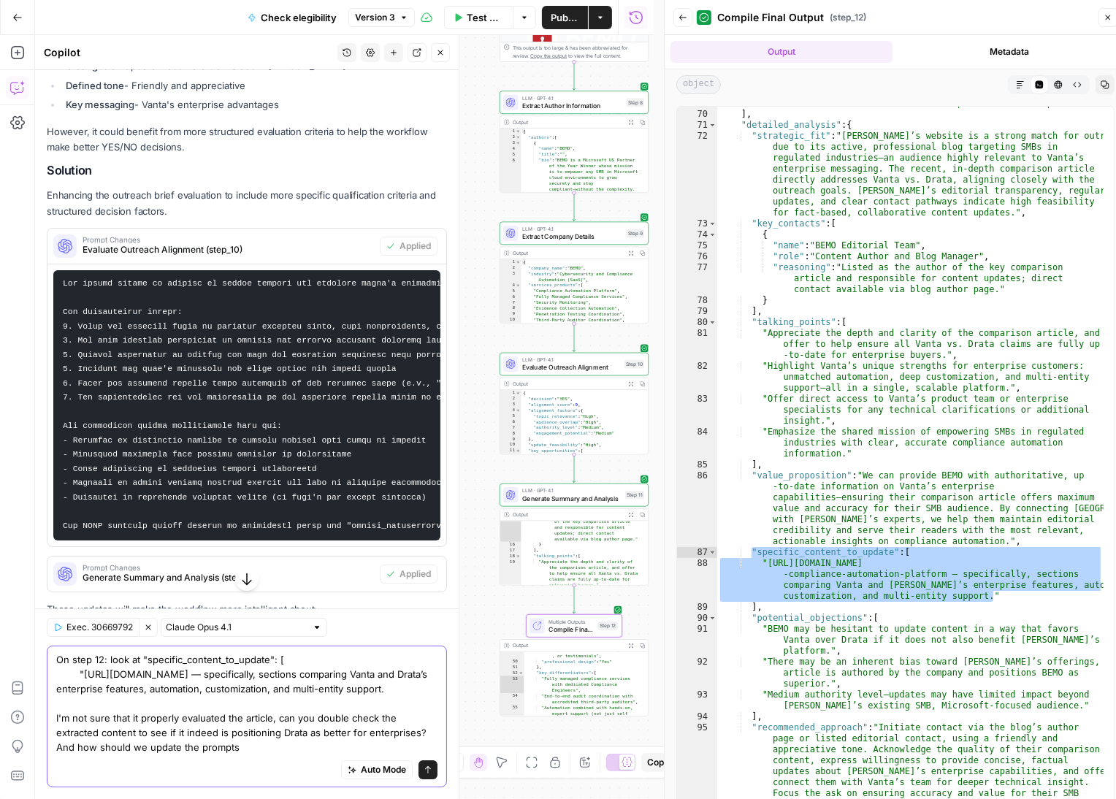
type textarea "On step 12: look at "specific_content_to_update": [ "[URL][DOMAIN_NAME] — speci…"
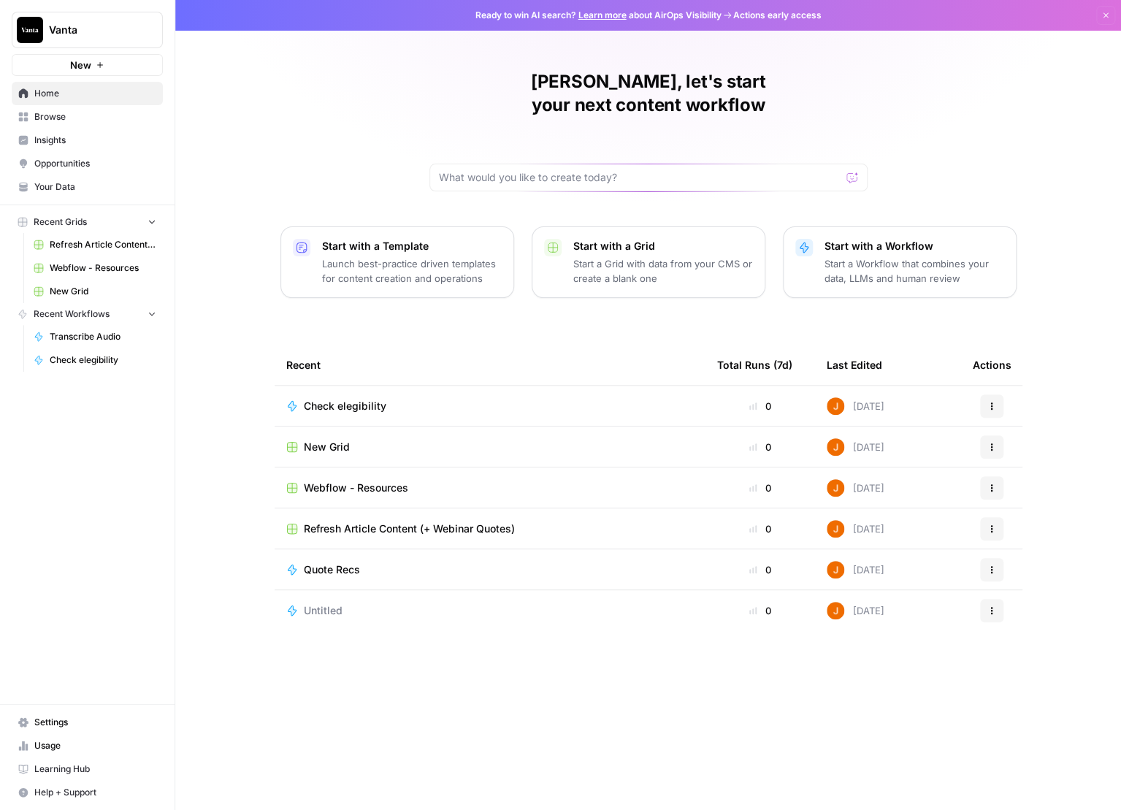
click at [343, 440] on span "New Grid" at bounding box center [327, 447] width 46 height 15
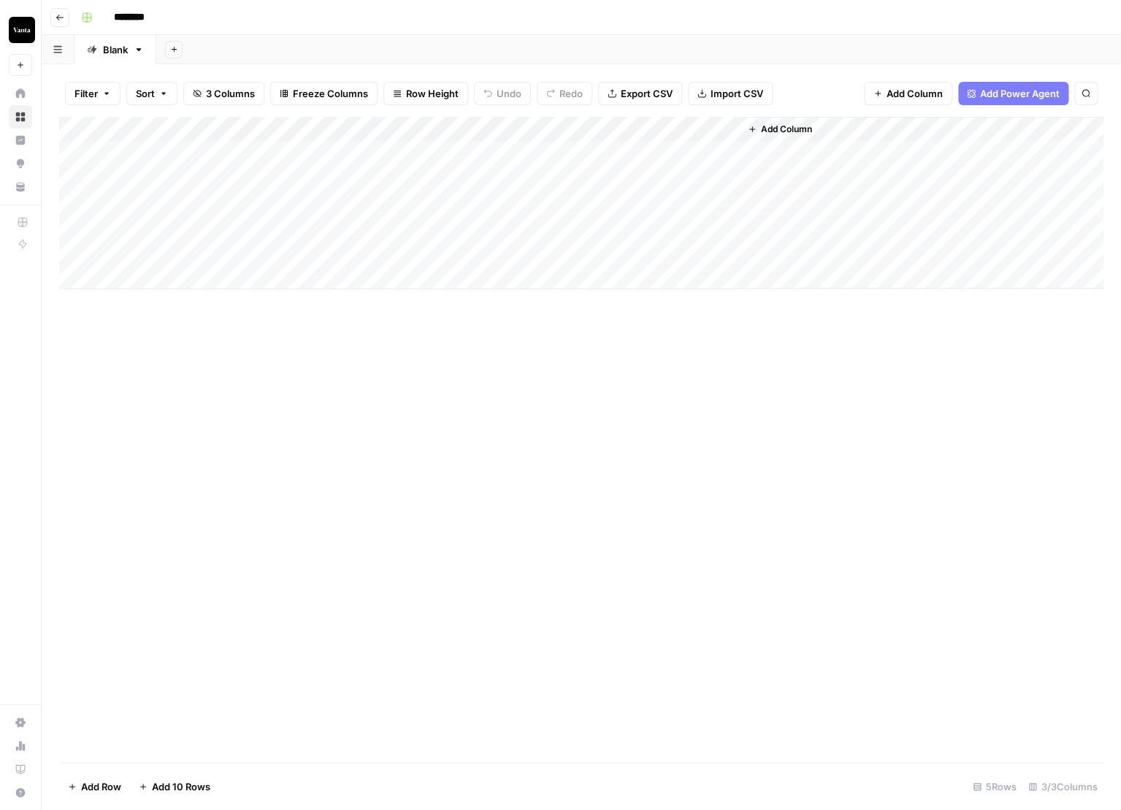
click at [284, 147] on div "Add Column" at bounding box center [581, 203] width 1045 height 172
click at [479, 153] on div "Add Column" at bounding box center [581, 203] width 1045 height 172
click at [665, 153] on div "Add Column" at bounding box center [584, 203] width 1050 height 172
click at [702, 152] on div "Add Column" at bounding box center [584, 203] width 1050 height 172
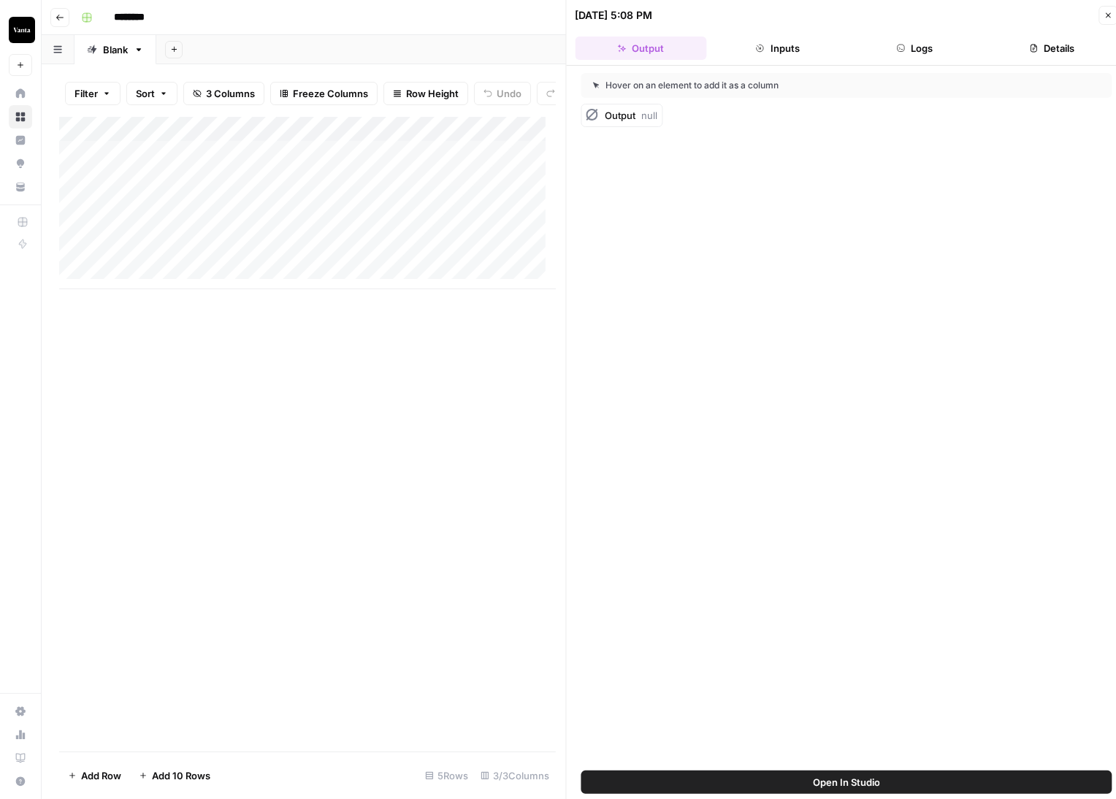
click at [1100, 15] on button "Close" at bounding box center [1108, 15] width 19 height 19
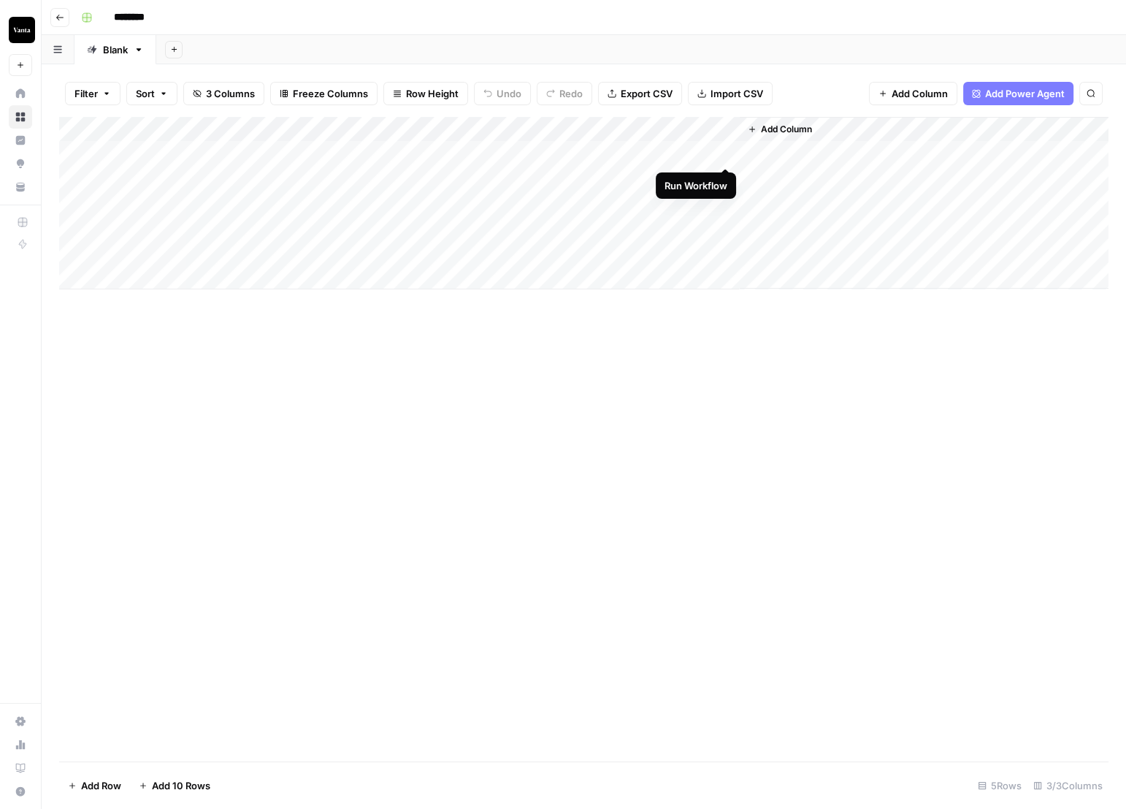
click at [720, 155] on div "Add Column" at bounding box center [584, 203] width 1050 height 172
click at [607, 150] on div "Add Column" at bounding box center [584, 203] width 1050 height 172
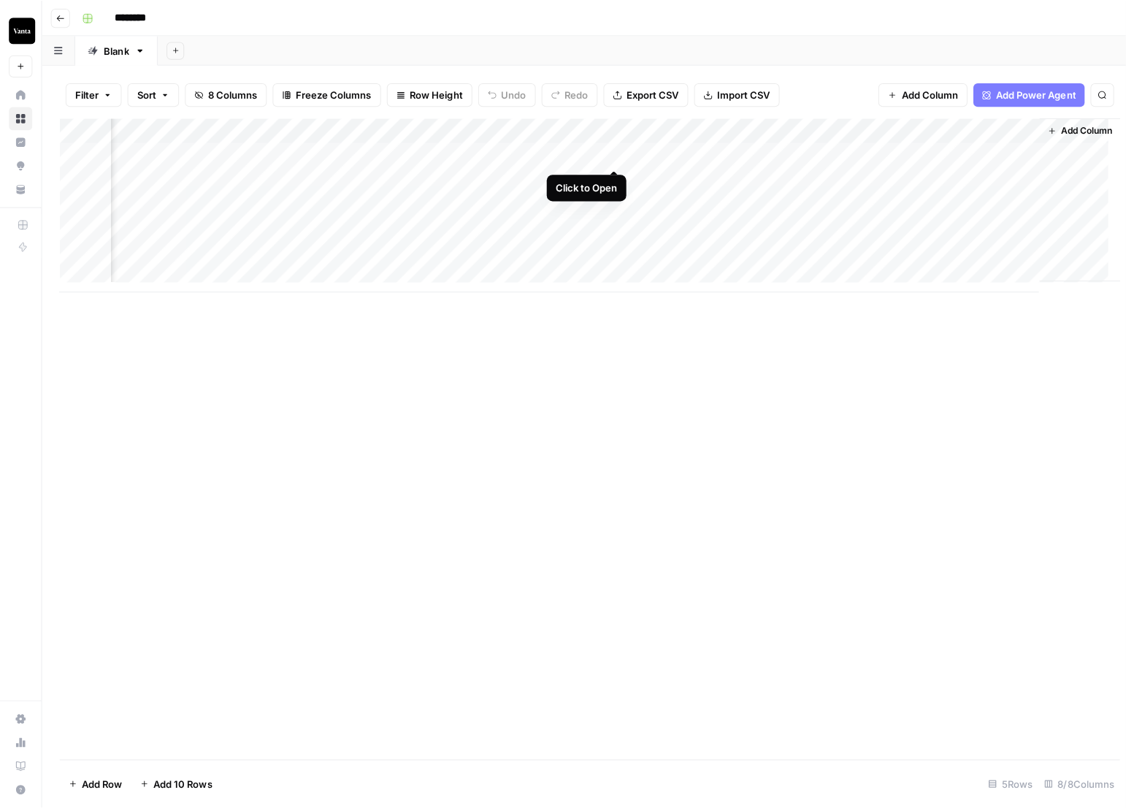
scroll to position [0, 378]
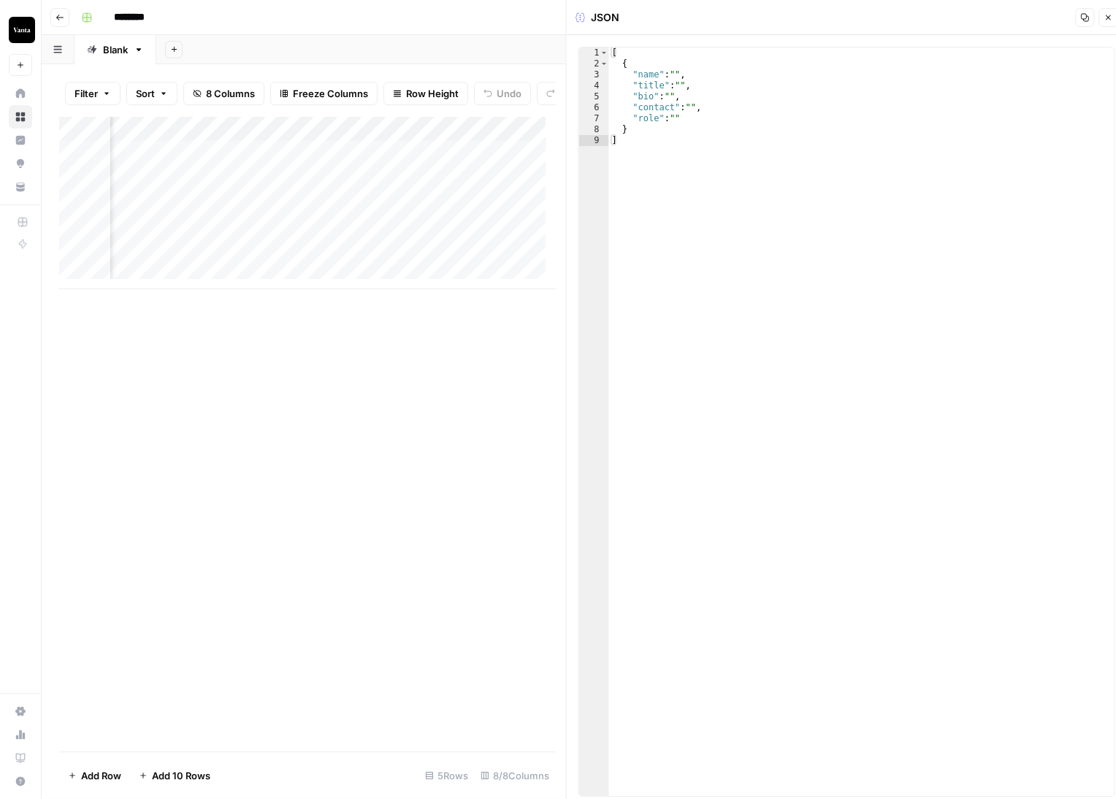
click at [1105, 18] on icon "button" at bounding box center [1108, 17] width 9 height 9
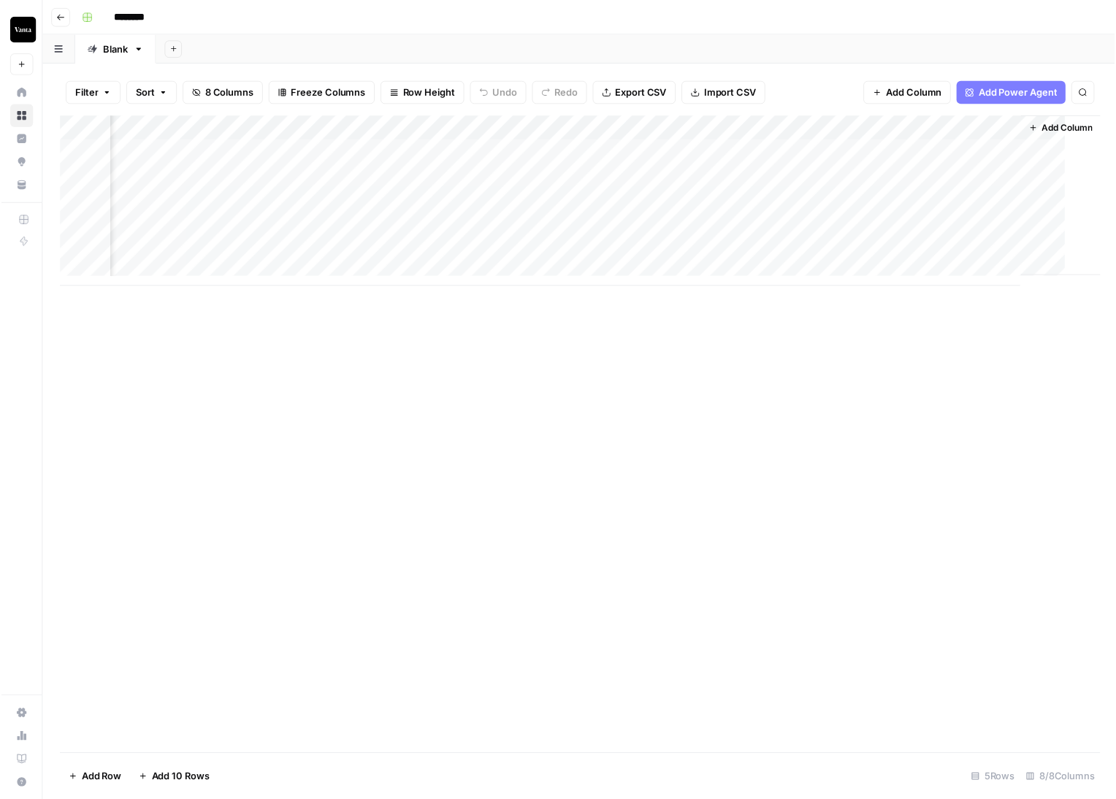
scroll to position [0, 362]
click at [753, 150] on div "Add Column" at bounding box center [584, 203] width 1050 height 172
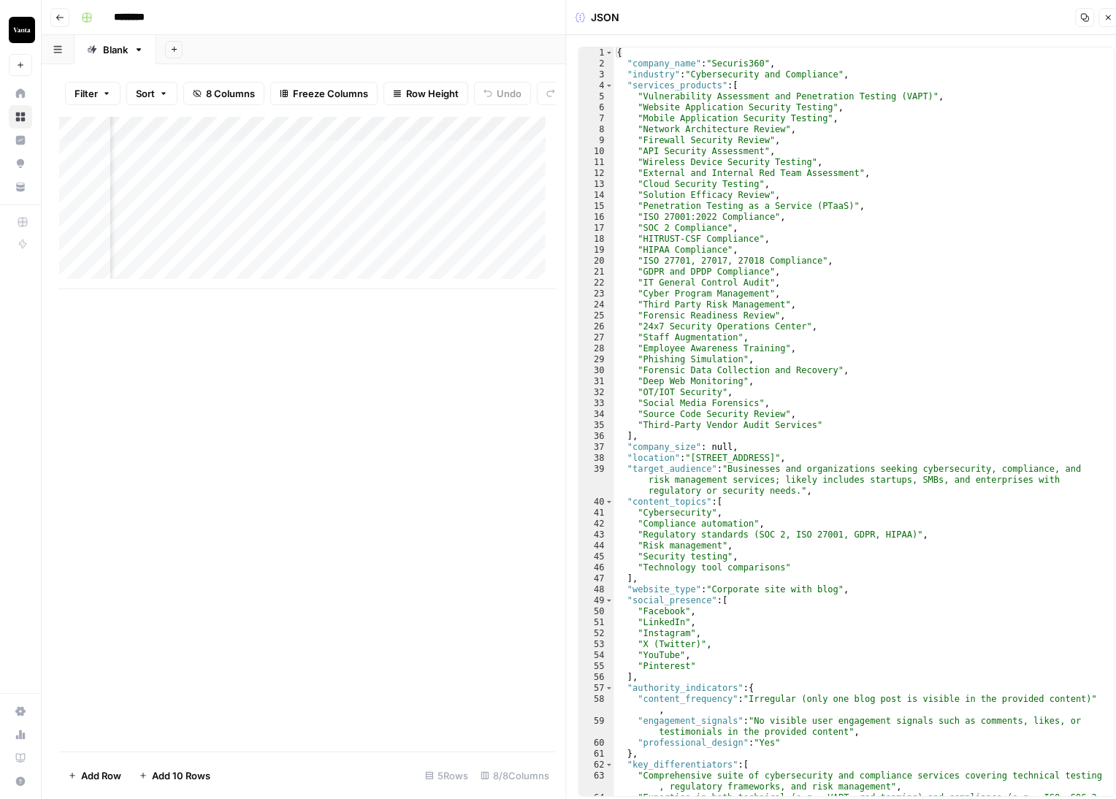
click at [1109, 20] on icon "button" at bounding box center [1108, 17] width 9 height 9
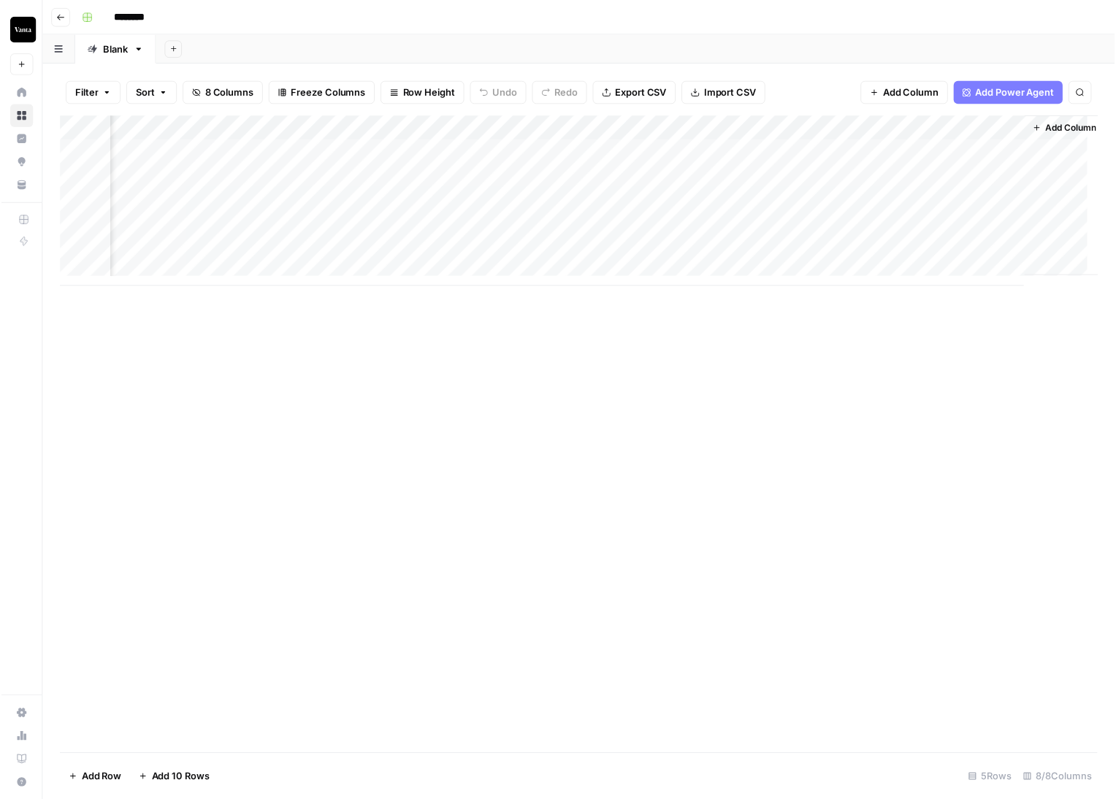
scroll to position [2, 362]
click at [885, 150] on div "Add Column" at bounding box center [584, 203] width 1050 height 172
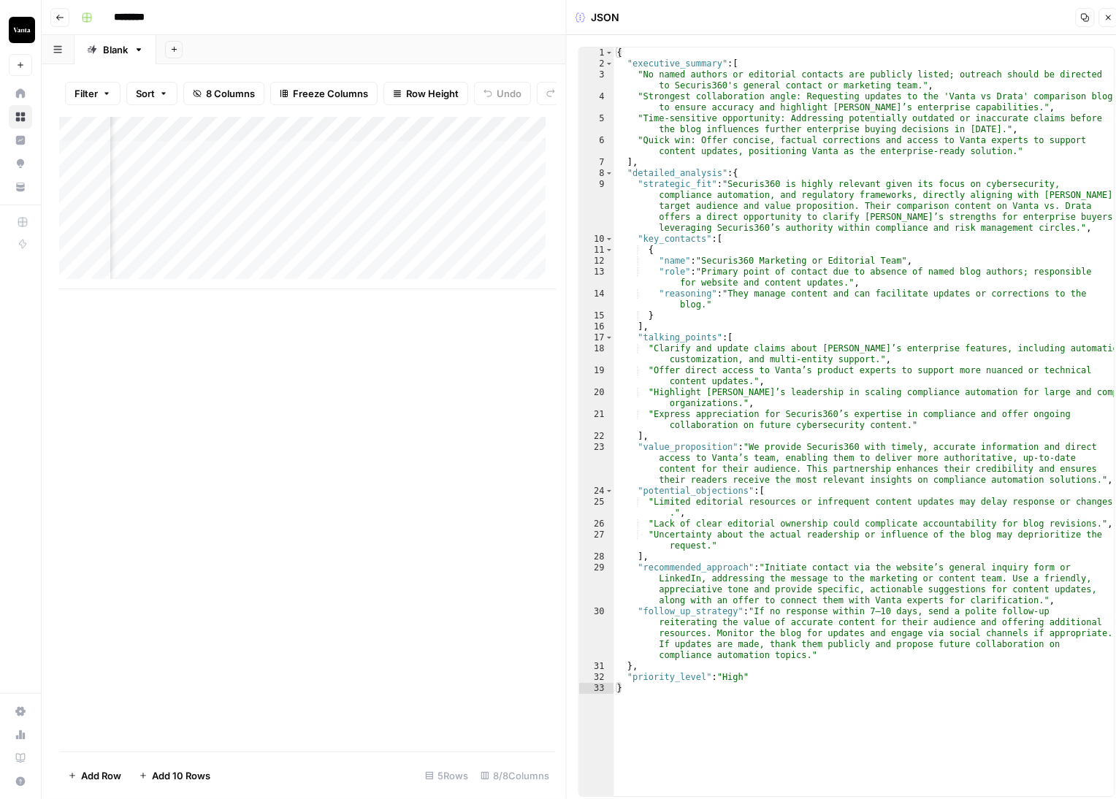
click at [1107, 17] on icon "button" at bounding box center [1108, 17] width 5 height 5
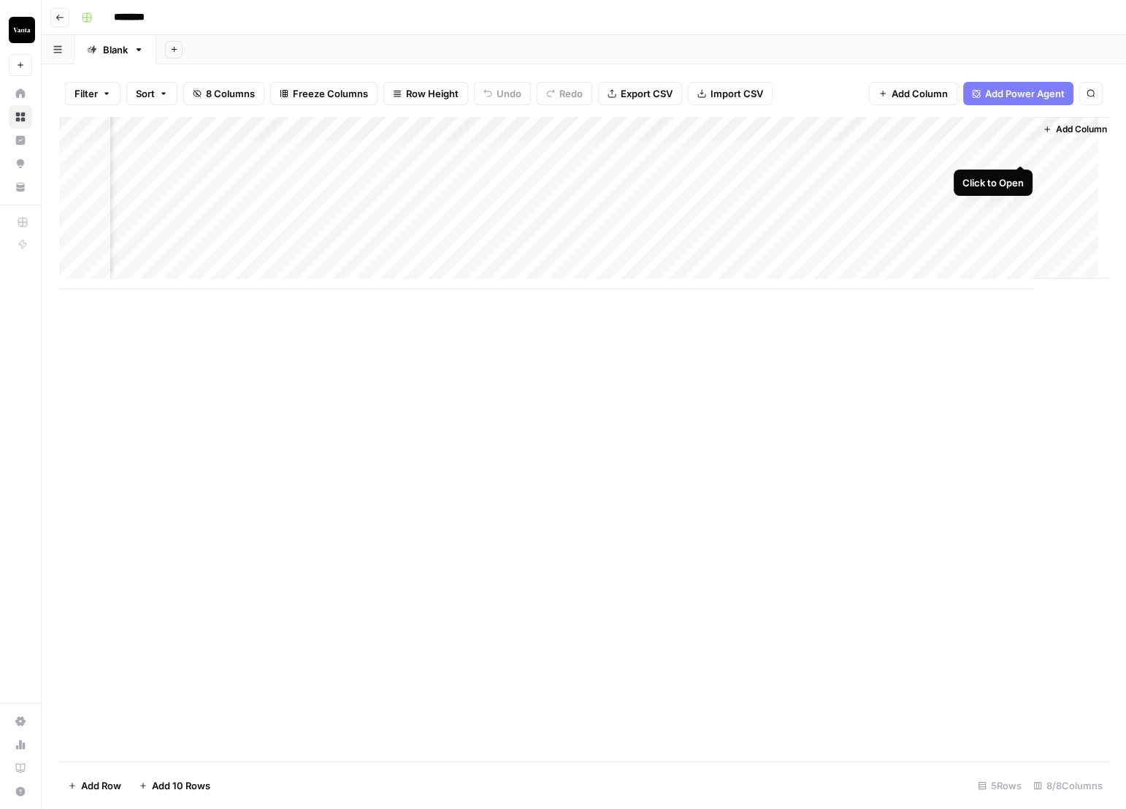
click at [1019, 148] on div "Add Column" at bounding box center [584, 203] width 1050 height 172
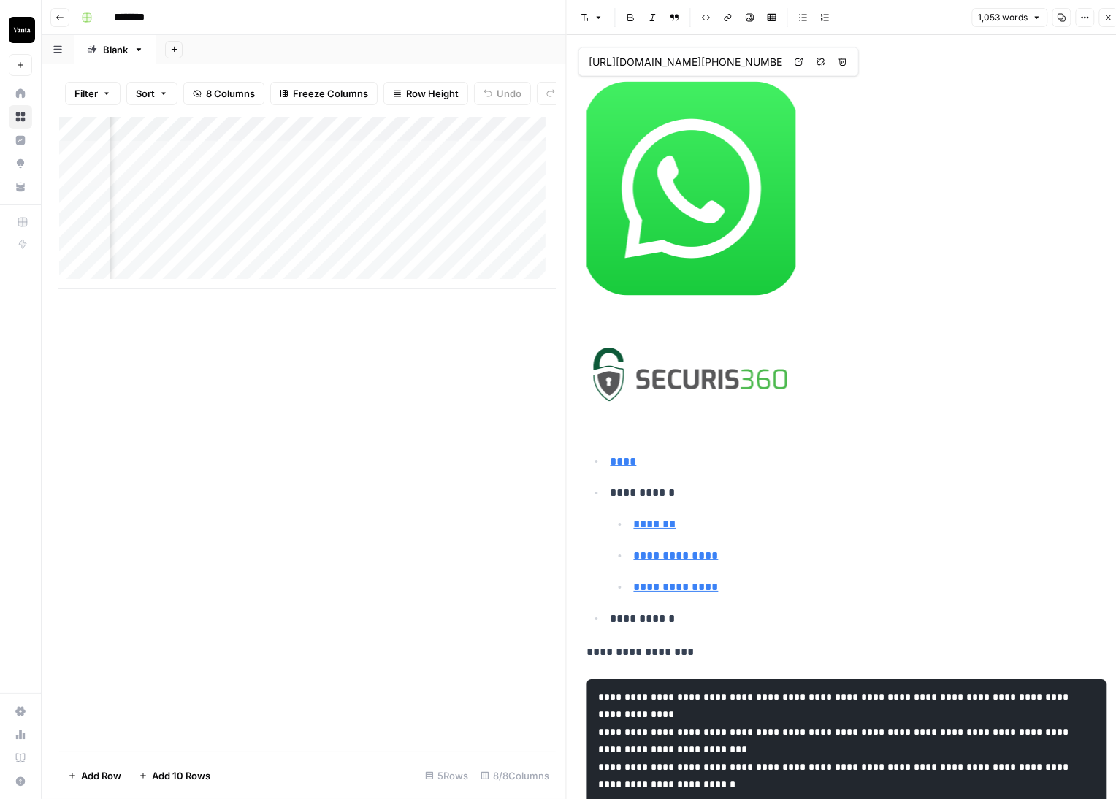
type input "https://securis360.com"
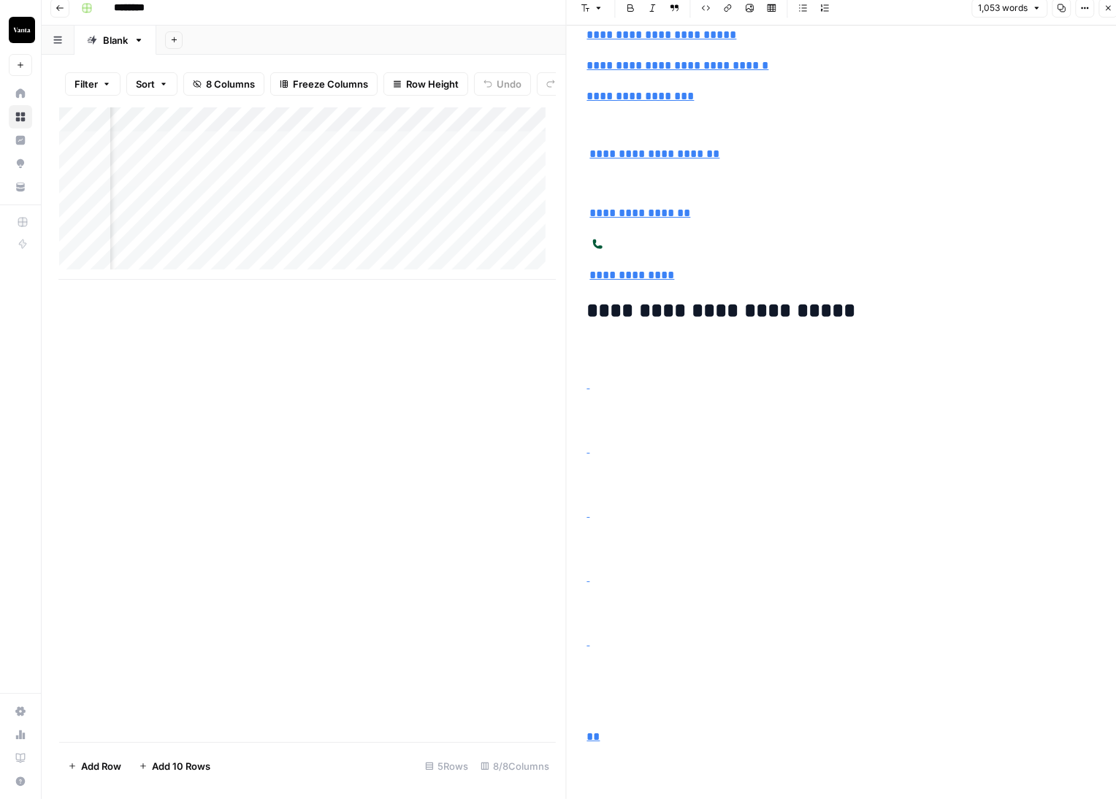
scroll to position [6323, 0]
click at [1107, 7] on icon "button" at bounding box center [1108, 8] width 5 height 5
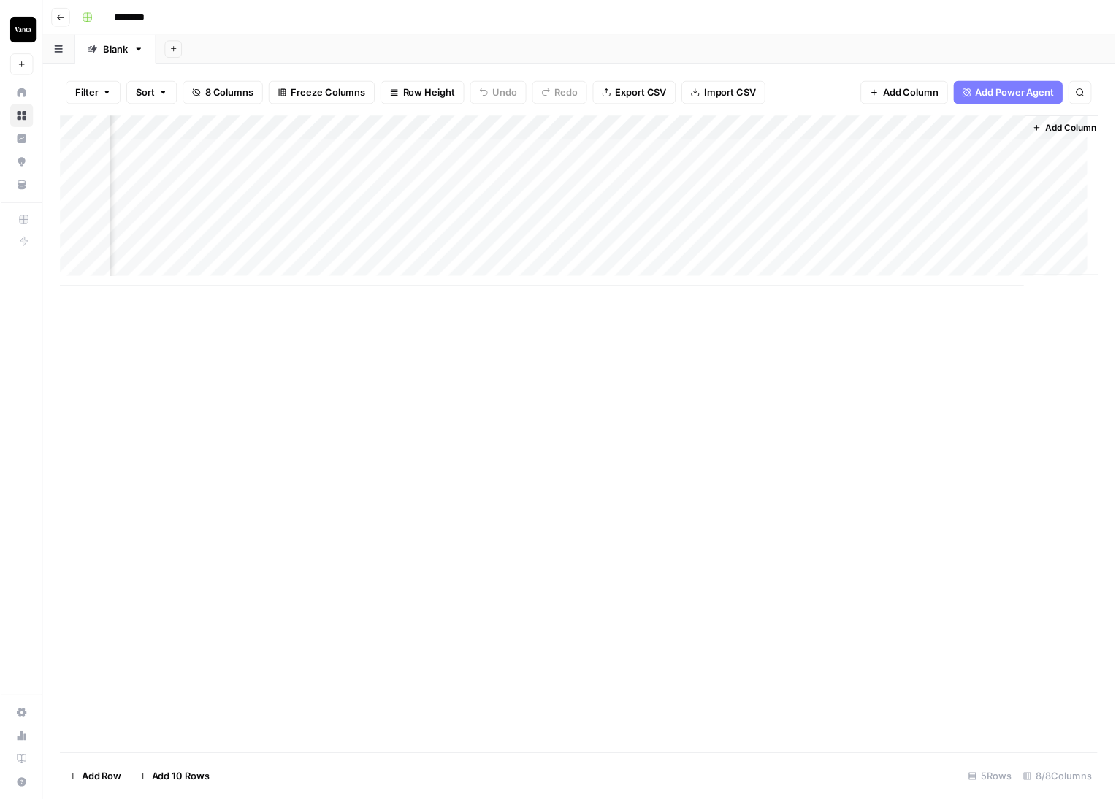
scroll to position [2, 380]
click at [739, 148] on div "Add Column" at bounding box center [584, 203] width 1050 height 172
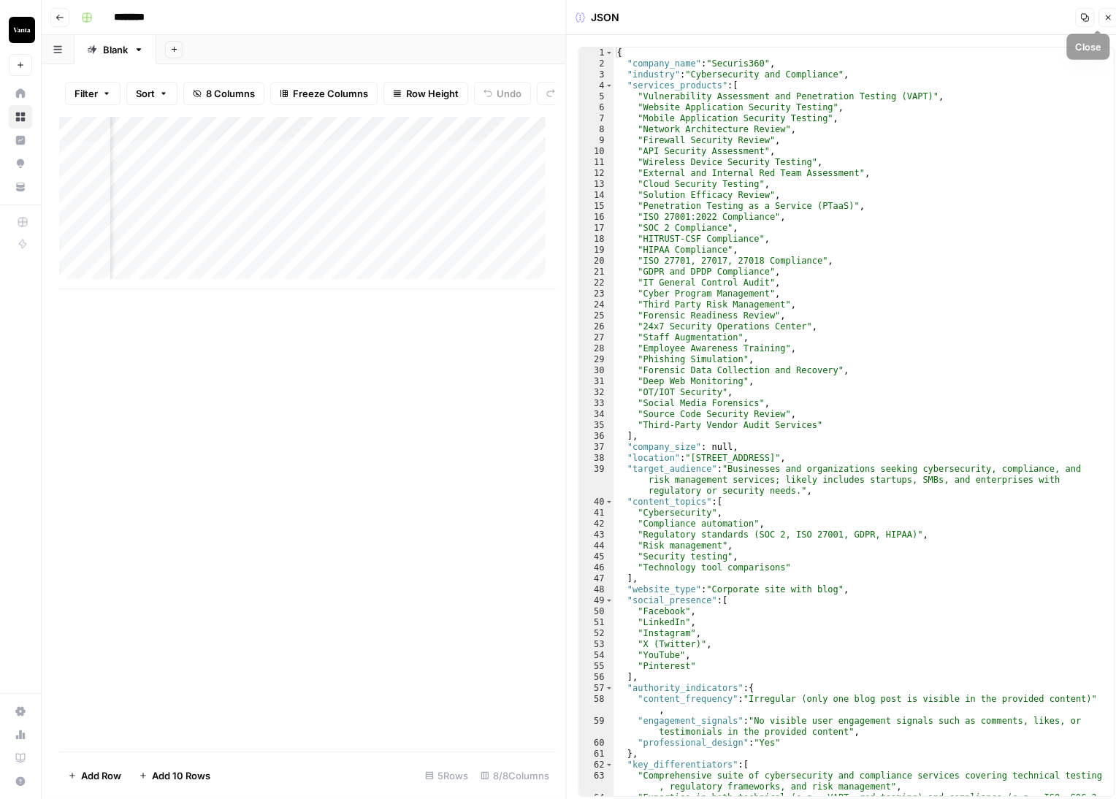
click at [1111, 23] on button "Close" at bounding box center [1108, 17] width 19 height 19
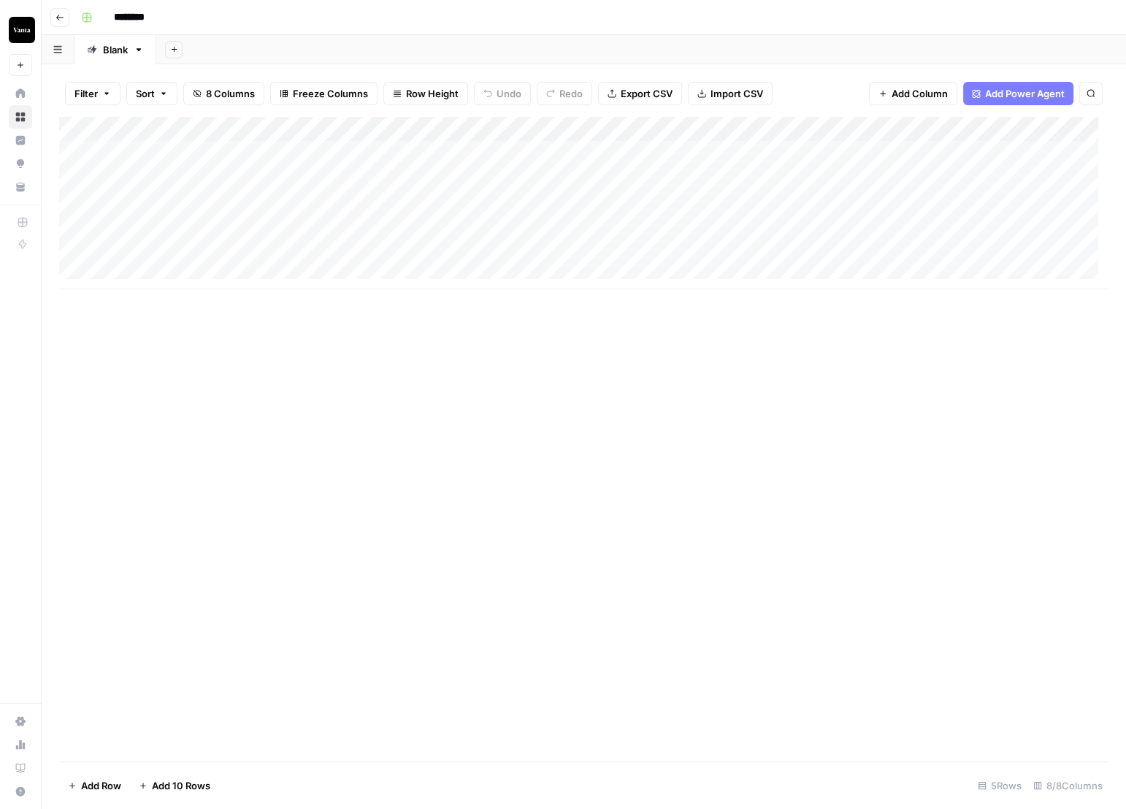
scroll to position [2, 0]
click at [851, 154] on div "Add Column" at bounding box center [584, 203] width 1050 height 172
click at [926, 226] on div "Add Column" at bounding box center [584, 203] width 1050 height 172
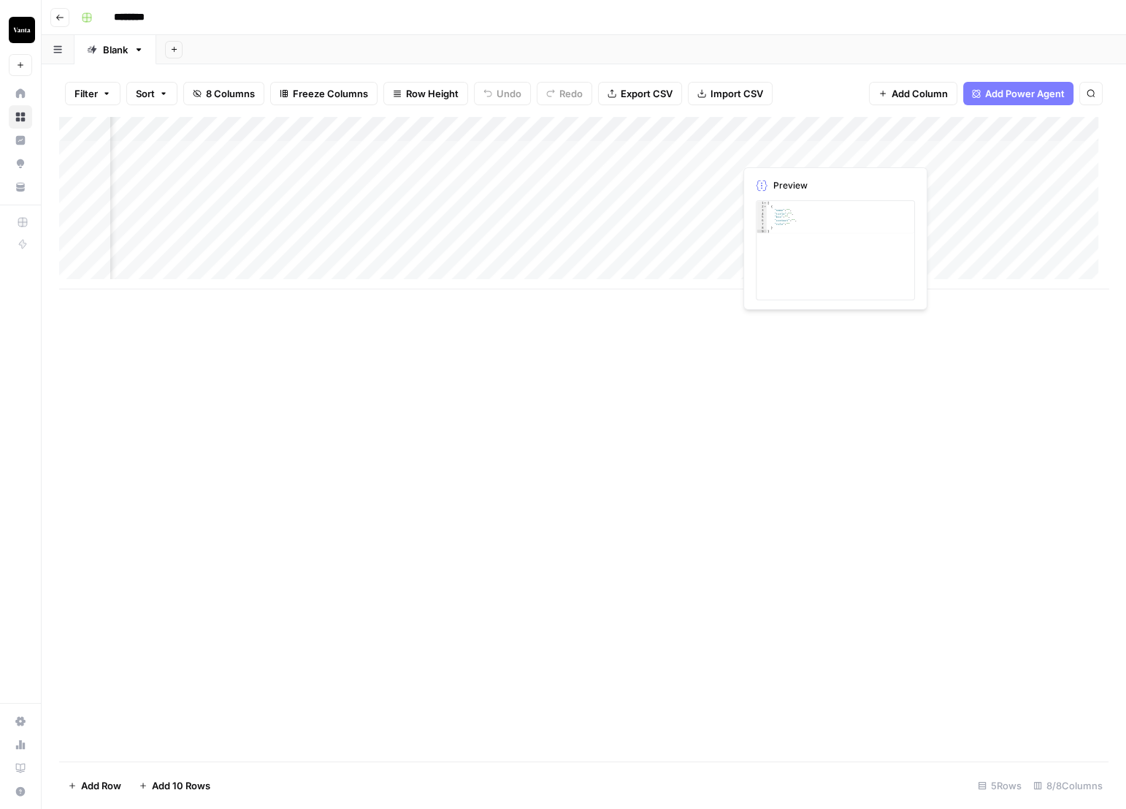
click at [791, 145] on div "Add Column" at bounding box center [584, 203] width 1050 height 172
click at [852, 149] on div "Add Column" at bounding box center [584, 203] width 1050 height 172
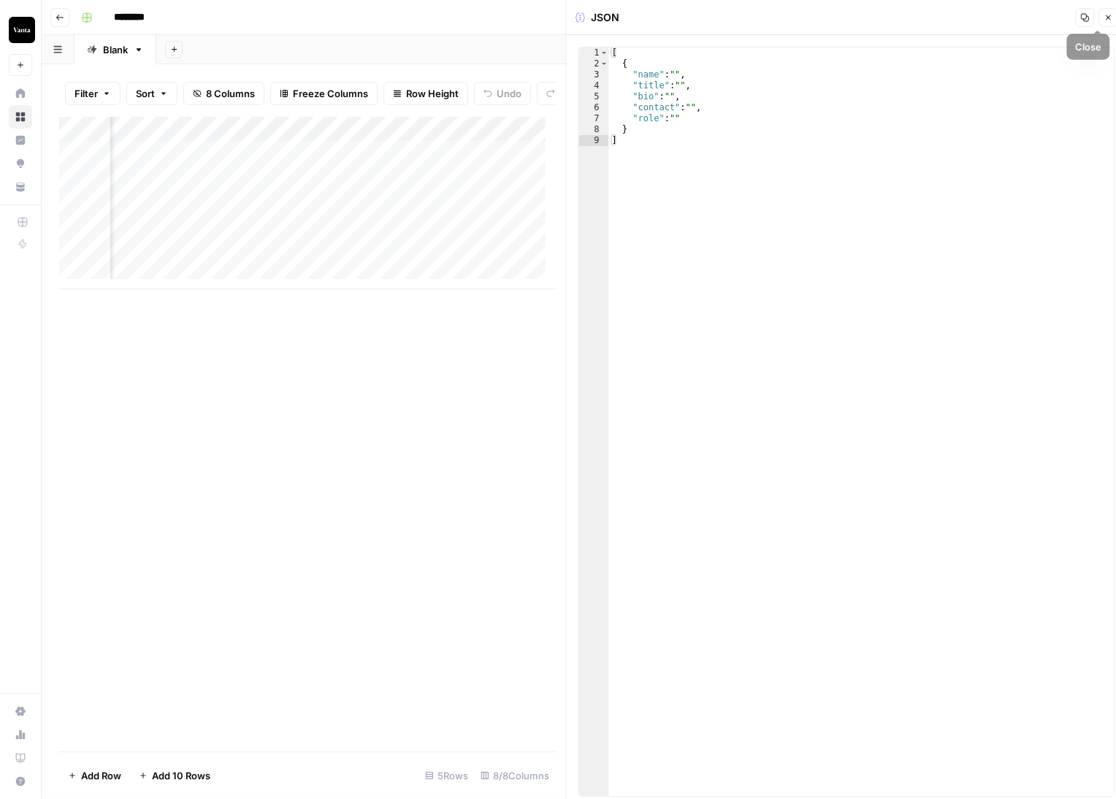
click at [1102, 18] on button "Close" at bounding box center [1108, 17] width 19 height 19
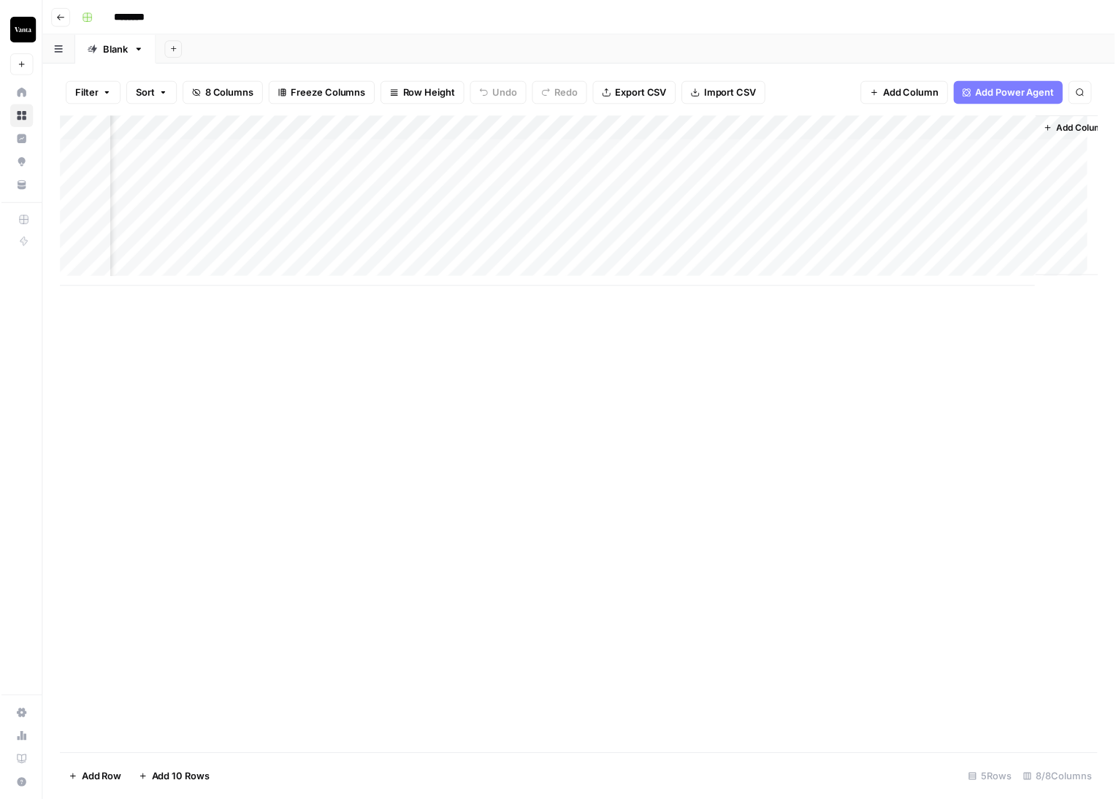
scroll to position [2, 380]
click at [871, 151] on div "Add Column" at bounding box center [584, 203] width 1050 height 172
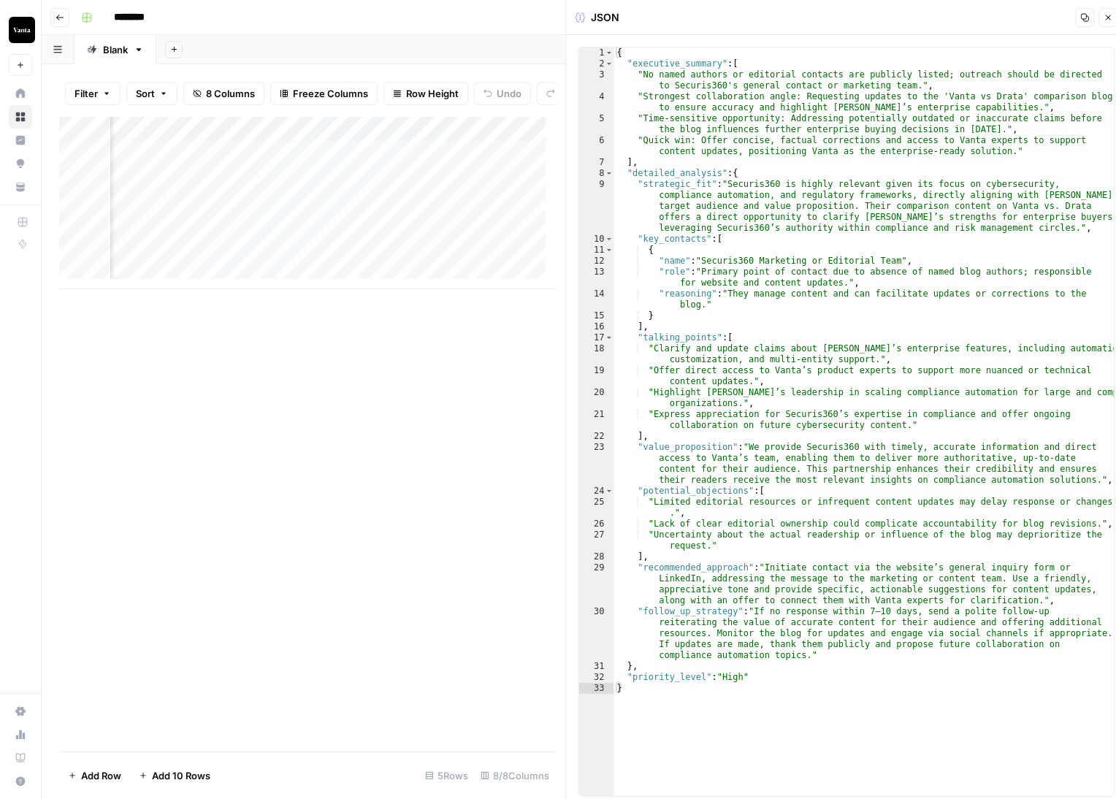
scroll to position [2, 0]
click at [1106, 17] on icon "button" at bounding box center [1108, 15] width 9 height 9
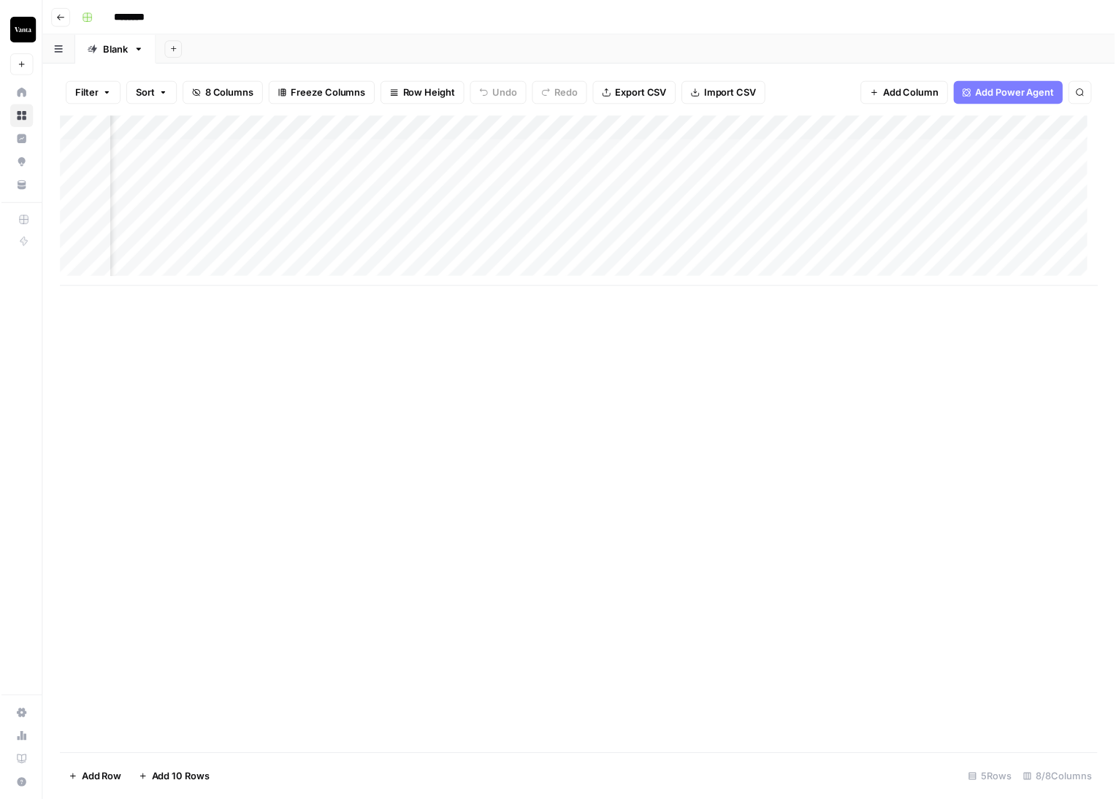
scroll to position [2, 380]
click at [739, 147] on div "Add Column" at bounding box center [584, 203] width 1050 height 172
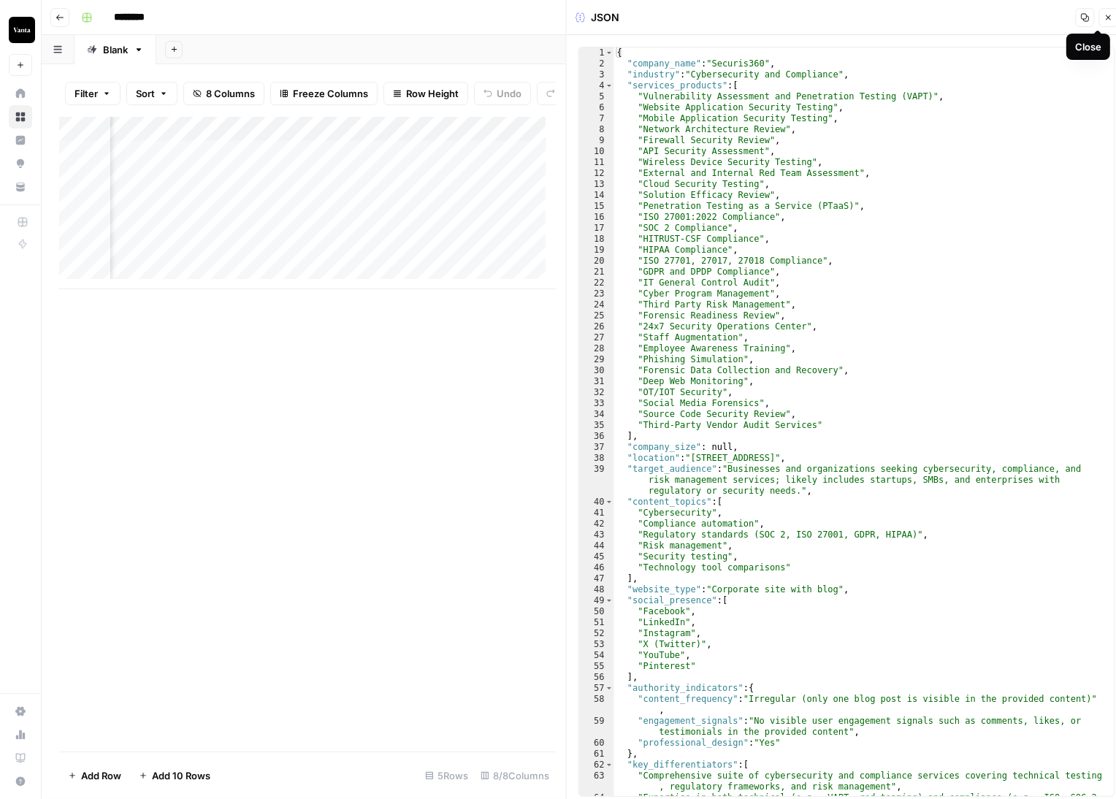
click at [1101, 17] on button "Close" at bounding box center [1108, 17] width 19 height 19
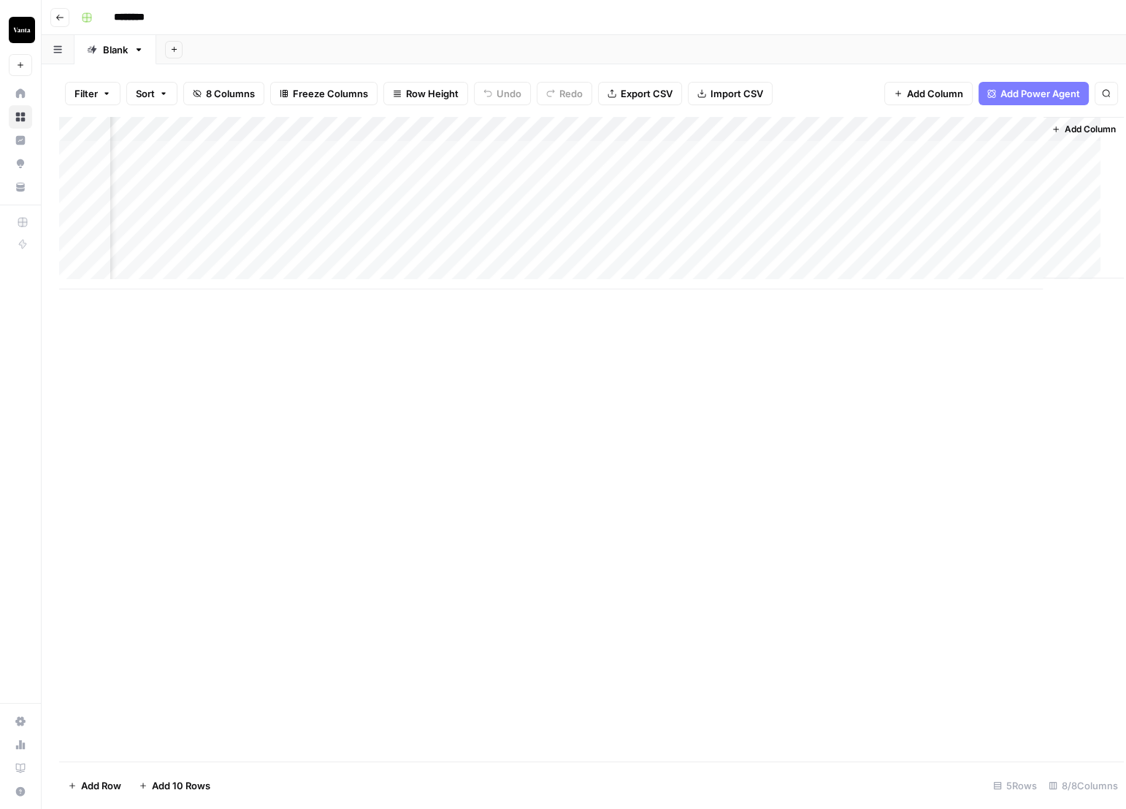
scroll to position [2, 362]
click at [885, 150] on div "Add Column" at bounding box center [584, 203] width 1050 height 172
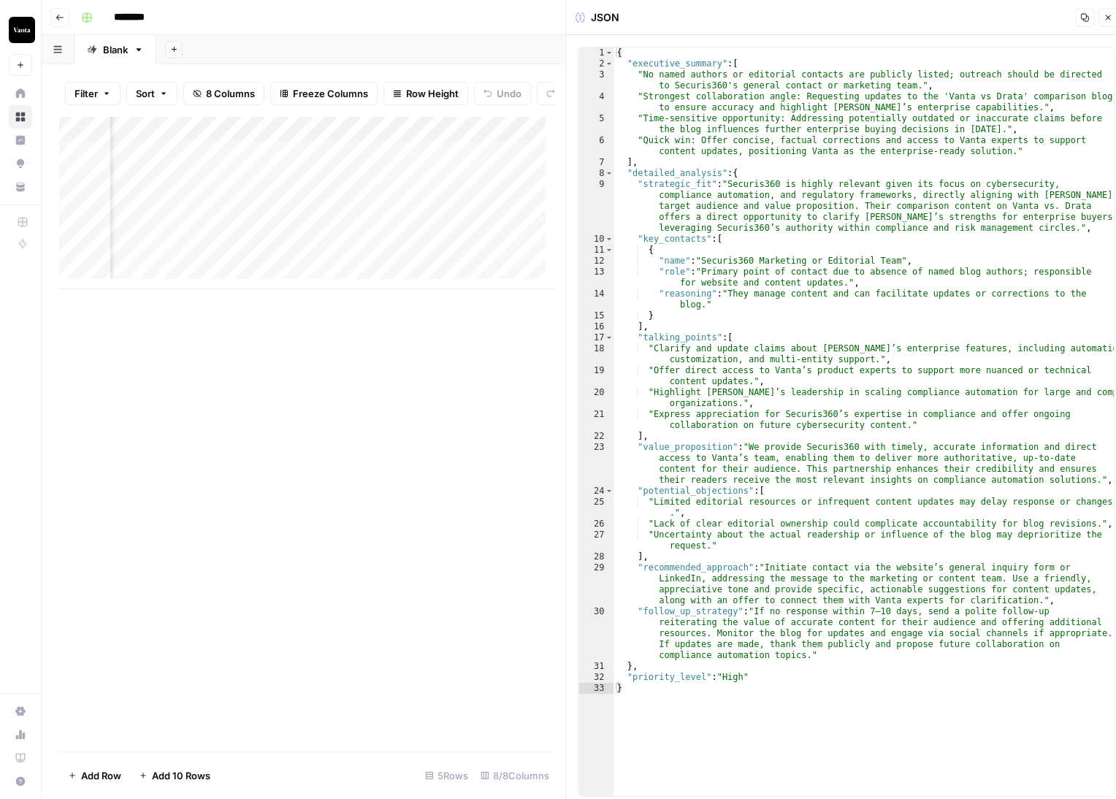
click at [1105, 22] on button "Close" at bounding box center [1108, 17] width 19 height 19
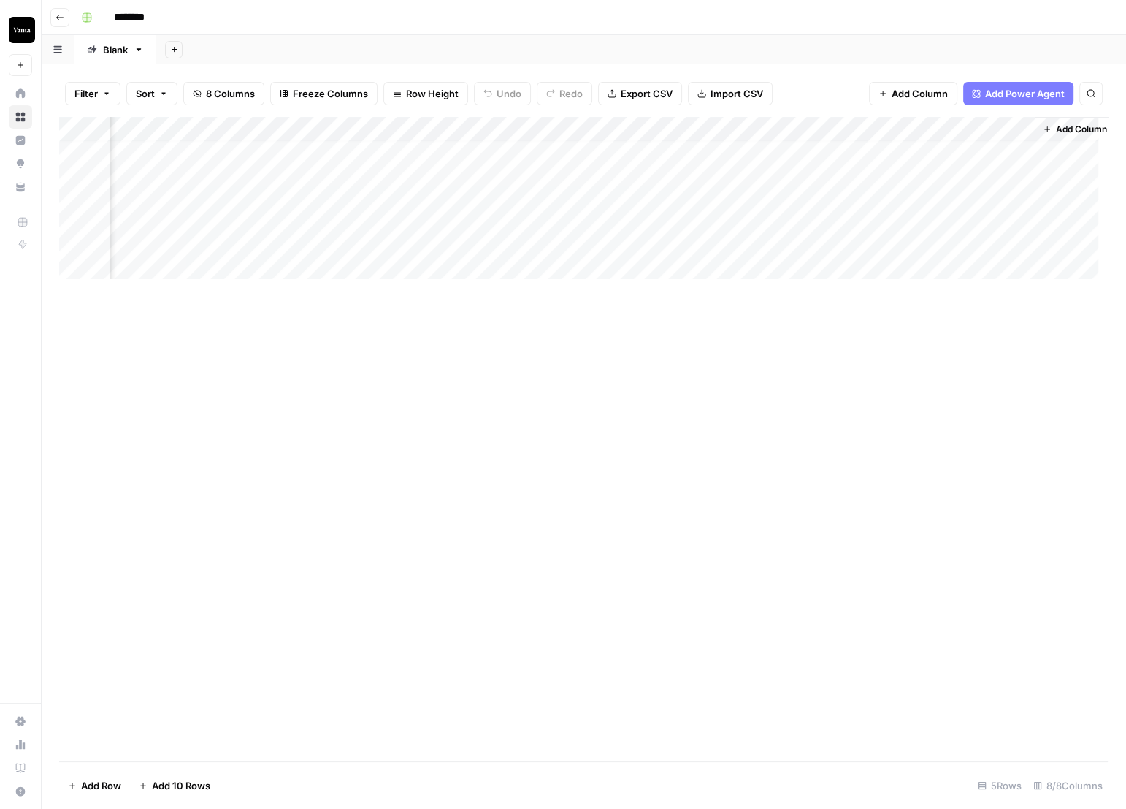
scroll to position [0, 362]
click at [494, 133] on div "Add Column" at bounding box center [584, 203] width 1050 height 172
click at [496, 129] on div at bounding box center [443, 131] width 132 height 29
click at [710, 408] on div "Add Column" at bounding box center [584, 439] width 1050 height 644
click at [487, 126] on div "Add Column" at bounding box center [584, 203] width 1050 height 172
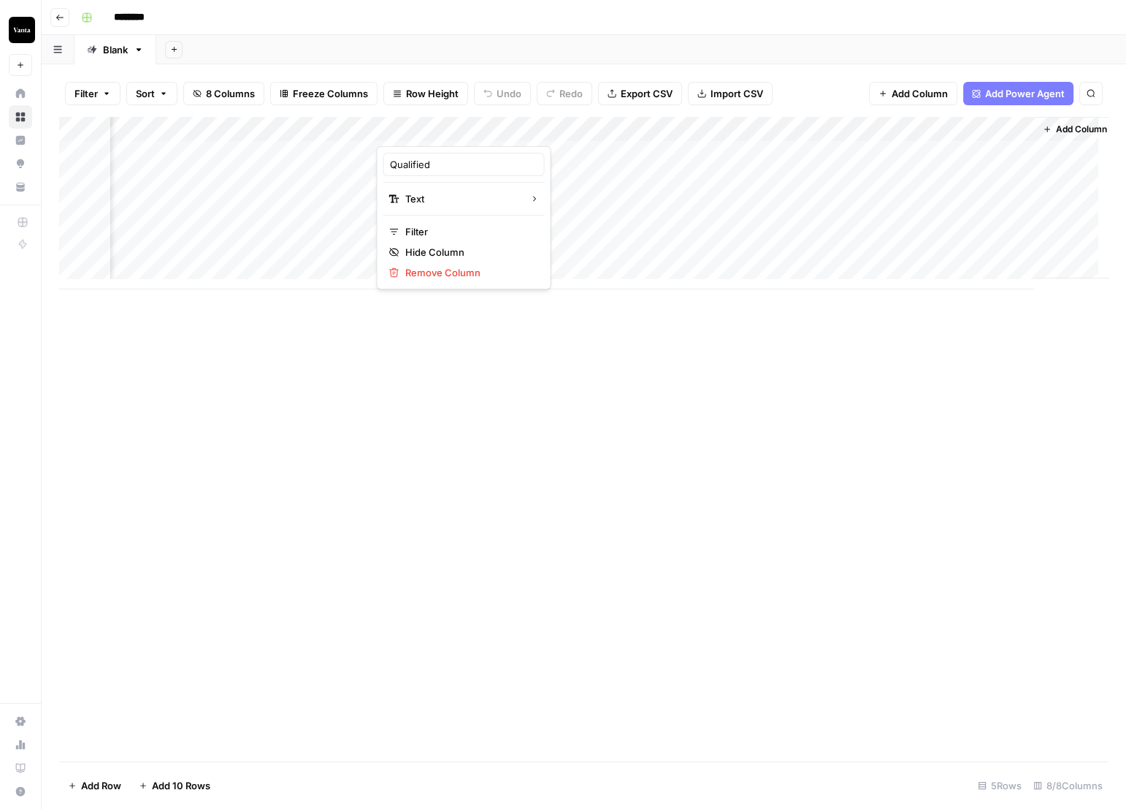
click at [497, 126] on div at bounding box center [443, 131] width 132 height 29
click at [481, 194] on div "Text" at bounding box center [464, 198] width 150 height 15
click at [837, 370] on div "Add Column" at bounding box center [584, 439] width 1050 height 644
click at [1031, 123] on button "Add Column" at bounding box center [1069, 129] width 76 height 19
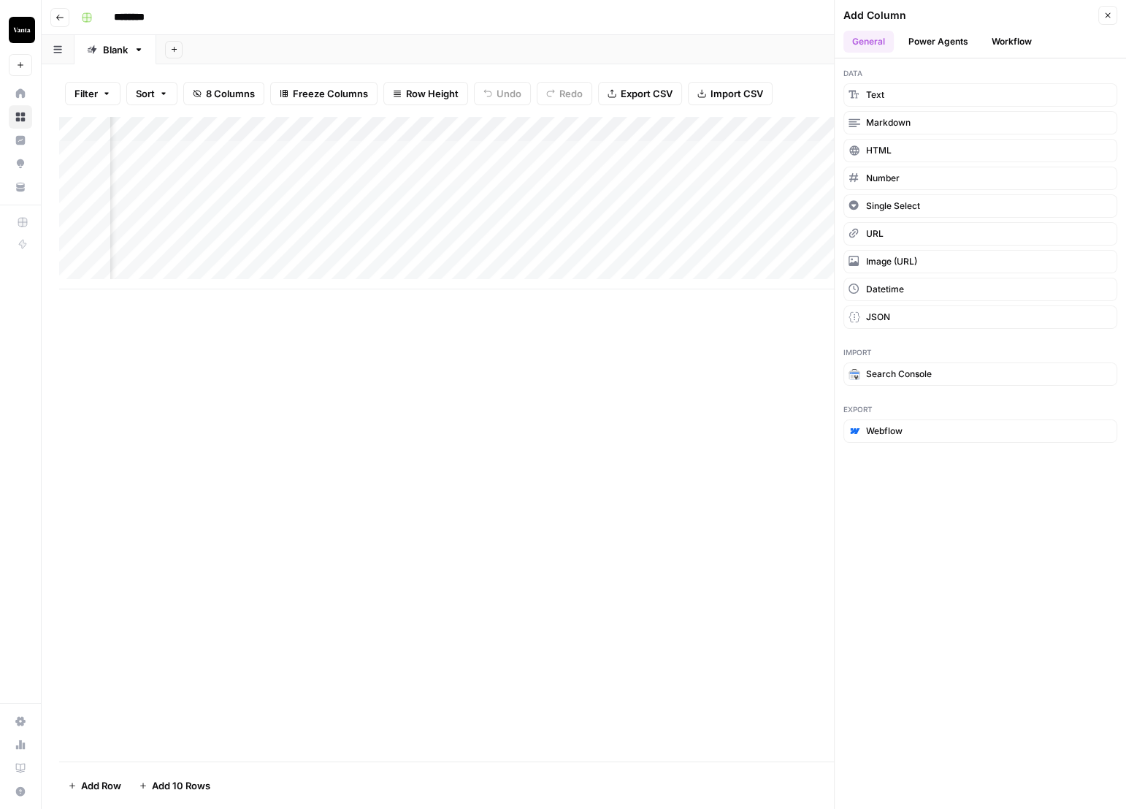
click at [431, 127] on div "Add Column" at bounding box center [584, 203] width 1050 height 172
click at [465, 129] on div at bounding box center [425, 131] width 132 height 29
click at [915, 206] on span "Single Select" at bounding box center [893, 205] width 54 height 13
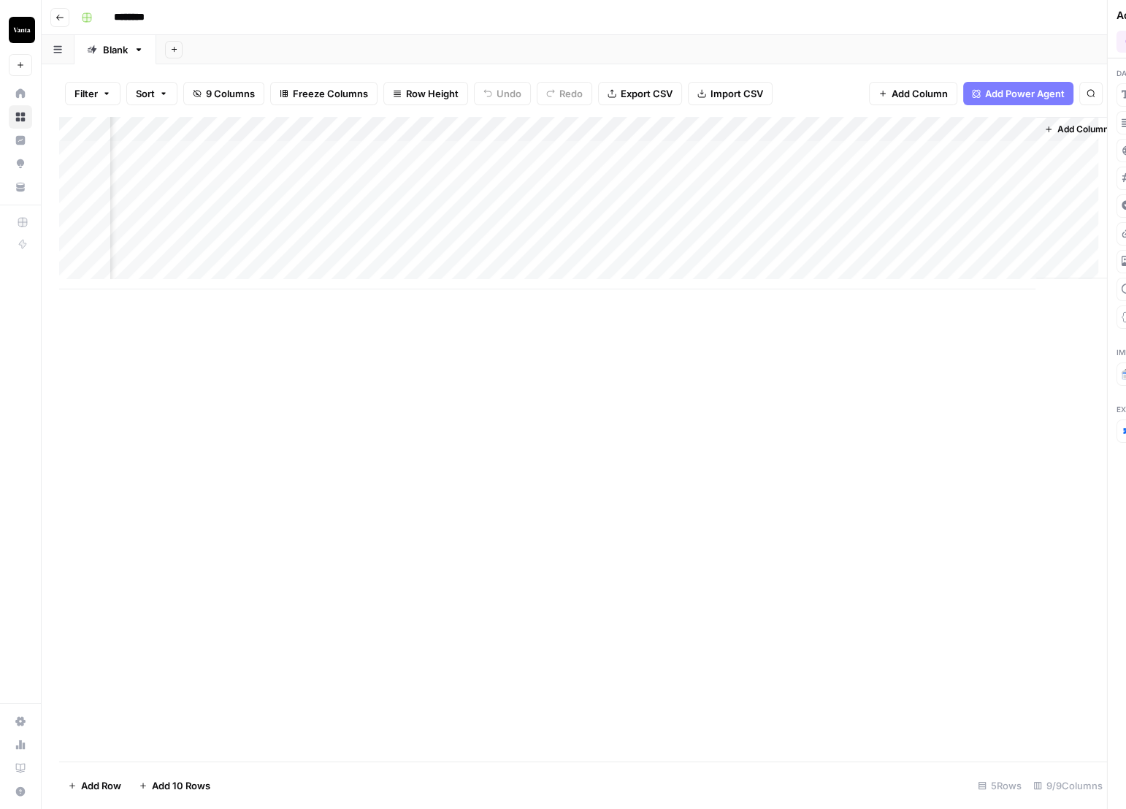
scroll to position [0, 511]
drag, startPoint x: 938, startPoint y: 129, endPoint x: 298, endPoint y: 152, distance: 640.3
click at [298, 152] on div "Add Column" at bounding box center [584, 203] width 1050 height 172
click at [589, 126] on div "Add Column" at bounding box center [584, 203] width 1050 height 172
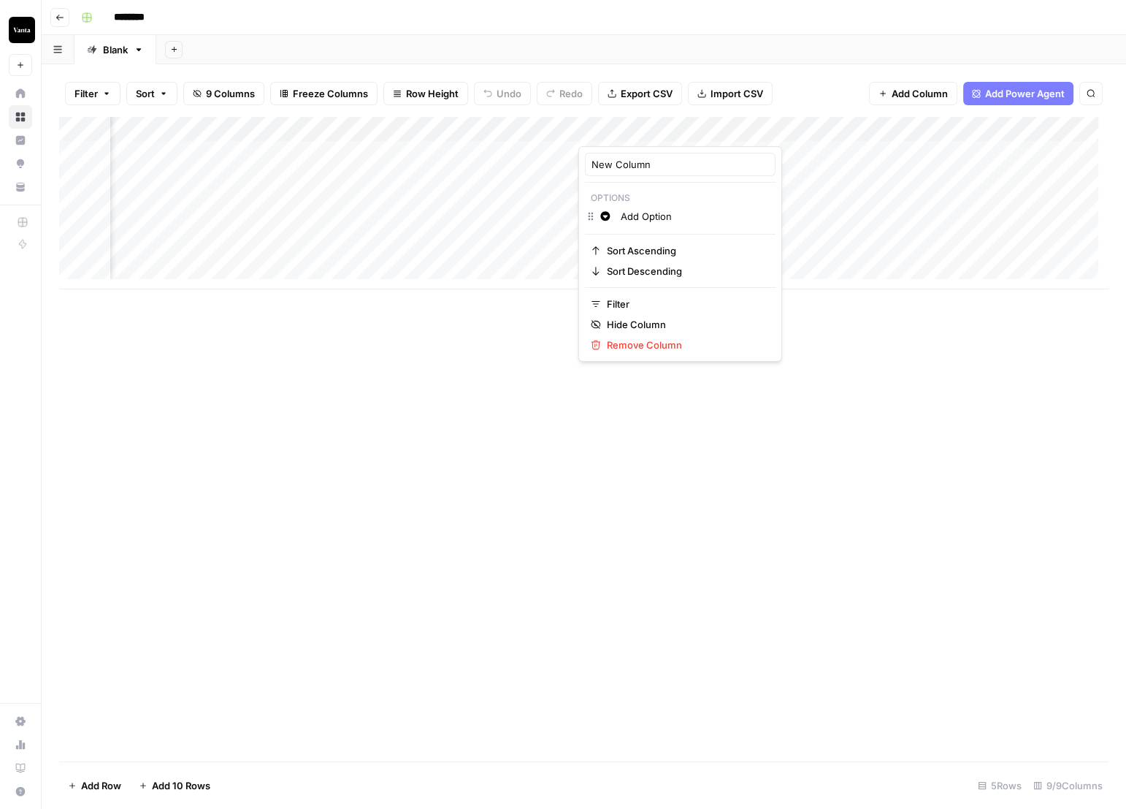
click at [652, 218] on input "Add Option" at bounding box center [695, 216] width 148 height 15
click at [652, 220] on input "Add Option" at bounding box center [695, 216] width 148 height 15
type input "Yes"
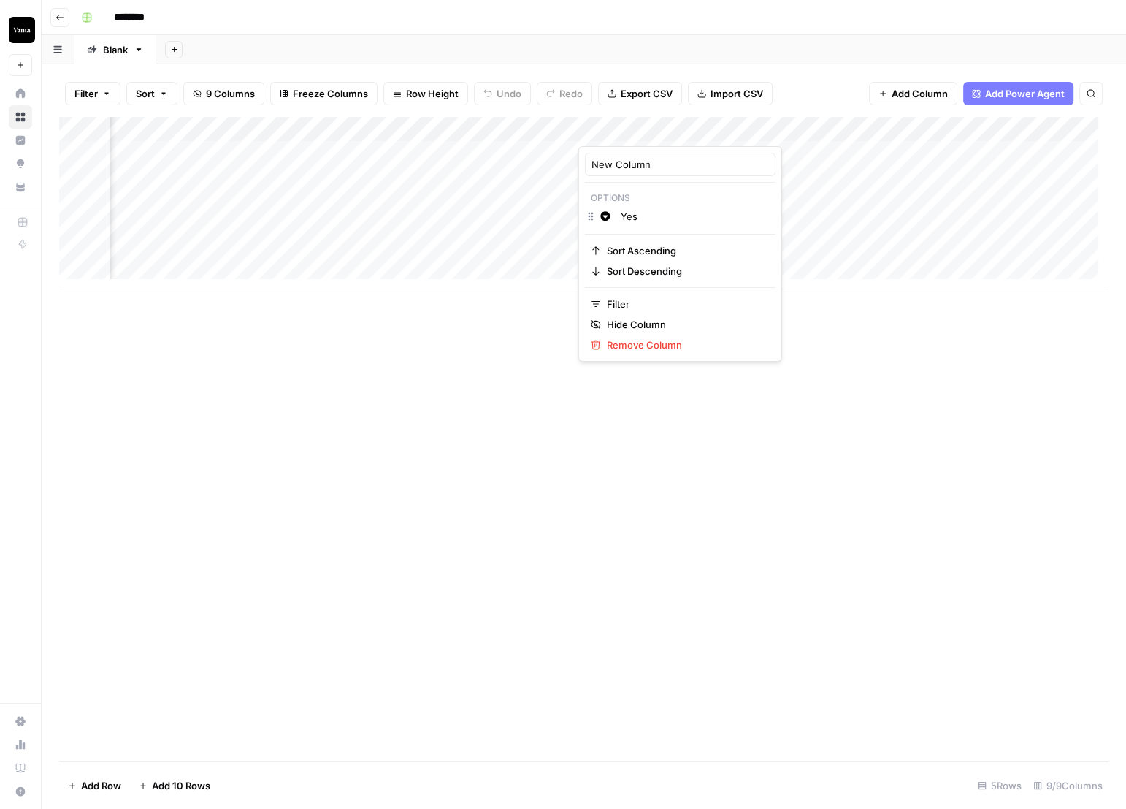
click at [698, 438] on div "Add Column" at bounding box center [584, 439] width 1050 height 644
click at [698, 127] on div "Add Column" at bounding box center [584, 203] width 1050 height 172
click at [647, 241] on span "Green" at bounding box center [688, 240] width 95 height 15
click at [590, 219] on div "Change color Add Option" at bounding box center [680, 217] width 191 height 20
click at [724, 218] on input "Add Option" at bounding box center [695, 216] width 148 height 15
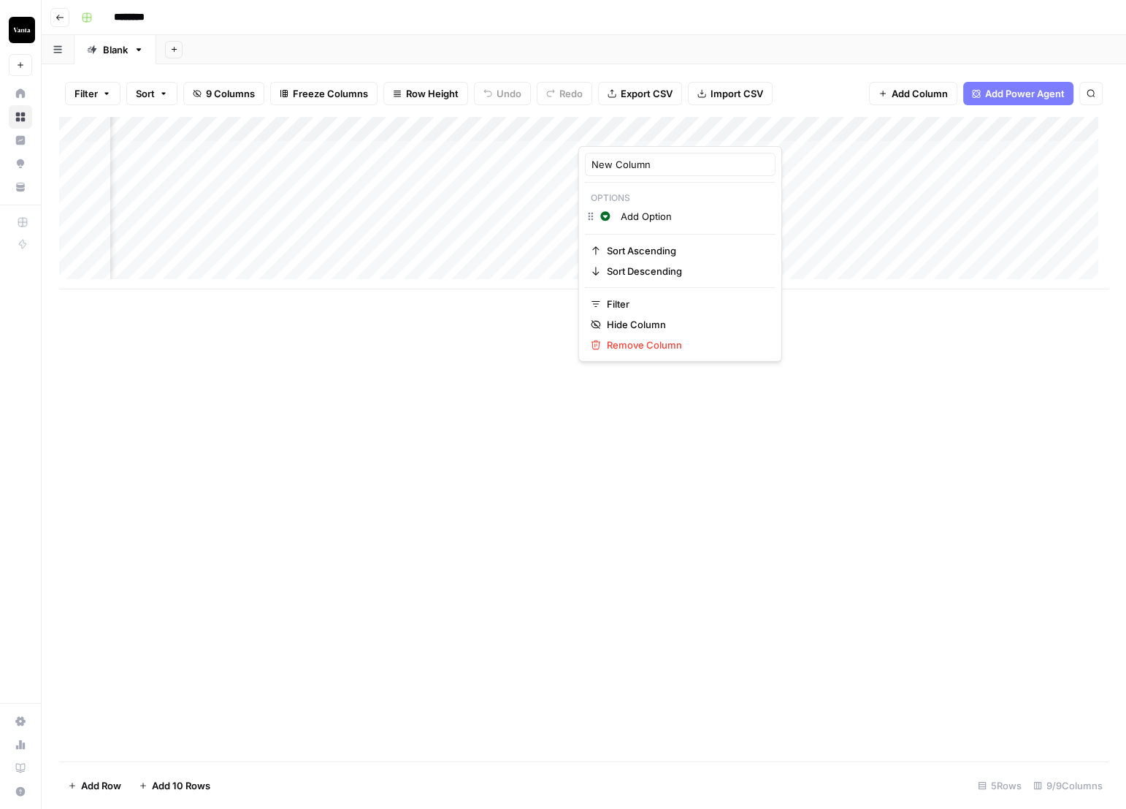
click at [724, 218] on input "Add Option" at bounding box center [695, 216] width 148 height 15
type input "Y"
type input "No"
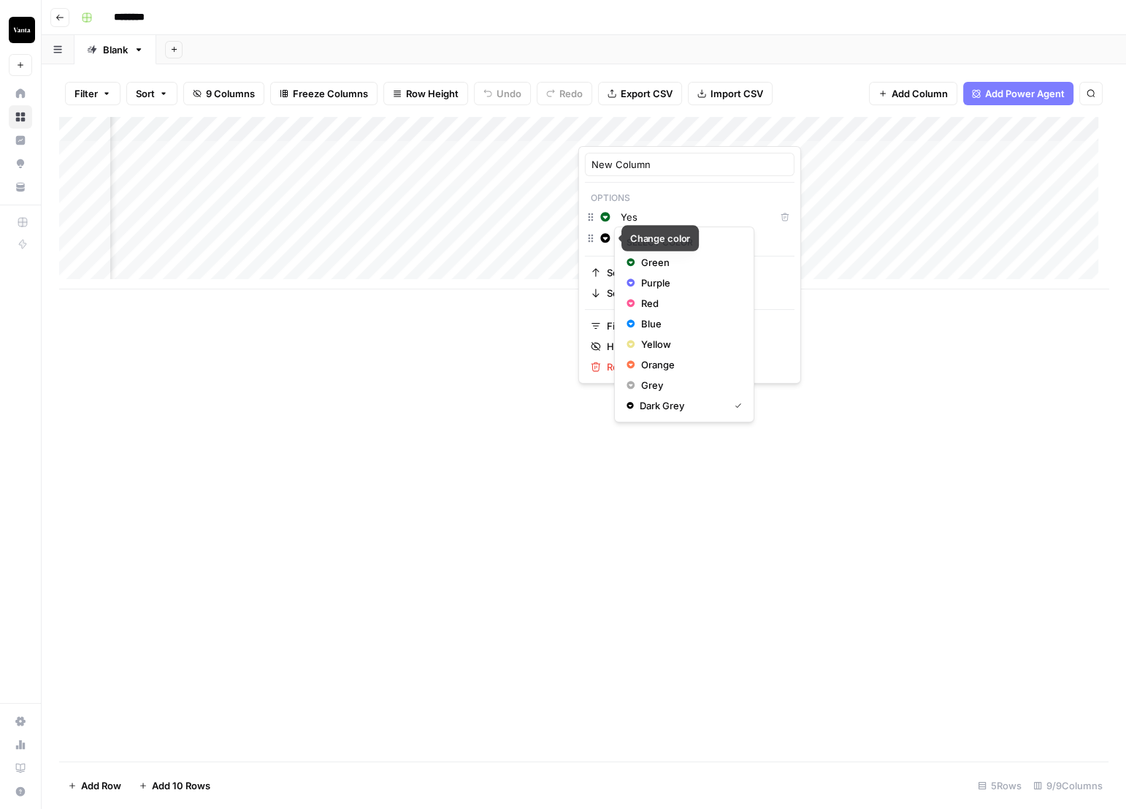
click at [608, 237] on icon "button" at bounding box center [604, 237] width 9 height 9
click at [652, 298] on span "Red" at bounding box center [688, 303] width 95 height 15
click at [823, 329] on div "Add Column" at bounding box center [584, 439] width 1050 height 644
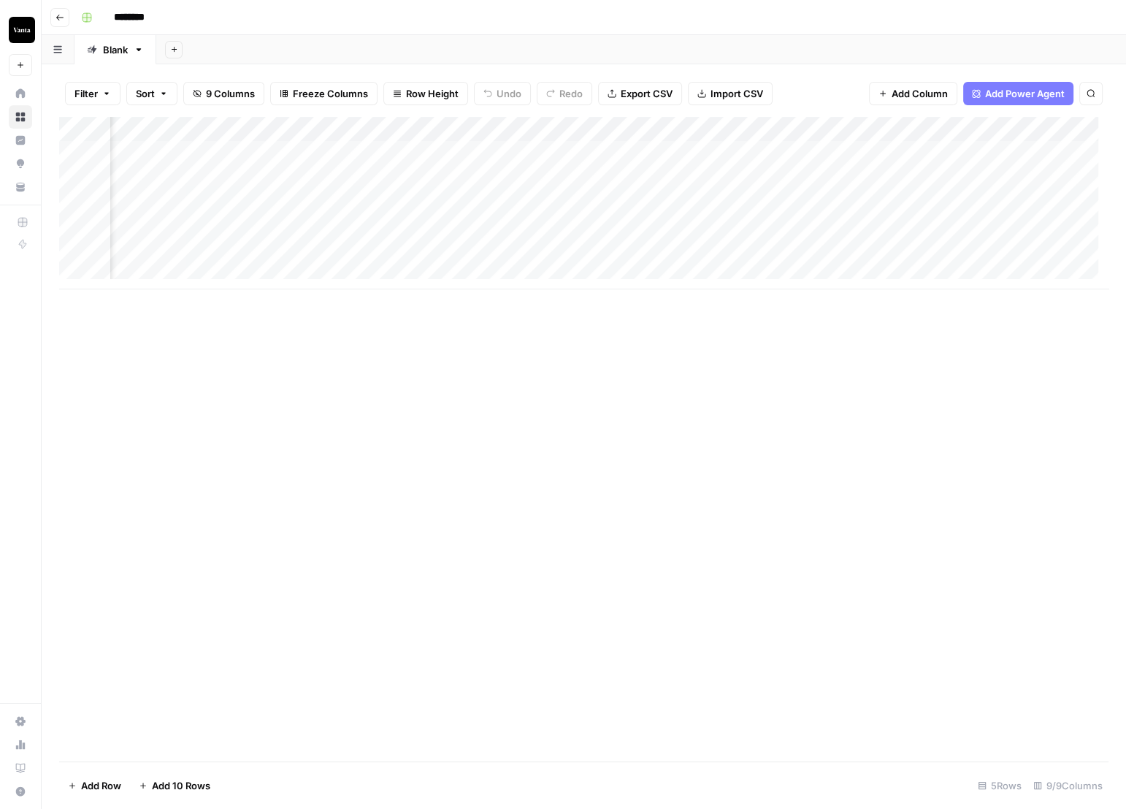
click at [548, 129] on div "Add Column" at bounding box center [584, 203] width 1050 height 172
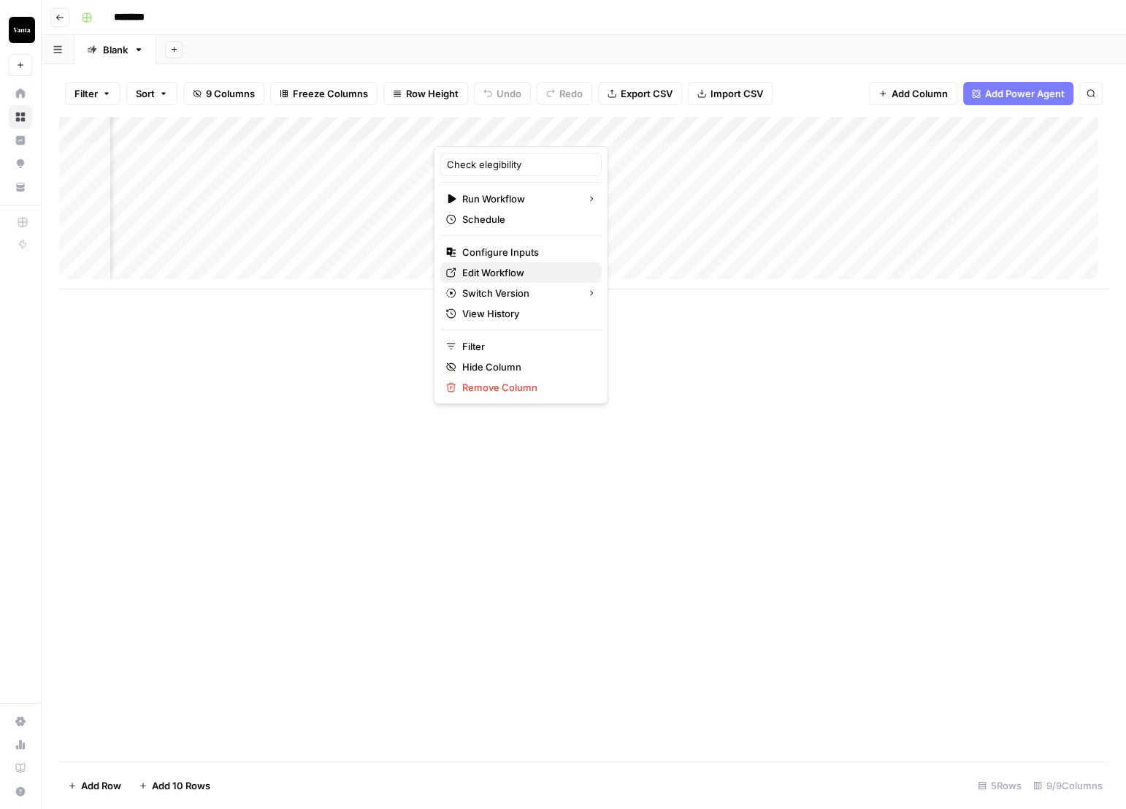
click at [512, 271] on span "Edit Workflow" at bounding box center [526, 272] width 128 height 15
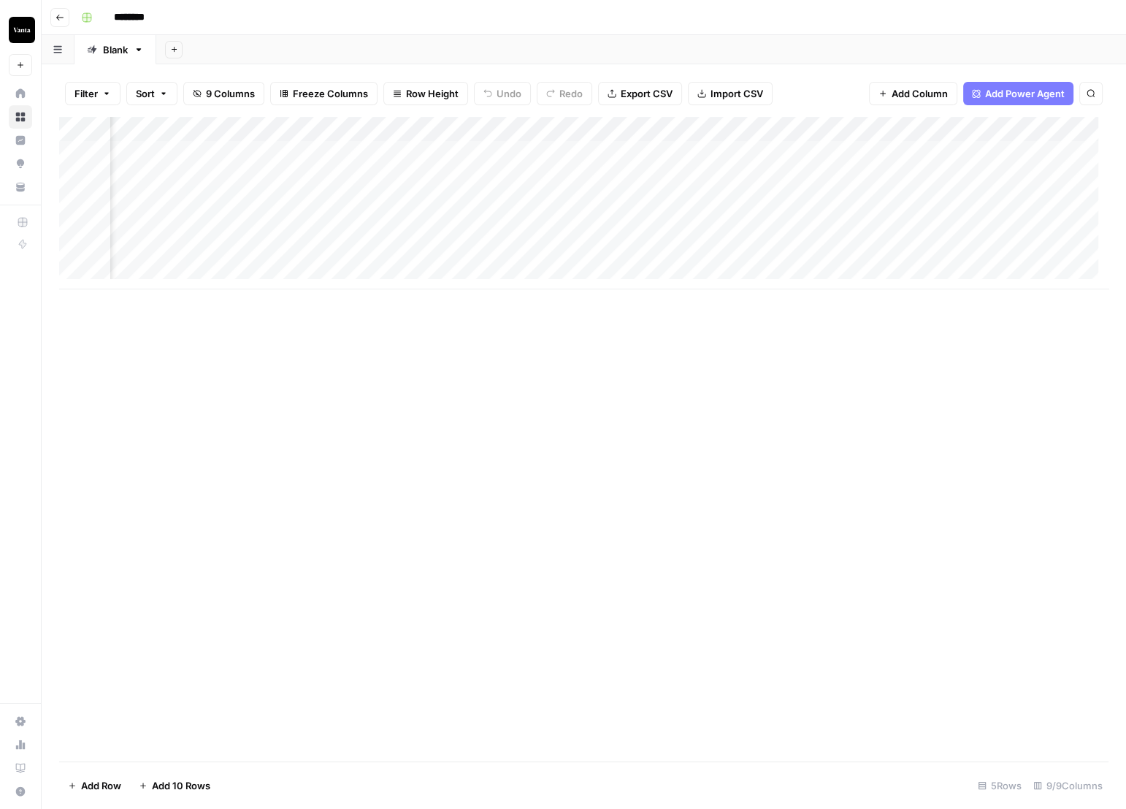
click at [549, 131] on div "Add Column" at bounding box center [584, 203] width 1050 height 172
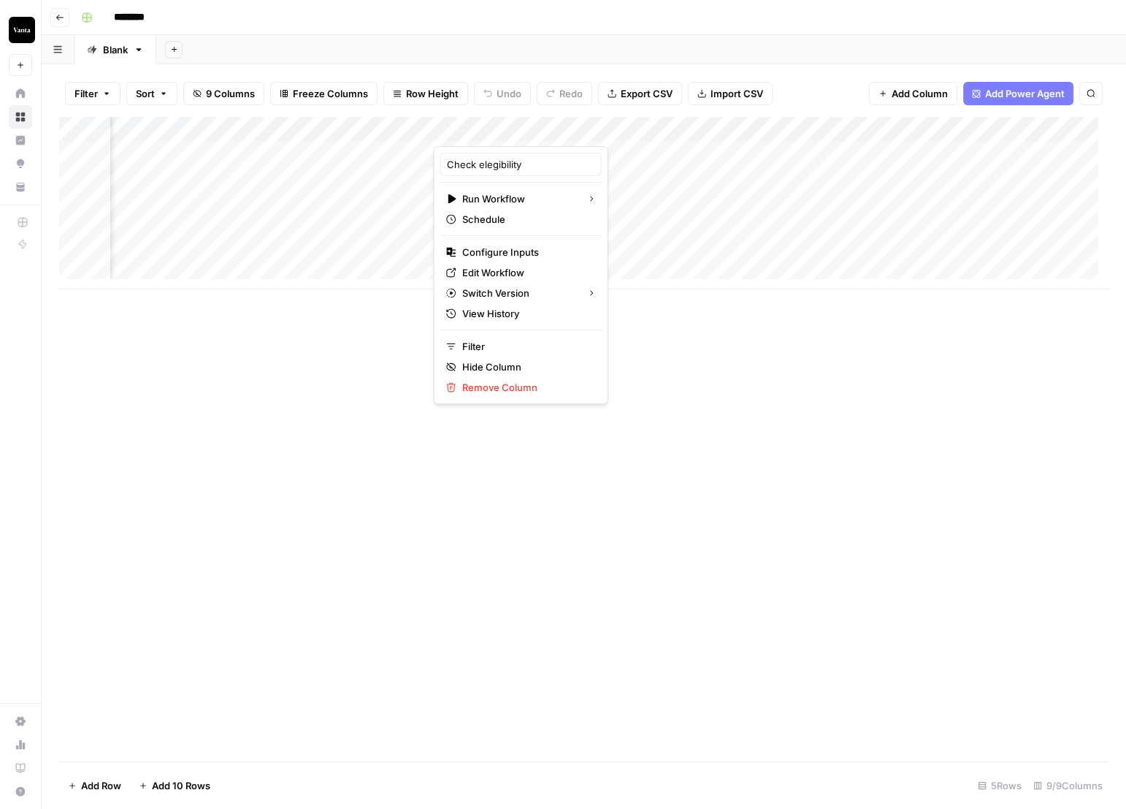
click at [741, 243] on div "Add Column" at bounding box center [584, 203] width 1050 height 172
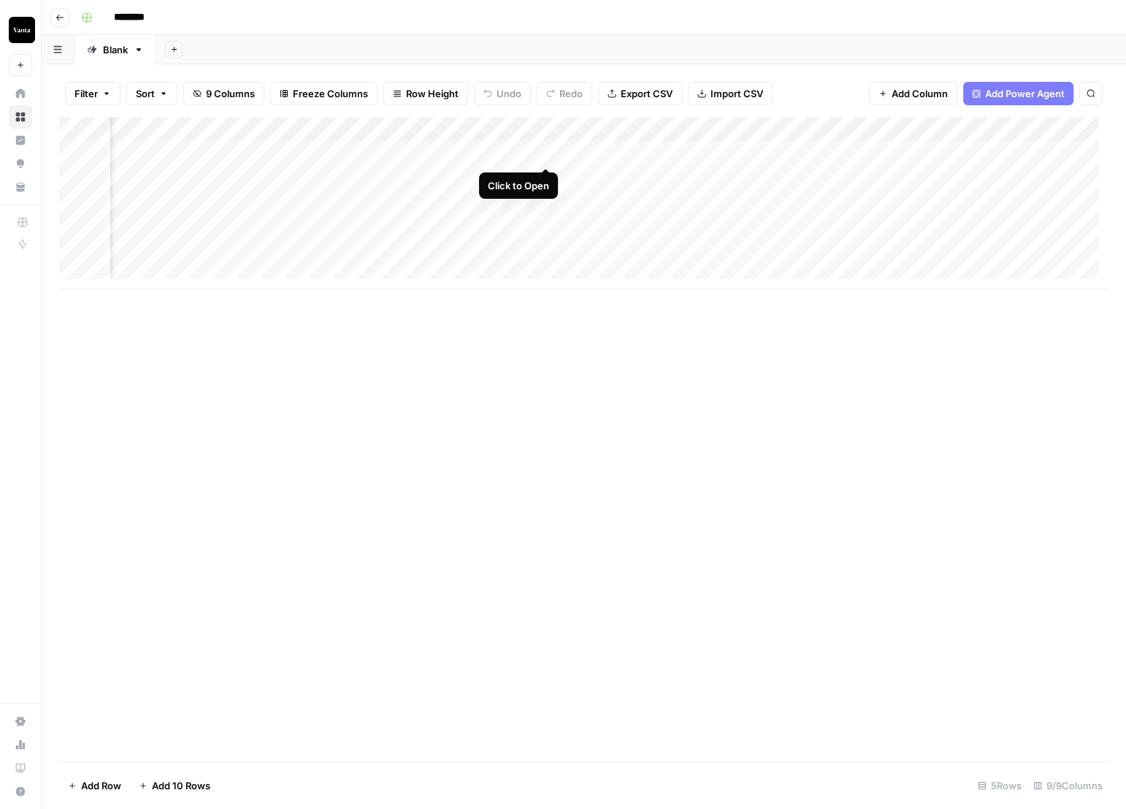
click at [549, 153] on div "Add Column" at bounding box center [584, 203] width 1050 height 172
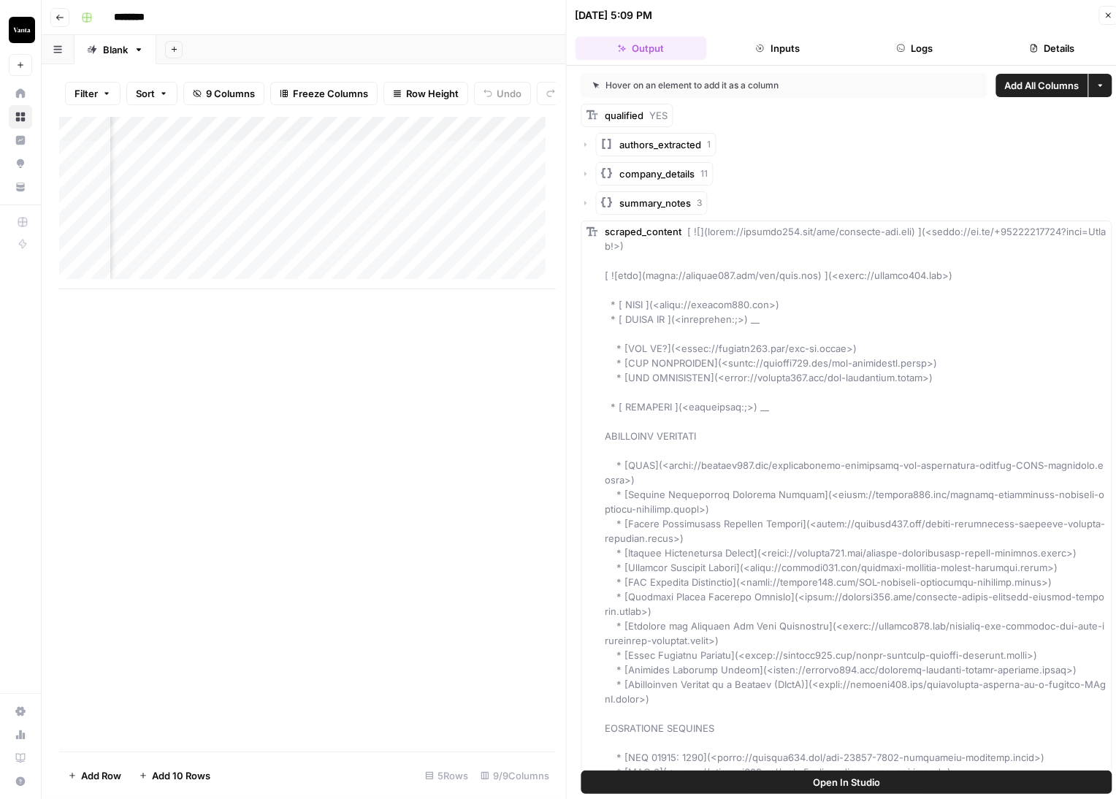
click at [1094, 84] on button "More options" at bounding box center [1099, 85] width 23 height 23
click at [638, 119] on span "qualified" at bounding box center [625, 116] width 39 height 12
click at [730, 113] on span "Add as Column" at bounding box center [712, 115] width 54 height 12
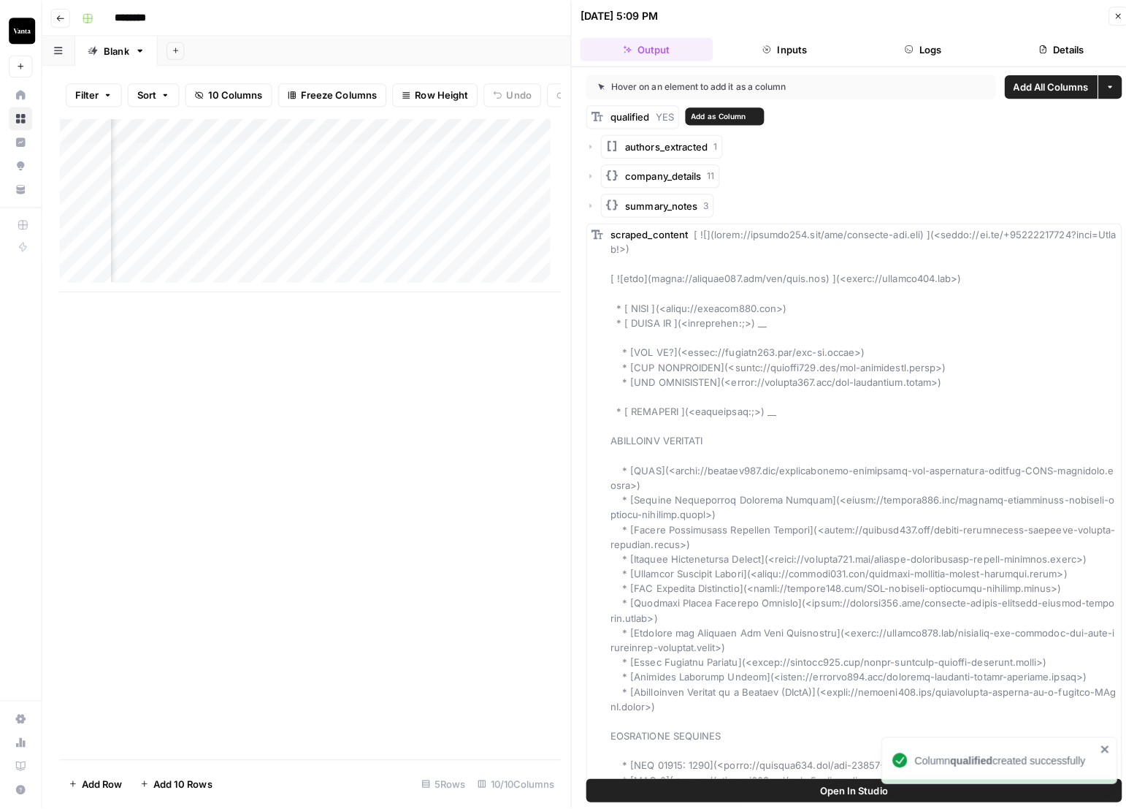
scroll to position [0, 435]
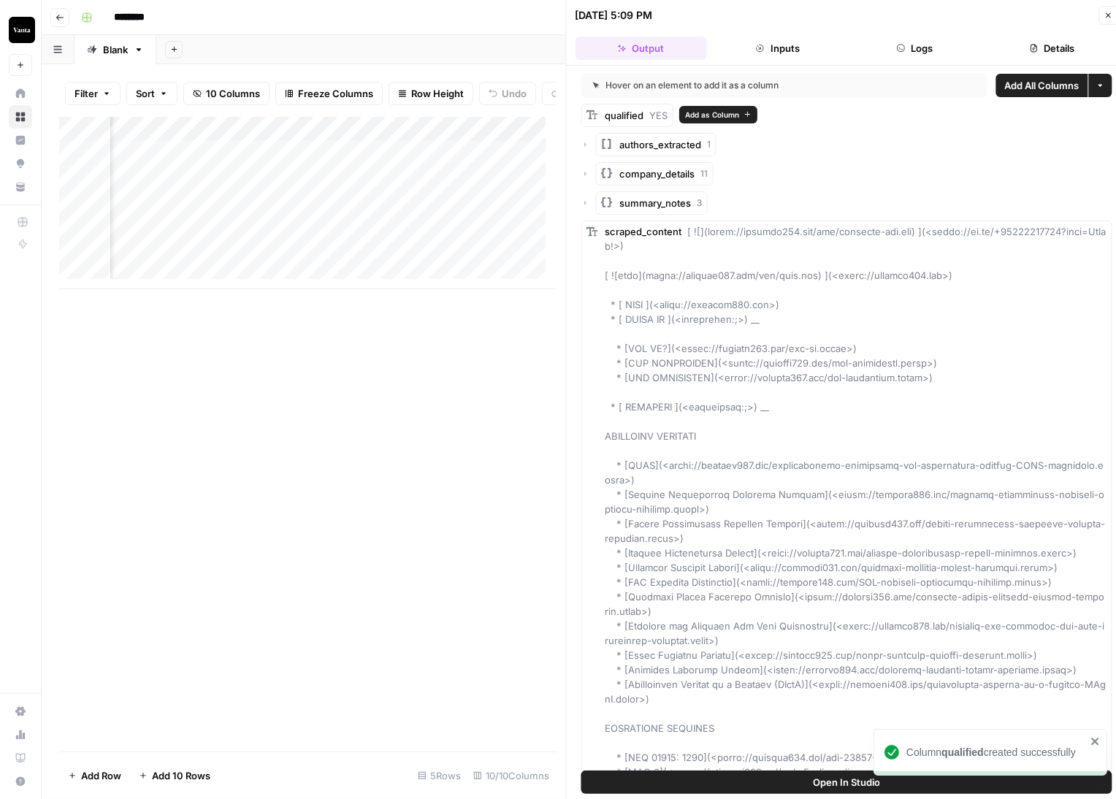
click at [750, 115] on icon "button" at bounding box center [748, 114] width 8 height 8
click at [424, 140] on div "Add Column" at bounding box center [307, 203] width 497 height 172
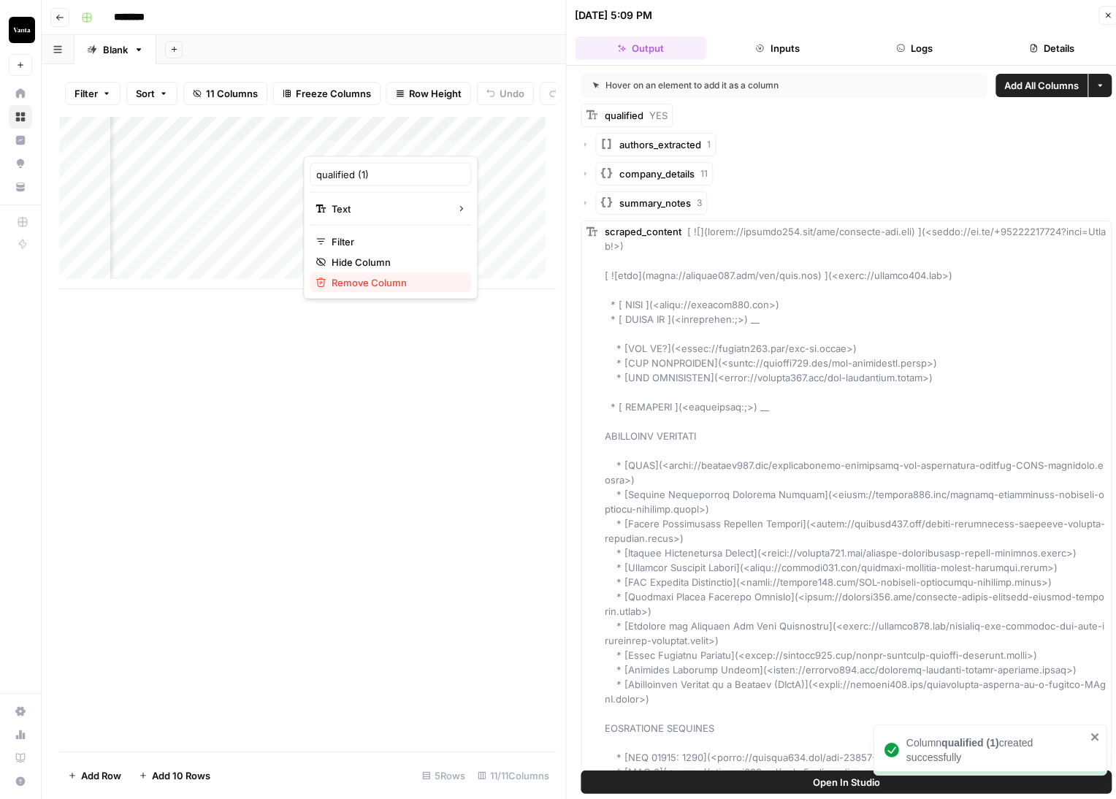
click at [379, 286] on span "Remove Column" at bounding box center [396, 282] width 128 height 15
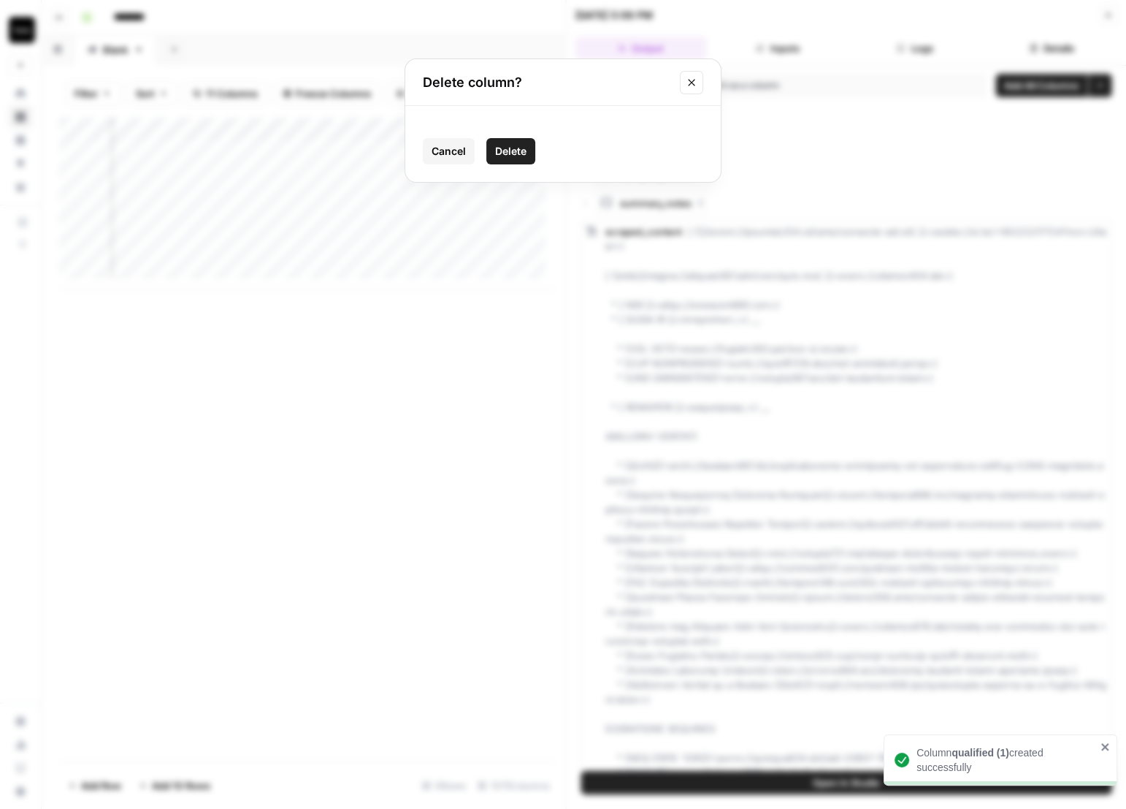
click at [533, 154] on button "Delete" at bounding box center [511, 151] width 49 height 26
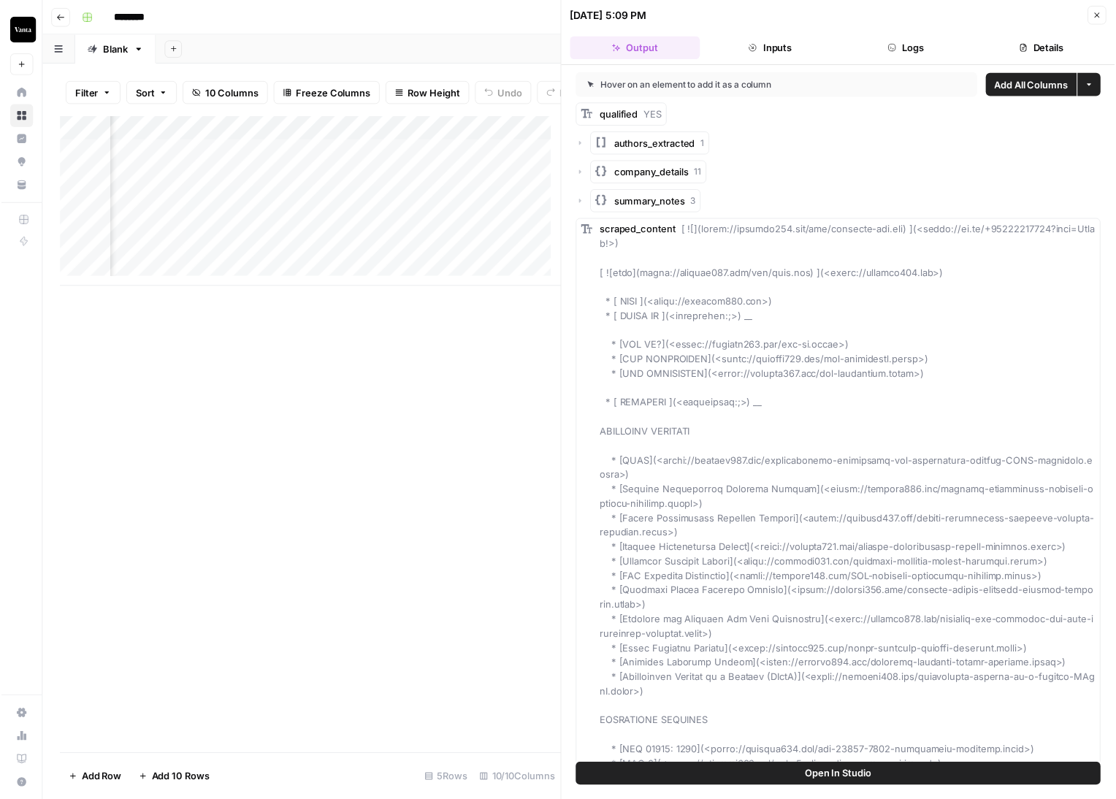
scroll to position [0, 359]
click at [1110, 17] on icon "button" at bounding box center [1108, 15] width 9 height 9
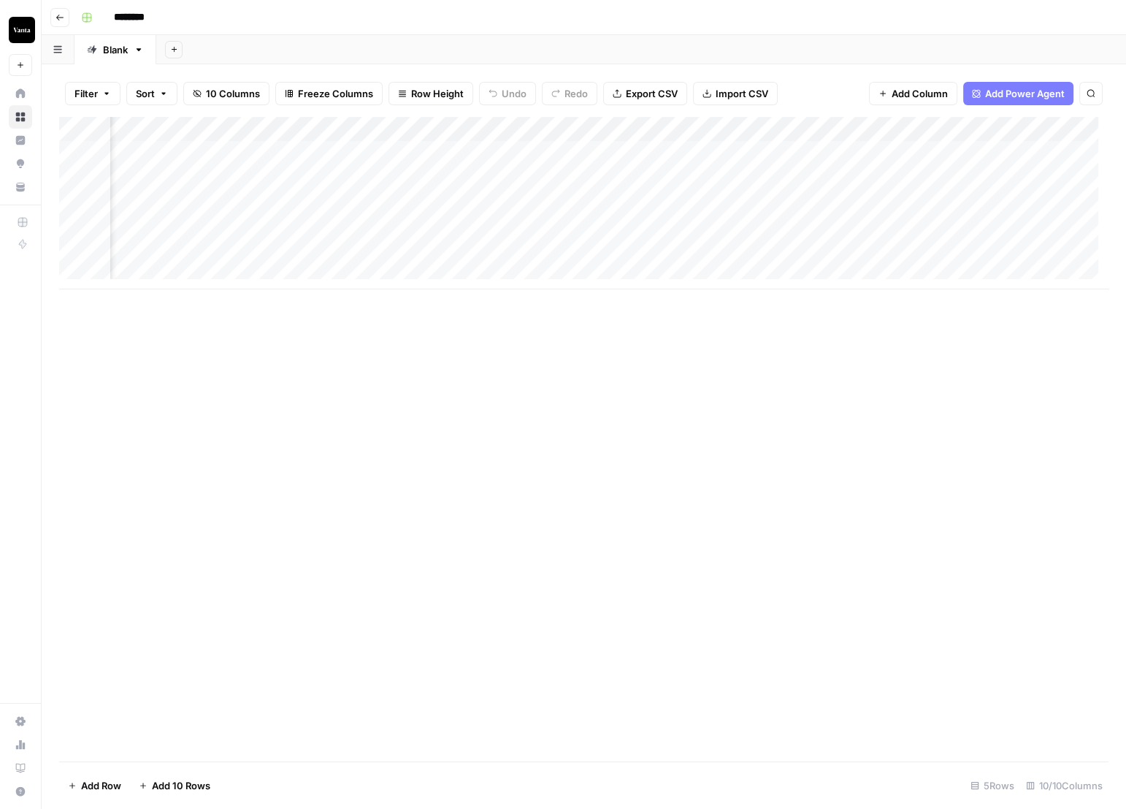
click at [500, 131] on div "Add Column" at bounding box center [584, 203] width 1050 height 172
click at [459, 271] on span "Remove Column" at bounding box center [472, 272] width 128 height 15
click at [522, 149] on span "Delete" at bounding box center [510, 151] width 31 height 15
click at [634, 126] on div "Add Column" at bounding box center [584, 203] width 1050 height 172
click at [504, 128] on div "Add Column" at bounding box center [584, 203] width 1050 height 172
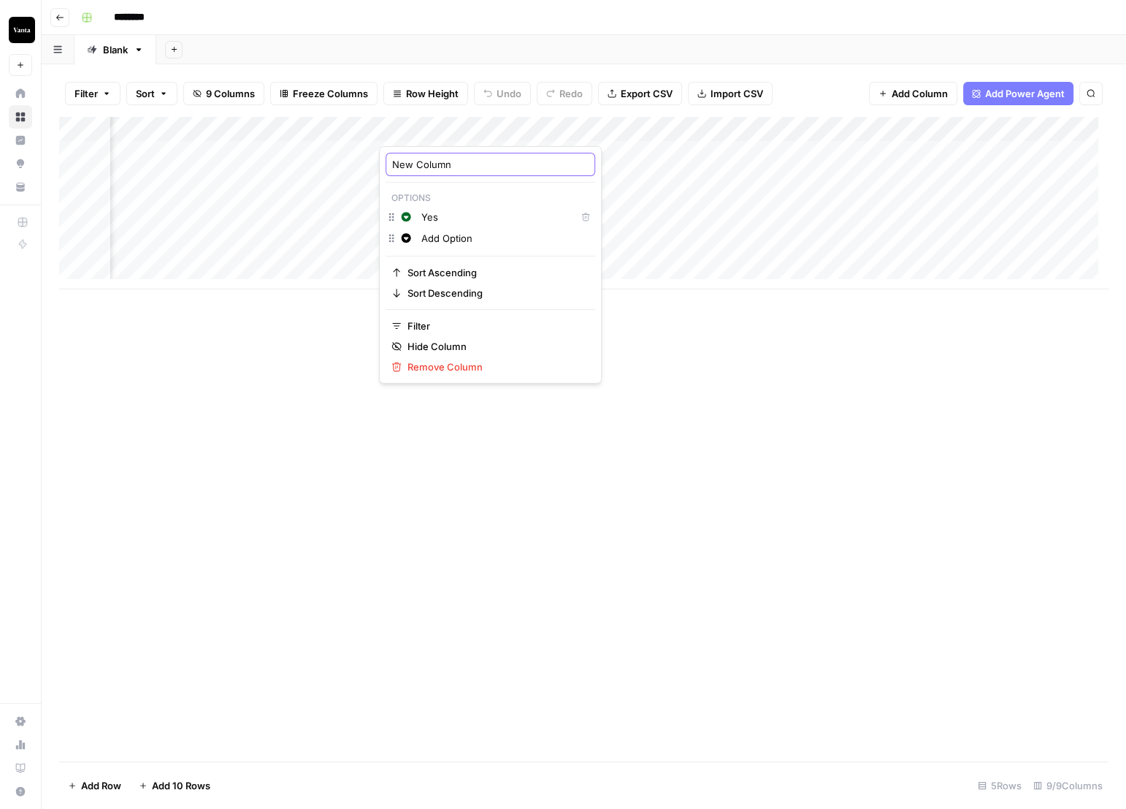
click at [462, 164] on input "New Column" at bounding box center [490, 164] width 197 height 15
type input "Qualified"
click at [498, 127] on div "Add Column" at bounding box center [584, 203] width 1050 height 172
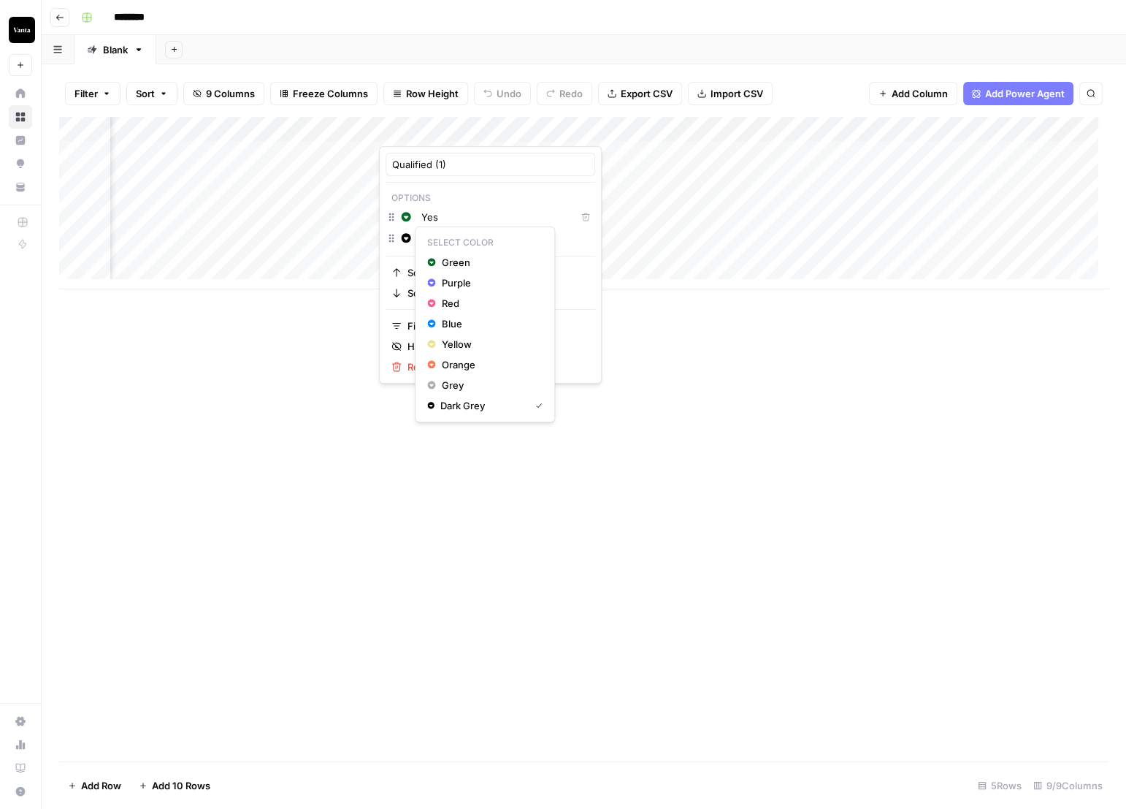
click at [405, 237] on icon "button" at bounding box center [406, 238] width 10 height 10
click at [446, 302] on span "Red" at bounding box center [489, 303] width 95 height 15
click at [448, 235] on input "Add Option" at bounding box center [505, 238] width 167 height 15
type input "No"
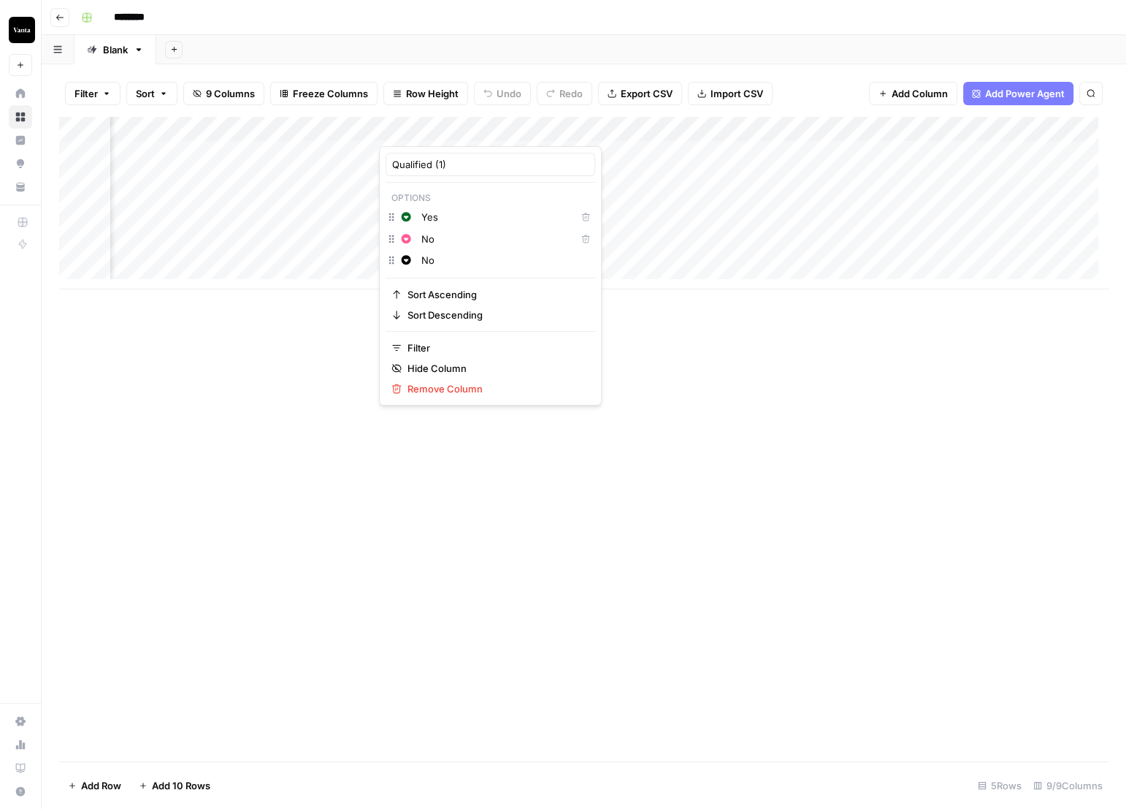
click at [674, 368] on div "Add Column" at bounding box center [584, 439] width 1050 height 644
click at [497, 128] on div "Add Column" at bounding box center [584, 203] width 1050 height 172
click at [581, 237] on icon "button" at bounding box center [585, 238] width 9 height 9
click at [408, 234] on icon "button" at bounding box center [406, 237] width 9 height 9
click at [453, 302] on span "Red" at bounding box center [489, 303] width 95 height 15
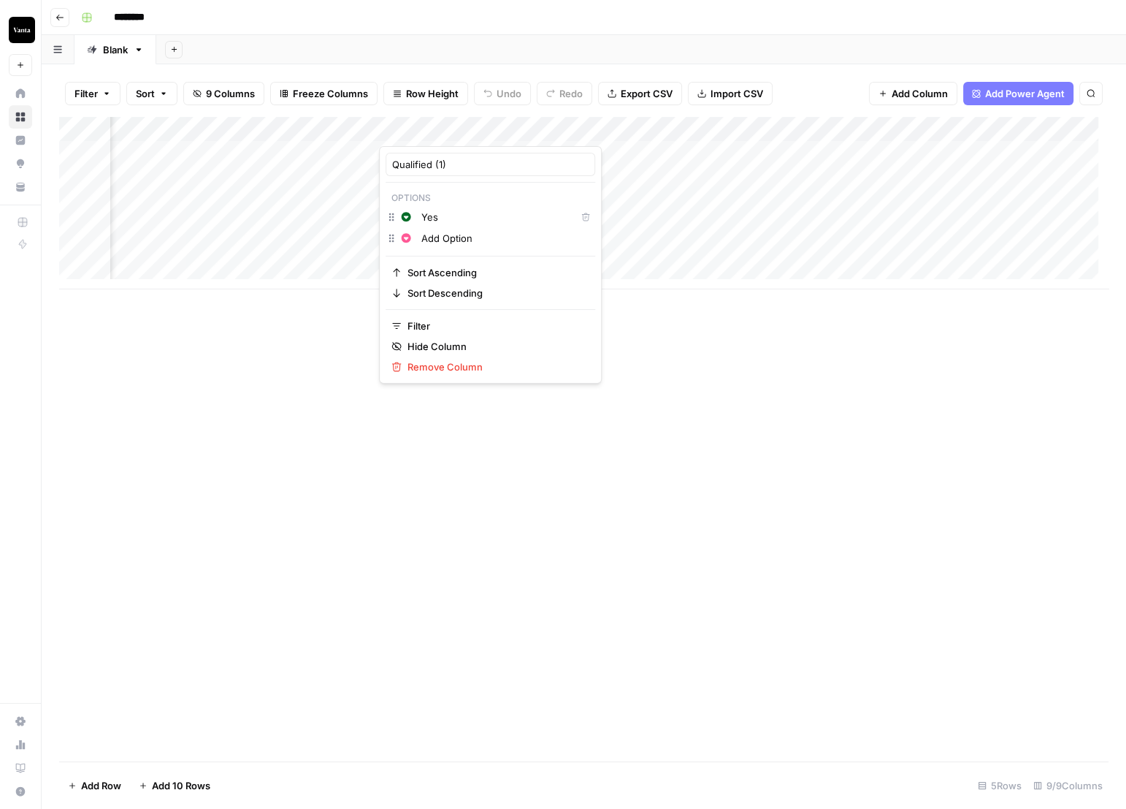
click at [441, 237] on input "Add Option" at bounding box center [505, 238] width 167 height 15
type input "Add Option"
type input "No"
click at [676, 398] on div "Add Column" at bounding box center [584, 439] width 1050 height 644
click at [497, 129] on div "Add Column" at bounding box center [584, 203] width 1050 height 172
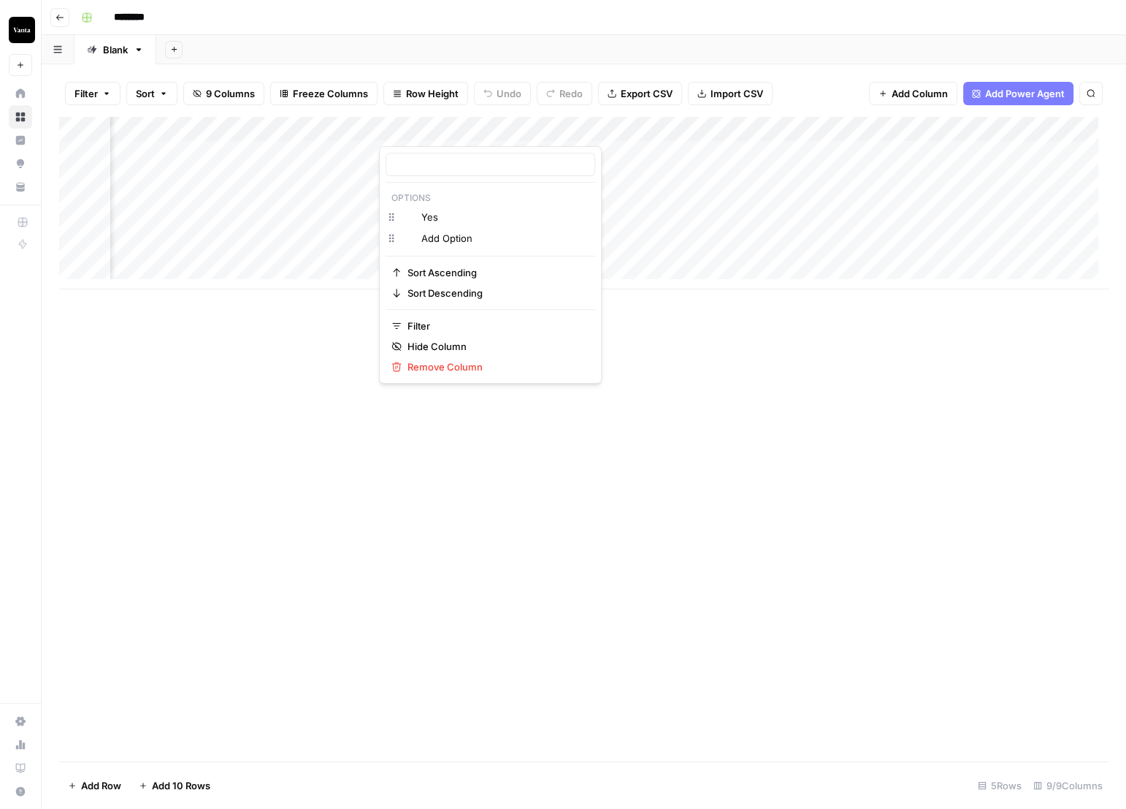
type input "Qualified (1)"
click at [436, 239] on input "Add Option" at bounding box center [505, 238] width 167 height 15
click at [405, 239] on icon "button" at bounding box center [406, 238] width 10 height 10
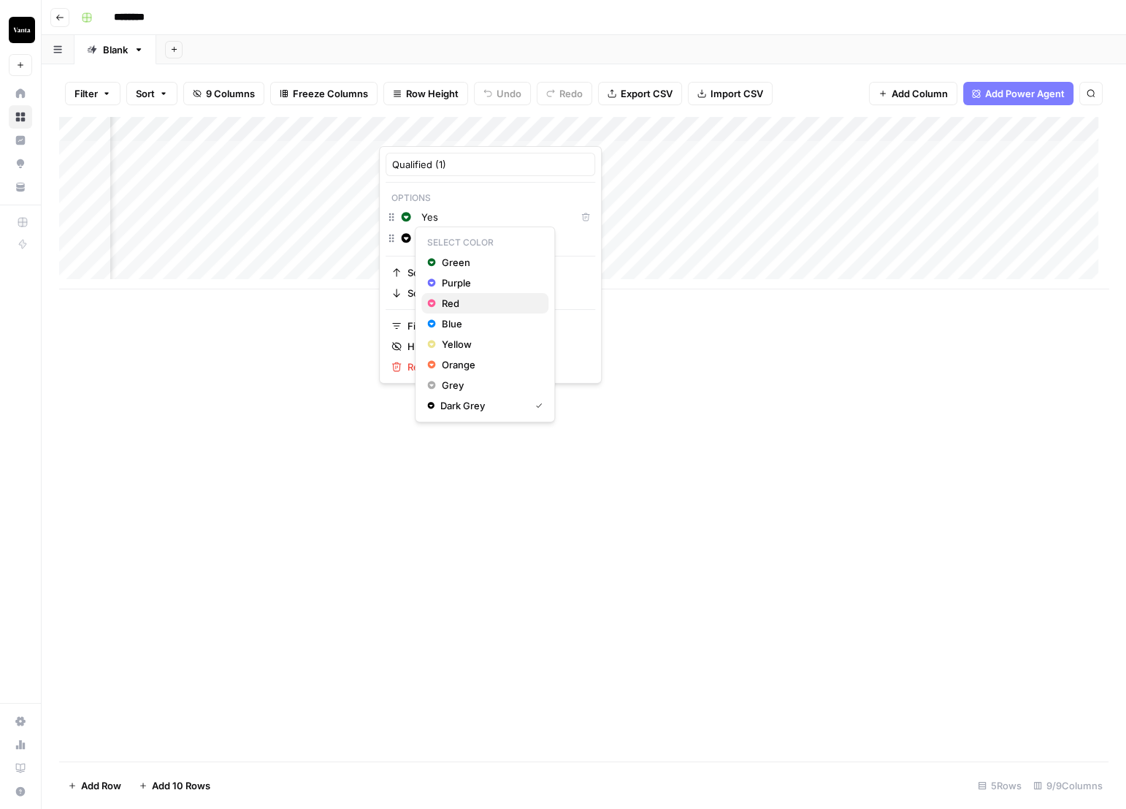
click at [457, 302] on span "Red" at bounding box center [489, 303] width 95 height 15
click at [470, 213] on input "Yes" at bounding box center [496, 217] width 148 height 15
click at [477, 234] on input "No" at bounding box center [505, 238] width 167 height 15
type input "No"
click at [752, 367] on div "Add Column" at bounding box center [584, 439] width 1050 height 644
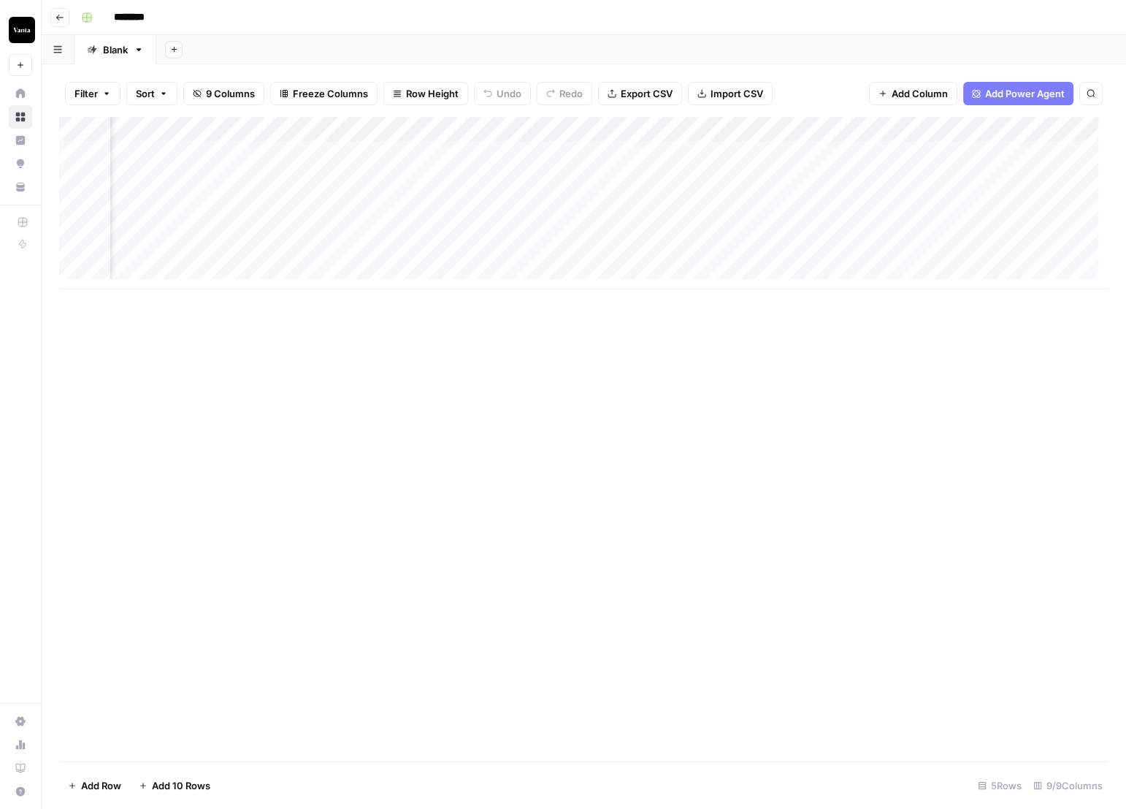
click at [501, 129] on div "Add Column" at bounding box center [584, 203] width 1050 height 172
click at [724, 372] on div "Add Column" at bounding box center [584, 439] width 1050 height 644
click at [629, 125] on div "Add Column" at bounding box center [584, 203] width 1050 height 172
click at [619, 267] on span "Remove Column" at bounding box center [603, 272] width 128 height 15
click at [518, 156] on span "Delete" at bounding box center [510, 151] width 31 height 15
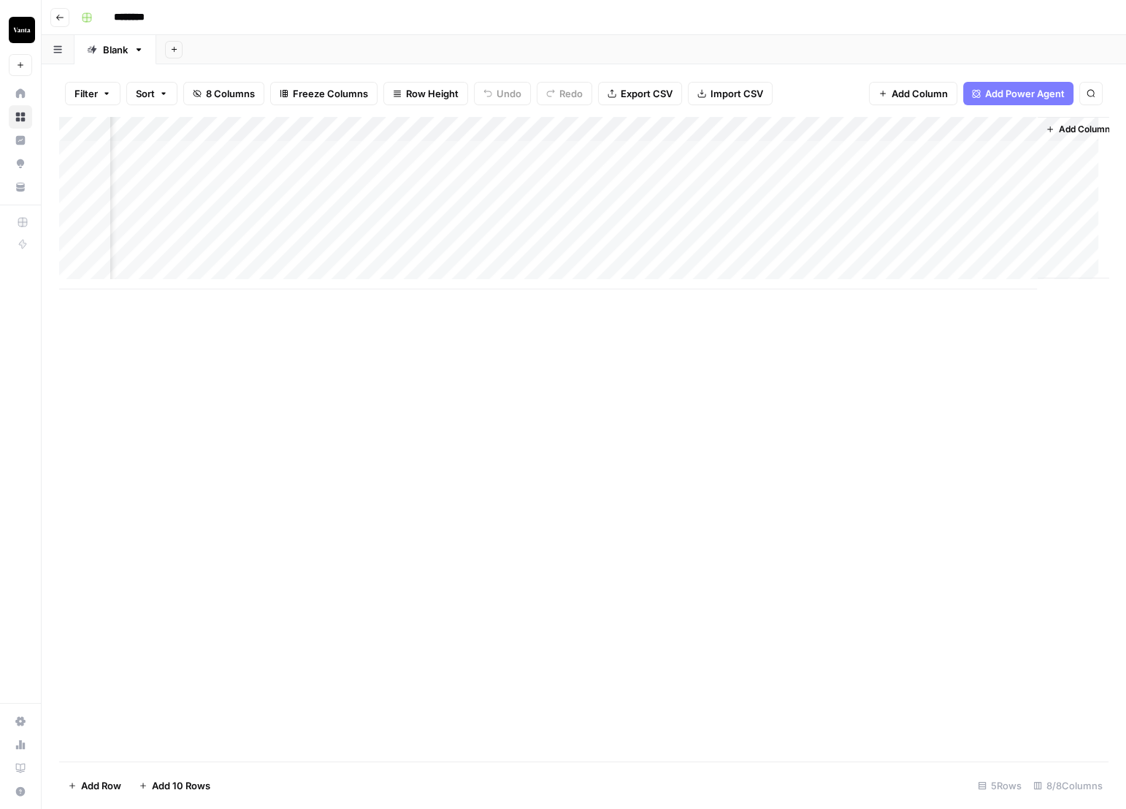
click at [497, 127] on div "Add Column" at bounding box center [584, 203] width 1050 height 172
click at [452, 167] on input "Qualified (1)" at bounding box center [490, 164] width 197 height 15
type input "Qualified"
click at [653, 363] on div "Add Column" at bounding box center [584, 439] width 1050 height 644
click at [346, 152] on div "Add Column" at bounding box center [584, 203] width 1050 height 172
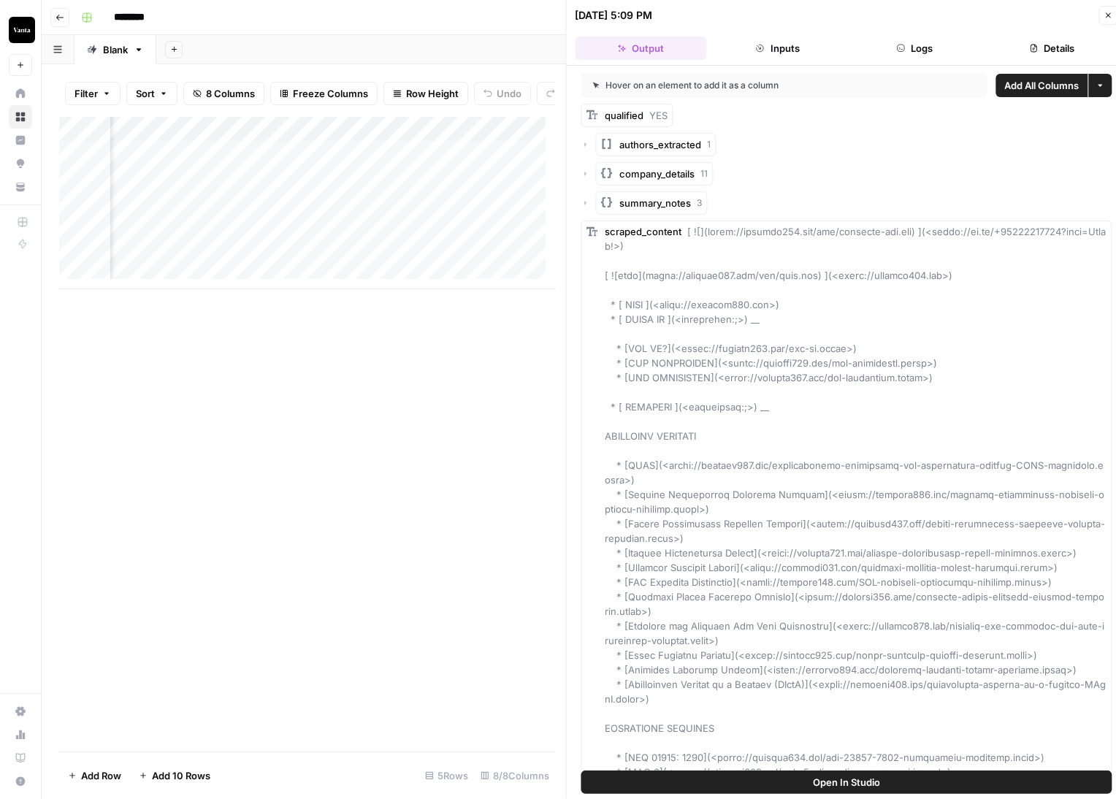
drag, startPoint x: 625, startPoint y: 116, endPoint x: 600, endPoint y: 114, distance: 24.2
click at [616, 116] on span "qualified" at bounding box center [625, 116] width 39 height 12
click at [590, 114] on rect at bounding box center [593, 115] width 12 height 12
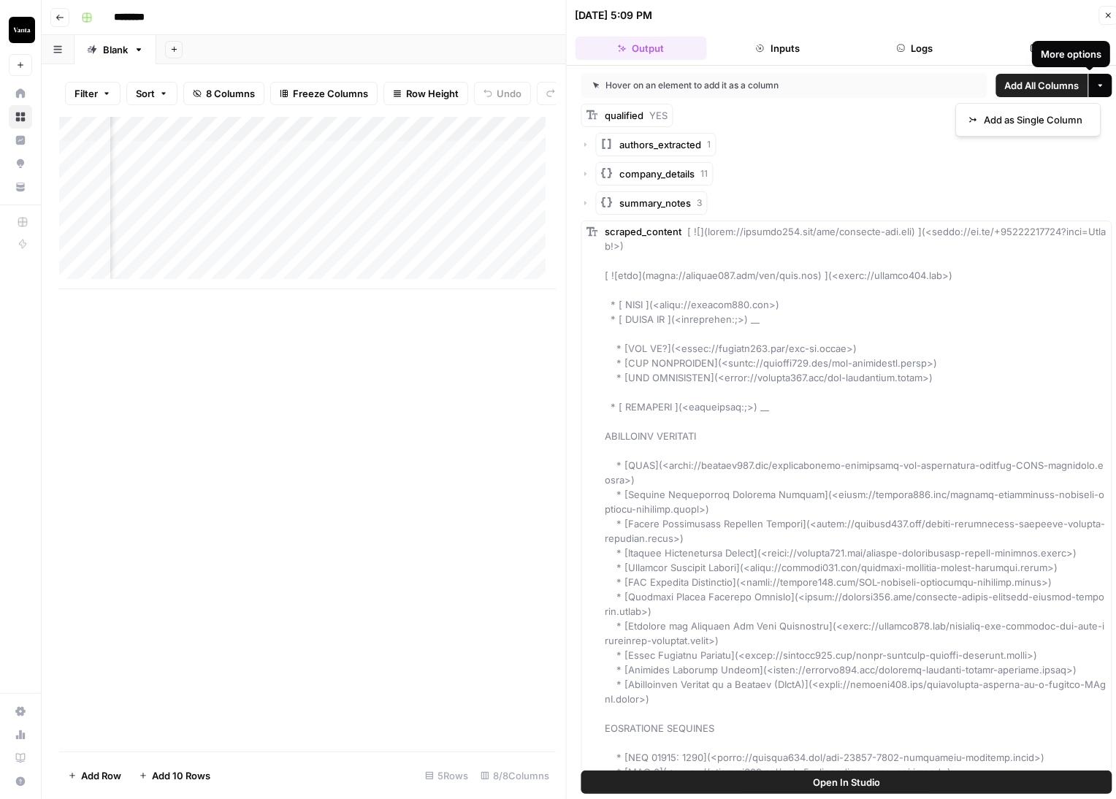
click at [1096, 89] on icon "button" at bounding box center [1100, 85] width 9 height 9
click at [622, 114] on span "qualified" at bounding box center [625, 116] width 39 height 12
click at [1099, 12] on button "Close" at bounding box center [1108, 15] width 19 height 19
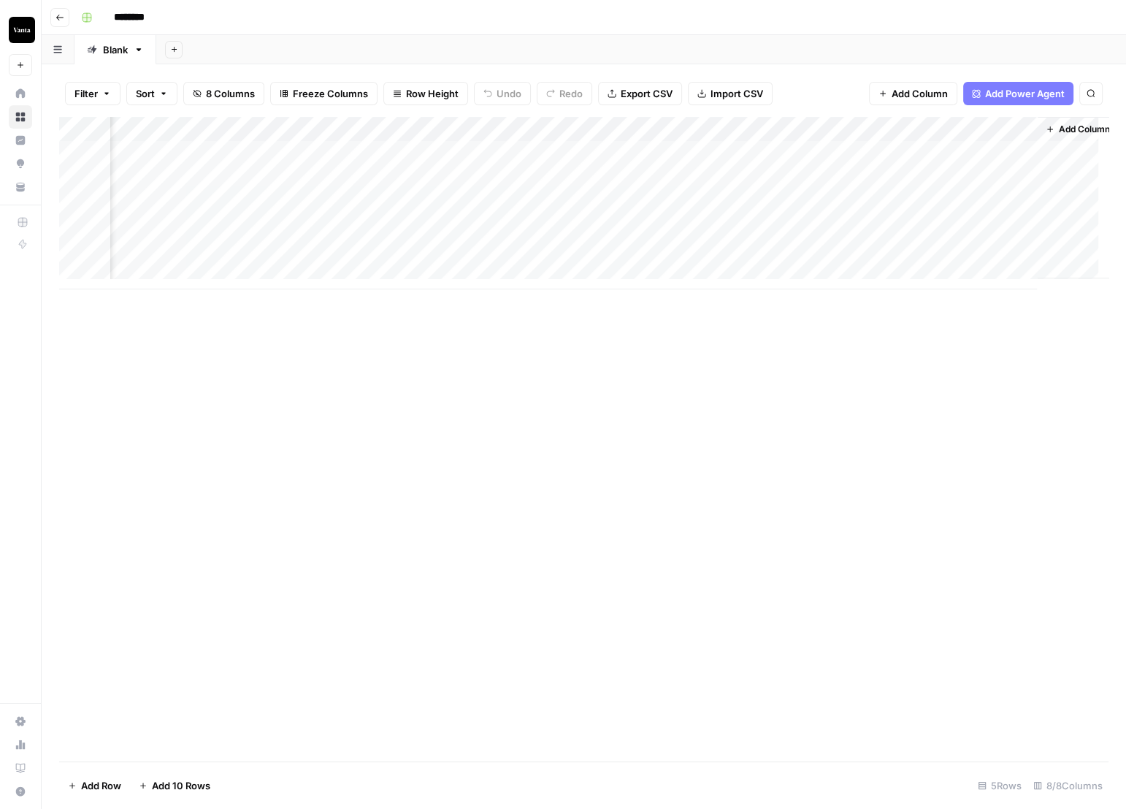
click at [348, 129] on div "Add Column" at bounding box center [584, 203] width 1050 height 172
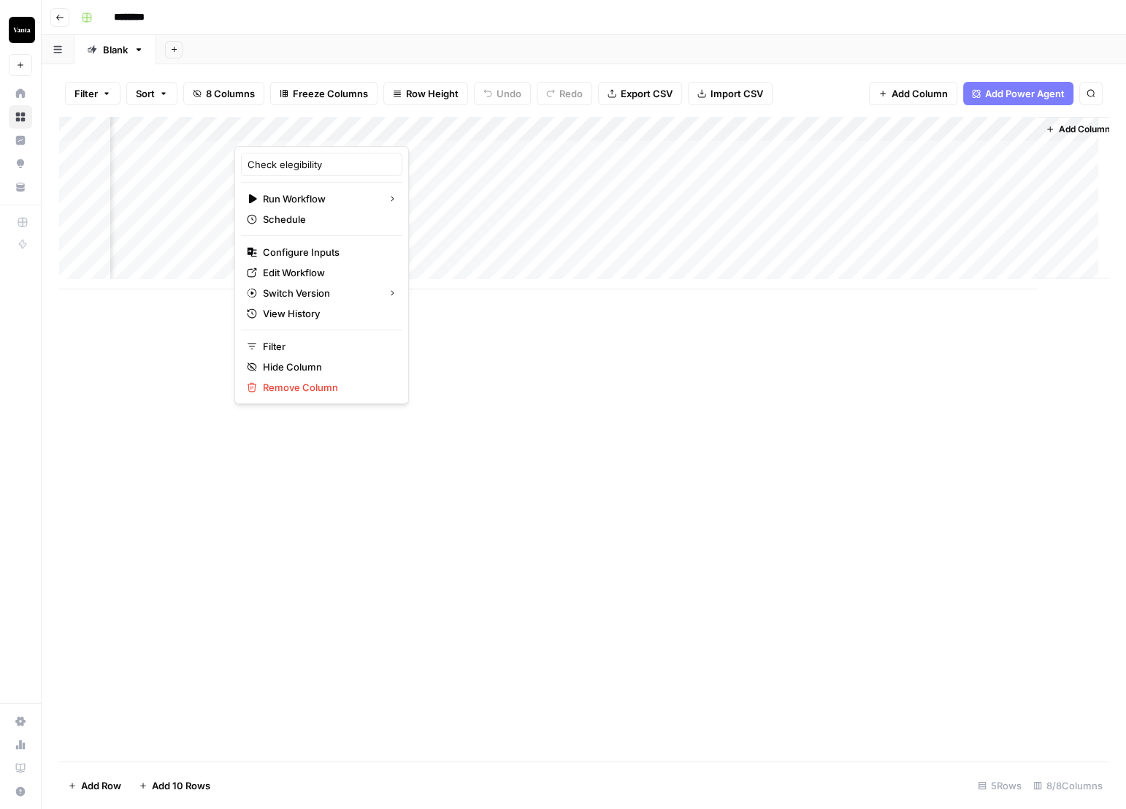
click at [711, 364] on div "Add Column" at bounding box center [584, 439] width 1050 height 644
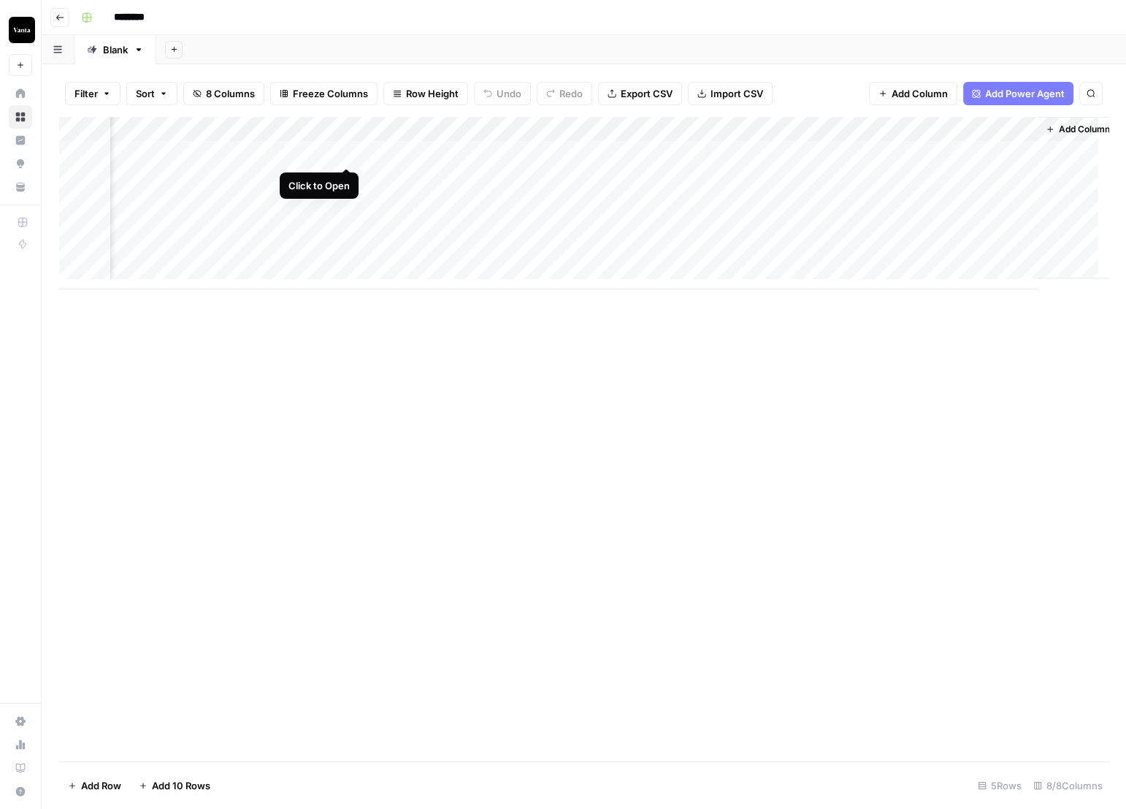
click at [345, 150] on div "Add Column" at bounding box center [584, 203] width 1050 height 172
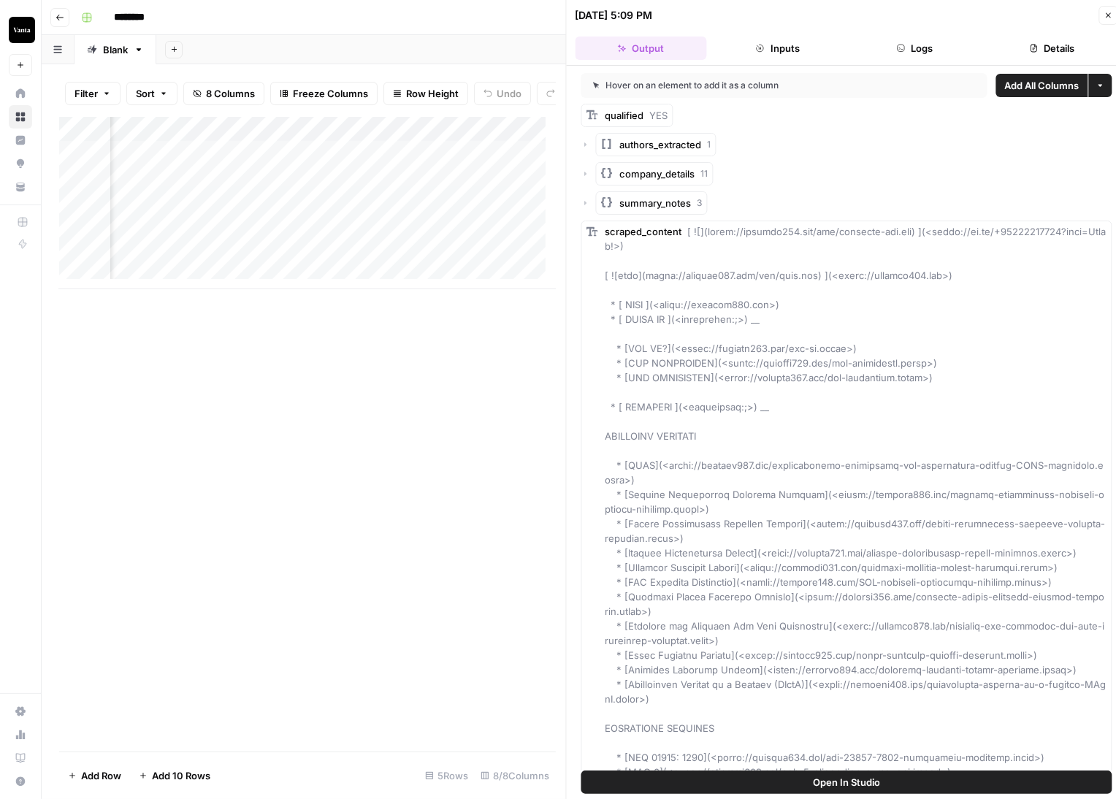
click at [1107, 13] on icon "button" at bounding box center [1108, 15] width 9 height 9
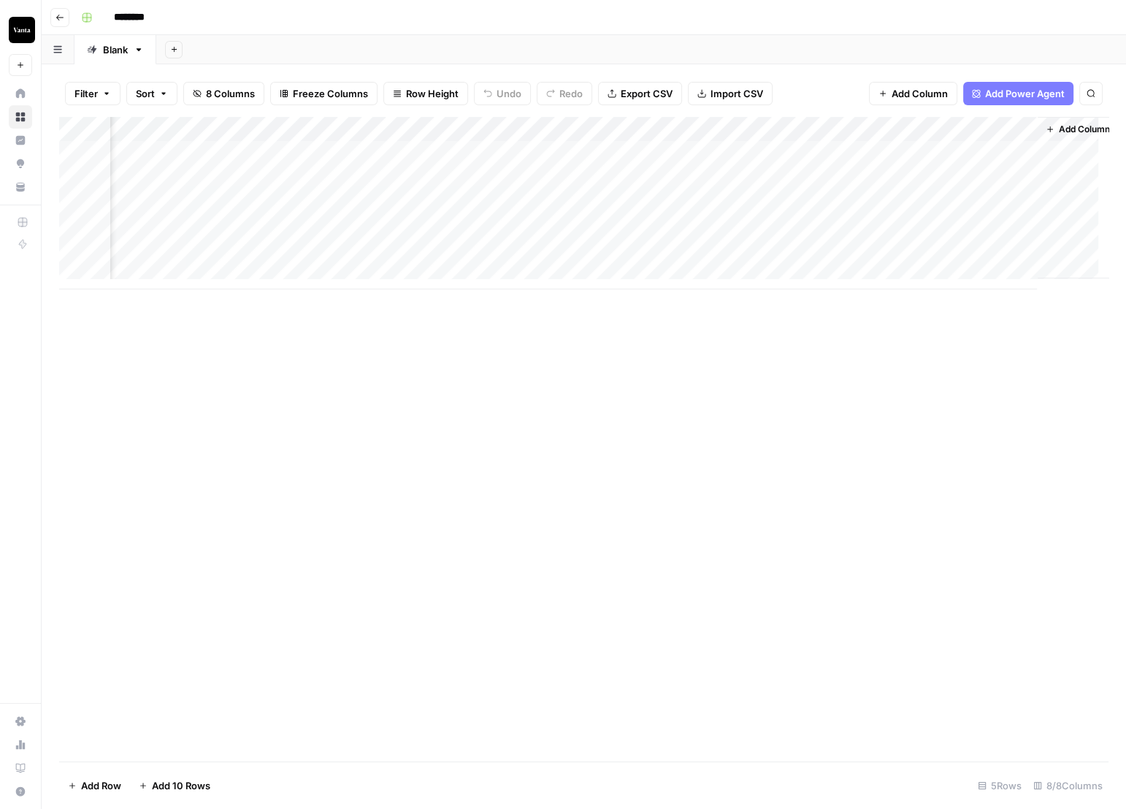
click at [348, 131] on div "Add Column" at bounding box center [584, 203] width 1050 height 172
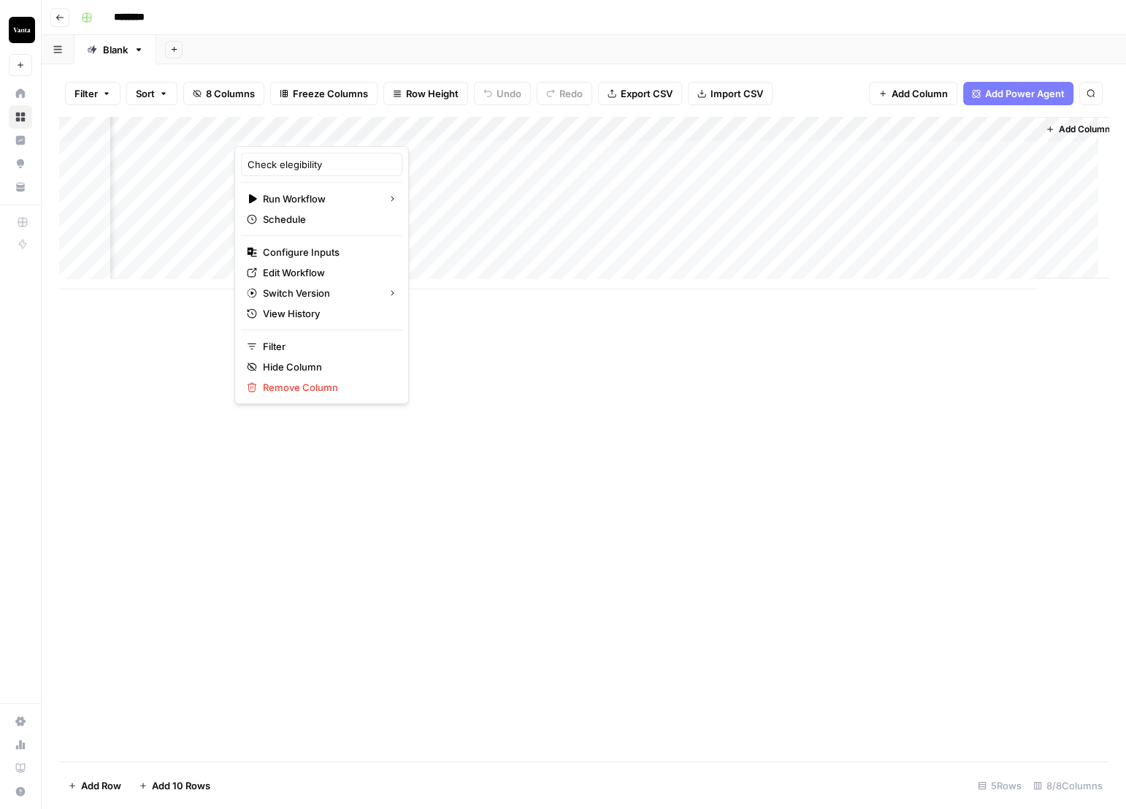
click at [425, 190] on div "Add Column" at bounding box center [584, 203] width 1050 height 172
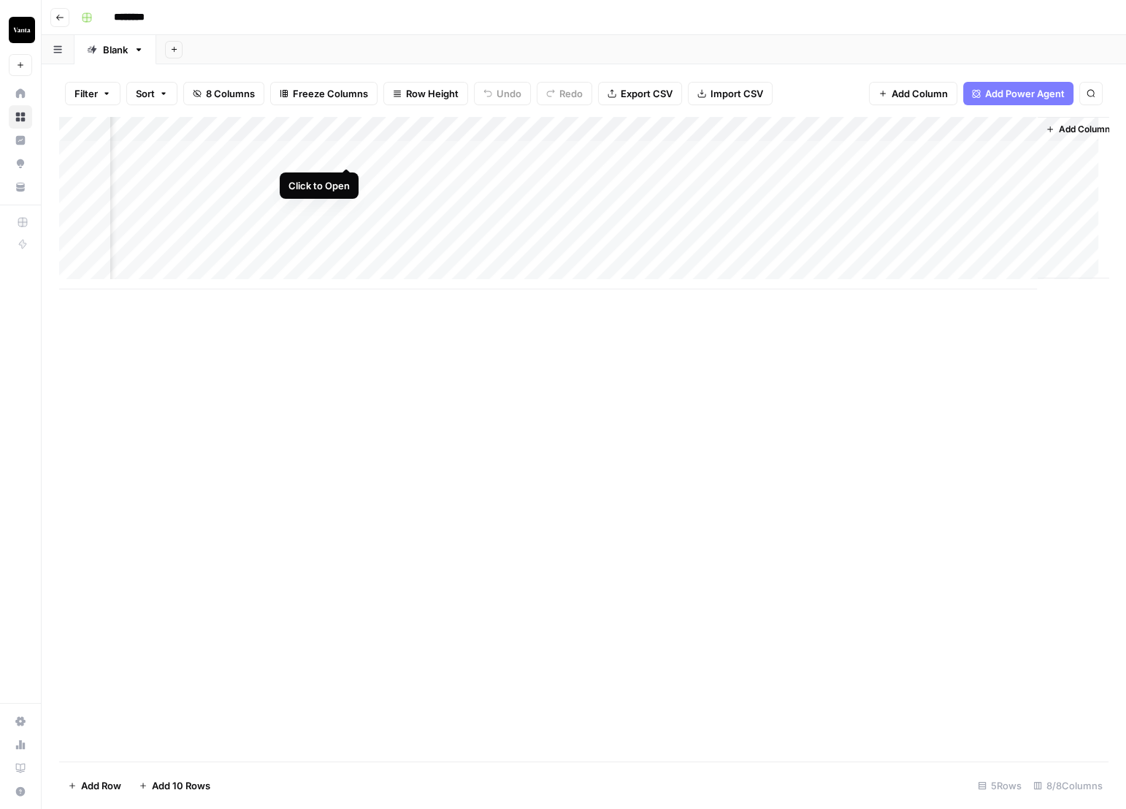
click at [350, 150] on div "Add Column" at bounding box center [584, 203] width 1050 height 172
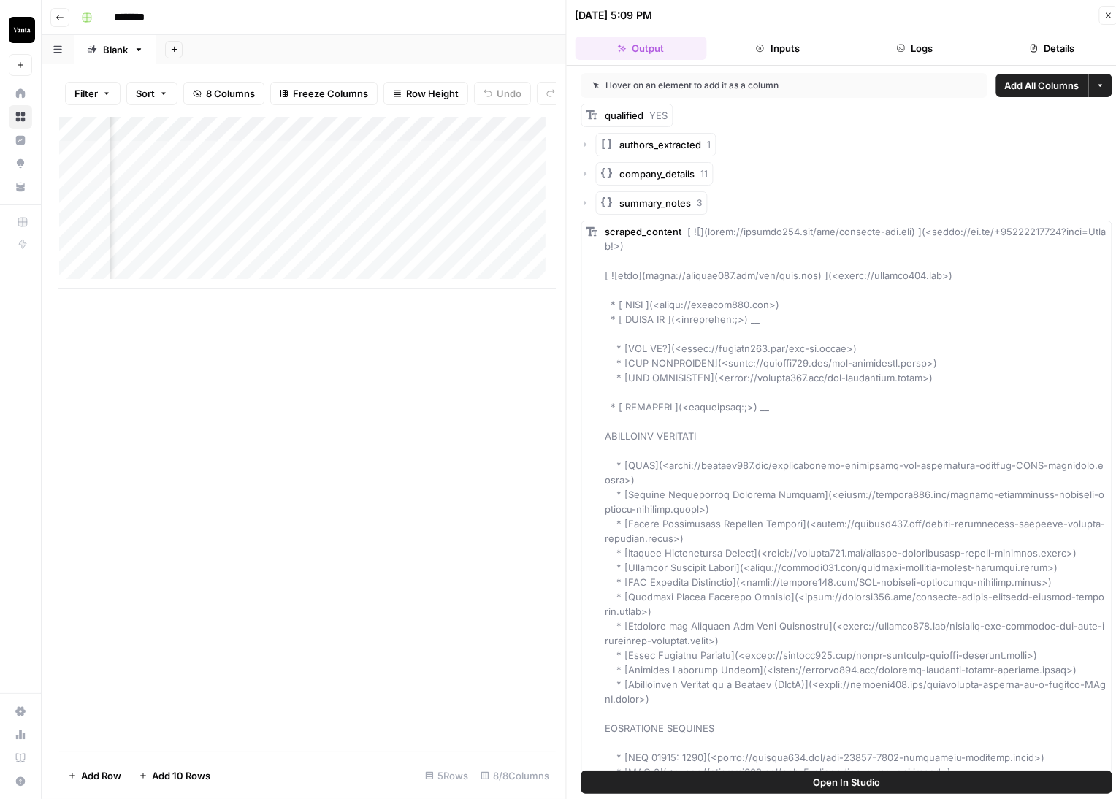
click at [781, 42] on button "Inputs" at bounding box center [777, 48] width 131 height 23
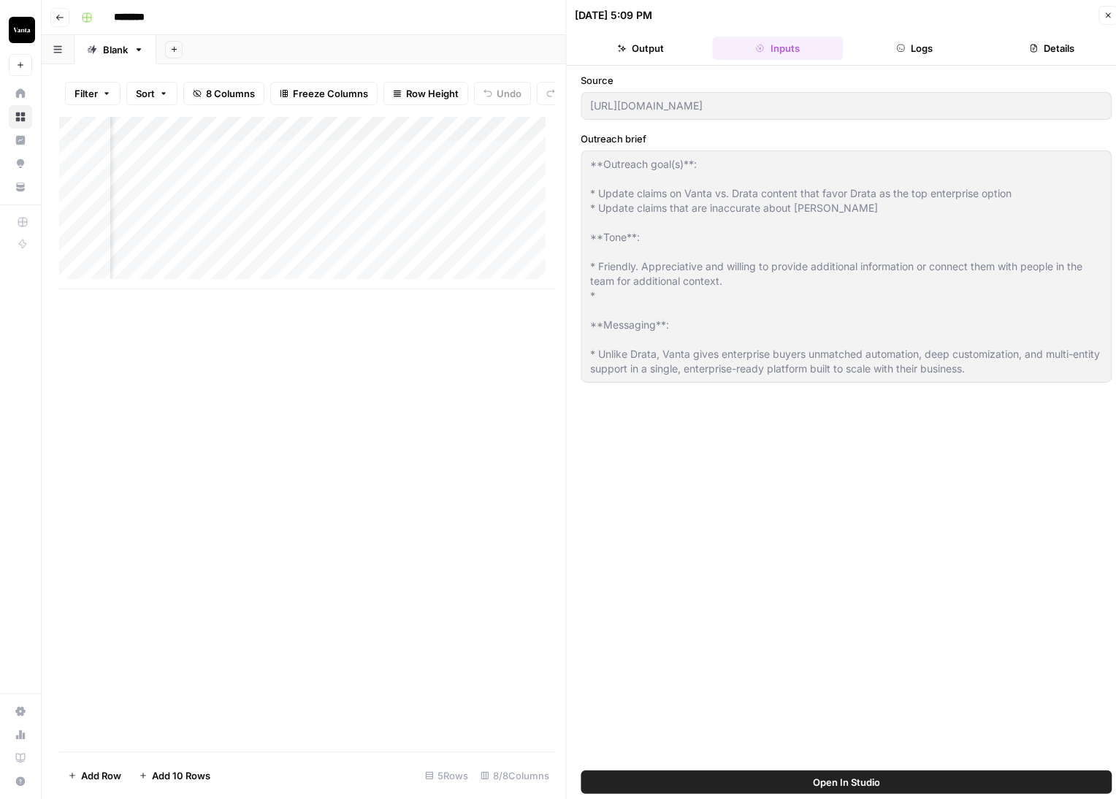
click at [919, 49] on button "Logs" at bounding box center [915, 48] width 131 height 23
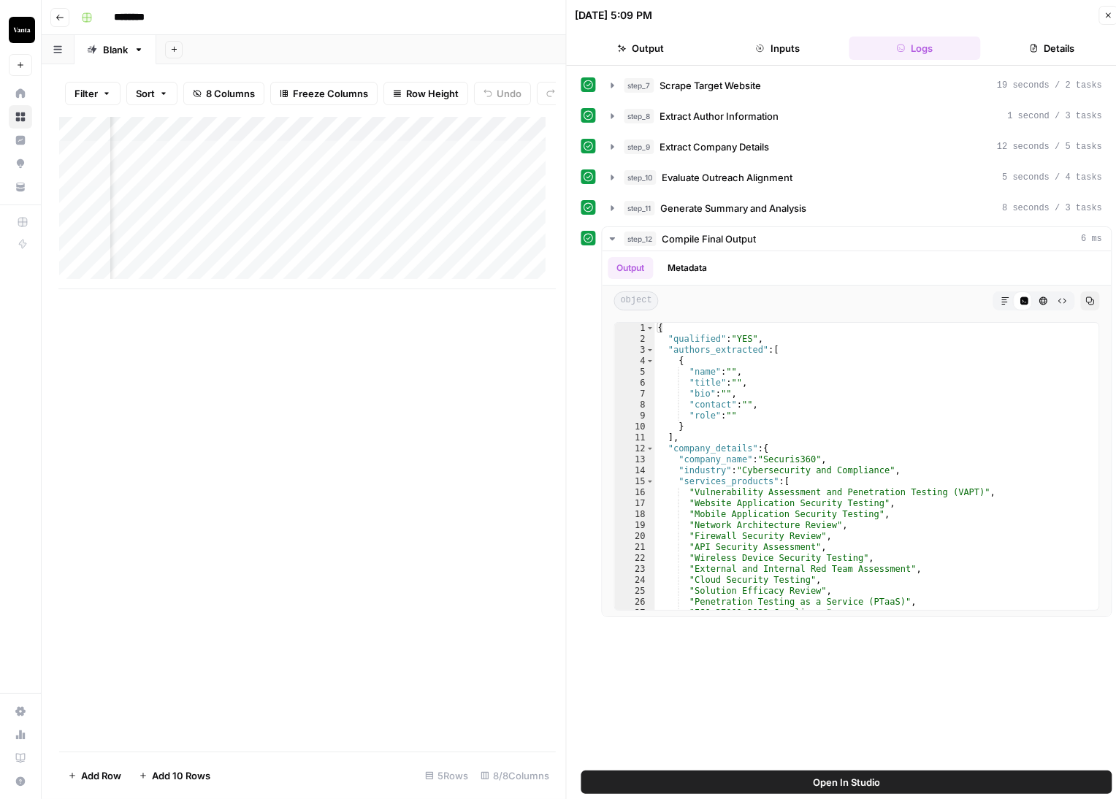
click at [1037, 39] on button "Details" at bounding box center [1051, 48] width 131 height 23
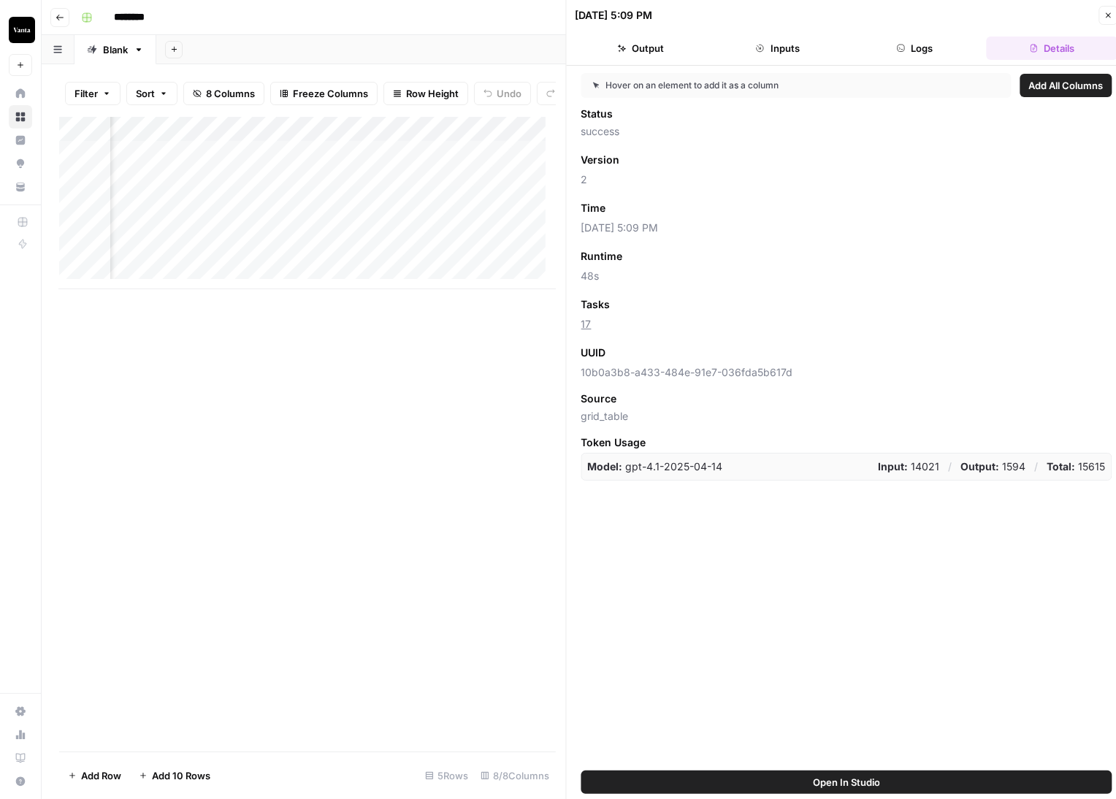
click at [642, 47] on button "Output" at bounding box center [641, 48] width 131 height 23
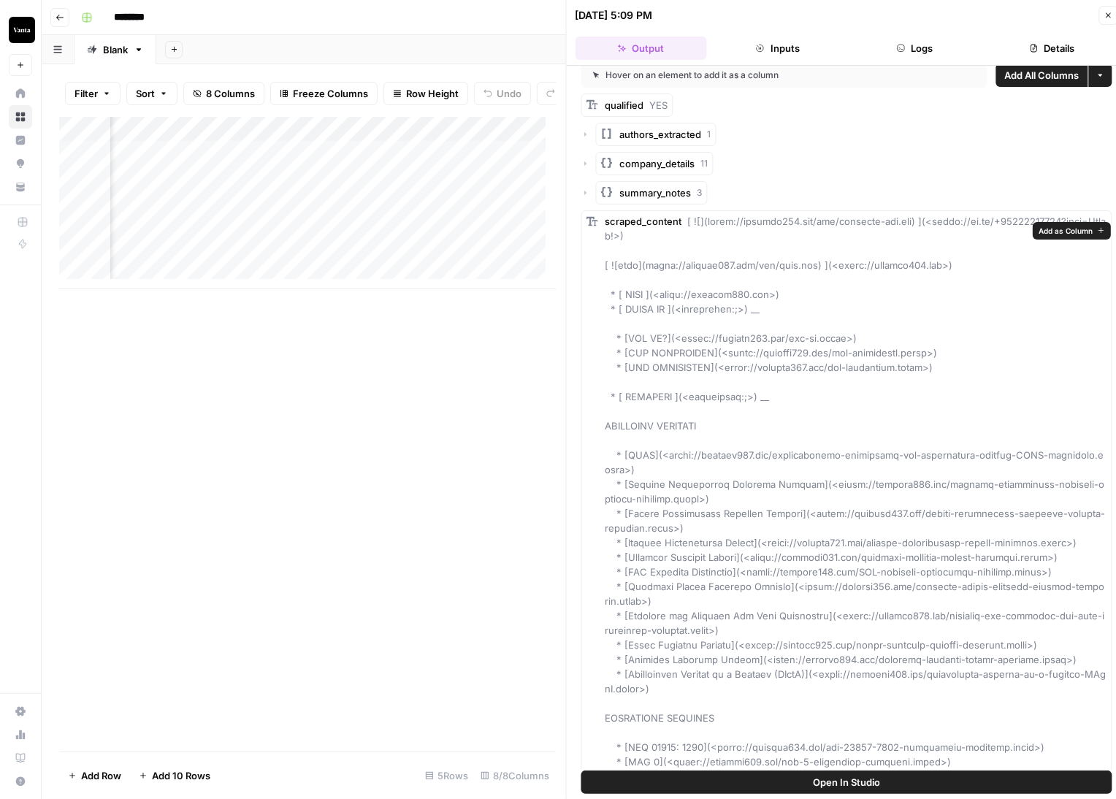
scroll to position [14, 0]
click at [933, 782] on button "Open In Studio" at bounding box center [846, 782] width 531 height 23
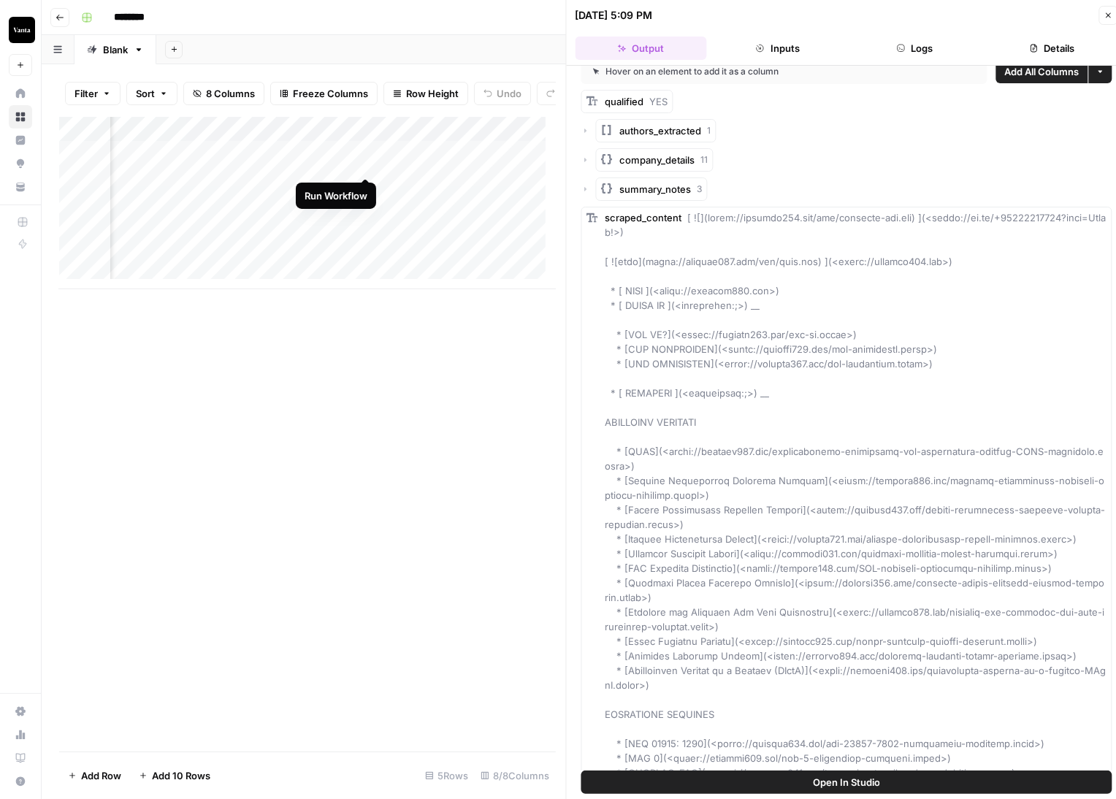
click at [366, 160] on div "Add Column" at bounding box center [307, 203] width 497 height 172
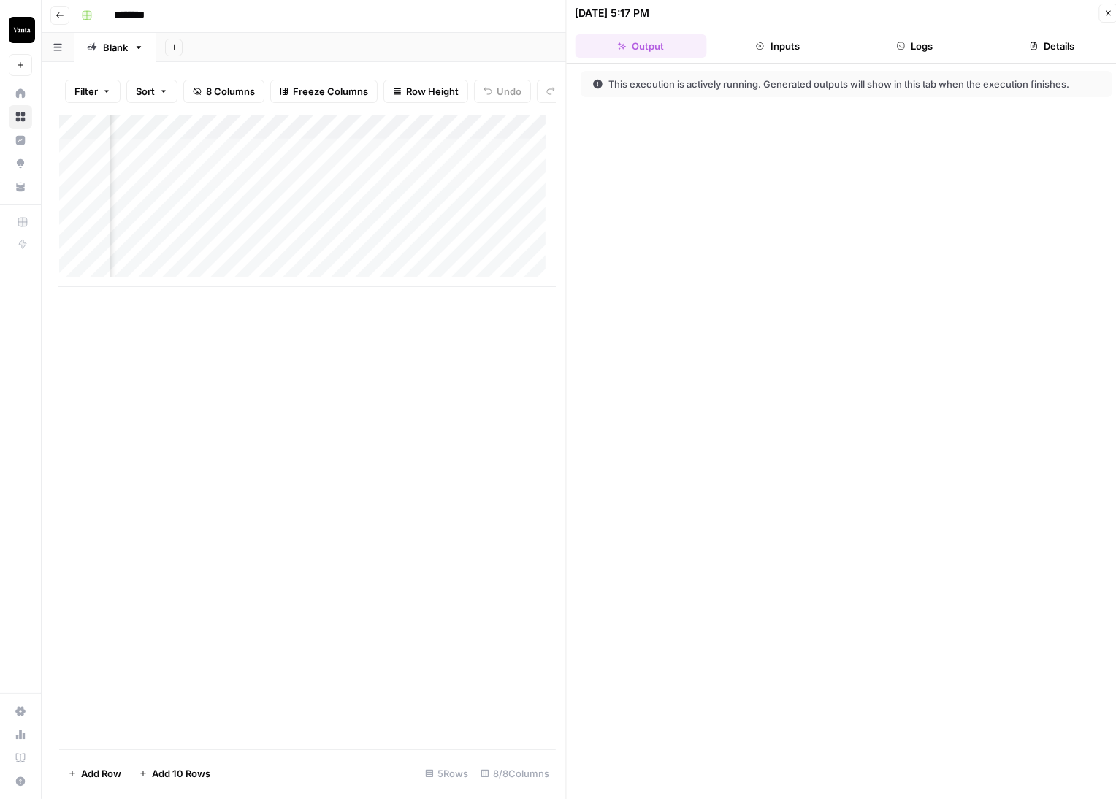
scroll to position [2, 392]
click at [934, 34] on button "Logs" at bounding box center [915, 45] width 131 height 23
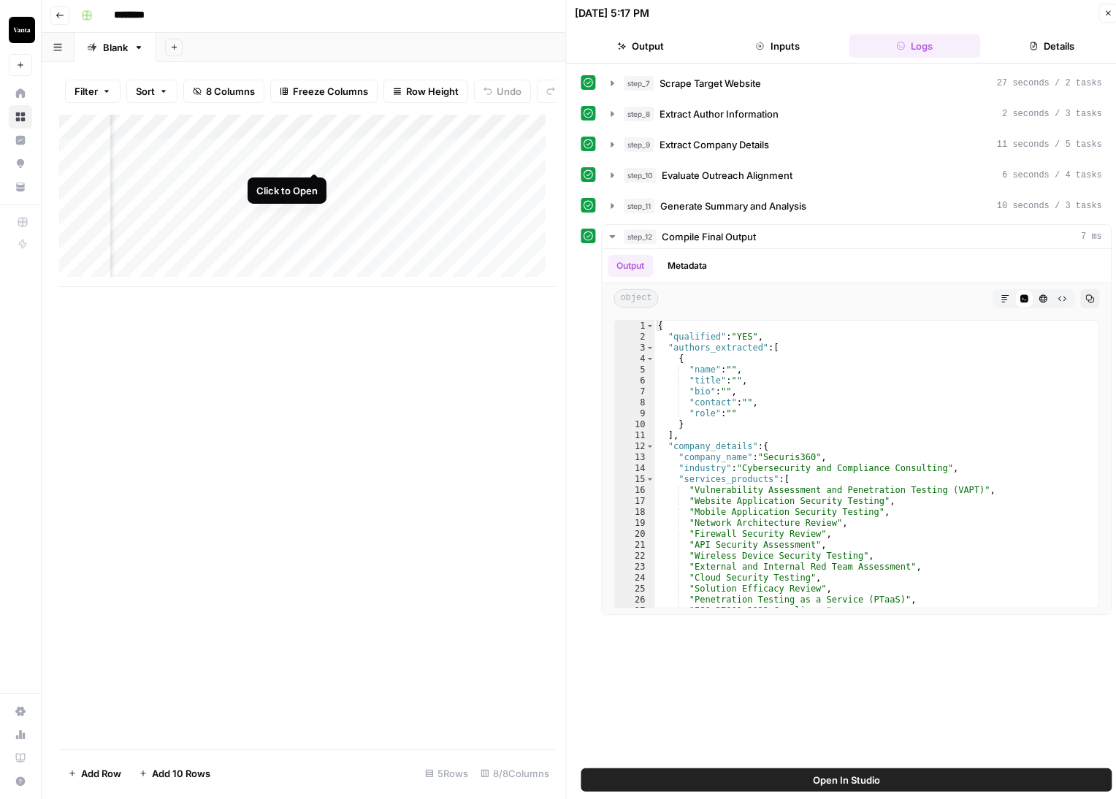
click at [319, 157] on div "Add Column" at bounding box center [307, 201] width 497 height 172
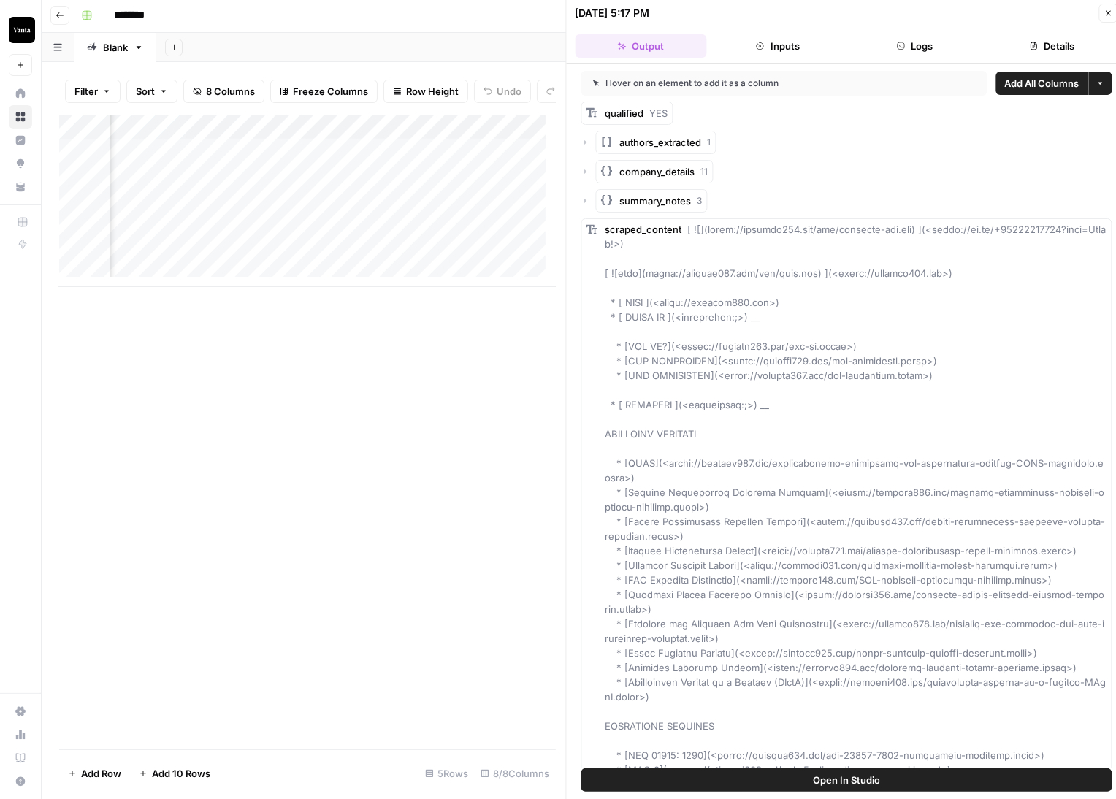
scroll to position [2, 0]
click at [599, 115] on div "qualified YES" at bounding box center [627, 113] width 92 height 23
click at [638, 112] on span "qualified" at bounding box center [625, 113] width 39 height 12
click at [617, 111] on span "qualified" at bounding box center [625, 113] width 39 height 12
click at [616, 112] on span "qualified" at bounding box center [625, 113] width 39 height 12
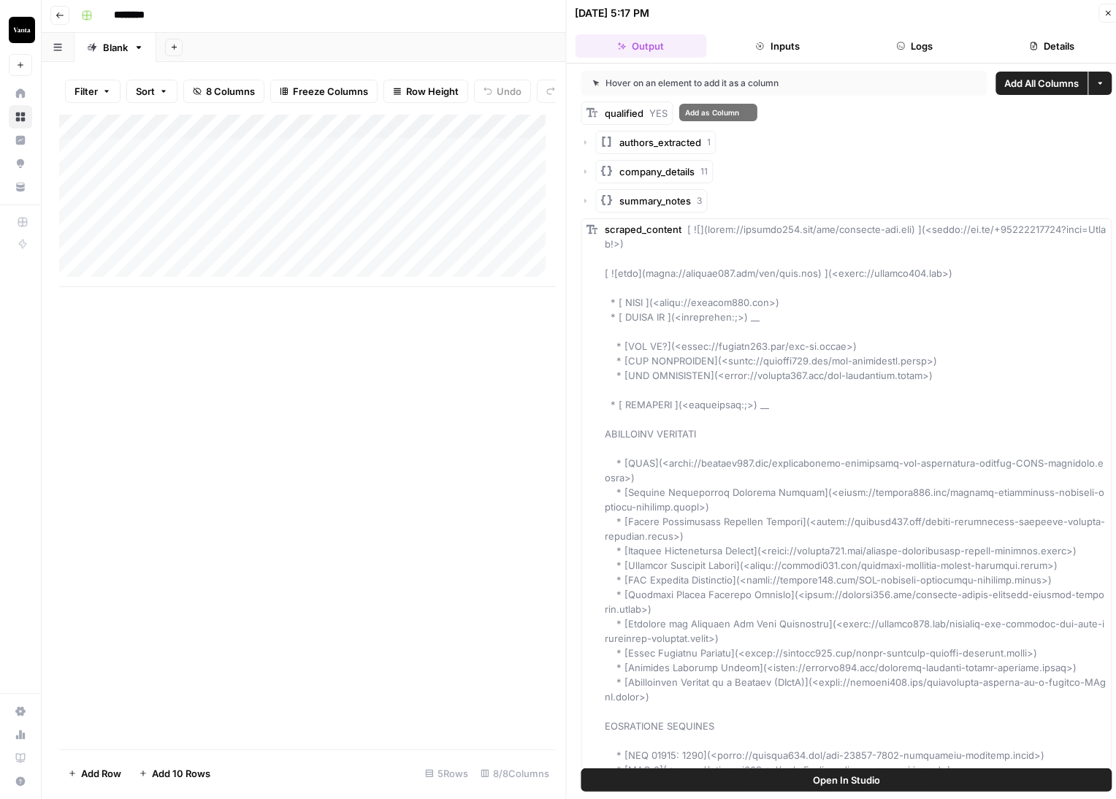
click at [616, 112] on span "qualified" at bounding box center [625, 113] width 39 height 12
click at [779, 140] on icon "button" at bounding box center [781, 141] width 8 height 8
click at [984, 171] on div "company_details 11" at bounding box center [846, 171] width 531 height 23
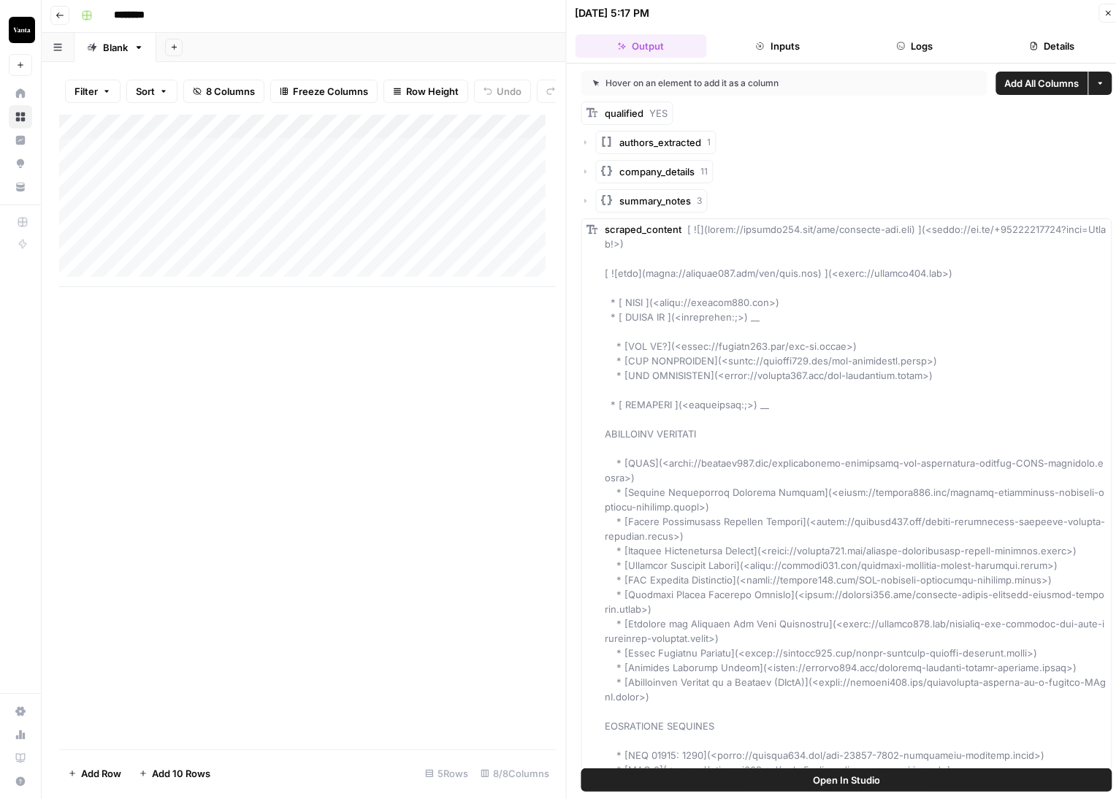
click at [1107, 11] on icon "button" at bounding box center [1108, 13] width 5 height 5
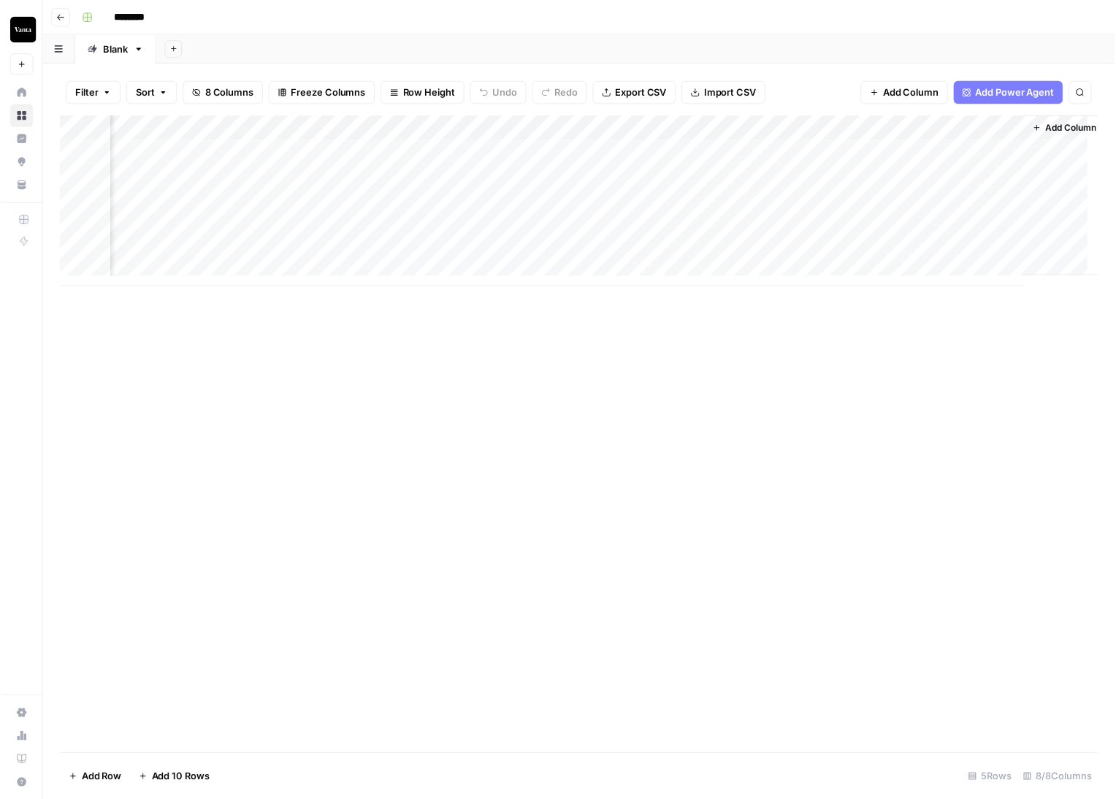
scroll to position [2, 380]
click at [427, 150] on div "Add Column" at bounding box center [584, 203] width 1050 height 172
click at [327, 148] on div "Add Column" at bounding box center [584, 203] width 1050 height 172
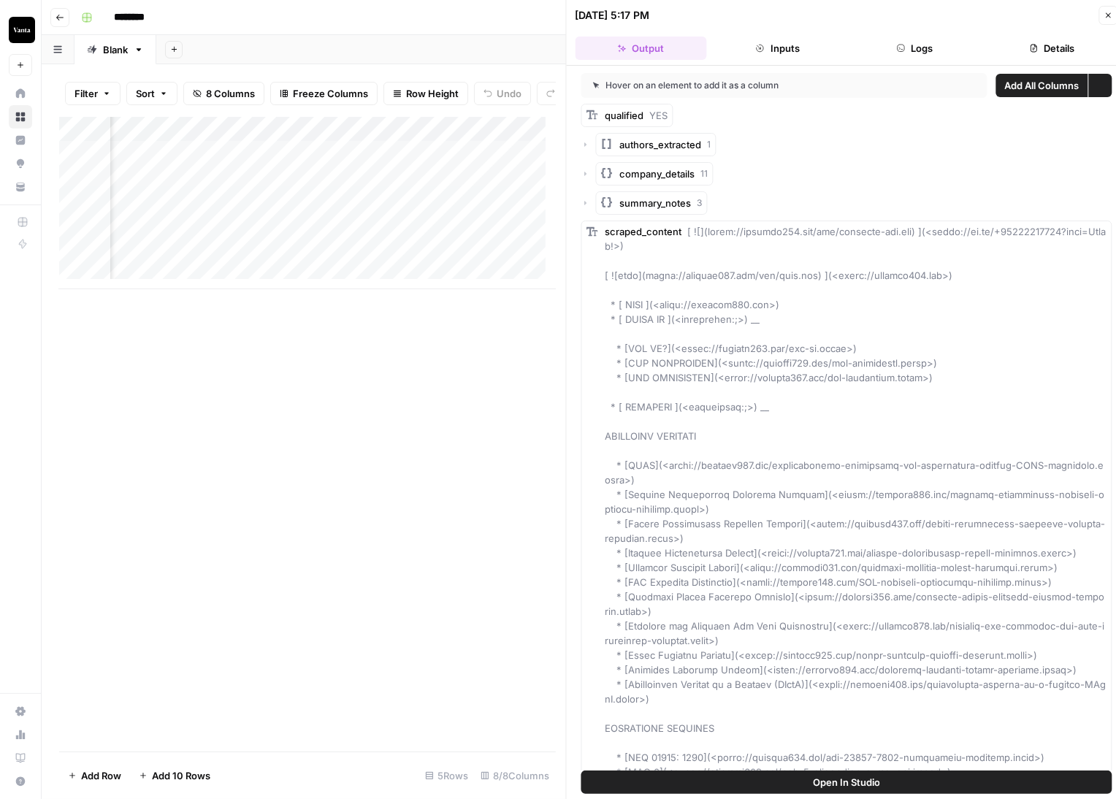
scroll to position [2, 0]
click at [1096, 83] on icon "button" at bounding box center [1100, 83] width 9 height 9
click at [804, 50] on button "Inputs" at bounding box center [777, 48] width 131 height 23
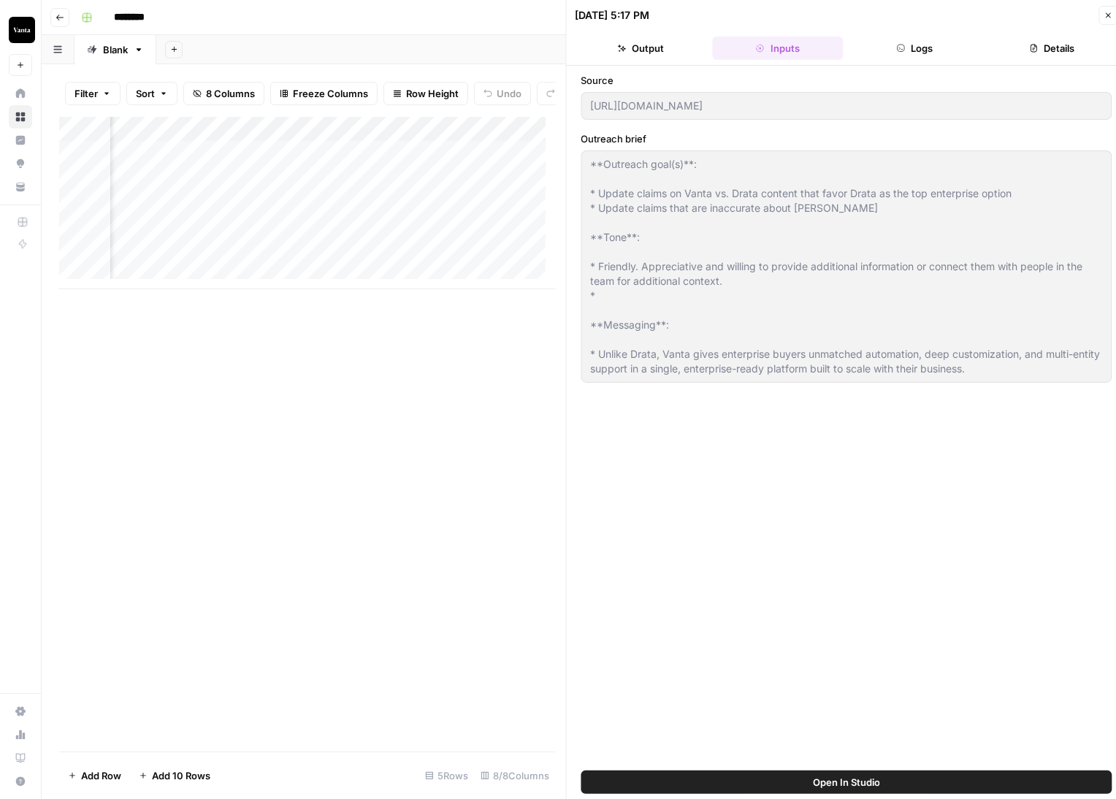
click at [924, 48] on button "Logs" at bounding box center [915, 48] width 131 height 23
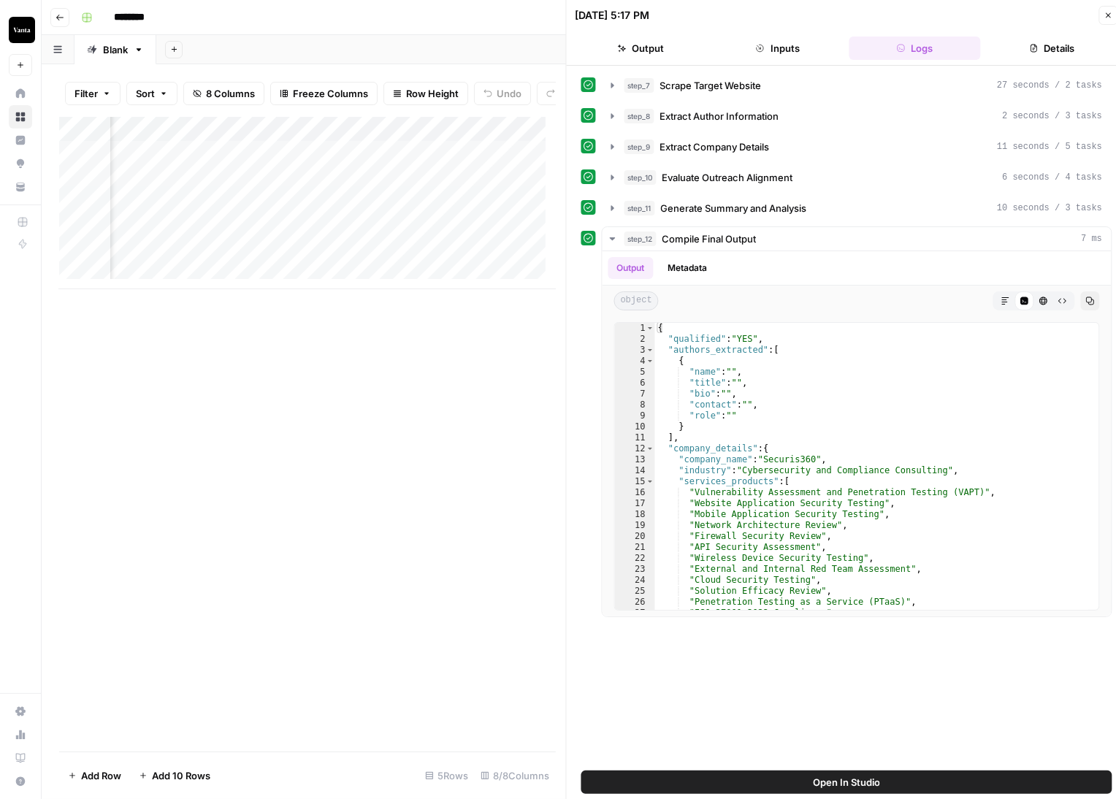
click at [1026, 56] on button "Details" at bounding box center [1051, 48] width 131 height 23
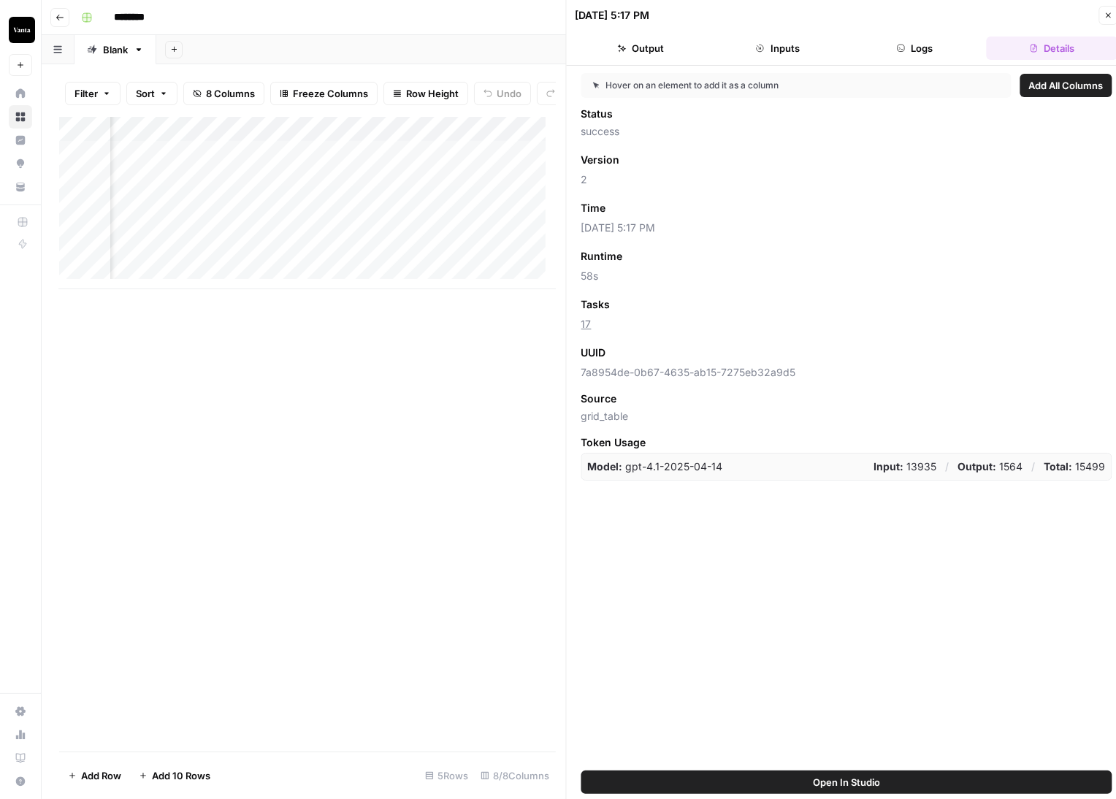
scroll to position [2, 0]
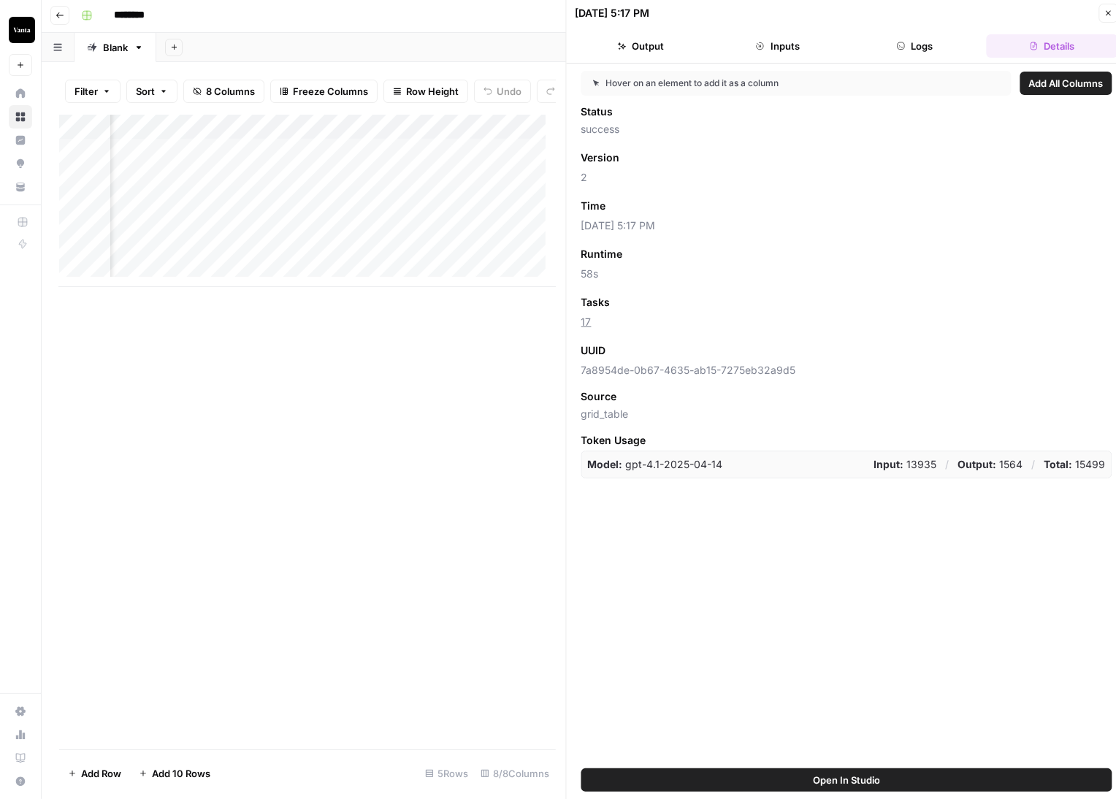
click at [631, 45] on button "Output" at bounding box center [641, 45] width 131 height 23
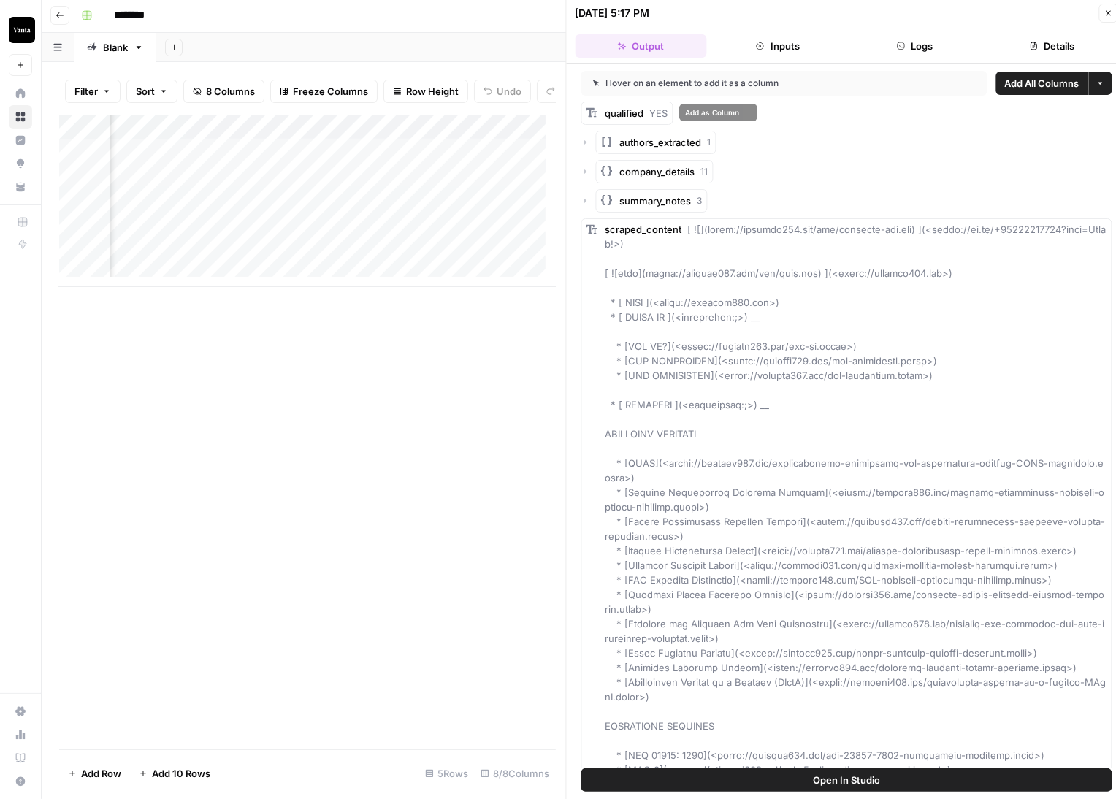
click at [641, 108] on span "qualified" at bounding box center [625, 113] width 39 height 12
click at [704, 115] on span "Add as Column" at bounding box center [712, 113] width 54 height 12
click at [424, 136] on div "Add Column" at bounding box center [307, 201] width 497 height 172
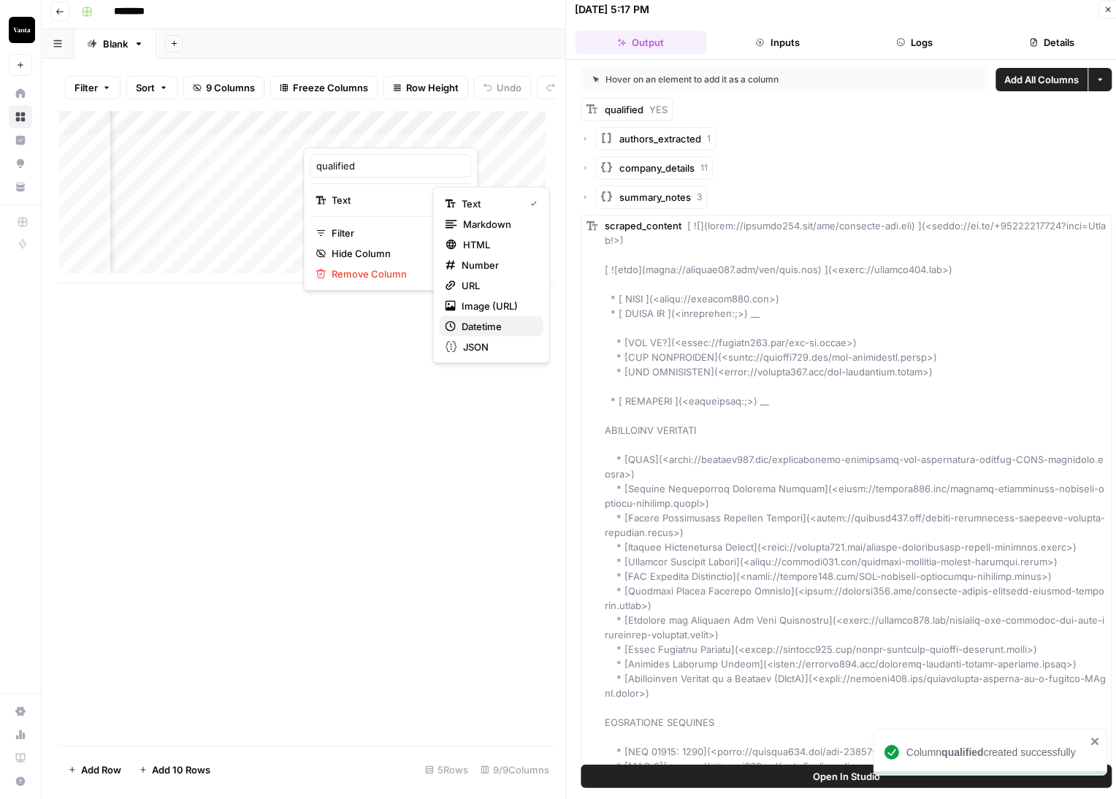
scroll to position [9, 0]
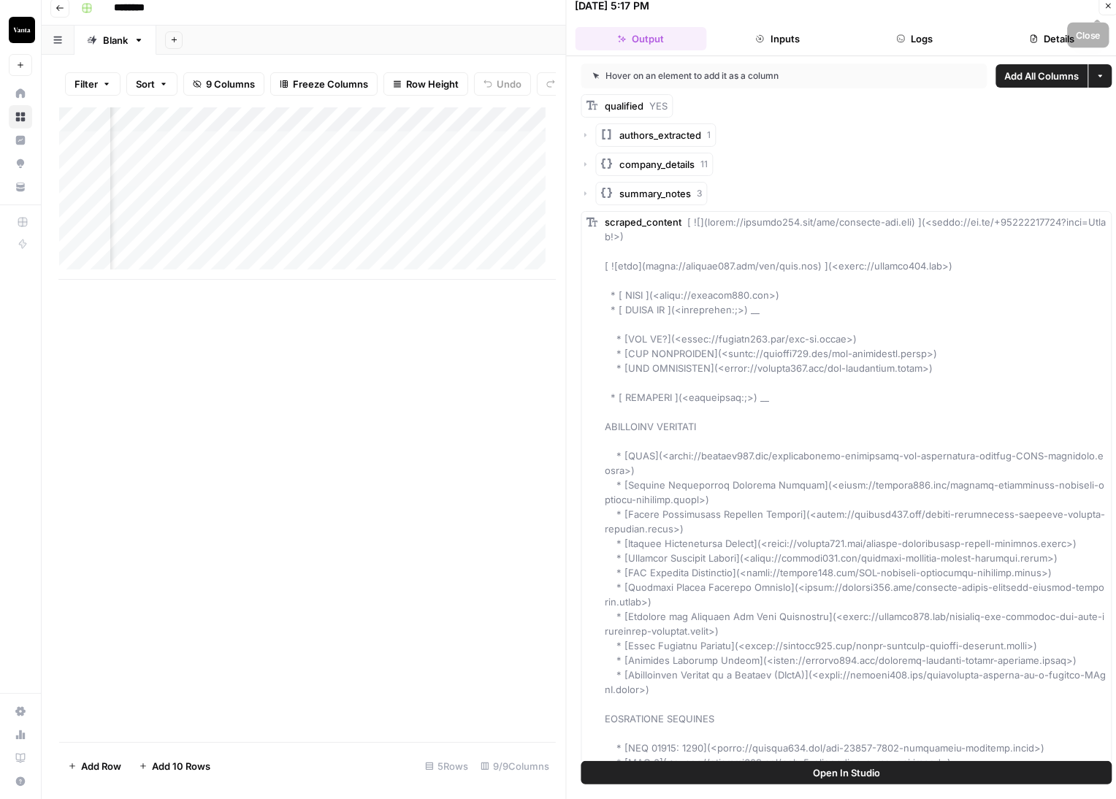
click at [1107, 7] on icon "button" at bounding box center [1108, 6] width 5 height 5
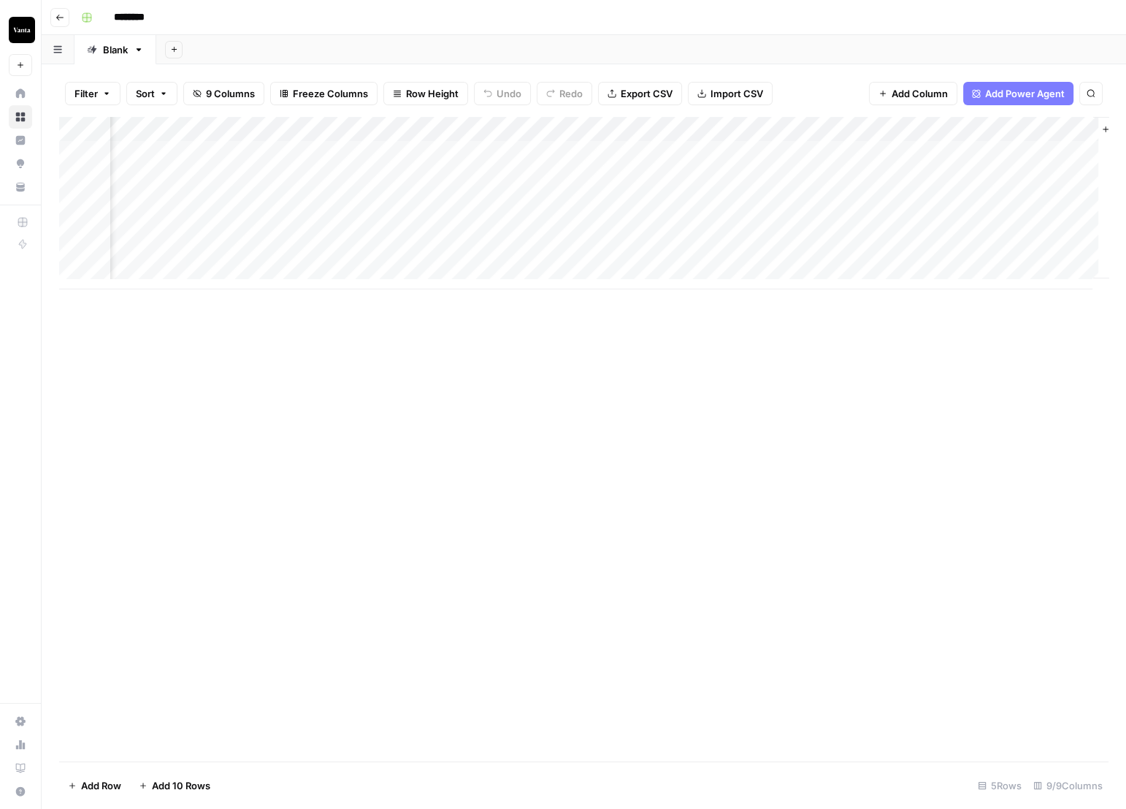
click at [554, 125] on div "Add Column" at bounding box center [584, 203] width 1050 height 172
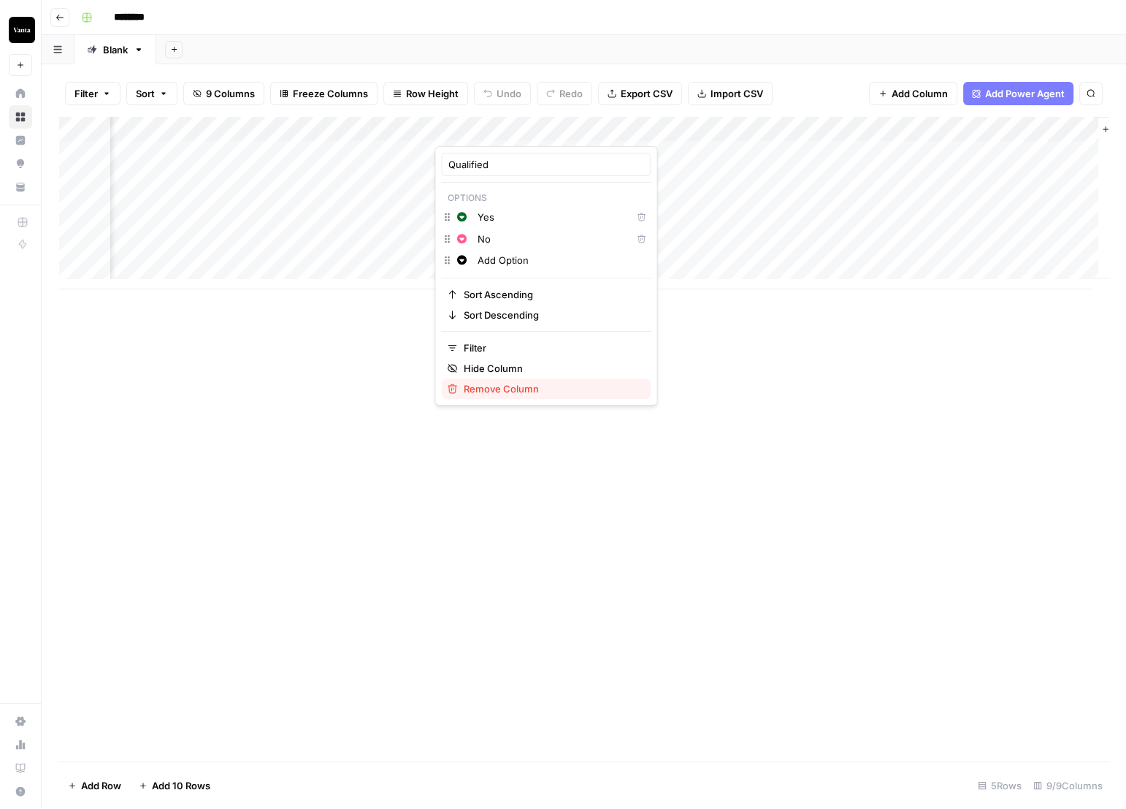
click at [506, 390] on span "Remove Column" at bounding box center [551, 388] width 176 height 15
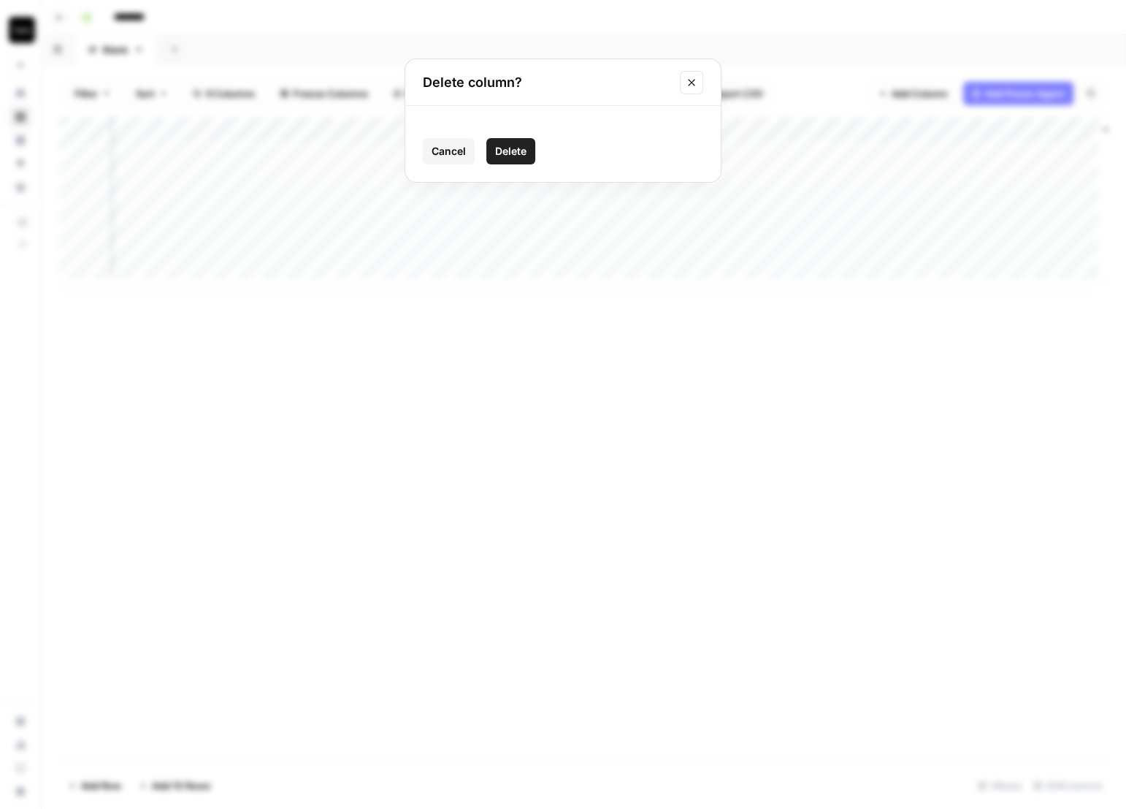
click at [512, 153] on span "Delete" at bounding box center [510, 151] width 31 height 15
drag, startPoint x: 491, startPoint y: 128, endPoint x: 435, endPoint y: 125, distance: 56.3
click at [435, 125] on div "Add Column" at bounding box center [584, 203] width 1050 height 172
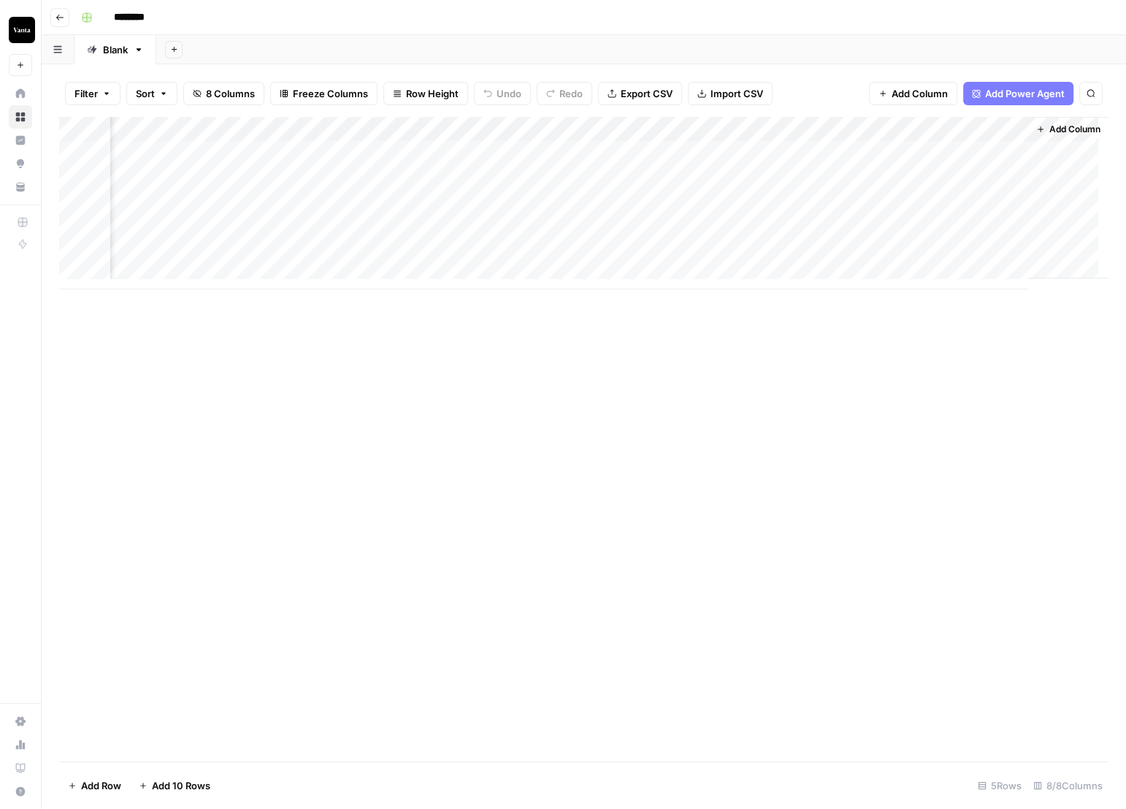
click at [481, 129] on div "Add Column" at bounding box center [584, 203] width 1050 height 172
click at [481, 129] on div at bounding box center [454, 131] width 76 height 29
click at [790, 416] on div "Add Column" at bounding box center [584, 439] width 1050 height 644
click at [212, 176] on div "Add Column" at bounding box center [584, 203] width 1050 height 172
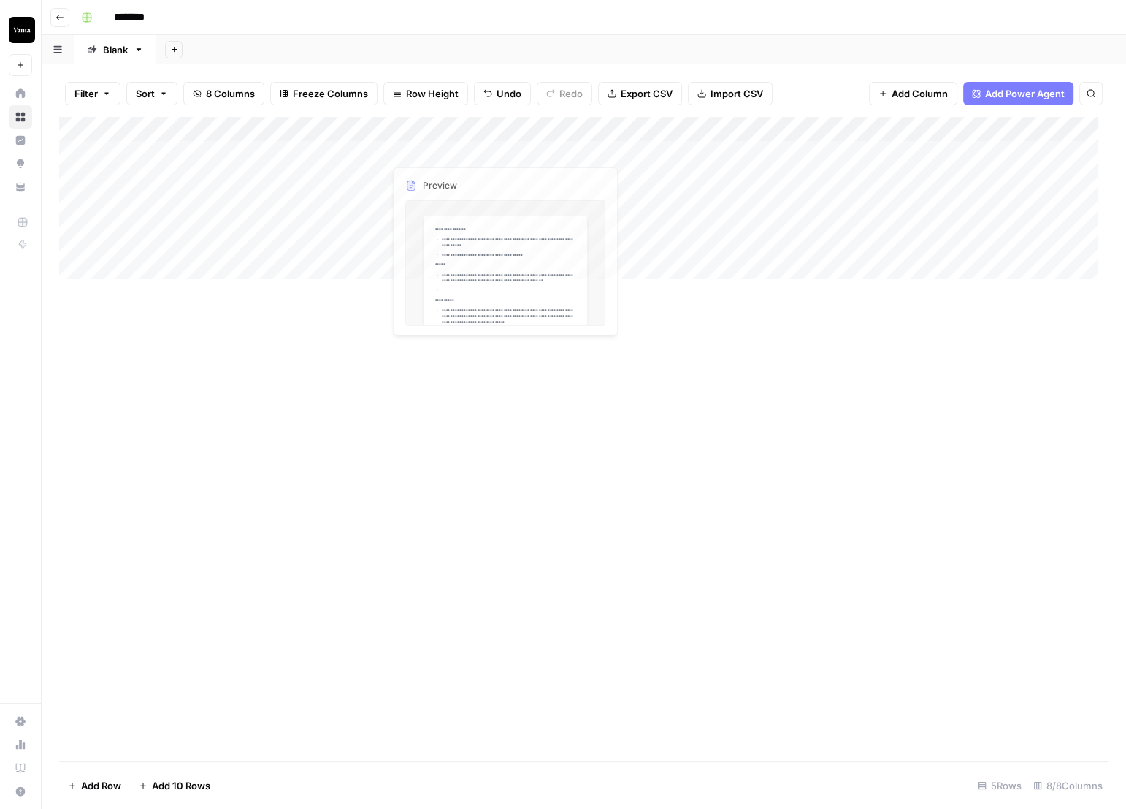
click at [485, 168] on div "Add Column" at bounding box center [584, 203] width 1050 height 172
click at [514, 151] on div "Add Column" at bounding box center [584, 203] width 1050 height 172
click at [718, 489] on div "Add Column" at bounding box center [584, 439] width 1050 height 644
click at [668, 176] on div "Add Column" at bounding box center [584, 203] width 1050 height 172
click at [211, 200] on div "Add Column" at bounding box center [584, 203] width 1050 height 172
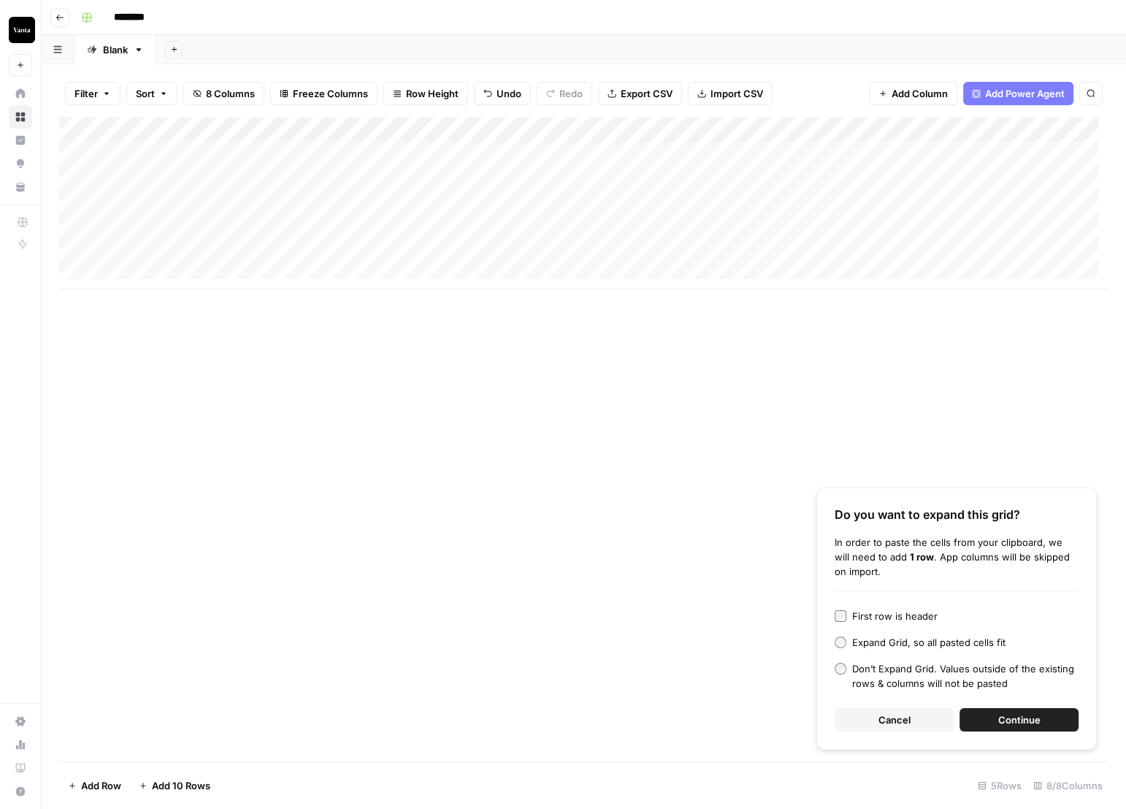
click at [1017, 718] on span "Continue" at bounding box center [1020, 719] width 42 height 15
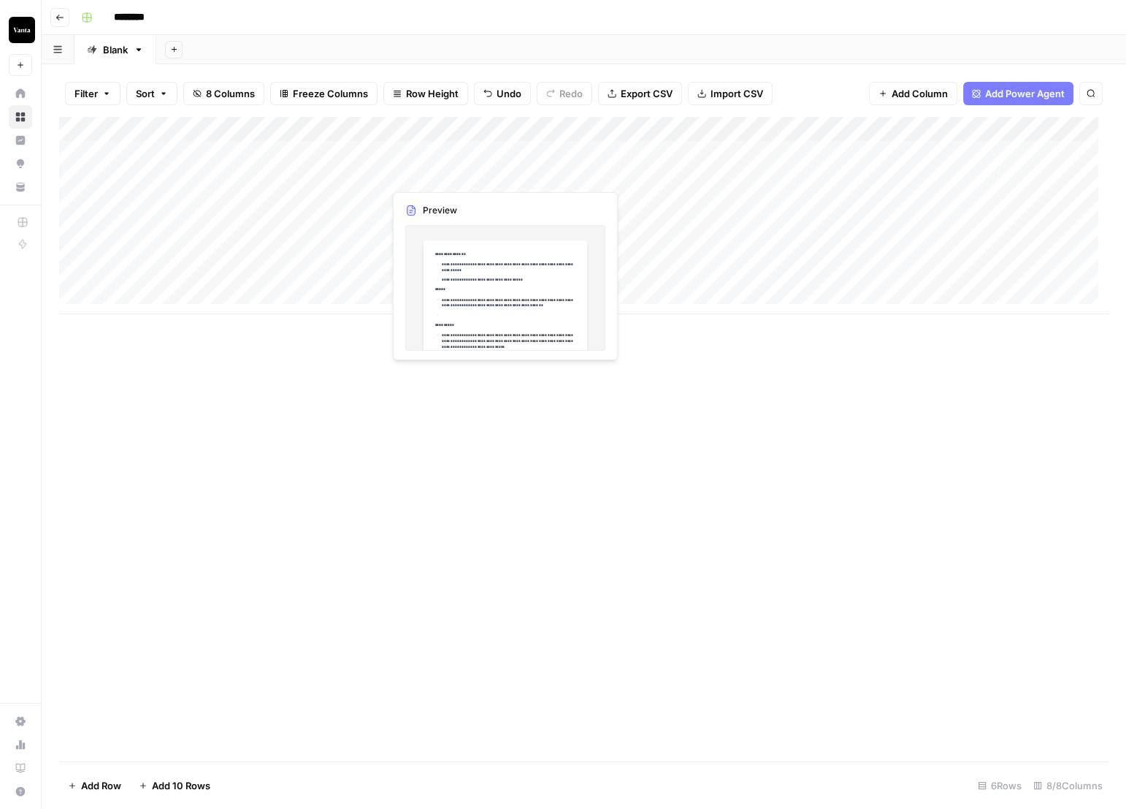
click at [520, 173] on div "Add Column" at bounding box center [584, 215] width 1050 height 197
drag, startPoint x: 595, startPoint y: 187, endPoint x: 590, endPoint y: 248, distance: 61.6
click at [590, 248] on div "Add Column" at bounding box center [584, 215] width 1050 height 197
click at [385, 461] on div "Add Column" at bounding box center [584, 439] width 1050 height 644
click at [669, 199] on div "Add Column" at bounding box center [584, 215] width 1050 height 197
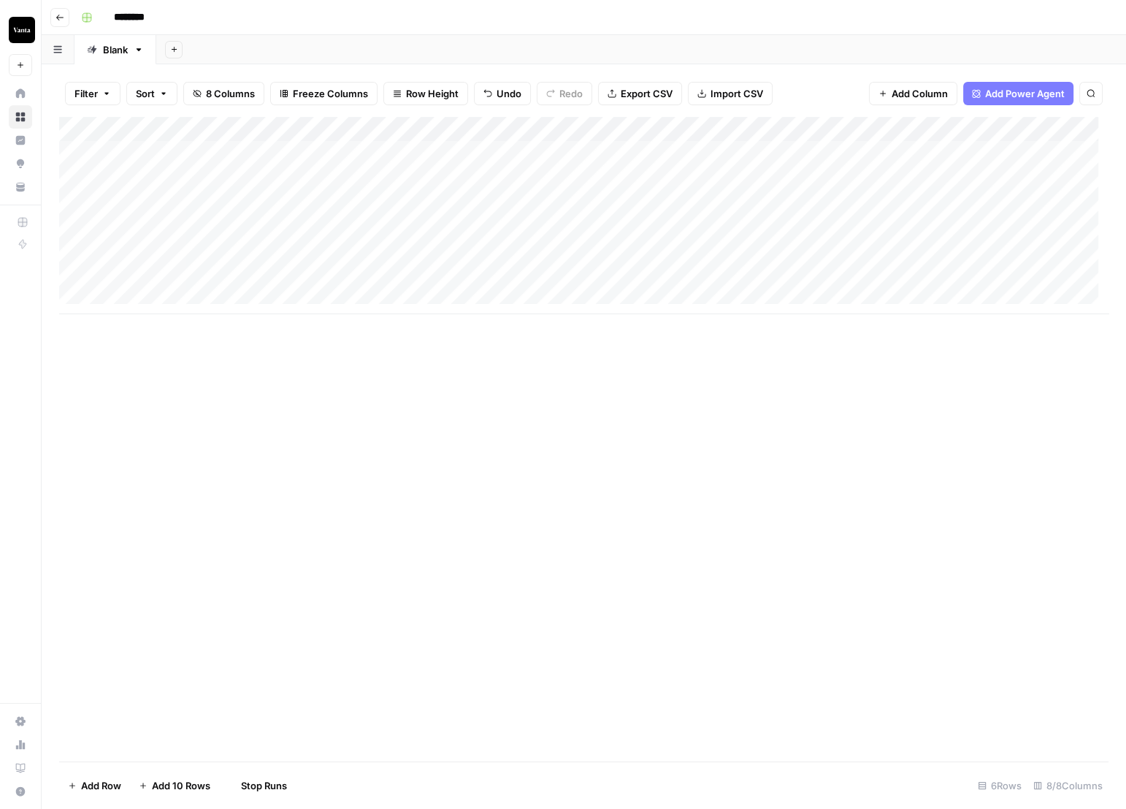
click at [673, 222] on div "Add Column" at bounding box center [584, 215] width 1050 height 197
click at [673, 250] on div "Add Column" at bounding box center [584, 215] width 1050 height 197
click at [748, 452] on div "Add Column" at bounding box center [584, 439] width 1050 height 644
click at [657, 221] on div "Add Column" at bounding box center [584, 215] width 1050 height 197
click at [577, 224] on div "Add Column" at bounding box center [584, 215] width 1050 height 197
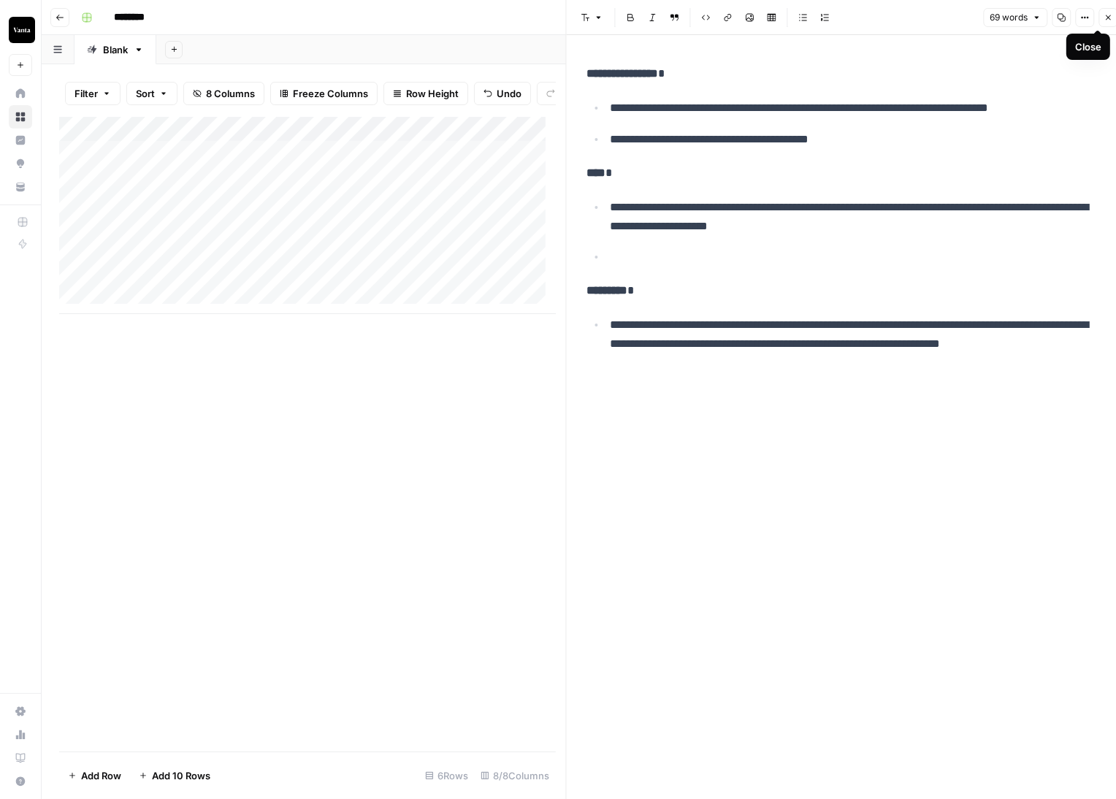
click at [1108, 18] on icon "button" at bounding box center [1108, 17] width 9 height 9
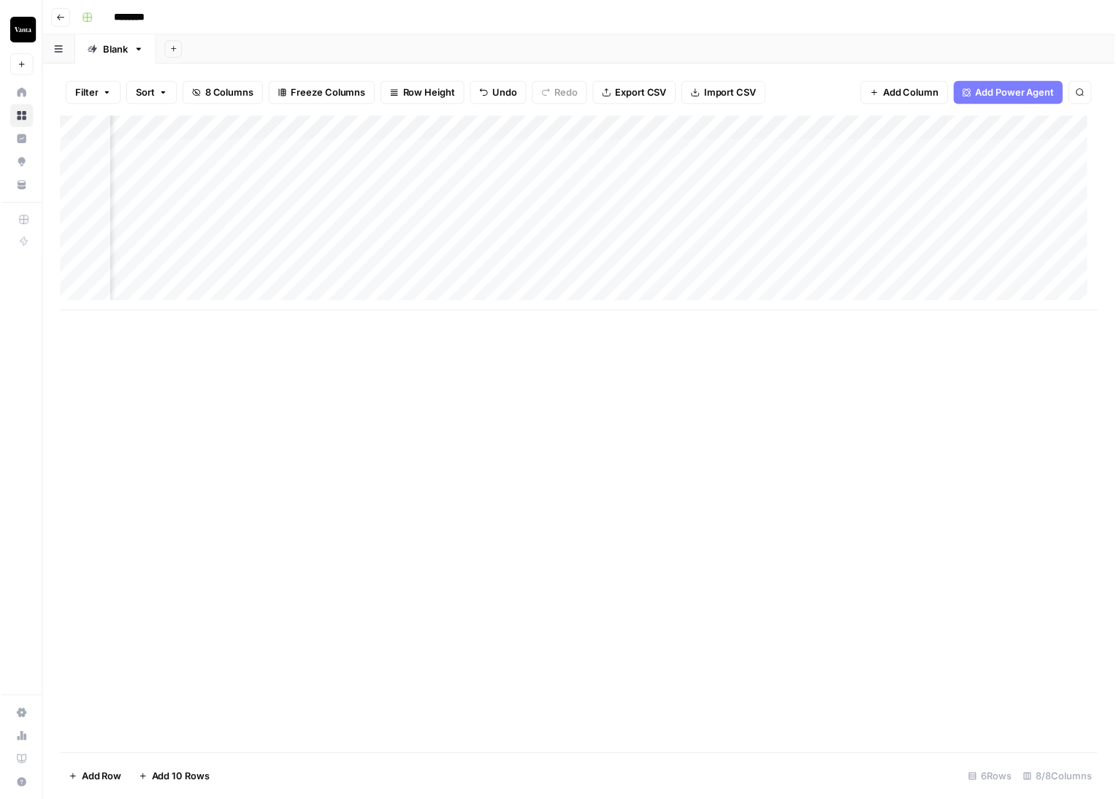
scroll to position [2, 323]
click at [378, 148] on div "Add Column" at bounding box center [584, 215] width 1050 height 197
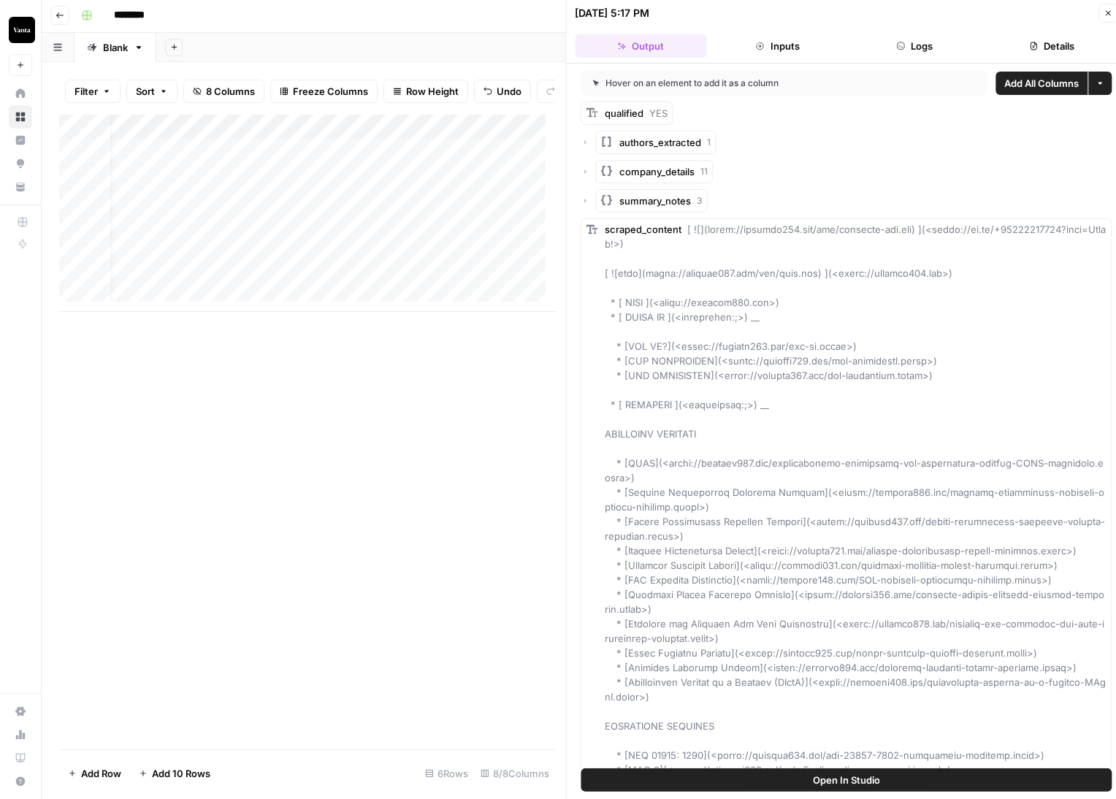
scroll to position [2, 0]
click at [519, 203] on div "Add Column" at bounding box center [307, 213] width 497 height 197
click at [300, 206] on div "Add Column" at bounding box center [307, 213] width 497 height 197
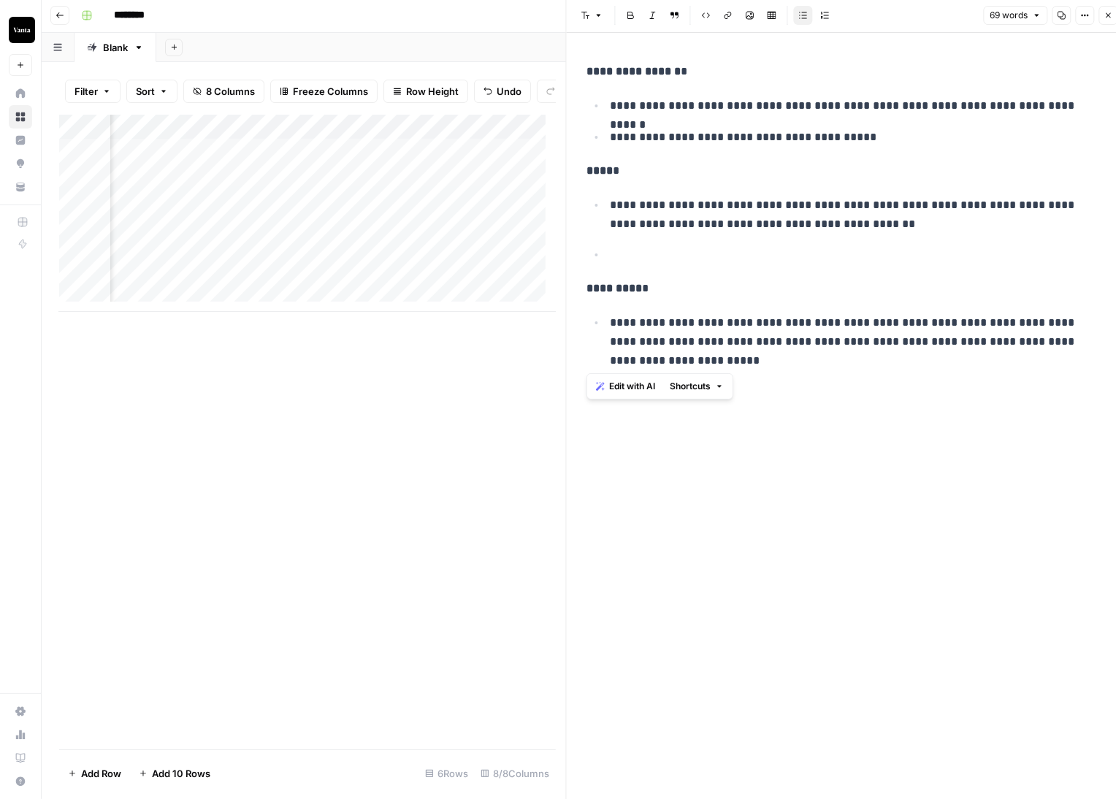
drag, startPoint x: 731, startPoint y: 377, endPoint x: 592, endPoint y: 47, distance: 357.8
click at [592, 47] on div "**********" at bounding box center [847, 420] width 537 height 774
copy div "**********"
click at [440, 154] on div "Add Column" at bounding box center [307, 213] width 497 height 197
click at [444, 183] on div "Add Column" at bounding box center [307, 213] width 497 height 197
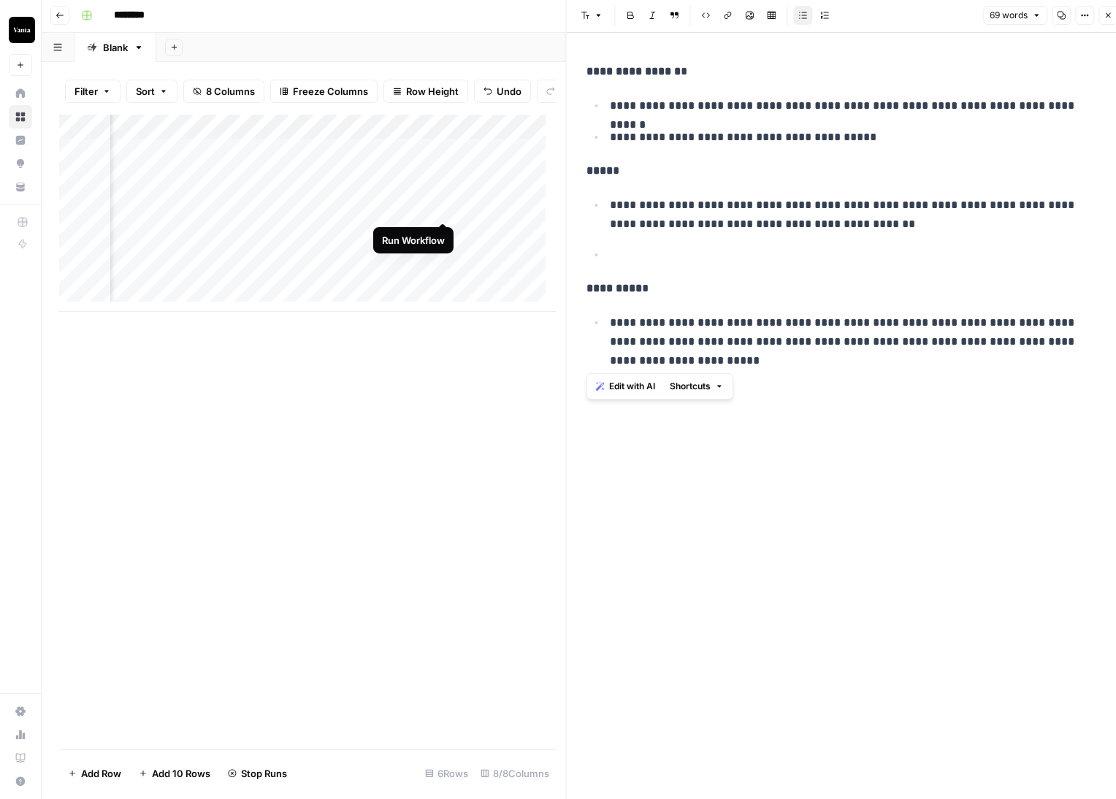
click at [440, 205] on div "Add Column" at bounding box center [307, 213] width 497 height 197
click at [445, 226] on div "Add Column" at bounding box center [307, 213] width 497 height 197
click at [444, 253] on div "Add Column" at bounding box center [307, 213] width 497 height 197
click at [1105, 12] on icon "button" at bounding box center [1108, 15] width 9 height 9
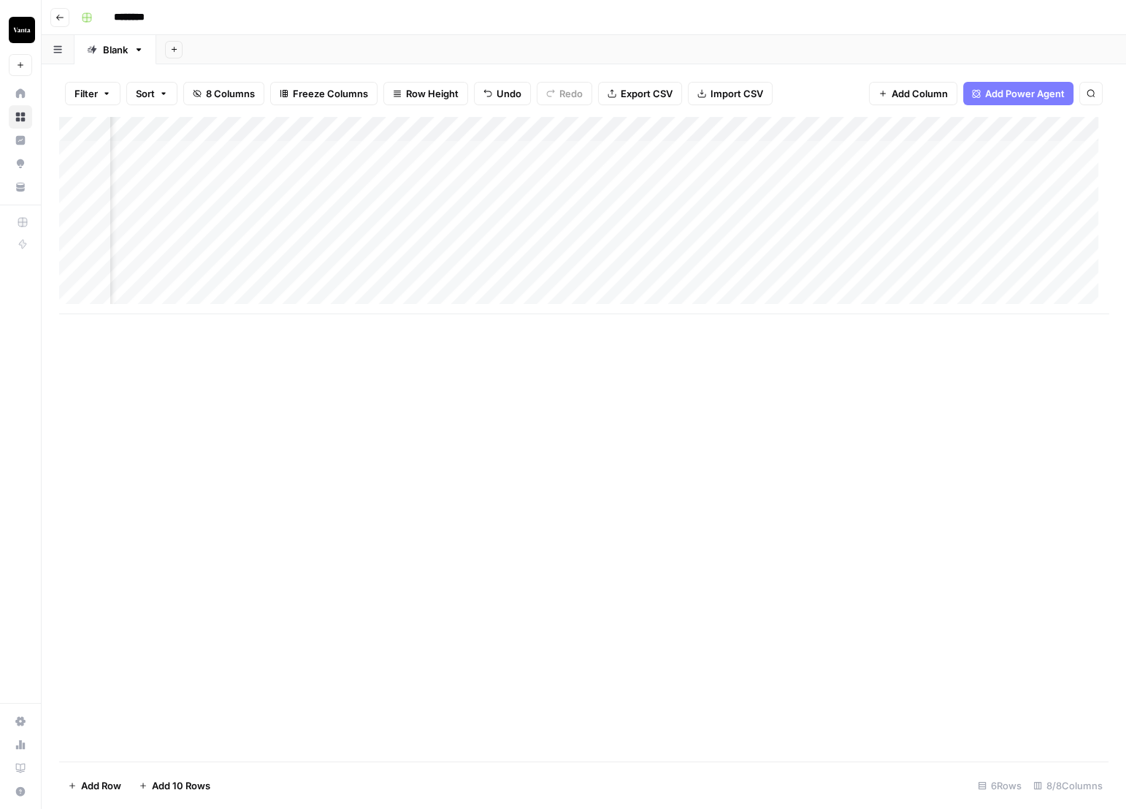
scroll to position [2, 323]
click at [715, 369] on div "Add Column" at bounding box center [584, 439] width 1050 height 644
click at [866, 224] on div "Add Column" at bounding box center [584, 215] width 1050 height 197
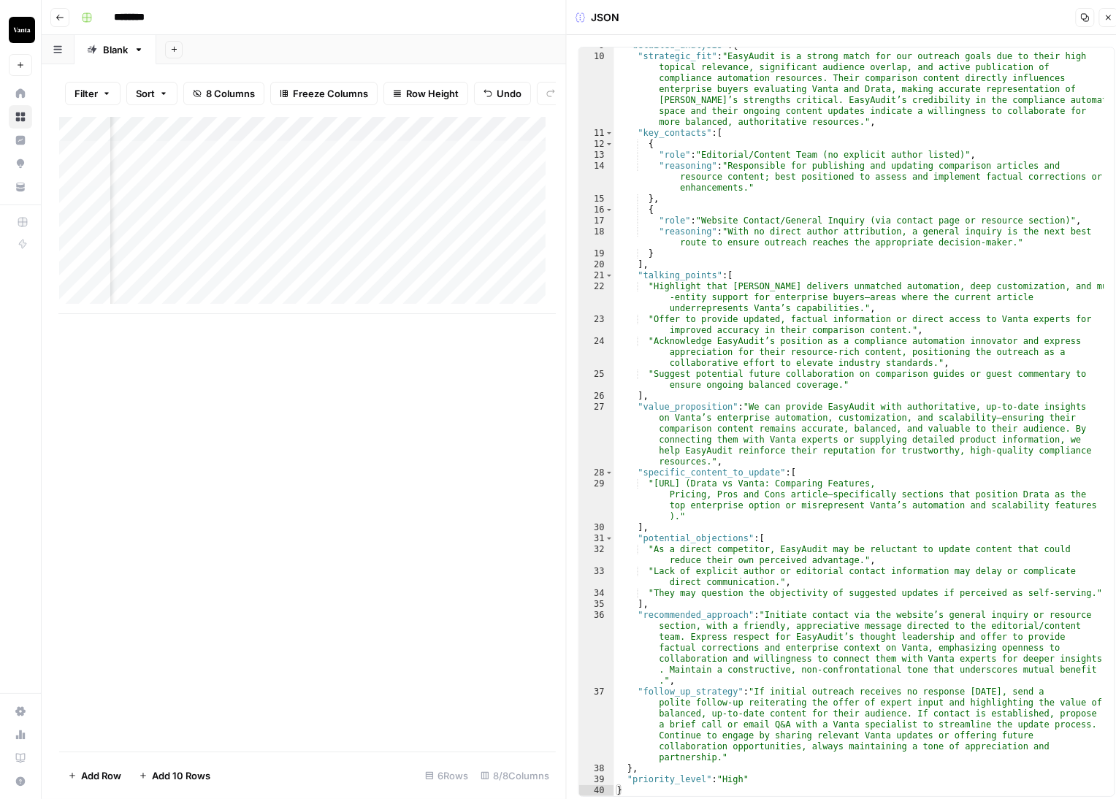
scroll to position [9, 0]
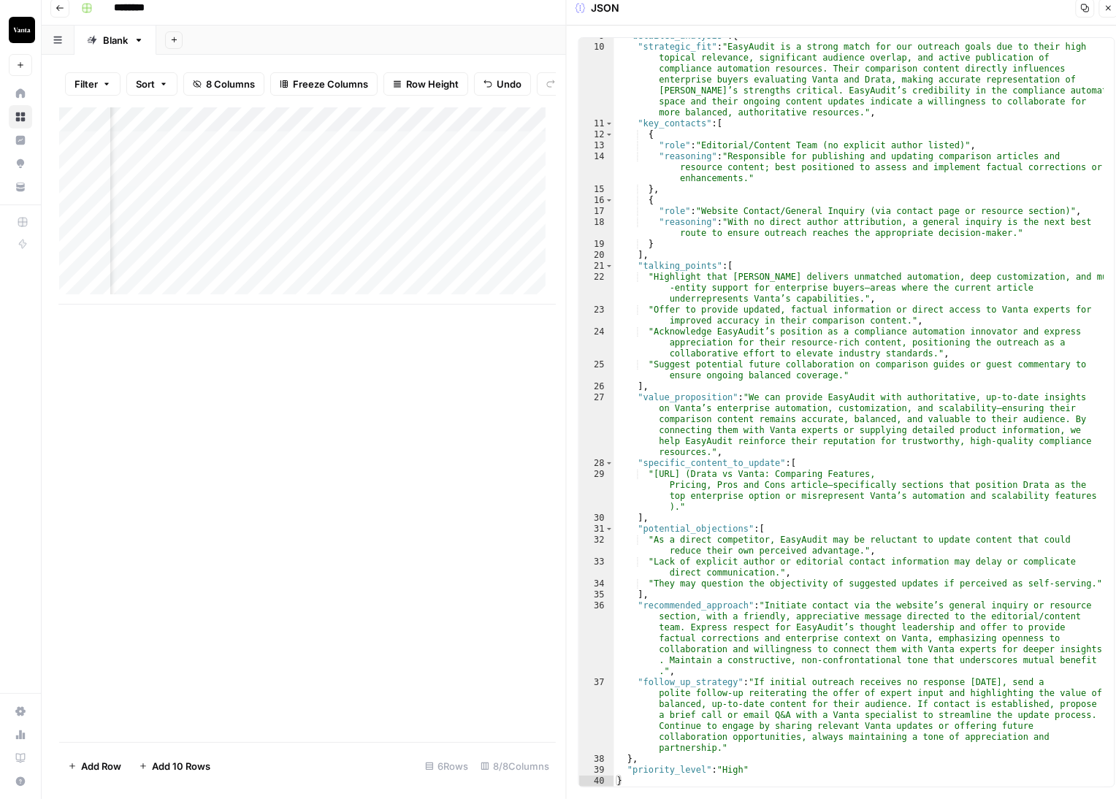
click at [1105, 9] on icon "button" at bounding box center [1108, 8] width 9 height 9
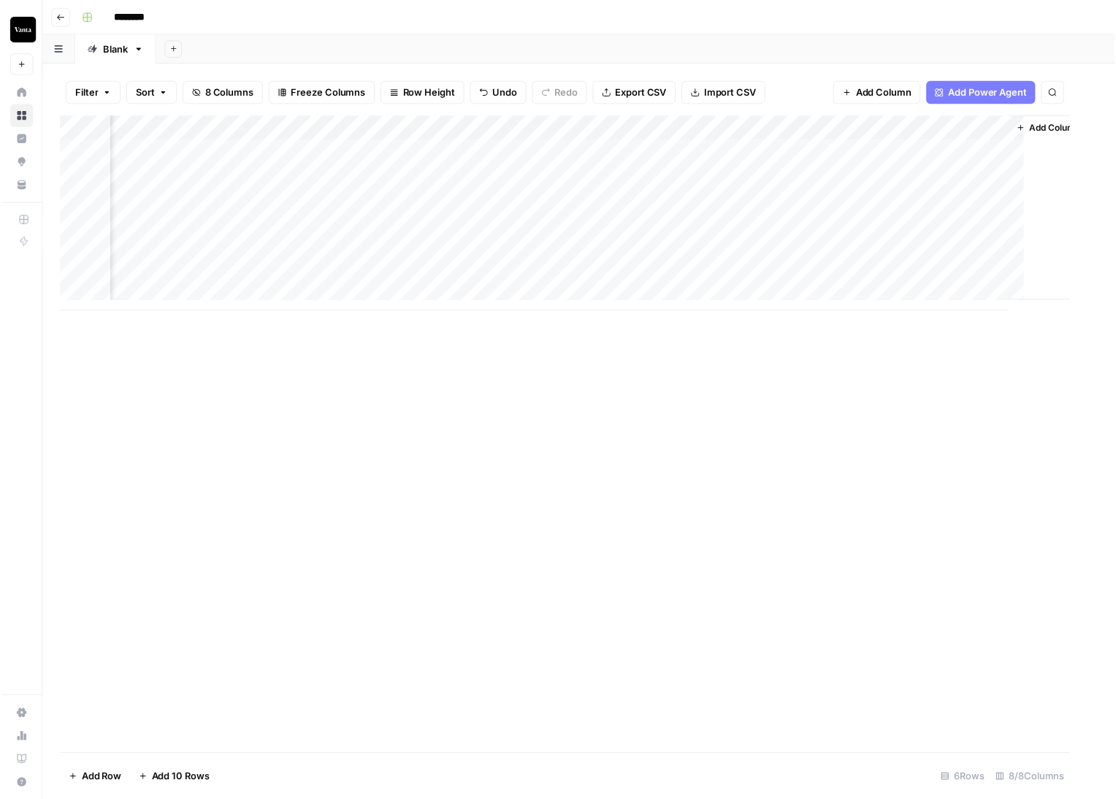
scroll to position [2, 306]
click at [885, 195] on div "Add Column" at bounding box center [584, 215] width 1050 height 197
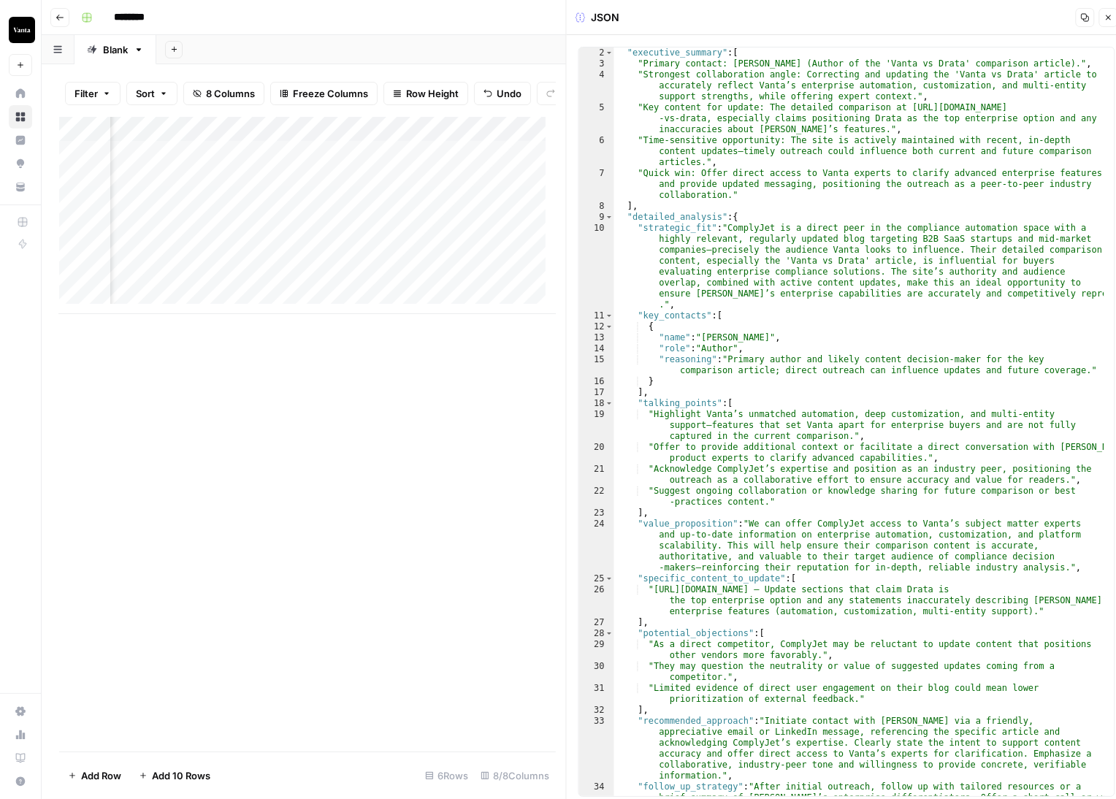
scroll to position [13, 0]
click at [1108, 16] on icon "button" at bounding box center [1108, 17] width 9 height 9
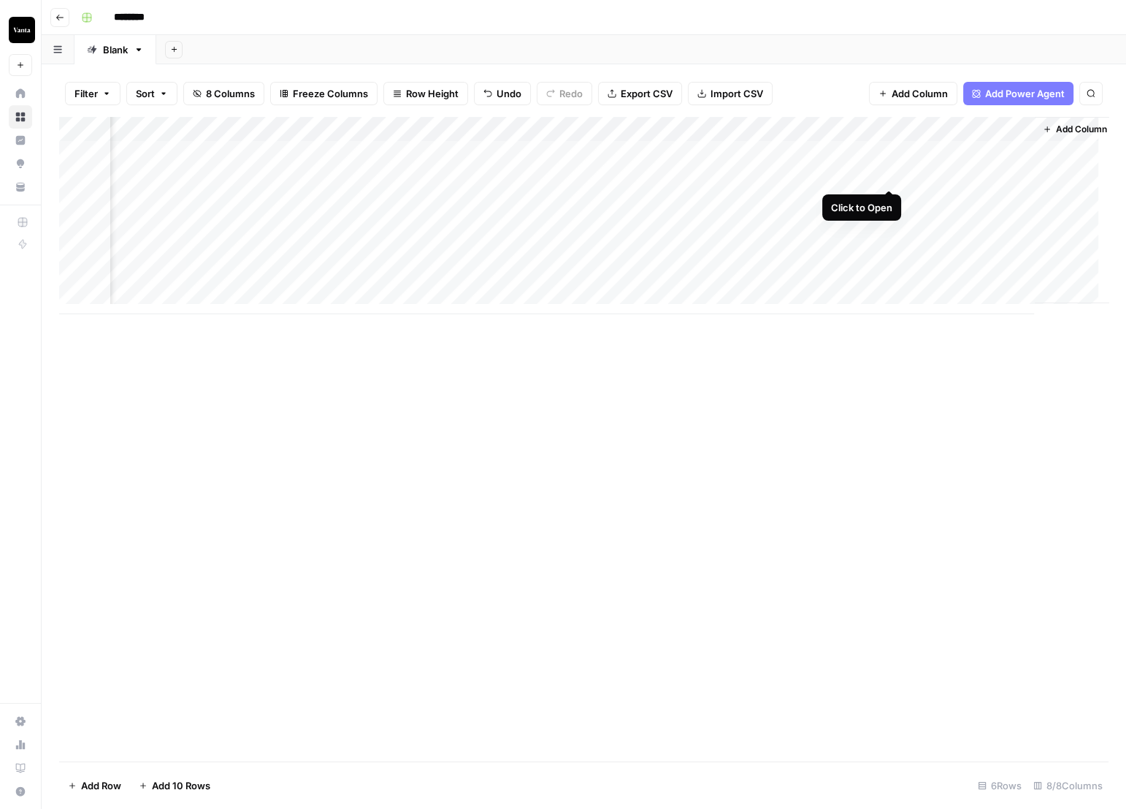
click at [890, 172] on div "Add Column" at bounding box center [584, 215] width 1050 height 197
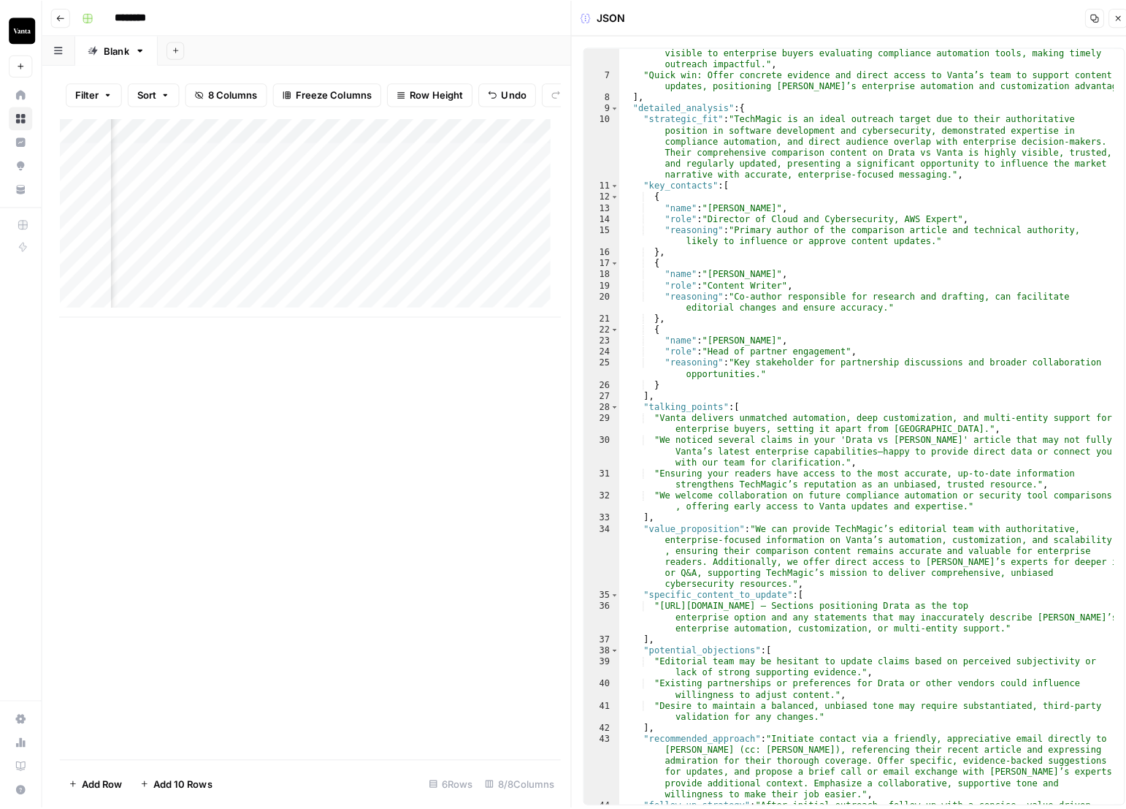
scroll to position [123, 0]
click at [1111, 18] on icon "button" at bounding box center [1108, 17] width 9 height 9
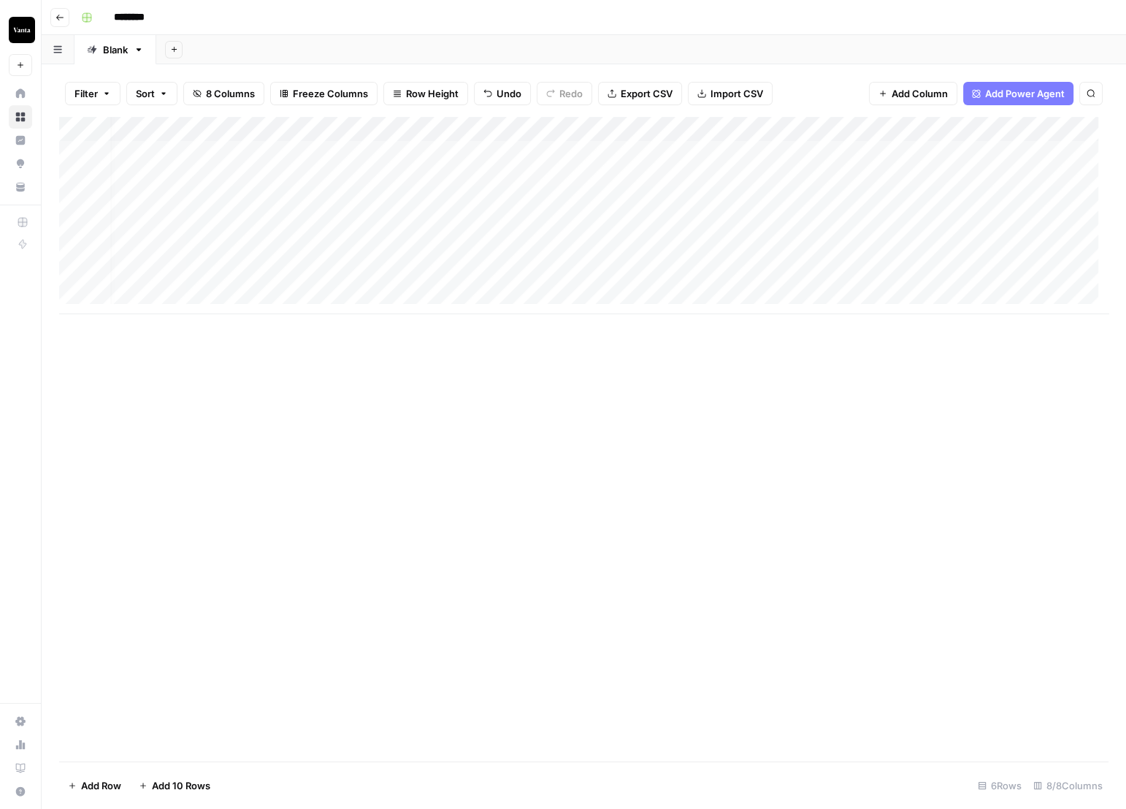
scroll to position [2, 0]
click at [297, 272] on div "Add Column" at bounding box center [584, 215] width 1050 height 197
click at [515, 253] on div "Add Column" at bounding box center [584, 215] width 1050 height 197
drag, startPoint x: 595, startPoint y: 261, endPoint x: 592, endPoint y: 276, distance: 15.6
click at [592, 276] on div "Add Column" at bounding box center [584, 215] width 1050 height 197
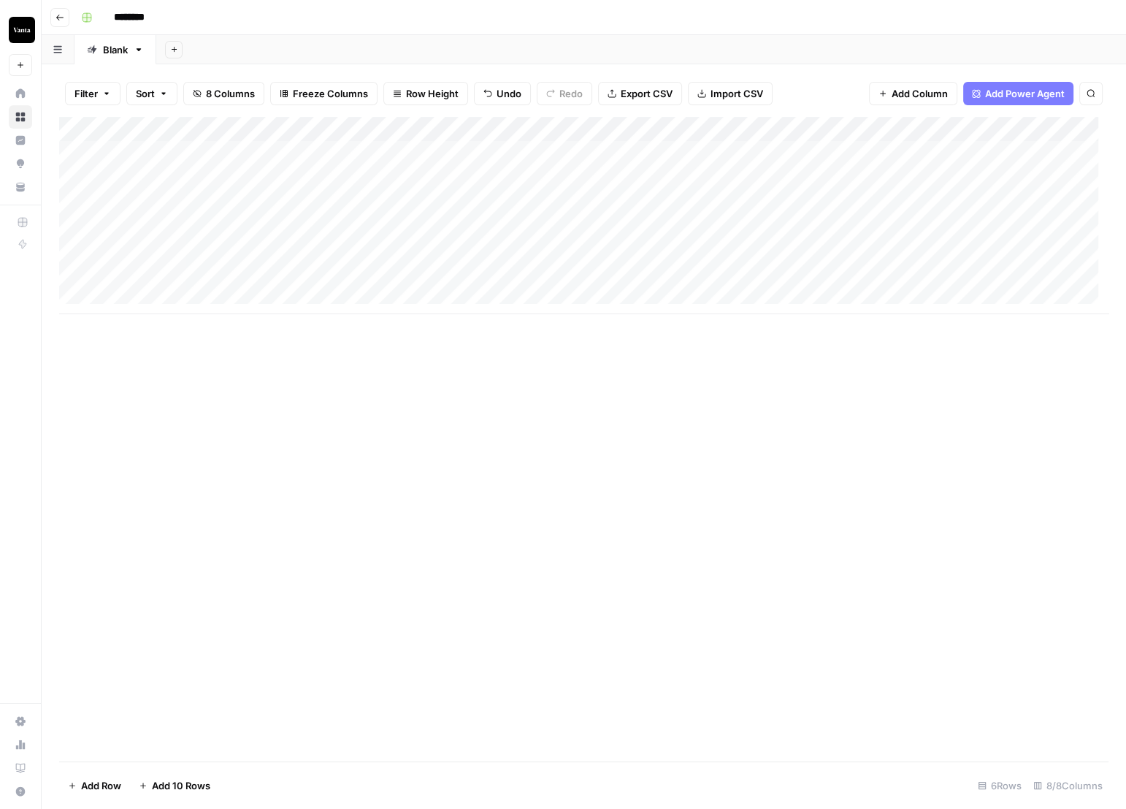
click at [674, 272] on div "Add Column" at bounding box center [584, 215] width 1050 height 197
click at [869, 264] on div "Add Column" at bounding box center [584, 215] width 1050 height 197
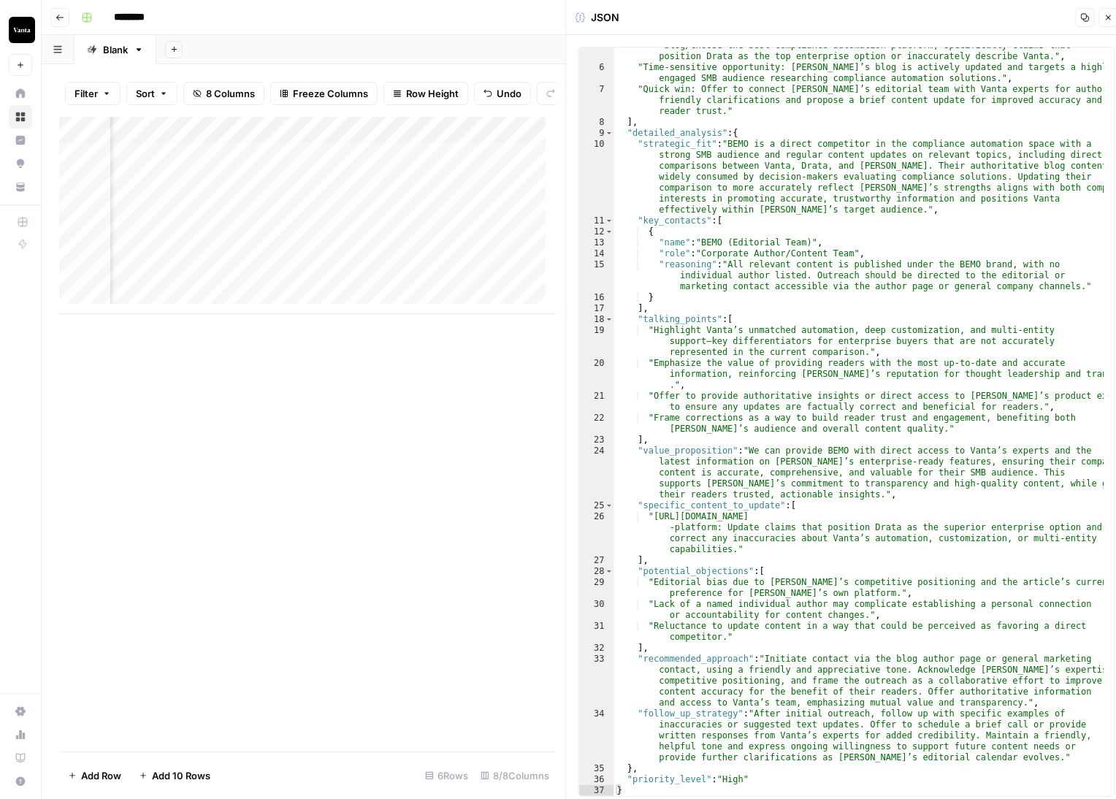
scroll to position [9, 0]
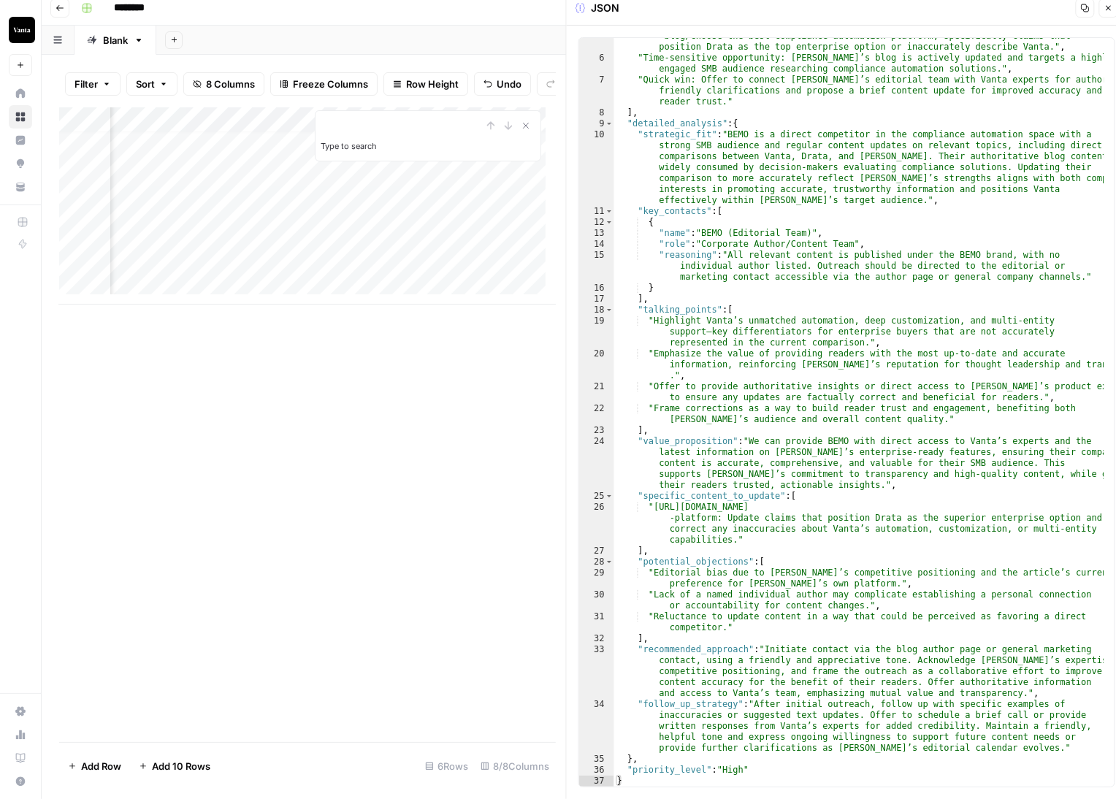
click at [1110, 11] on icon "button" at bounding box center [1108, 8] width 9 height 9
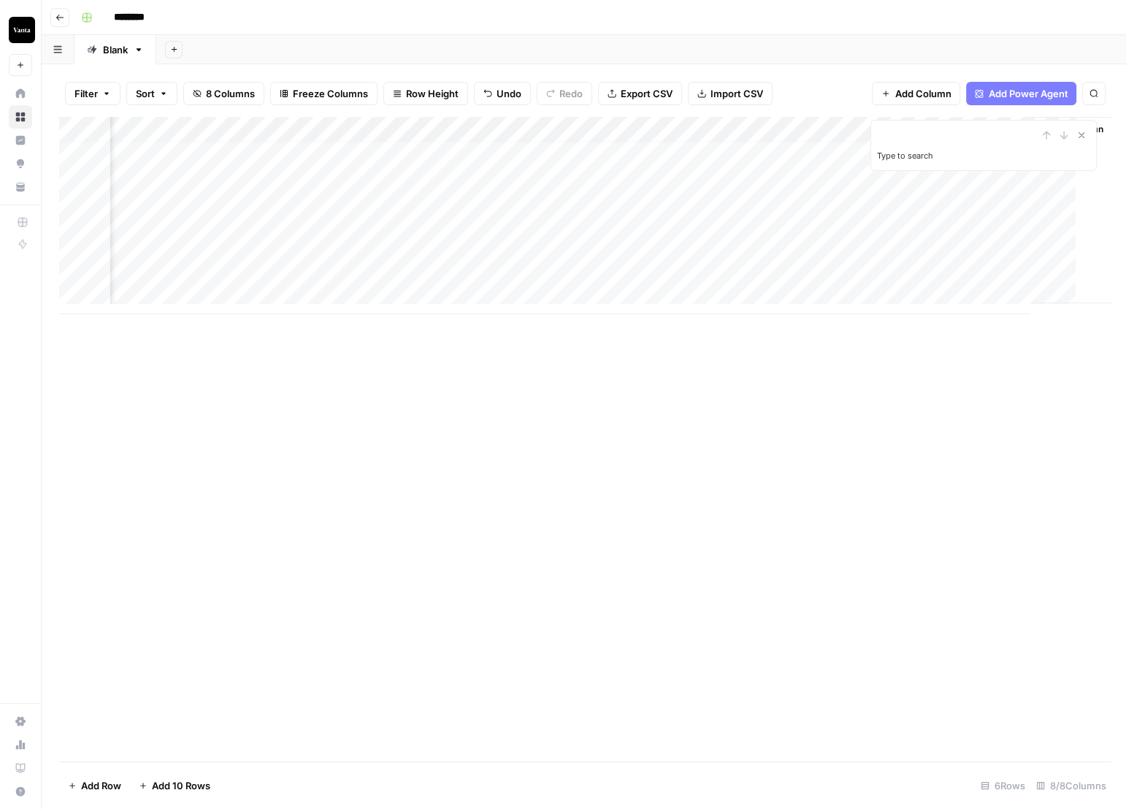
scroll to position [9, 306]
click at [580, 266] on div "Add Column" at bounding box center [584, 215] width 1050 height 197
click at [489, 265] on div "Add Column" at bounding box center [584, 215] width 1050 height 197
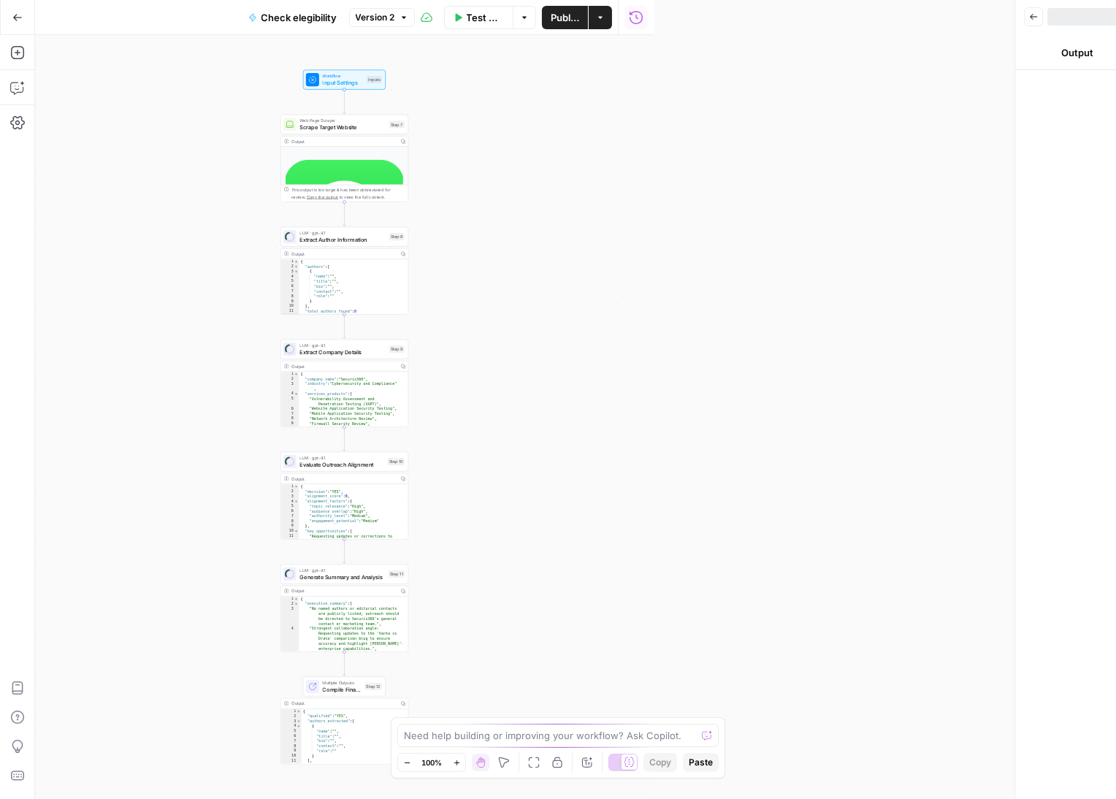
scroll to position [2, 0]
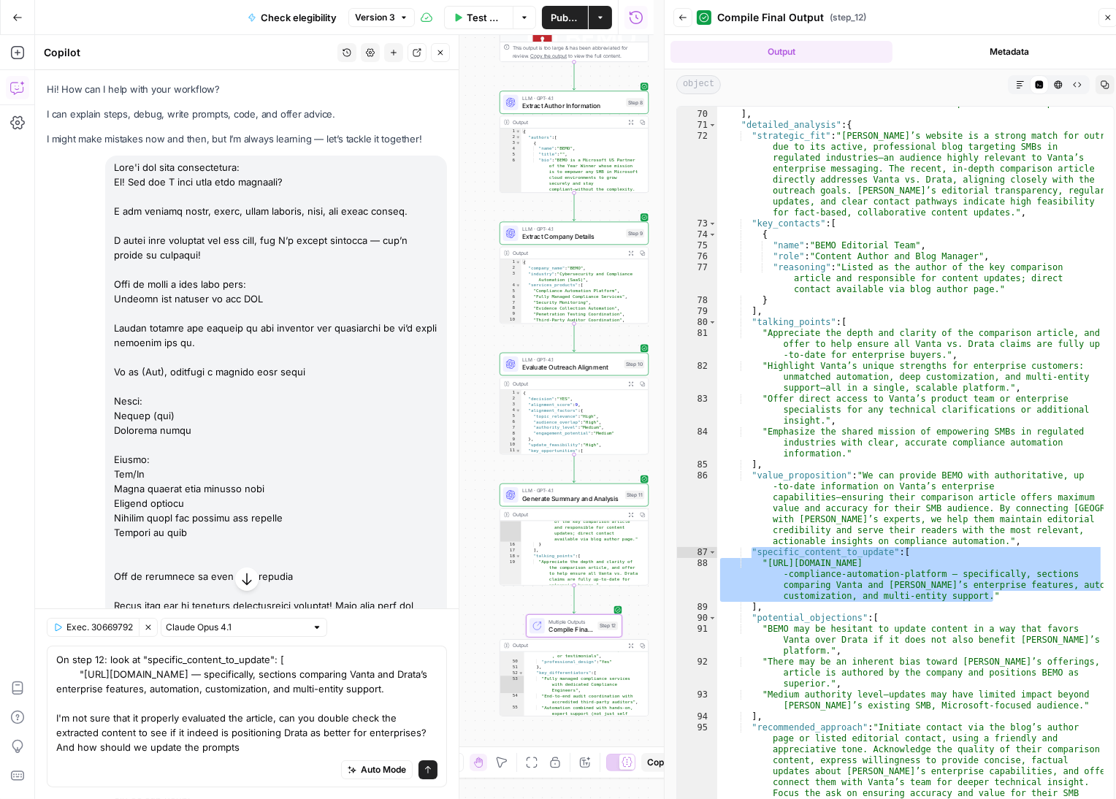
scroll to position [1061, 0]
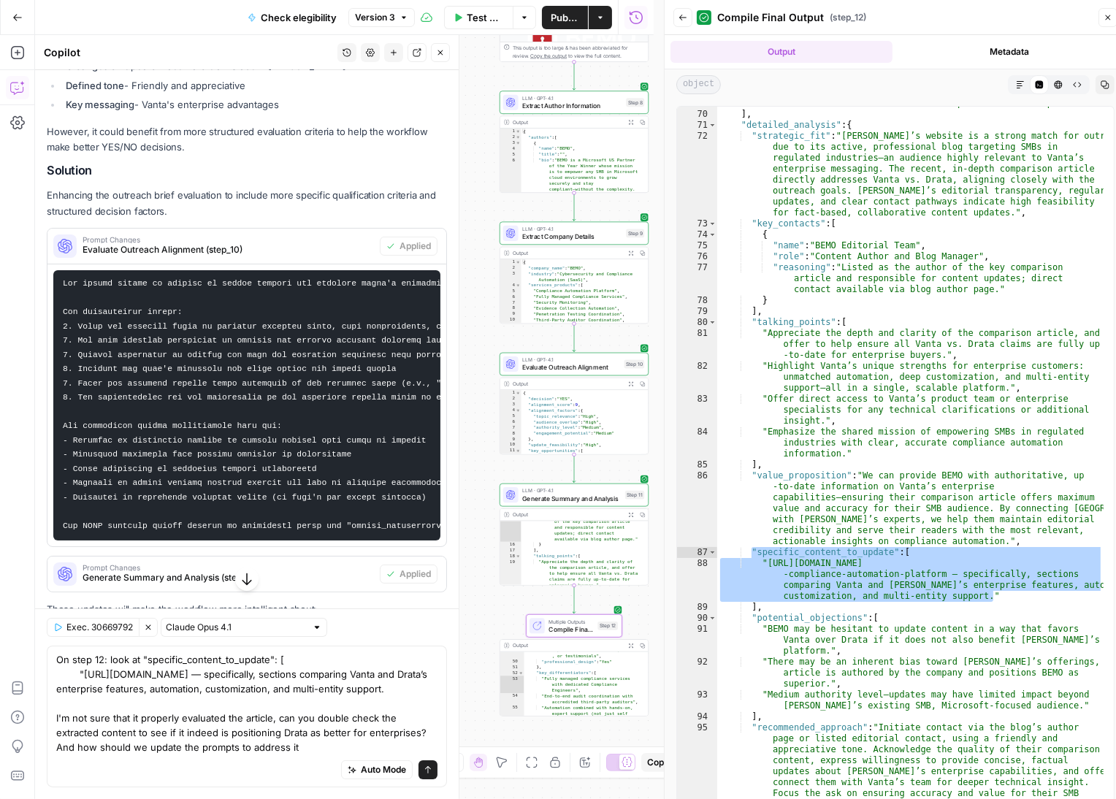
type textarea "On step 12: look at "specific_content_to_update": [ "[URL][DOMAIN_NAME] — speci…"
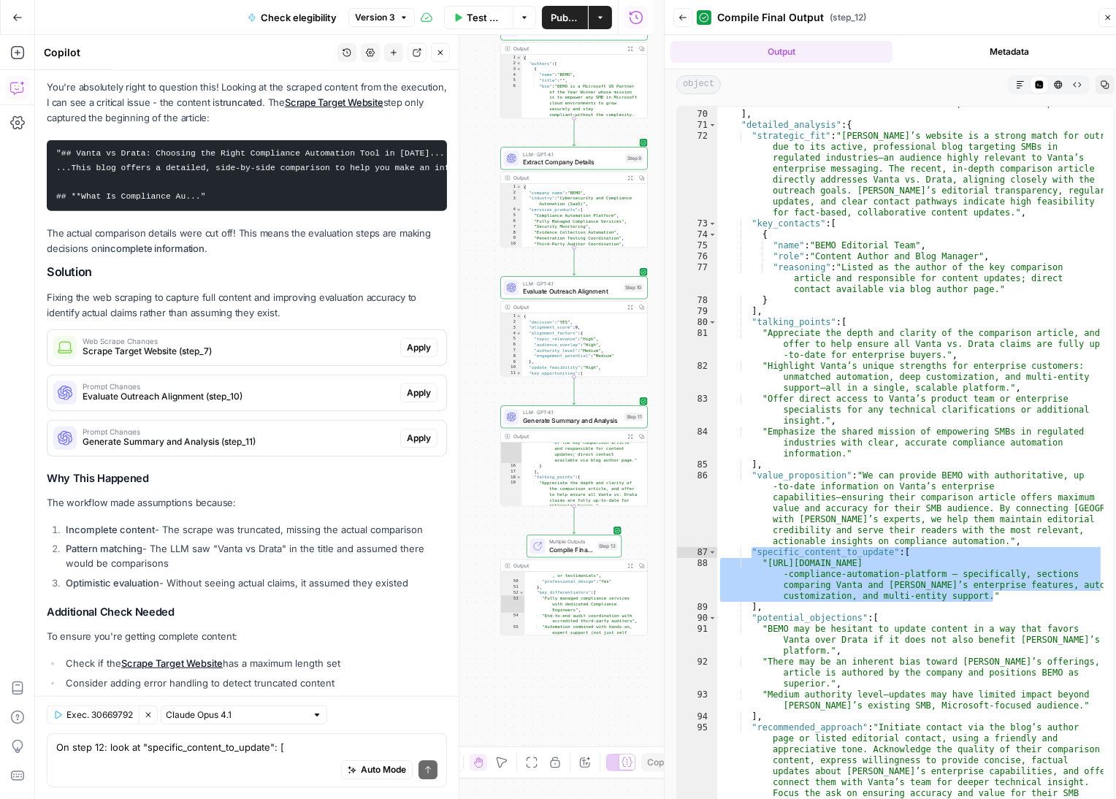
scroll to position [7265, 0]
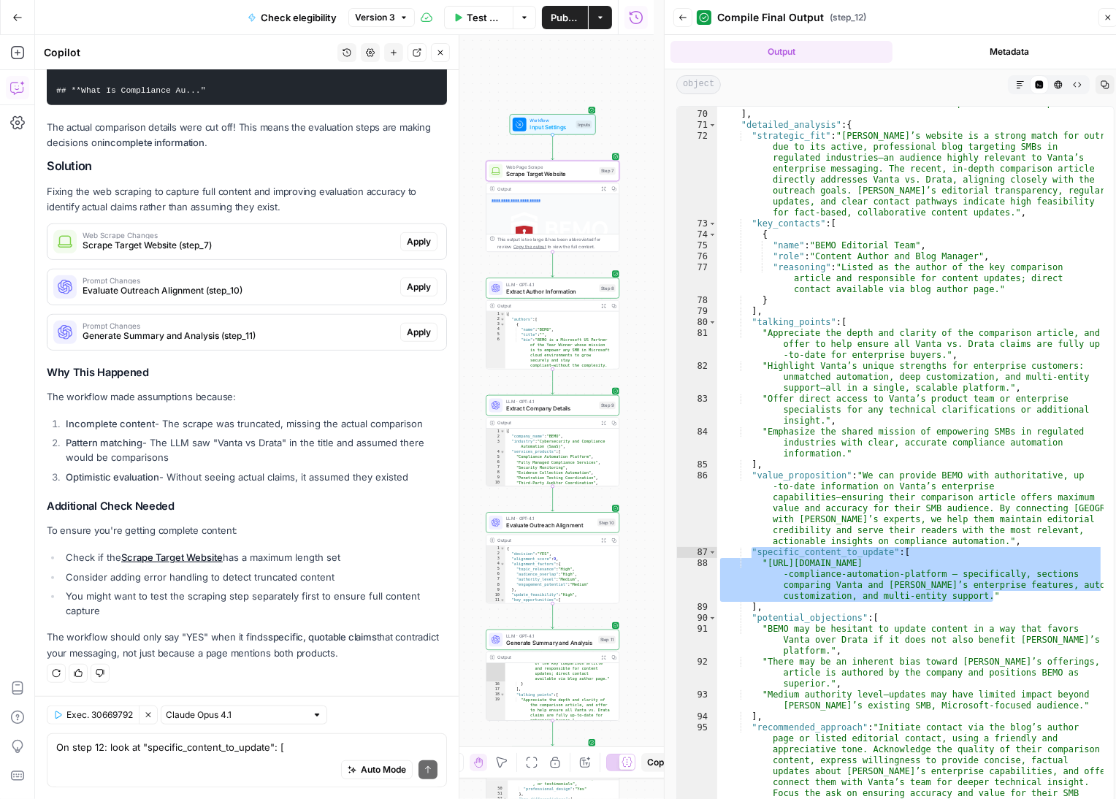
click at [408, 245] on span "Apply" at bounding box center [419, 241] width 24 height 13
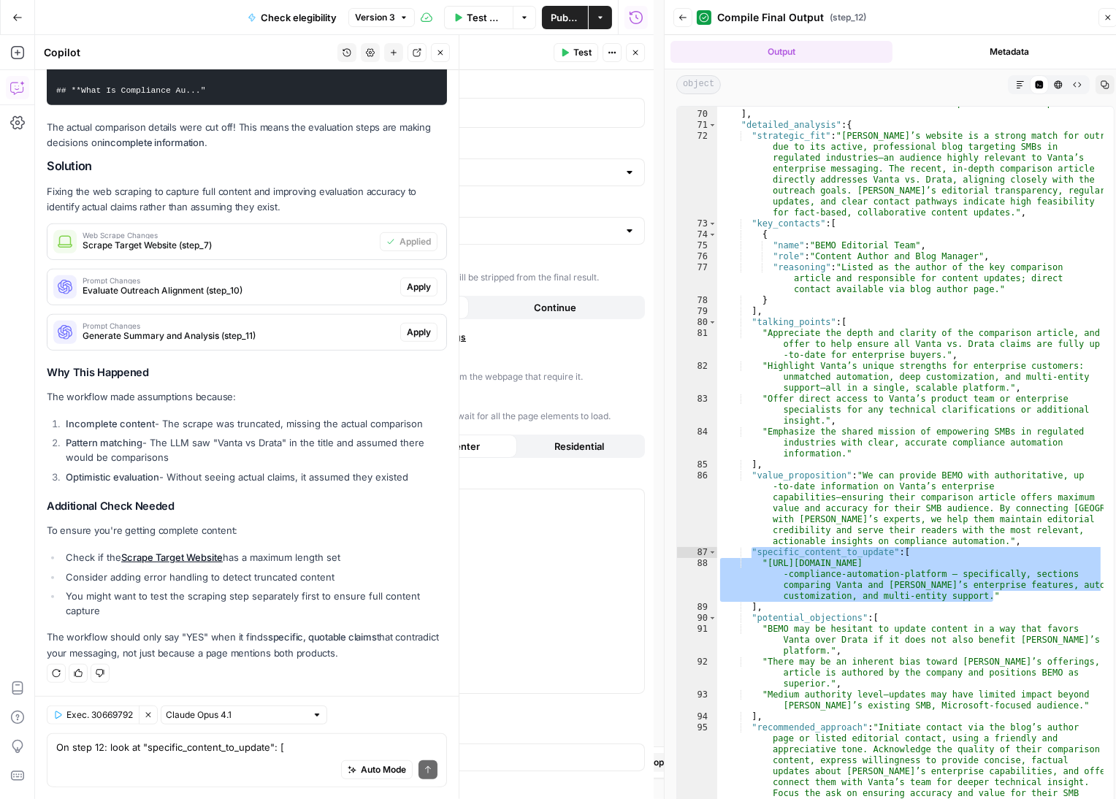
click at [283, 286] on span "Evaluate Outreach Alignment (step_10)" at bounding box center [239, 290] width 312 height 13
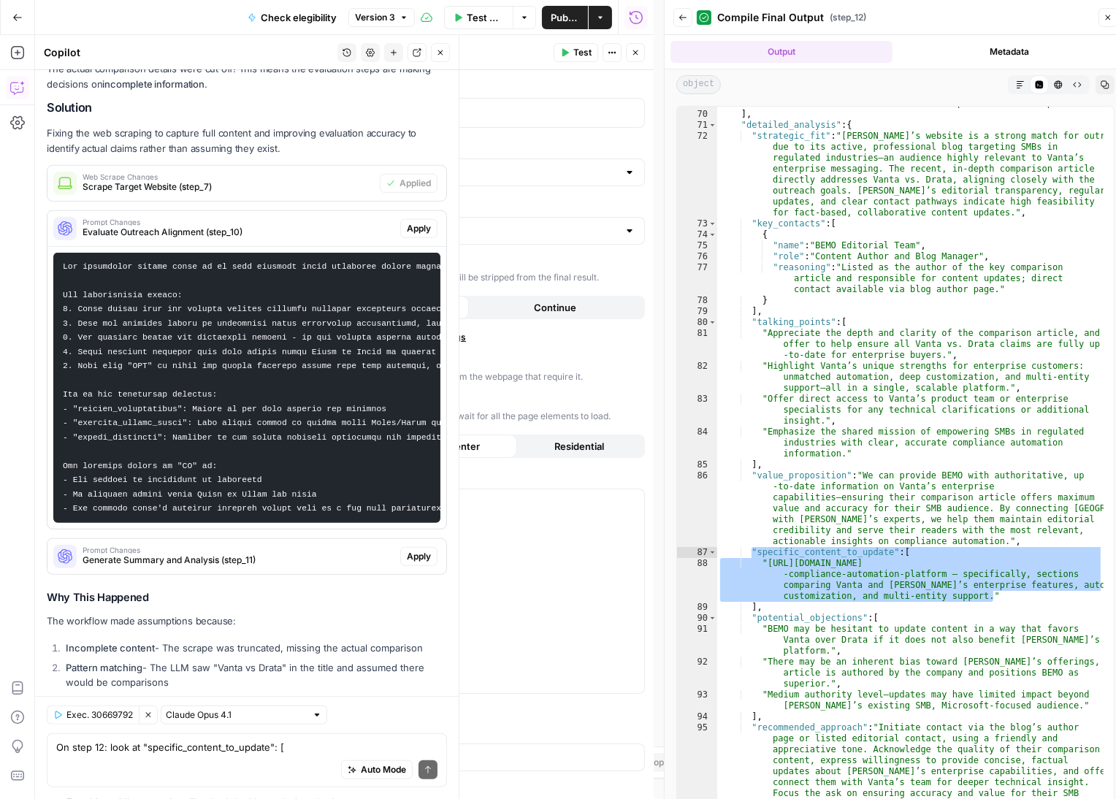
scroll to position [7558, 0]
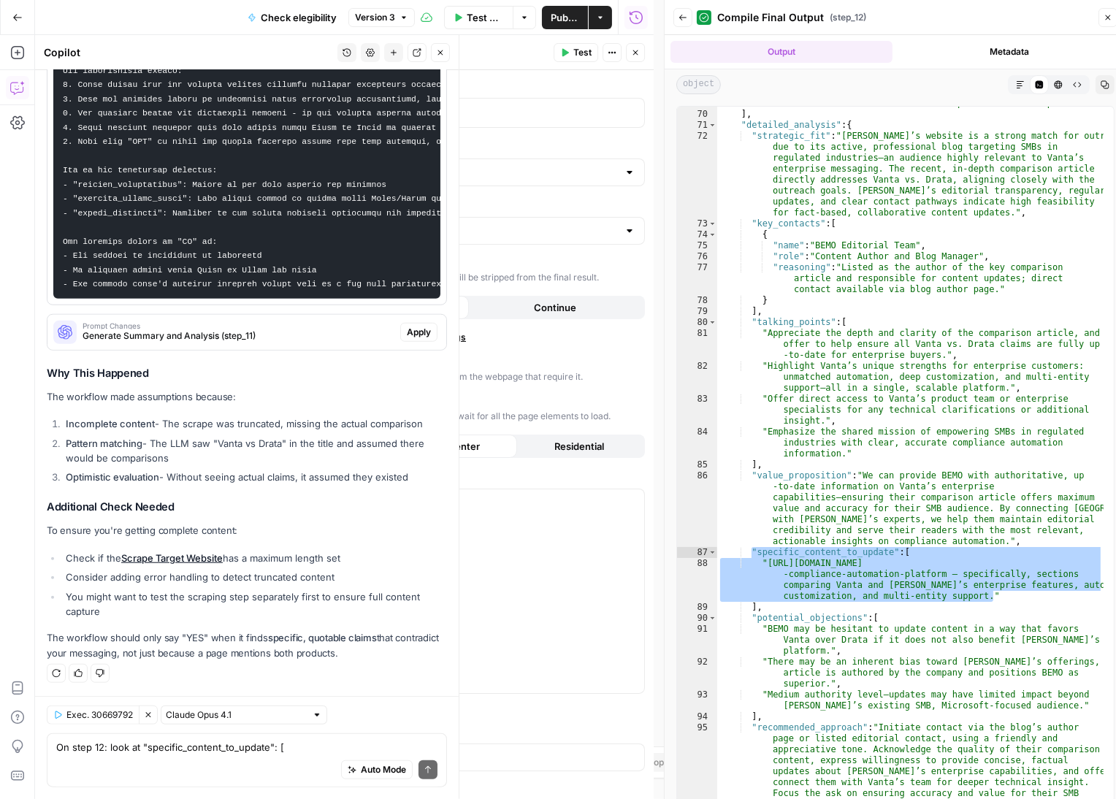
click at [213, 763] on div "Auto Mode Send" at bounding box center [246, 771] width 381 height 32
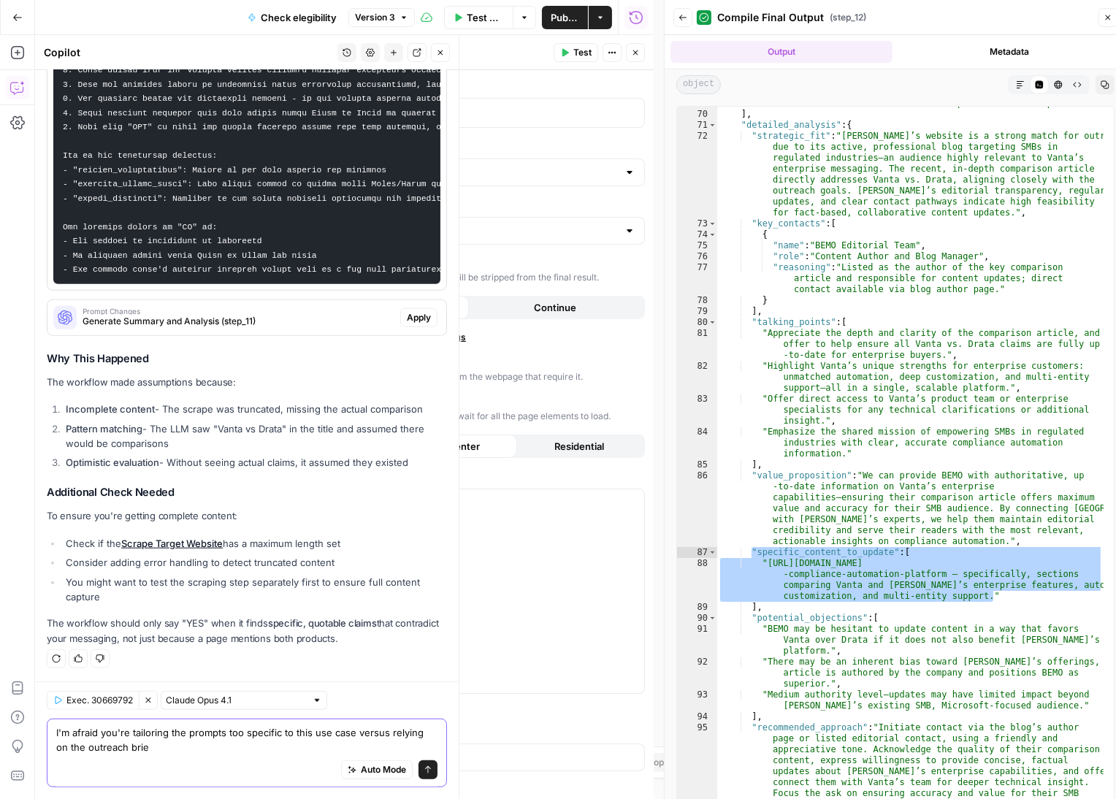
type textarea "I'm afraid you're tailoring the prompts too specific to this use case versus re…"
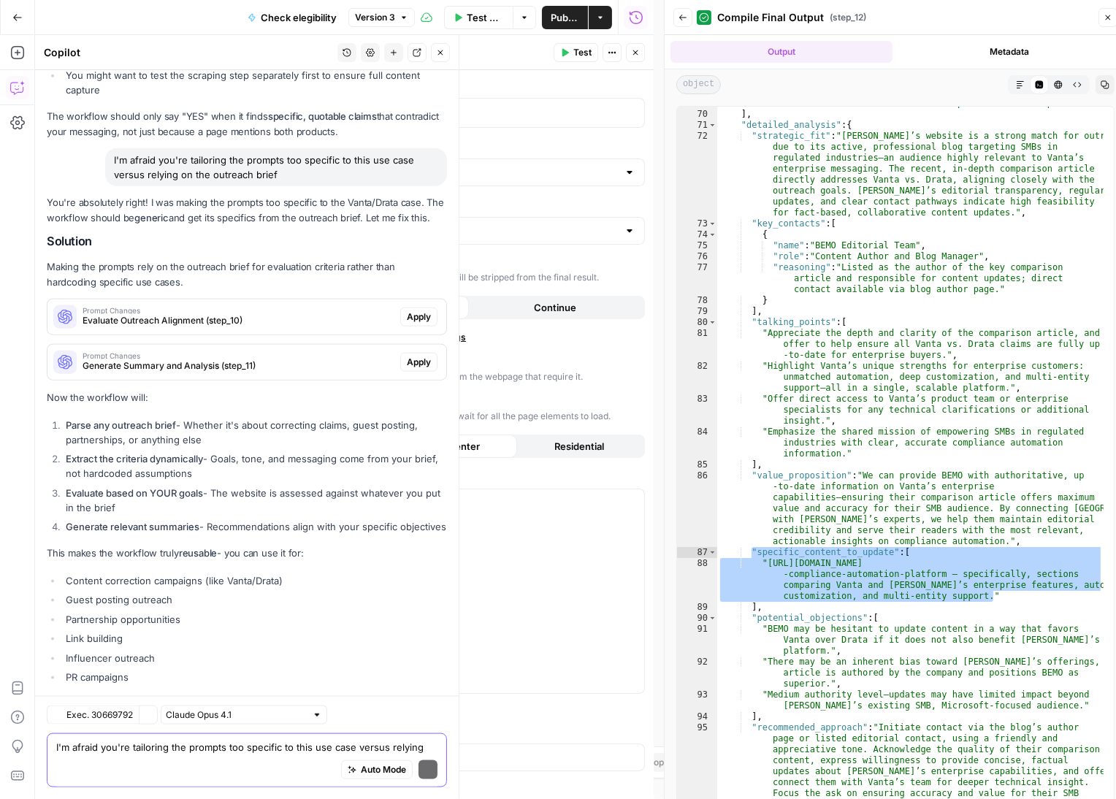
scroll to position [8175, 0]
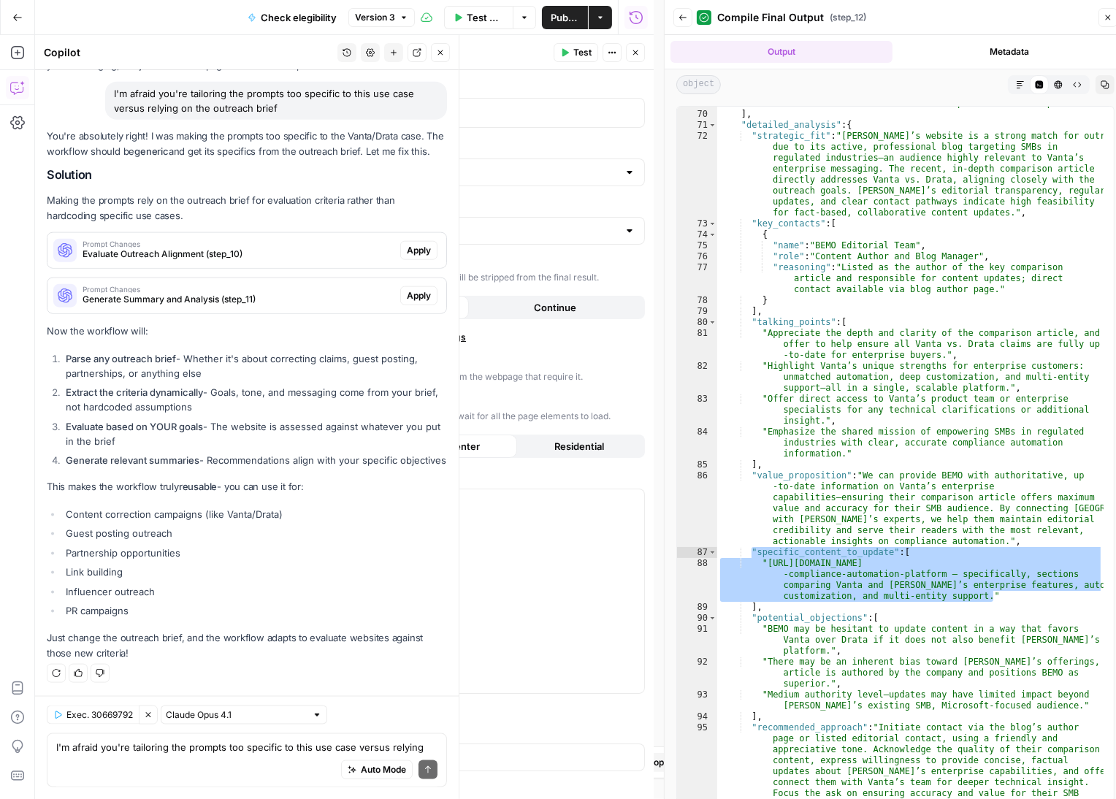
click at [409, 244] on span "Apply" at bounding box center [419, 250] width 24 height 13
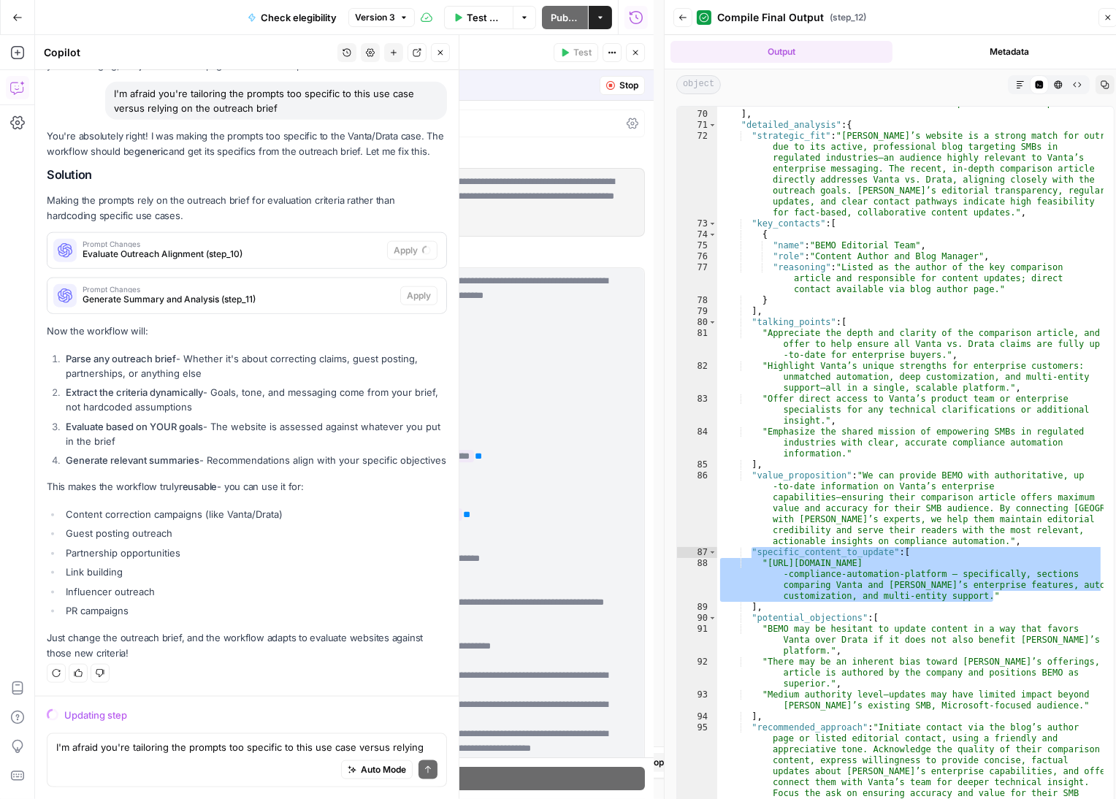
scroll to position [8058, 0]
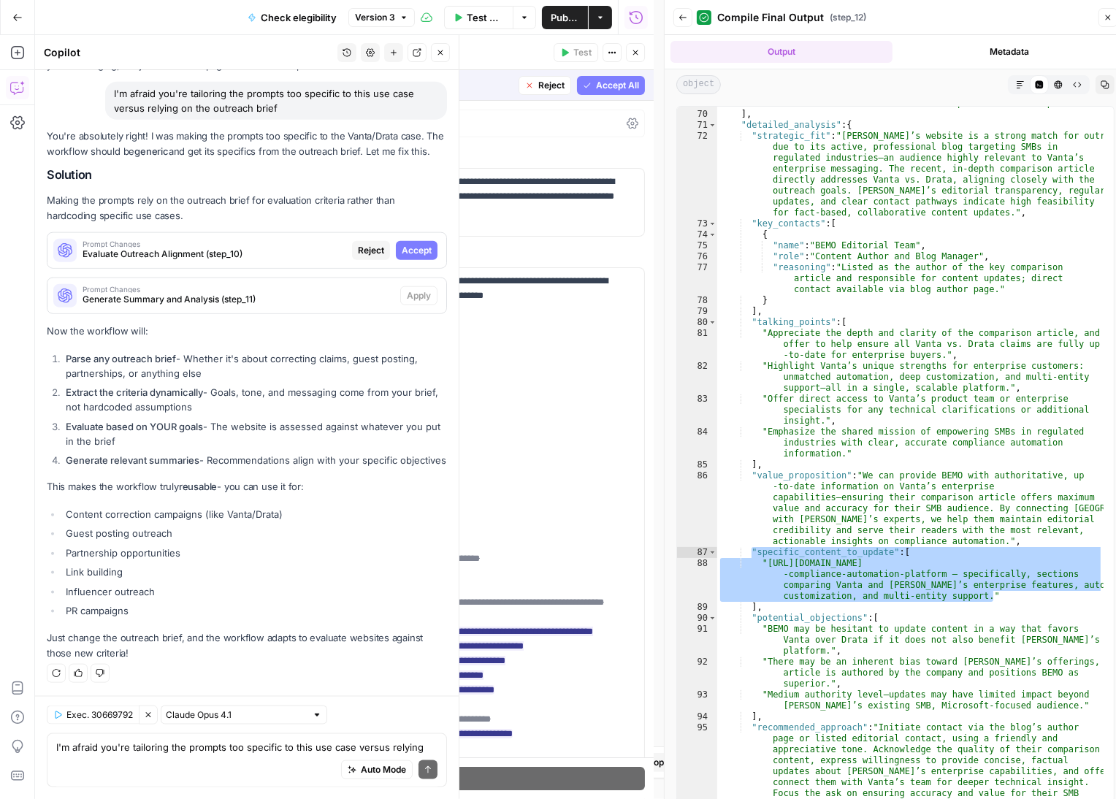
click at [397, 241] on button "Accept" at bounding box center [417, 250] width 42 height 19
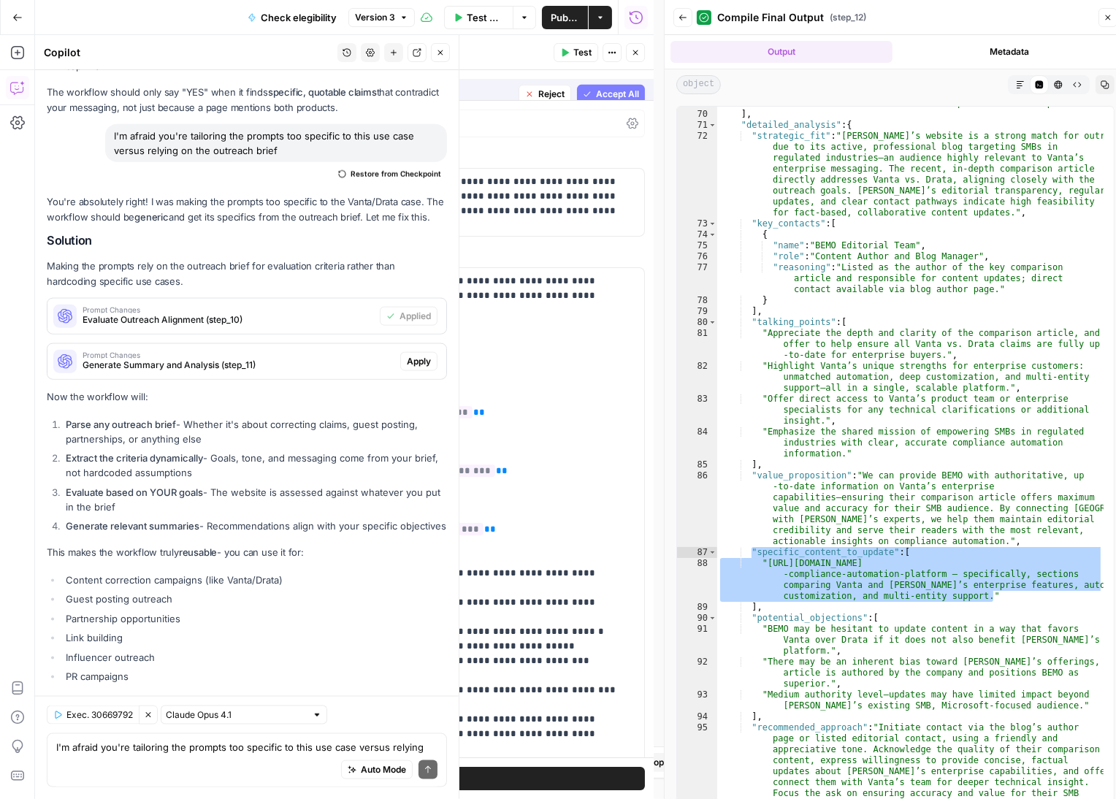
scroll to position [8222, 0]
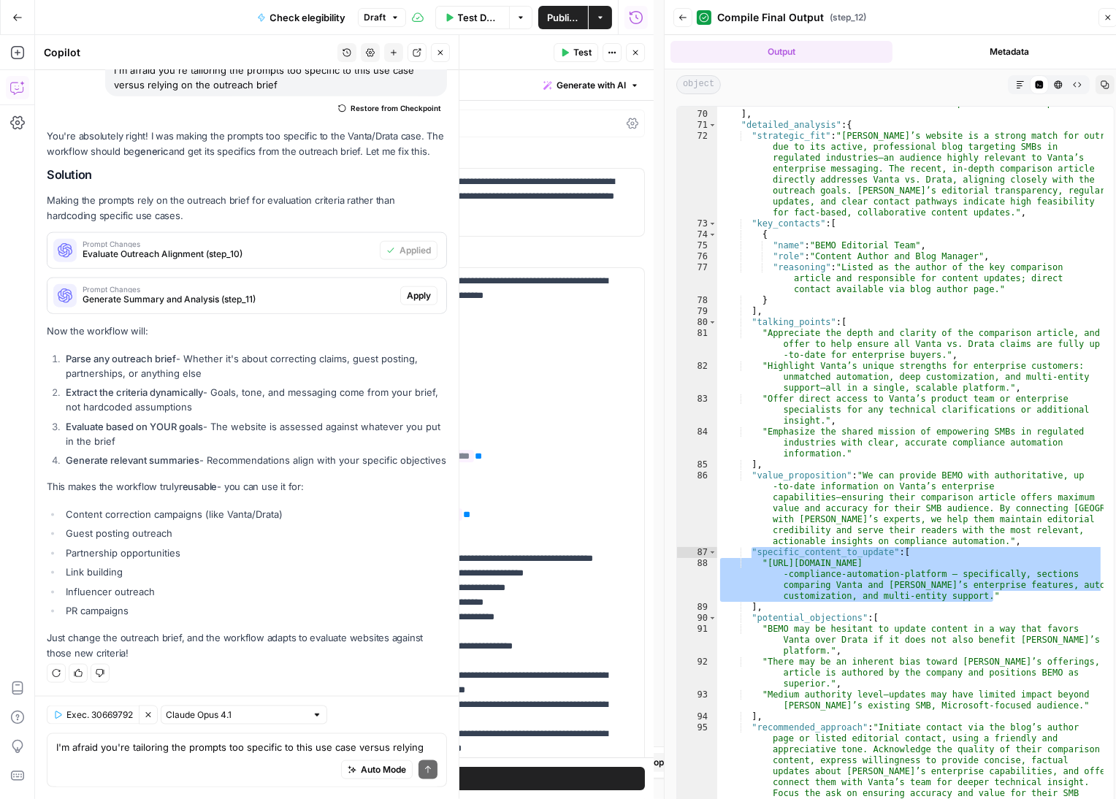
click at [408, 289] on span "Apply" at bounding box center [419, 295] width 24 height 13
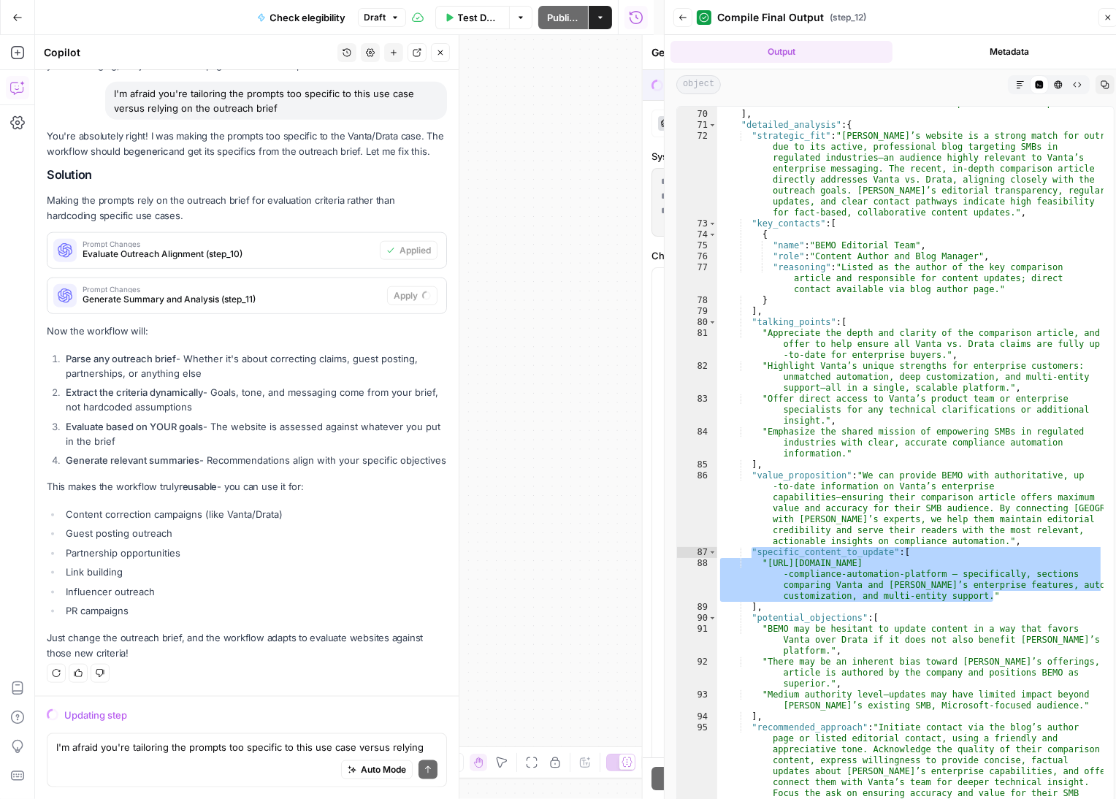
scroll to position [8058, 0]
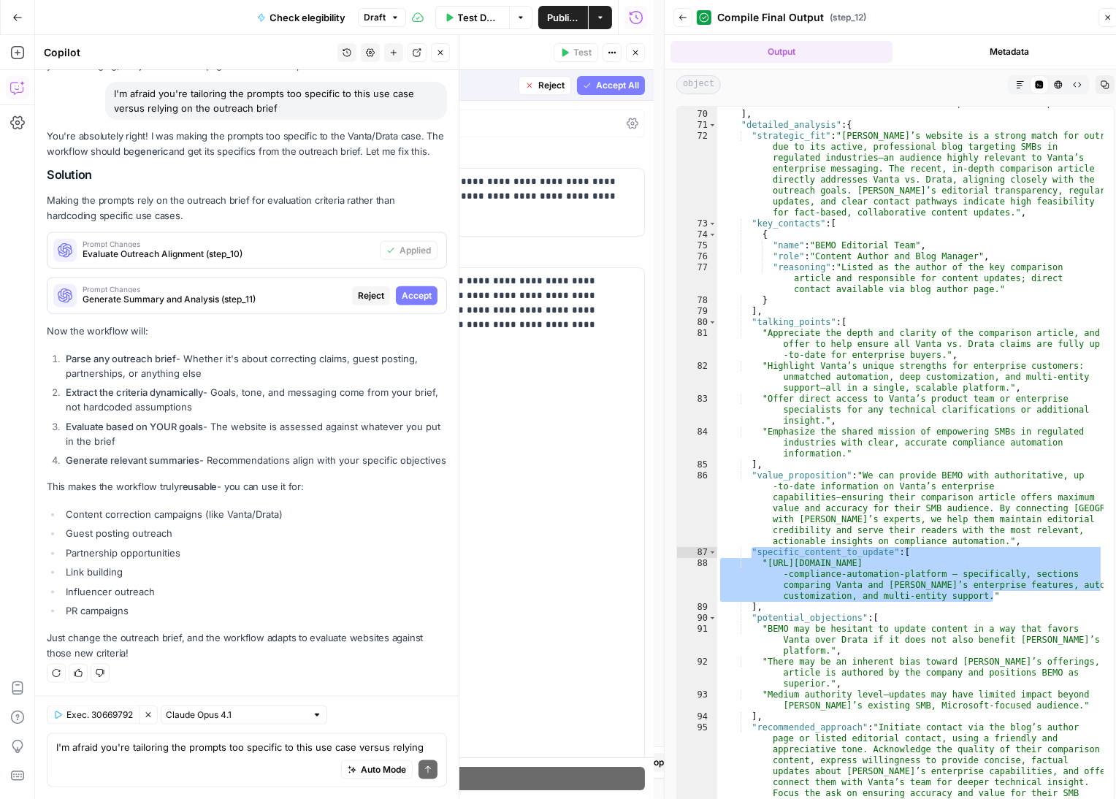
click at [421, 289] on span "Accept" at bounding box center [417, 295] width 30 height 13
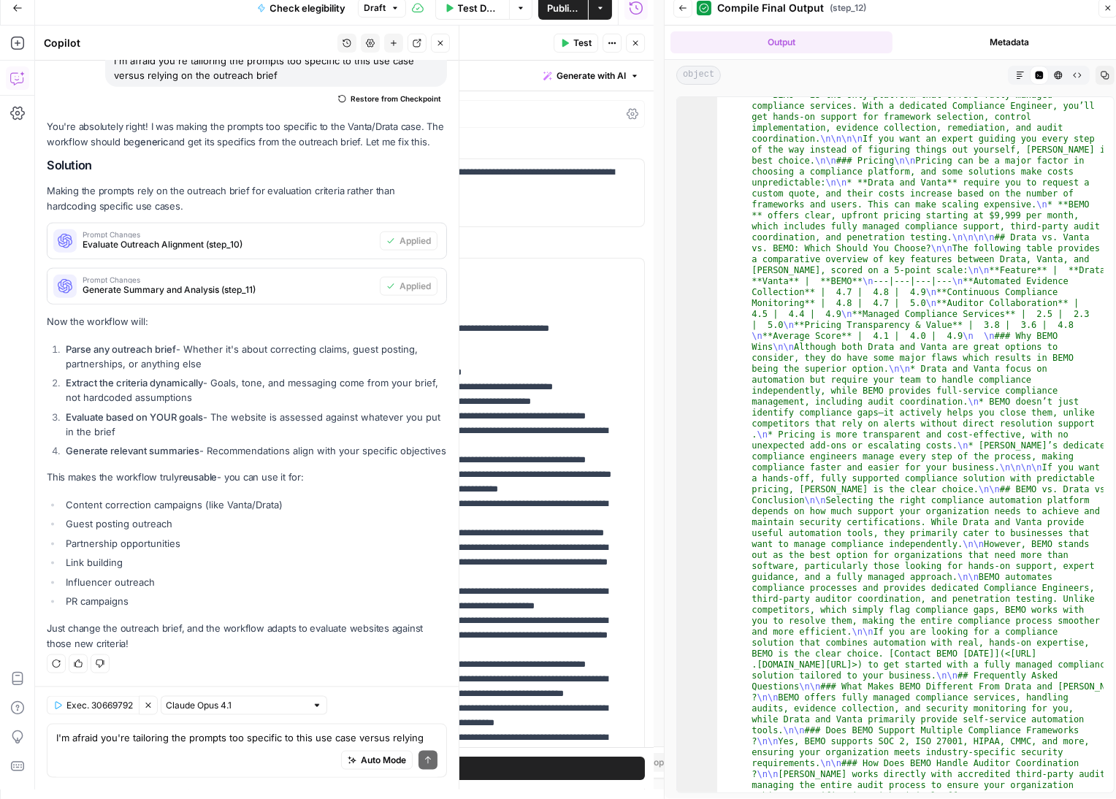
scroll to position [0, 0]
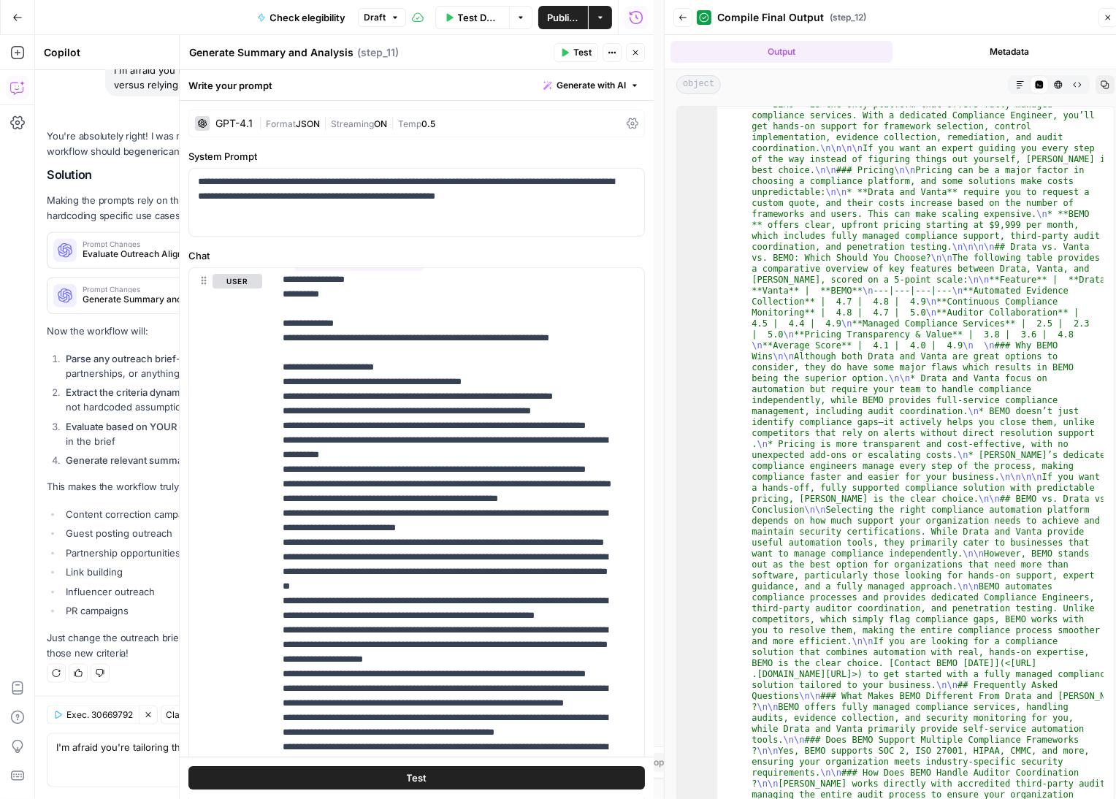
click at [579, 53] on span "Test" at bounding box center [582, 52] width 18 height 13
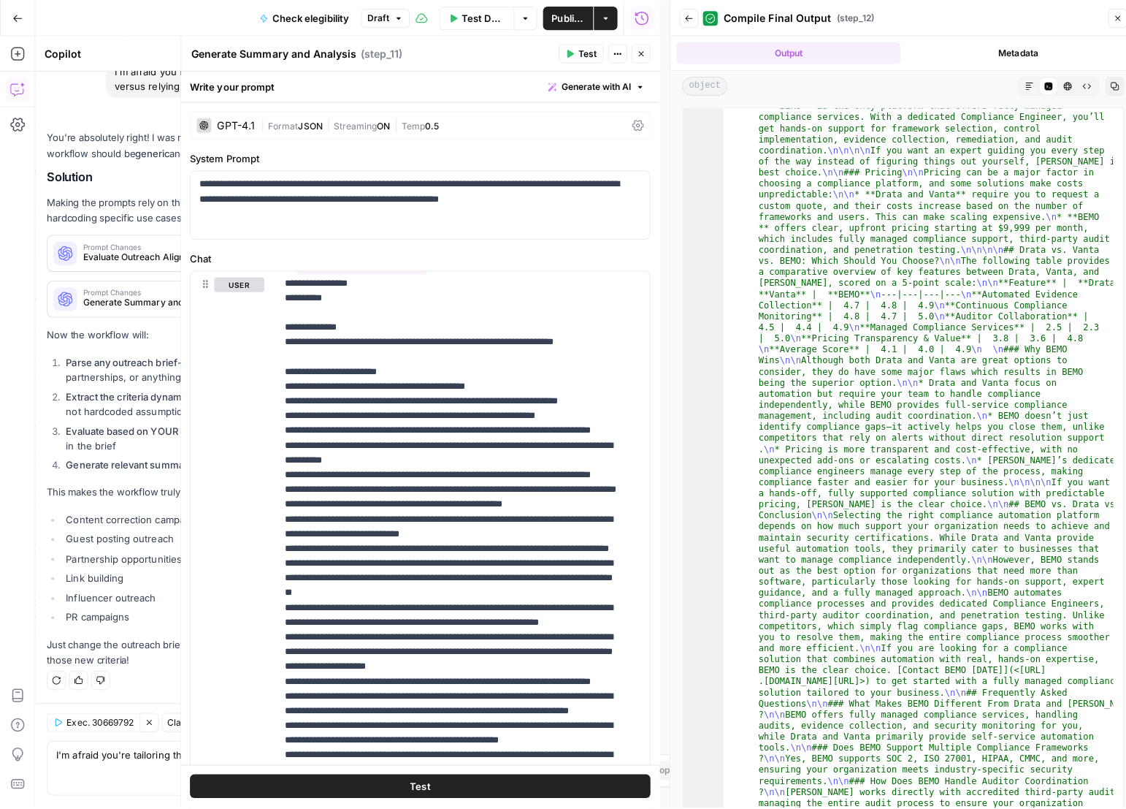
scroll to position [8222, 0]
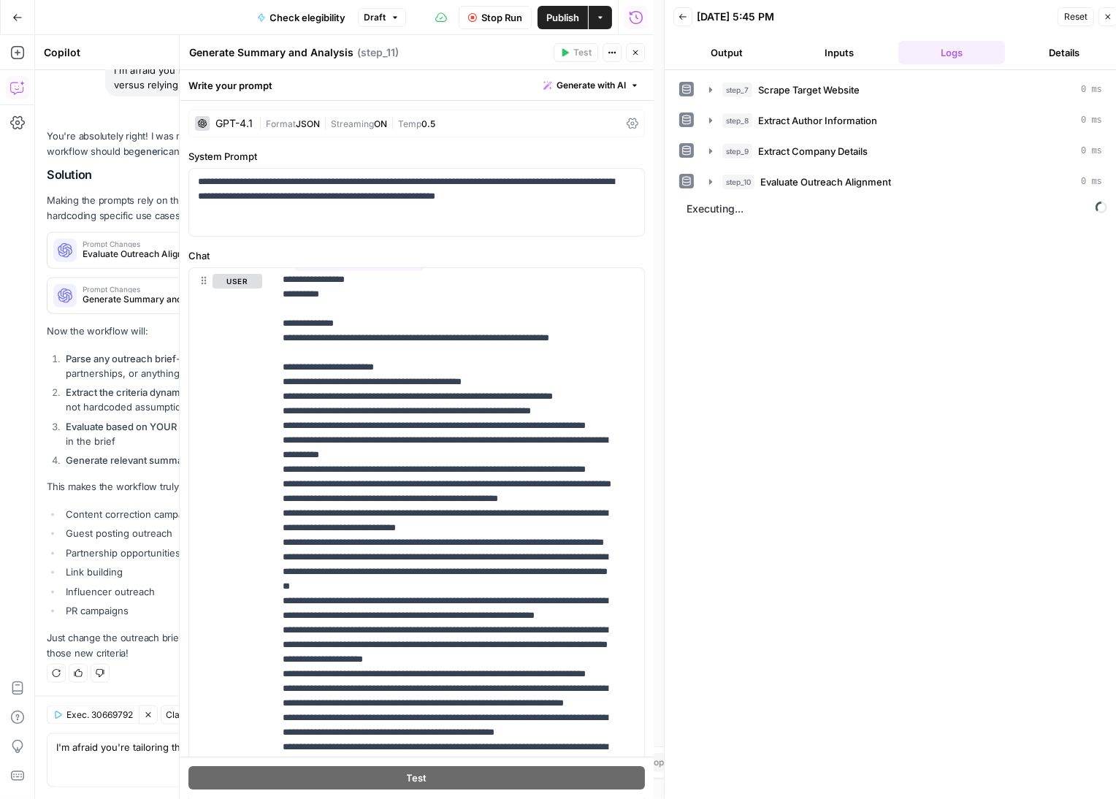
click at [1107, 14] on icon "button" at bounding box center [1108, 16] width 9 height 9
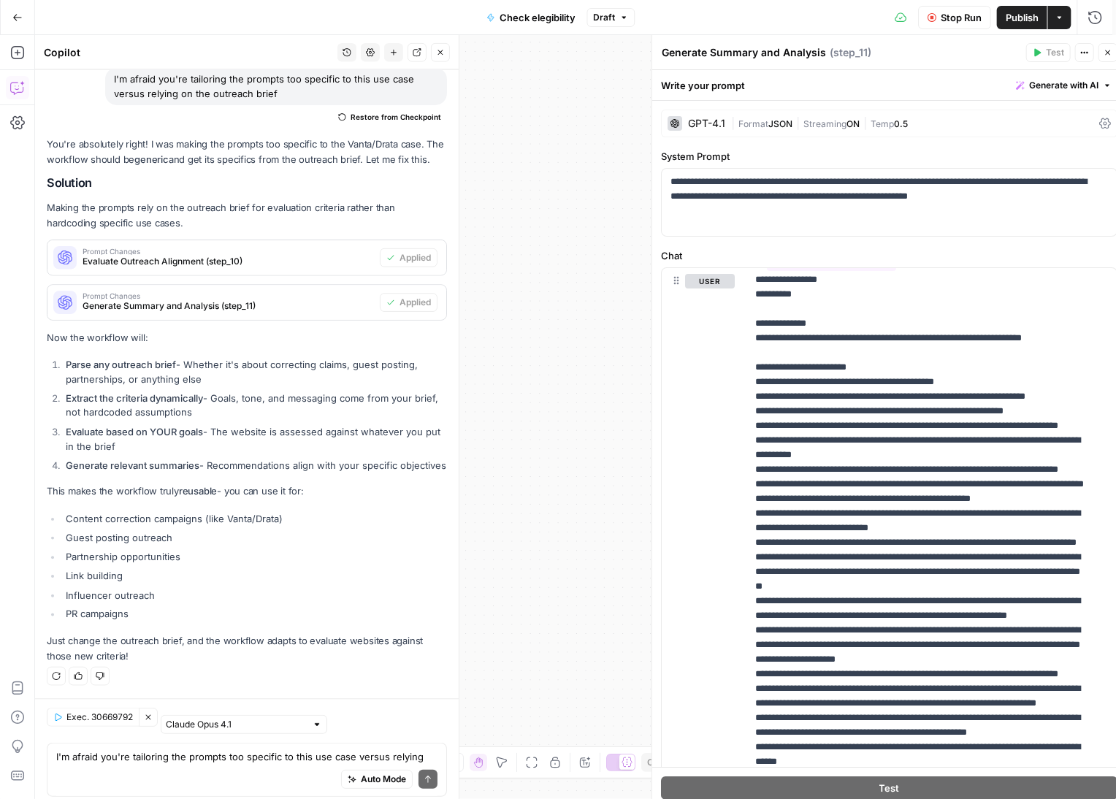
scroll to position [8212, 0]
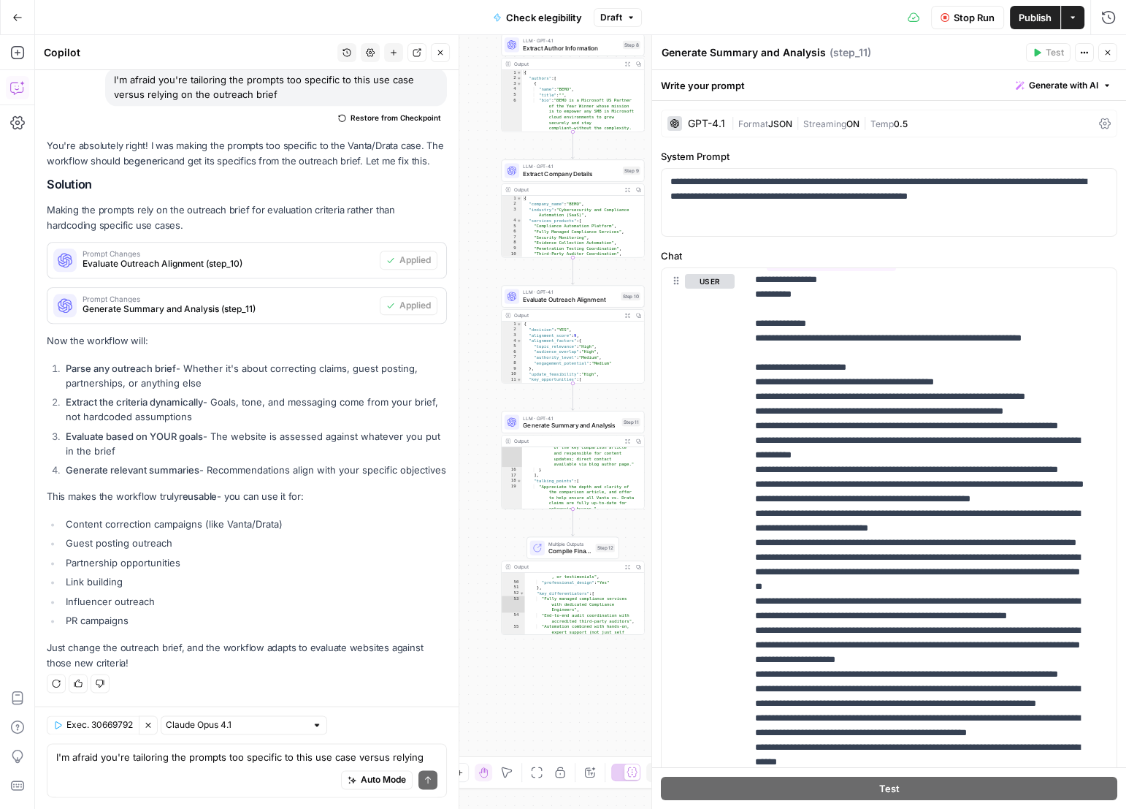
click at [964, 20] on span "Stop Run" at bounding box center [974, 17] width 41 height 15
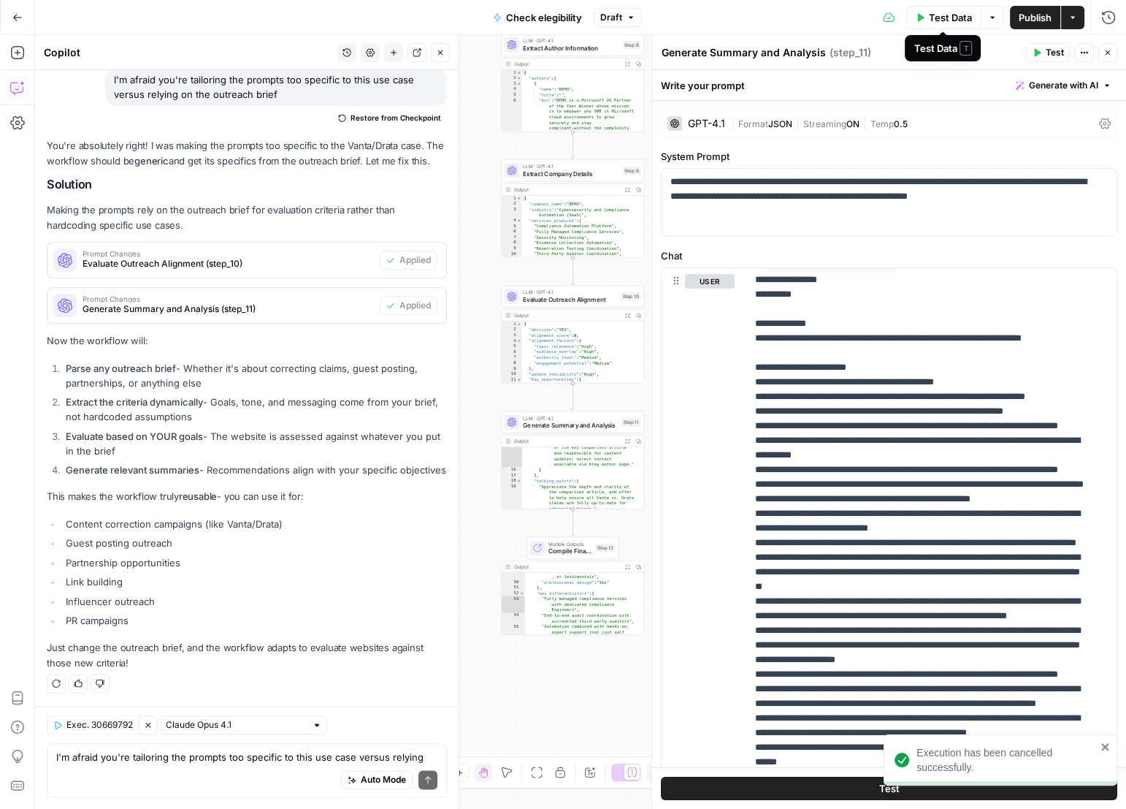
click at [931, 19] on span "Test Data" at bounding box center [950, 17] width 43 height 15
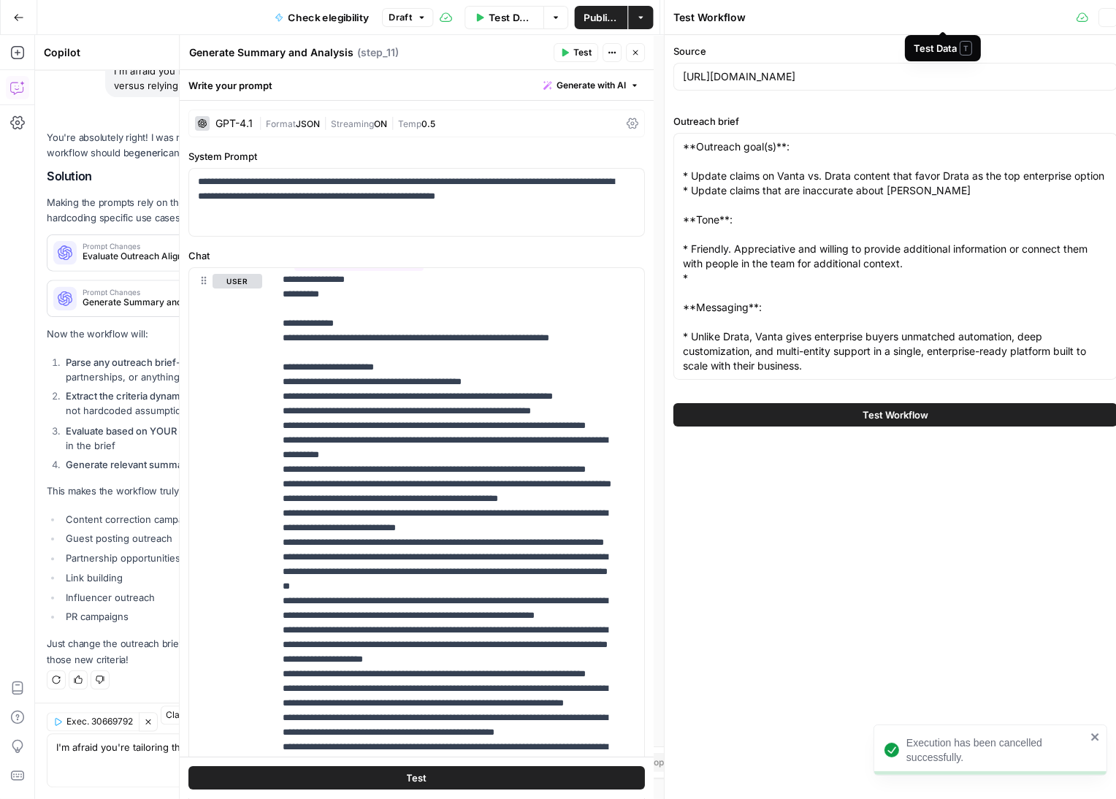
scroll to position [8222, 0]
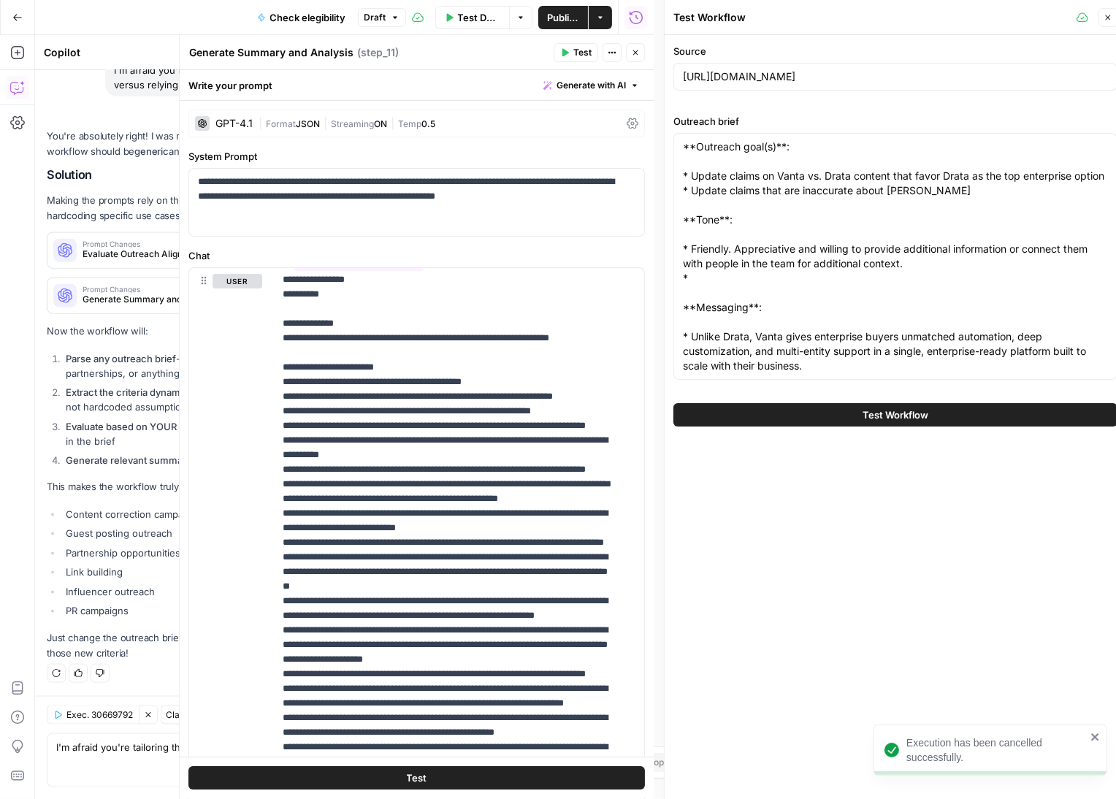
click at [982, 405] on button "Test Workflow" at bounding box center [896, 414] width 444 height 23
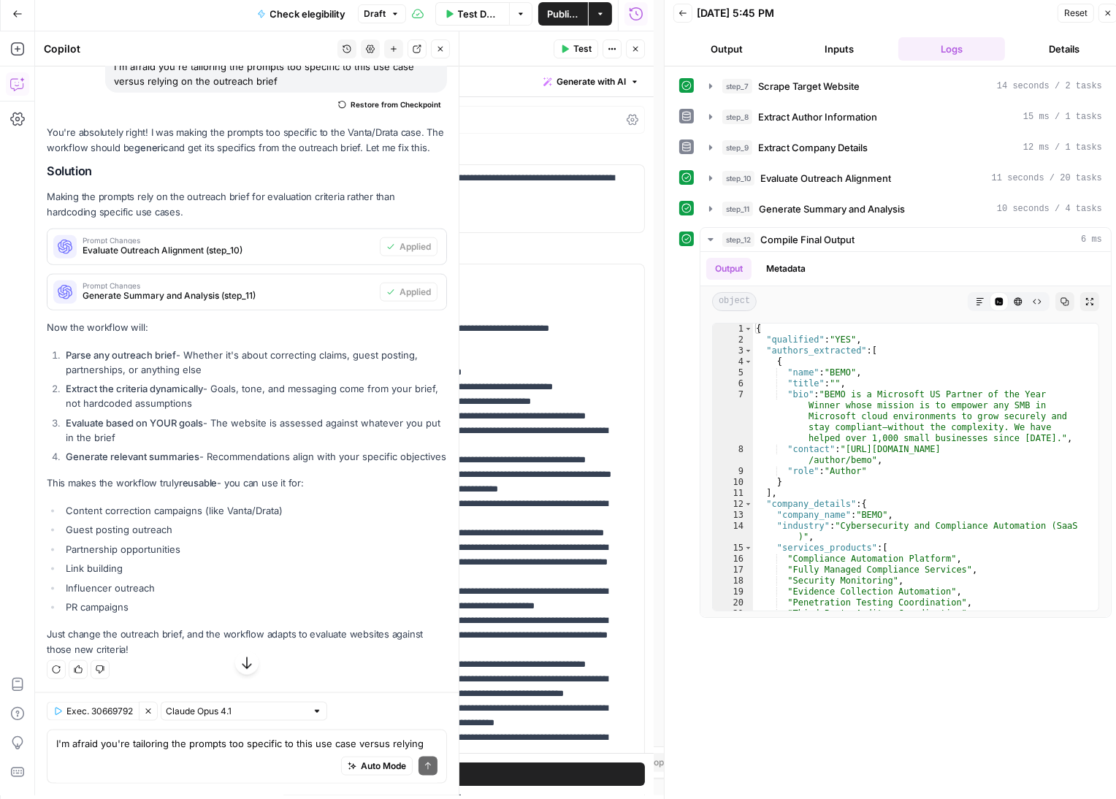
scroll to position [9, 0]
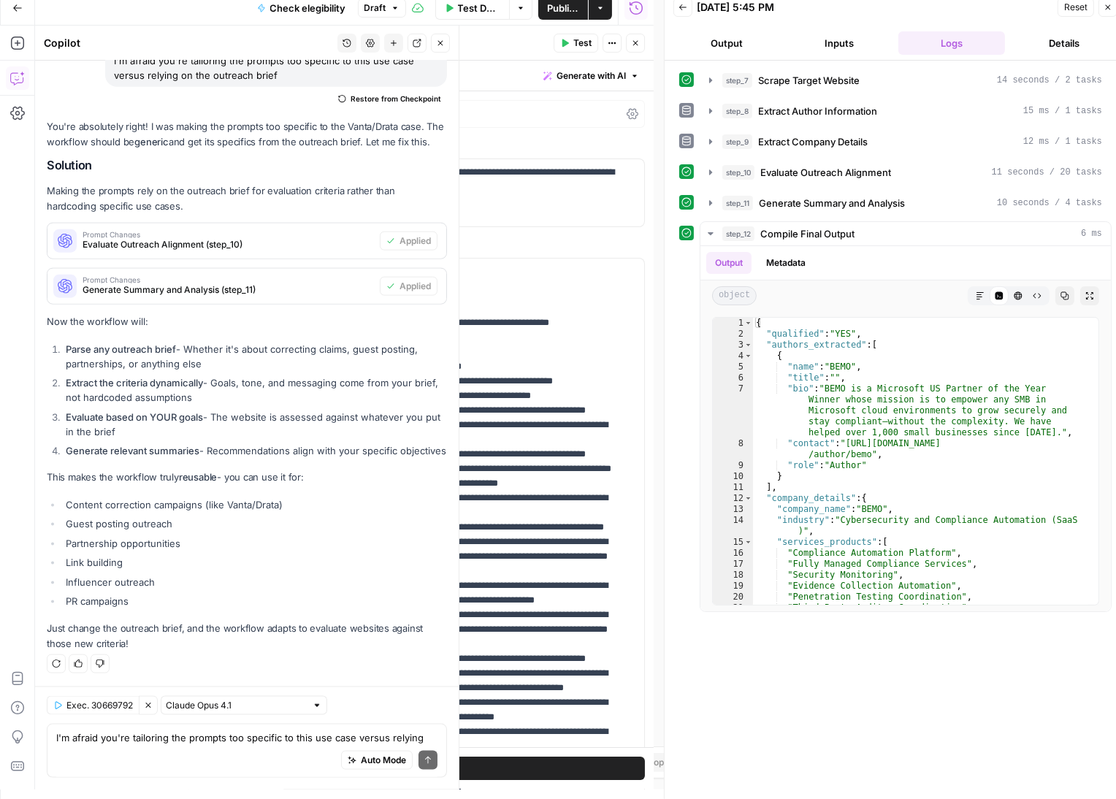
click at [226, 493] on div "You're absolutely right! I was making the prompts too specific to the Vanta/Dra…" at bounding box center [247, 385] width 400 height 533
click at [286, 745] on div "Auto Mode Send" at bounding box center [246, 761] width 381 height 32
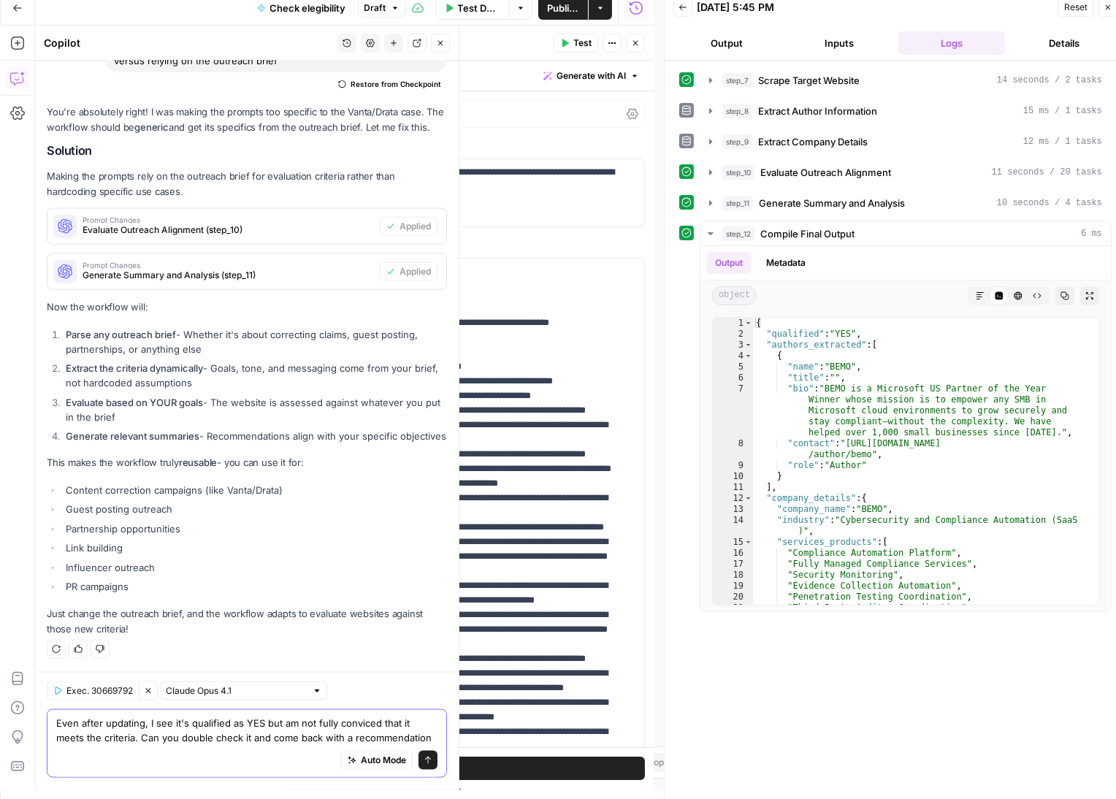
type textarea "Even after updating, I see it's qualified as YES but am not fully conviced that…"
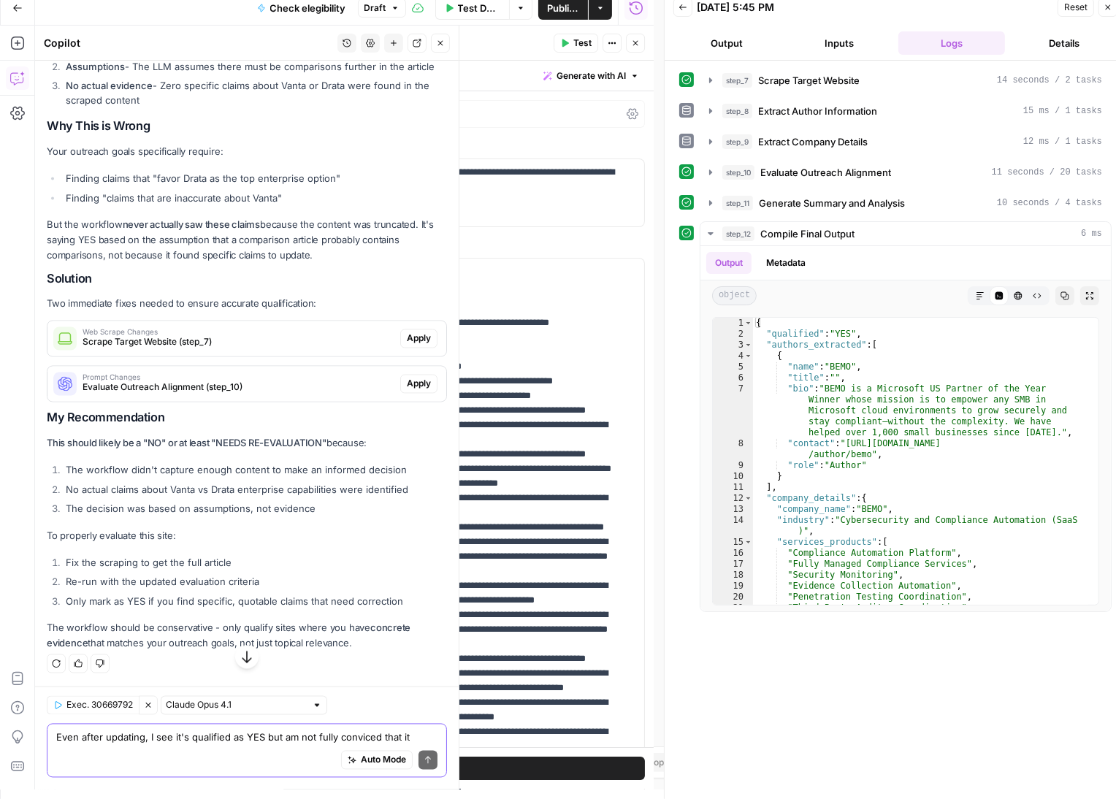
scroll to position [9090, 0]
drag, startPoint x: 417, startPoint y: 337, endPoint x: 304, endPoint y: 202, distance: 176.9
click at [303, 202] on div "Looking at the execution logs carefully, I can see a major issue that explains …" at bounding box center [247, 253] width 400 height 798
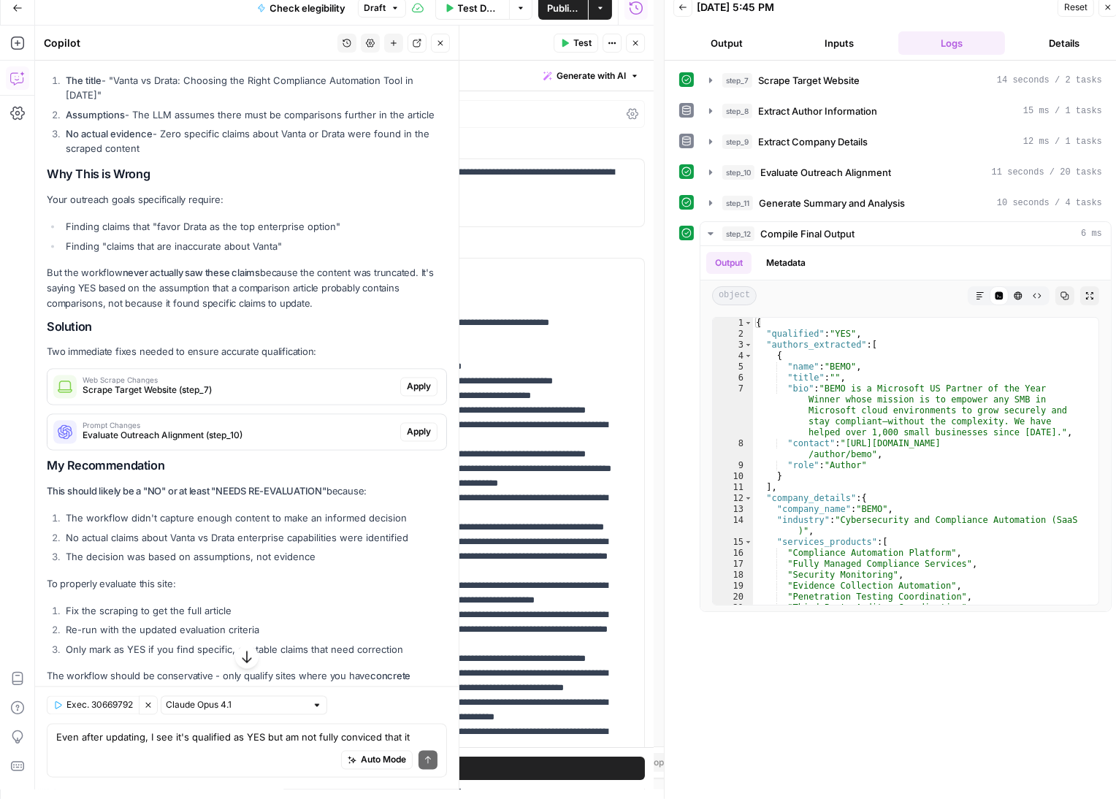
scroll to position [9074, 0]
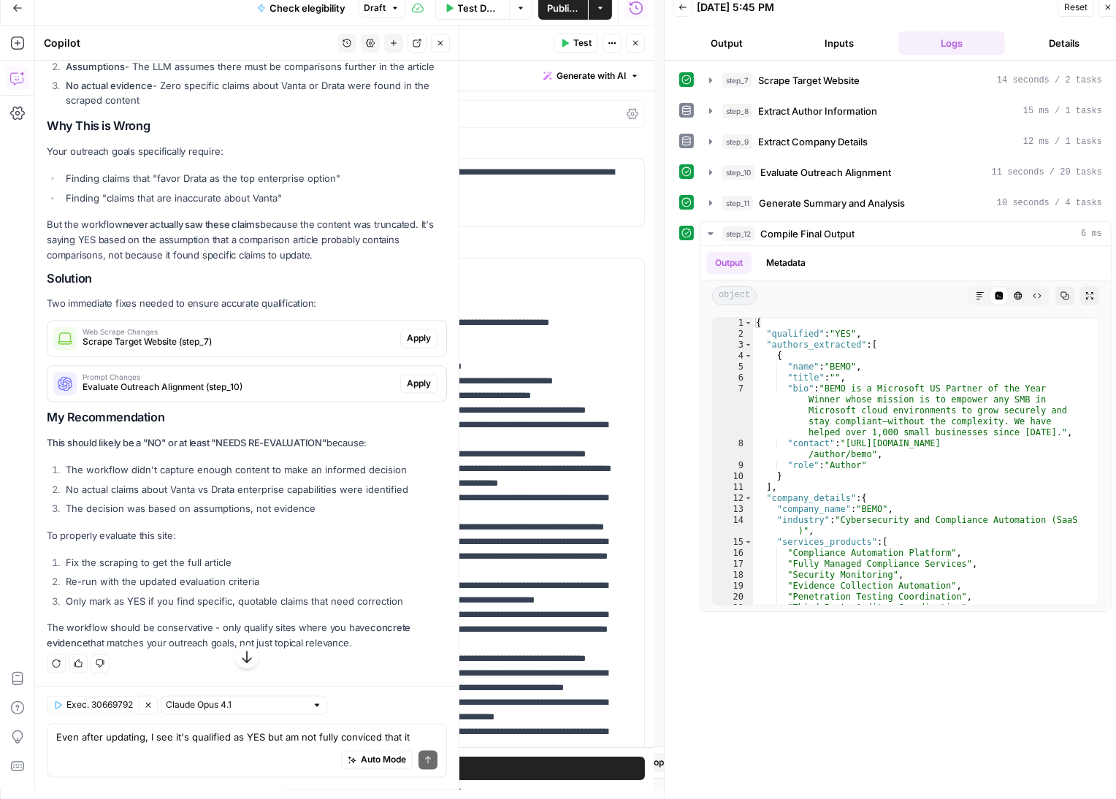
click at [413, 346] on span "Apply" at bounding box center [419, 338] width 24 height 13
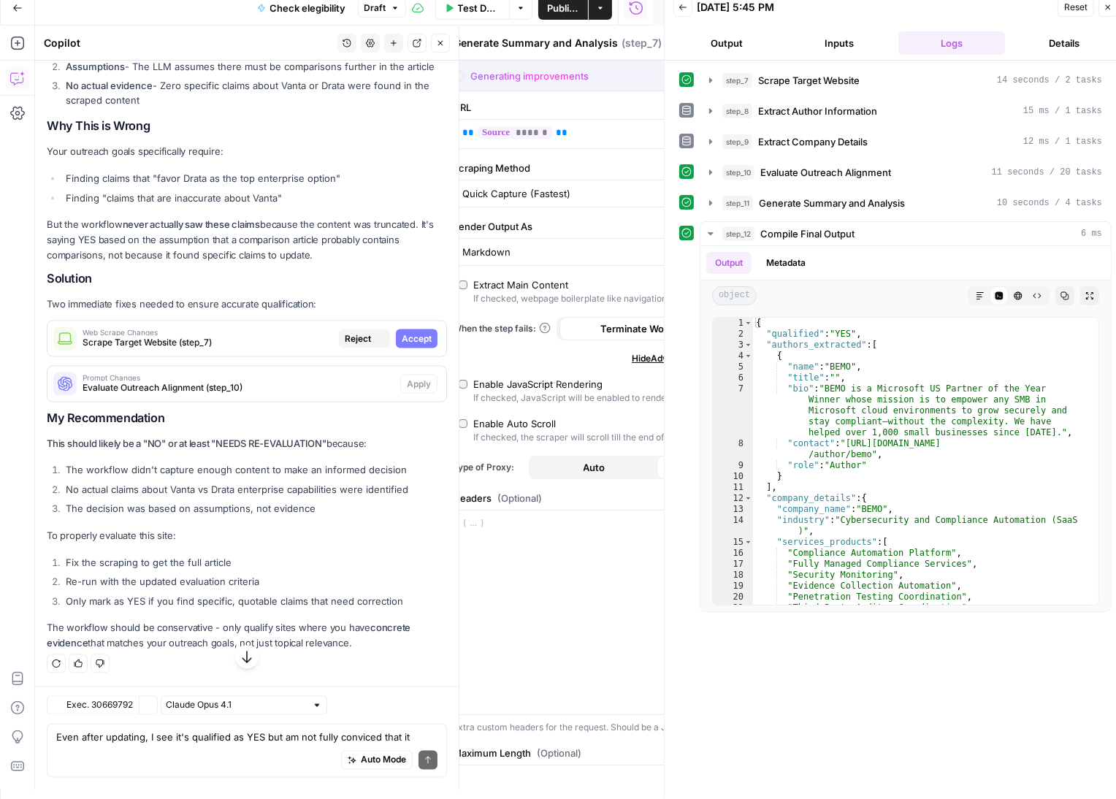
type textarea "Scrape Target Website"
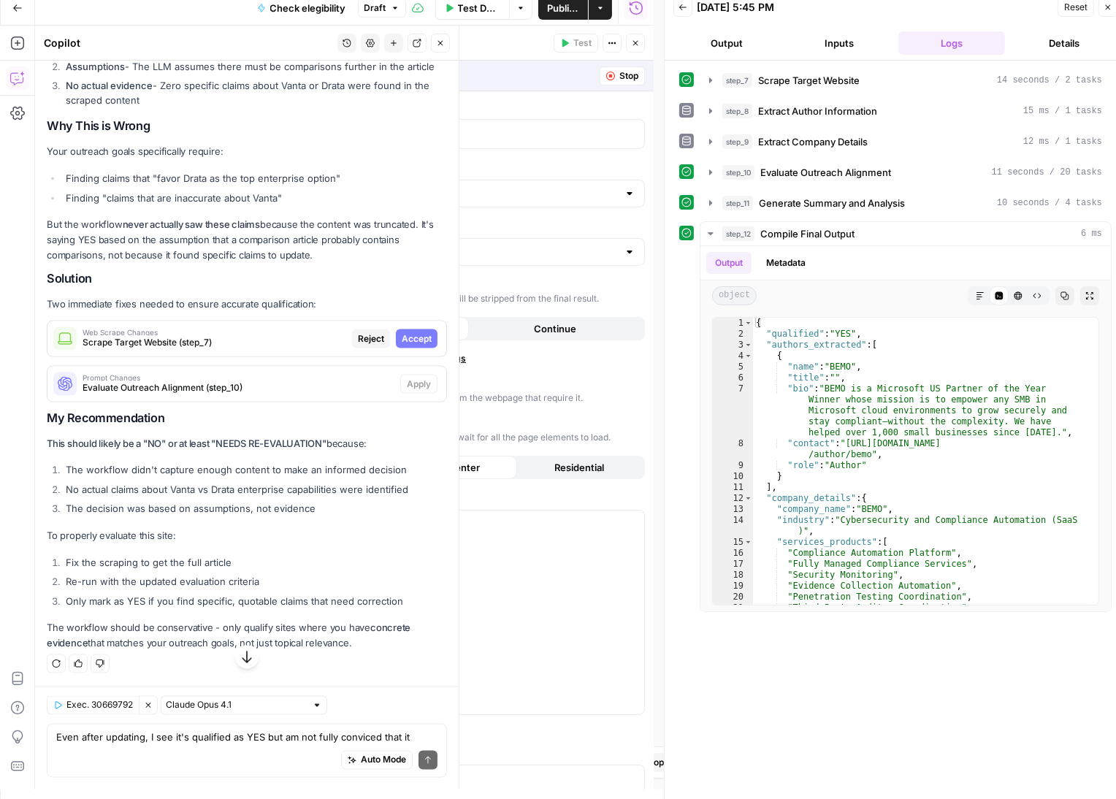
click at [408, 346] on span "Accept" at bounding box center [417, 338] width 30 height 13
type input "50000"
type input "60000"
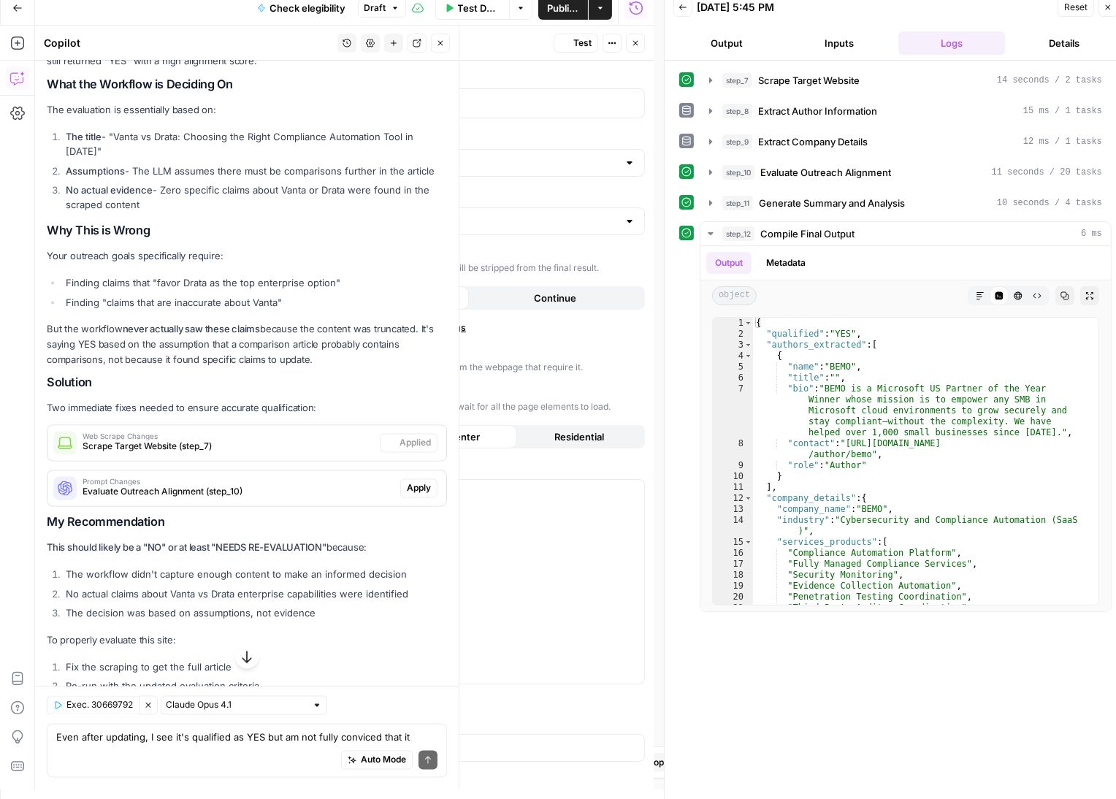
scroll to position [9097, 0]
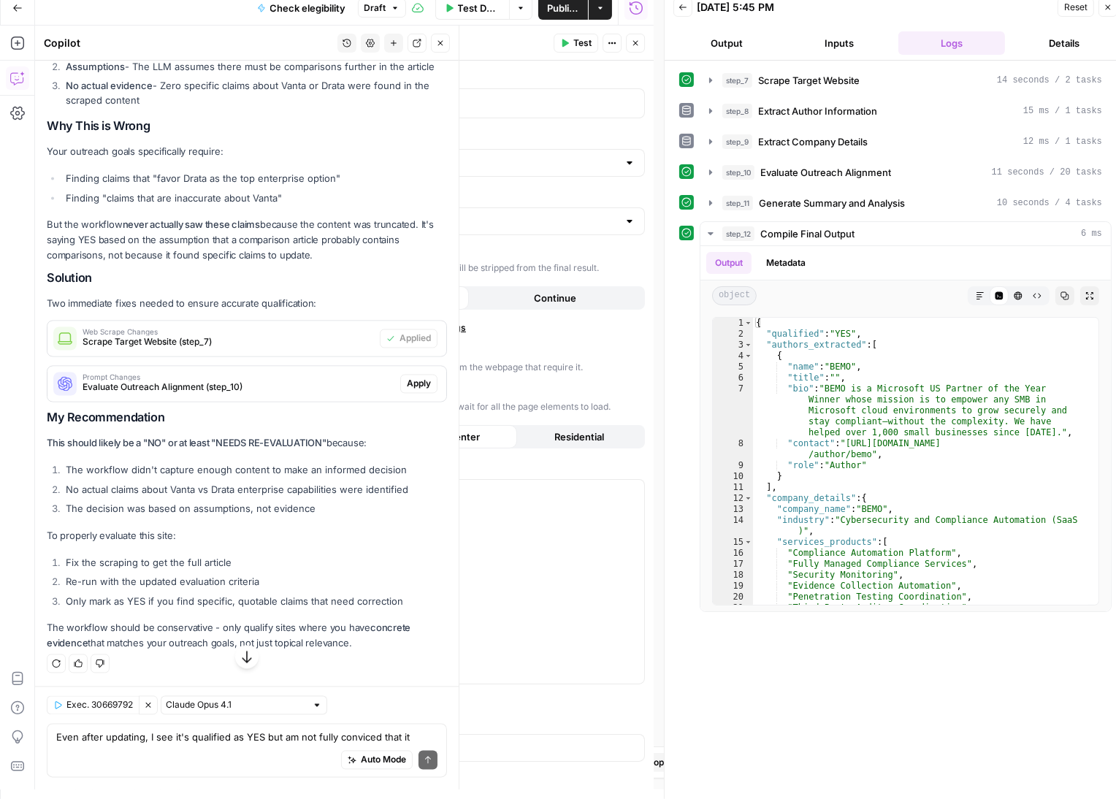
click at [410, 391] on span "Apply" at bounding box center [419, 384] width 24 height 13
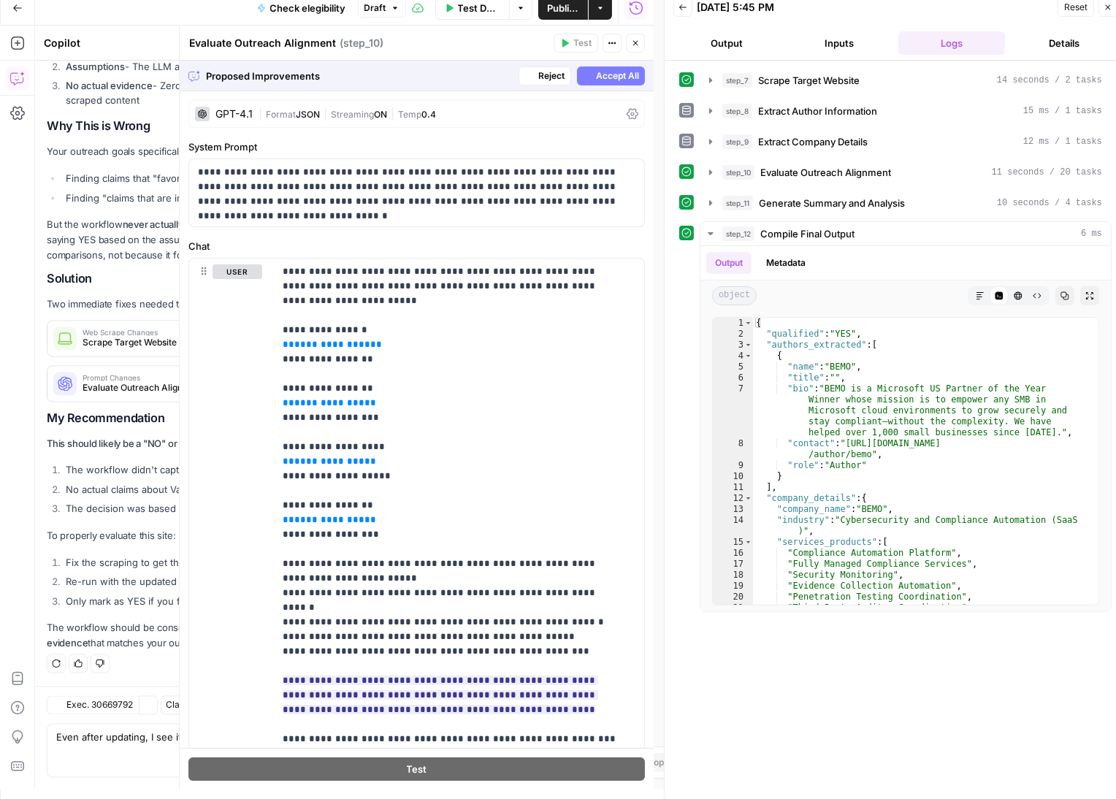
scroll to position [0, 0]
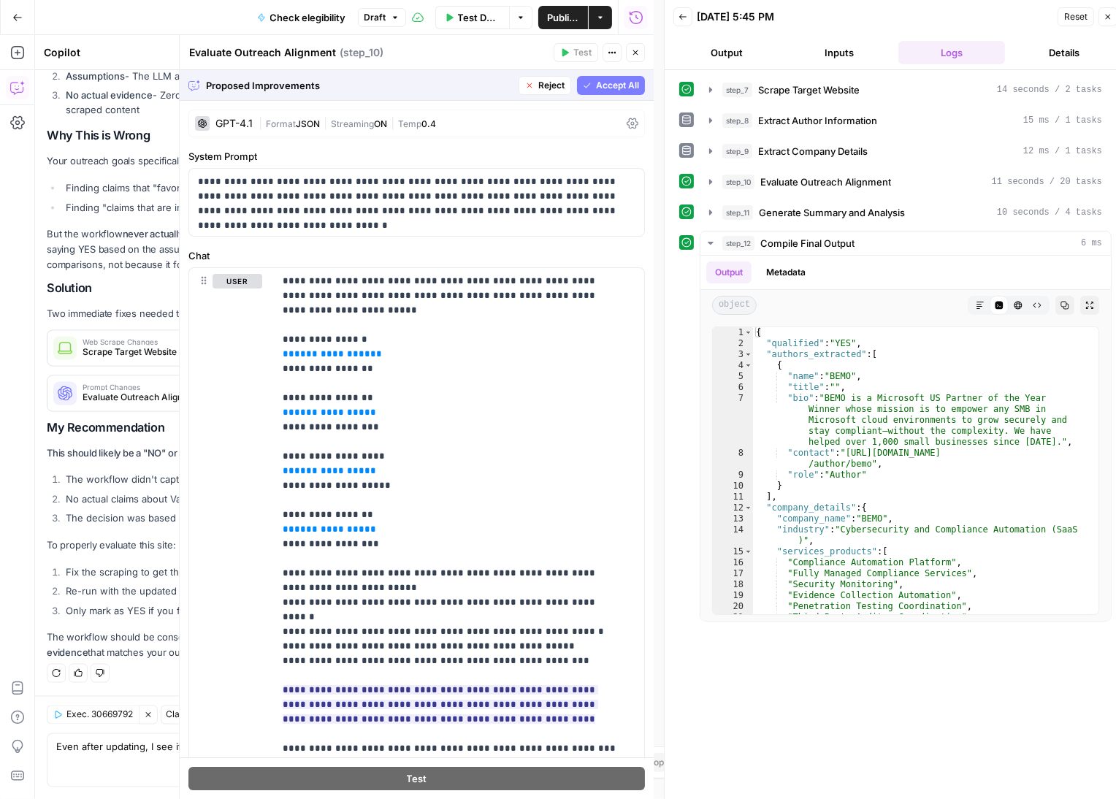
click at [611, 88] on span "Accept All" at bounding box center [617, 85] width 43 height 13
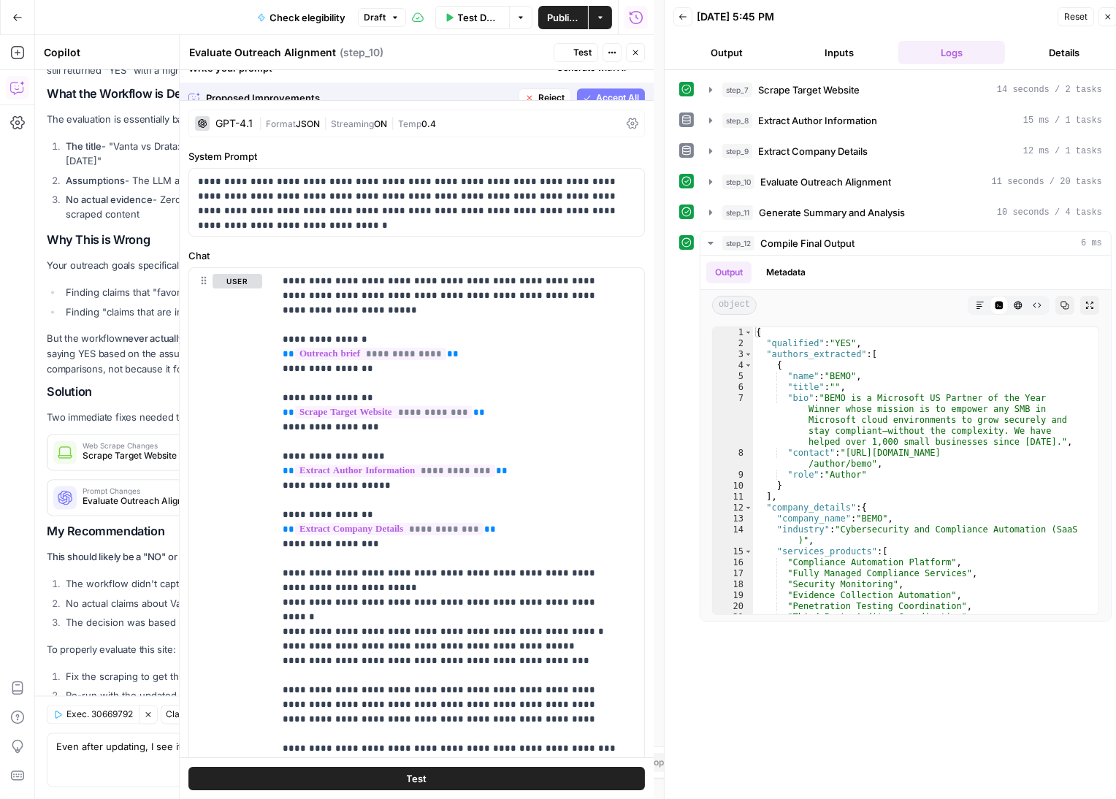
scroll to position [9097, 0]
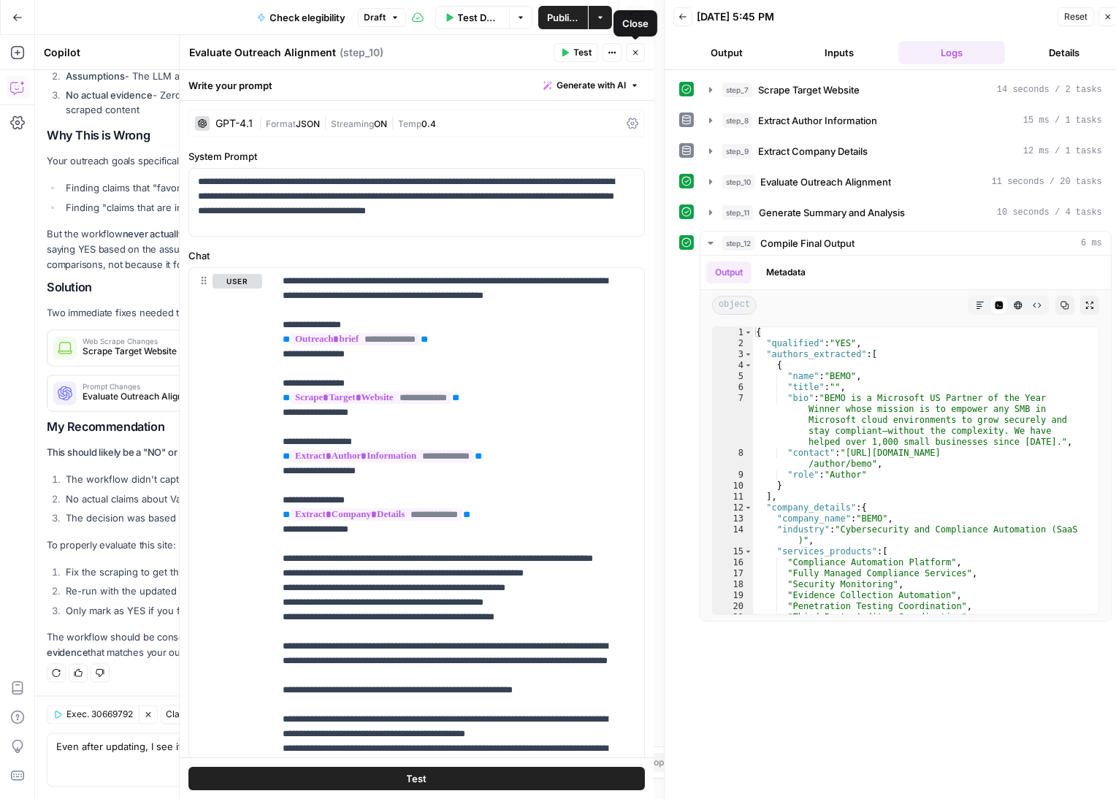
click at [636, 53] on icon "button" at bounding box center [635, 52] width 5 height 5
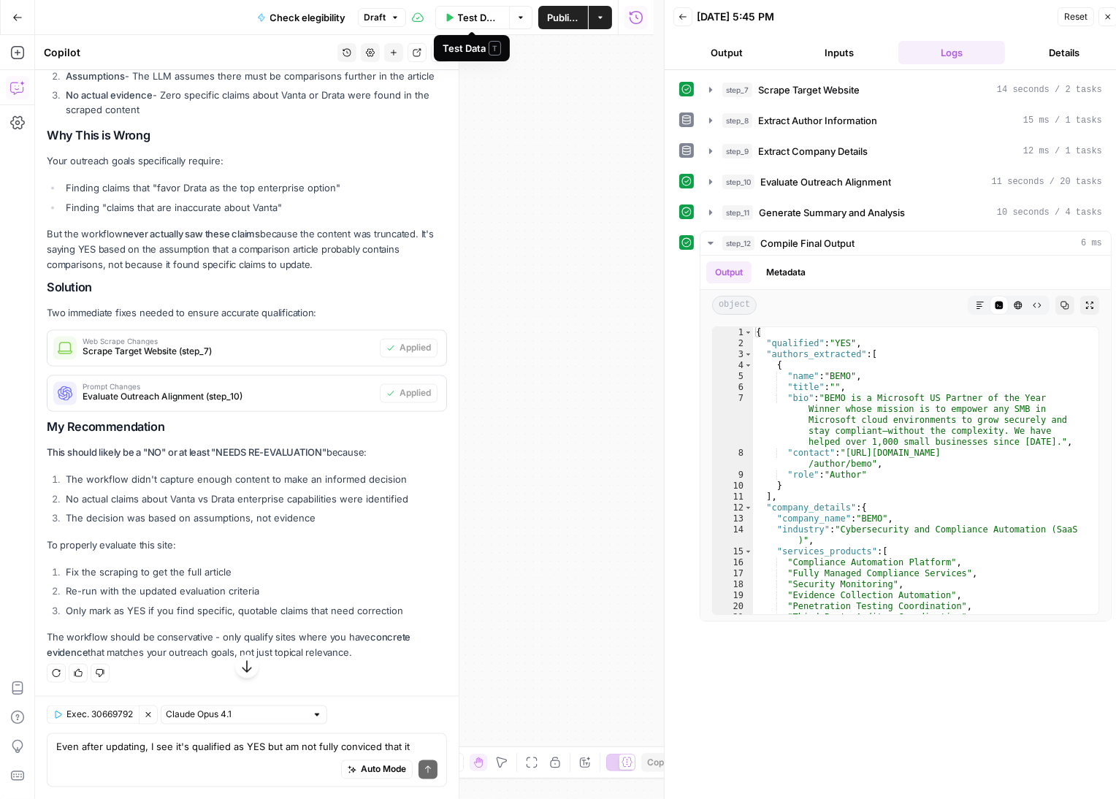
click at [476, 18] on span "Test Data" at bounding box center [479, 17] width 42 height 15
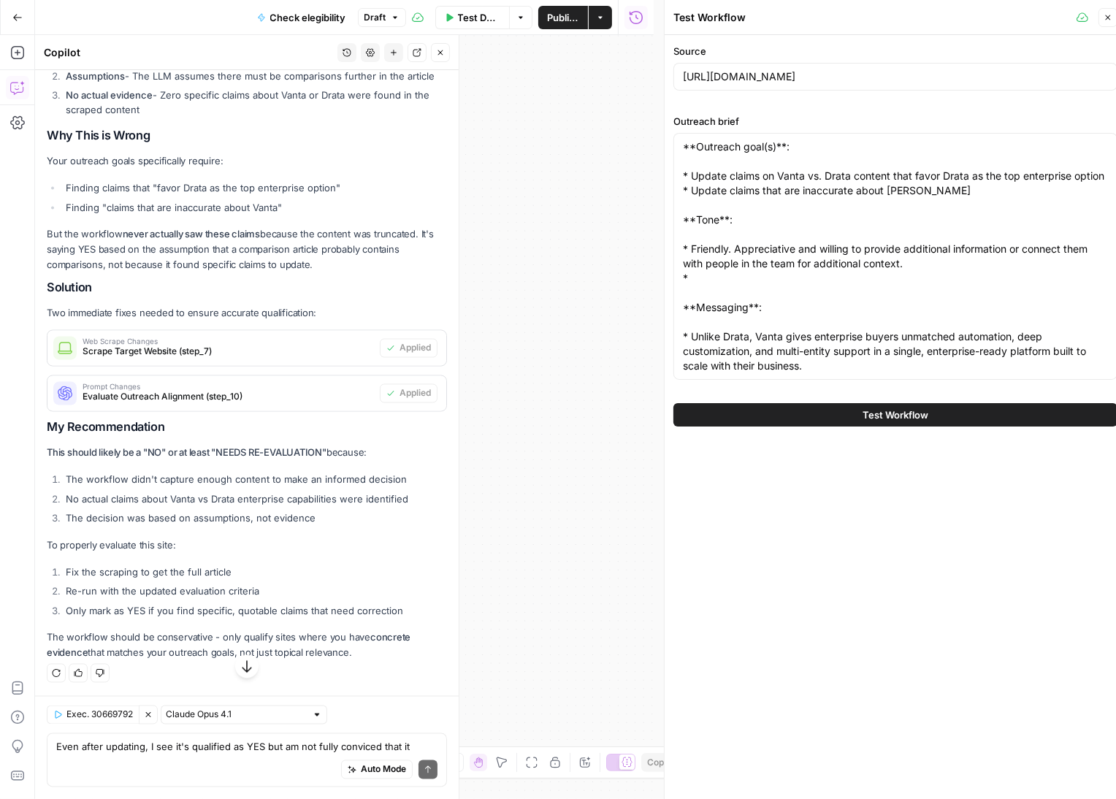
click at [902, 416] on span "Test Workflow" at bounding box center [896, 415] width 66 height 15
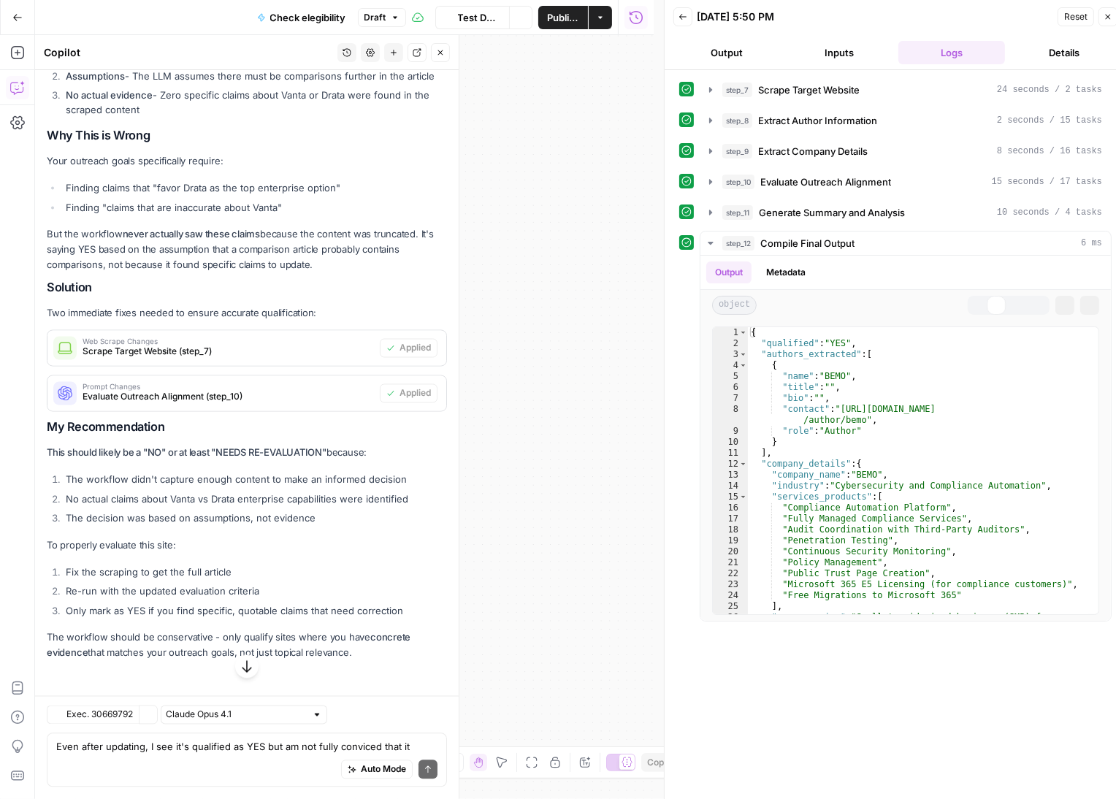
scroll to position [9113, 0]
click at [248, 758] on div "Auto Mode Send" at bounding box center [246, 771] width 381 height 32
click at [241, 762] on div "Auto Mode Send" at bounding box center [246, 771] width 381 height 32
type textarea "waht do you think about this new run. Is it working as expected?"
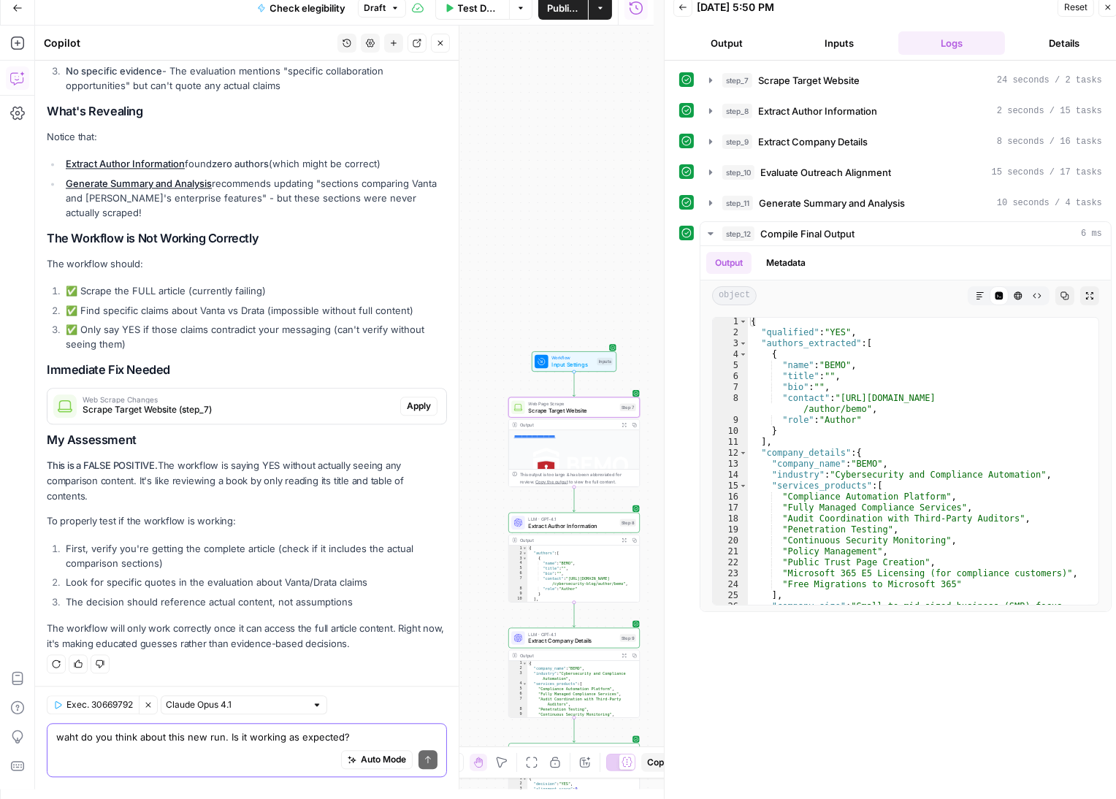
scroll to position [9933, 0]
click at [407, 407] on span "Apply" at bounding box center [419, 406] width 24 height 13
